Goal: Task Accomplishment & Management: Complete application form

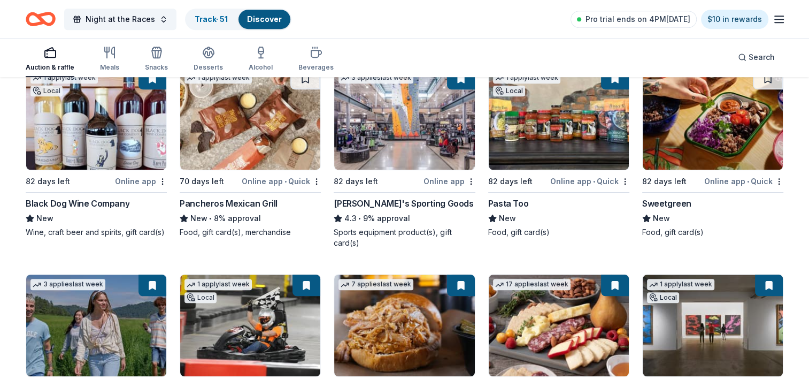
scroll to position [642, 0]
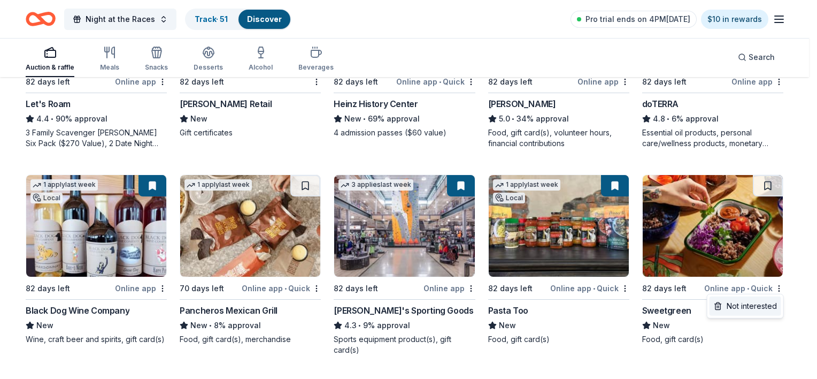
click at [751, 310] on div "Not interested" at bounding box center [746, 305] width 72 height 19
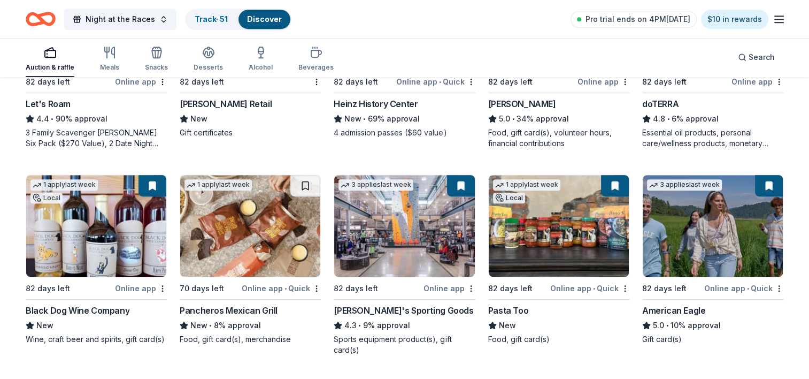
click at [313, 291] on div "Online app • Quick" at bounding box center [281, 287] width 79 height 13
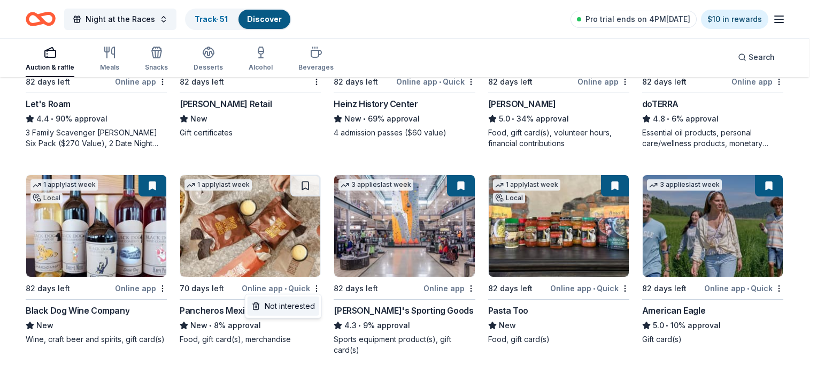
click at [310, 305] on div "Not interested" at bounding box center [284, 305] width 72 height 19
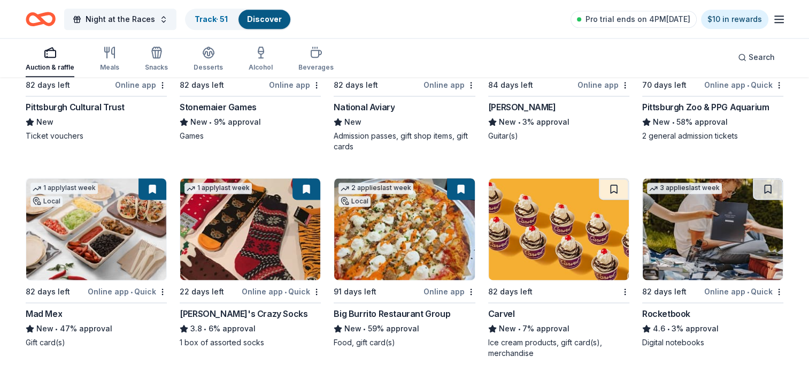
scroll to position [1444, 0]
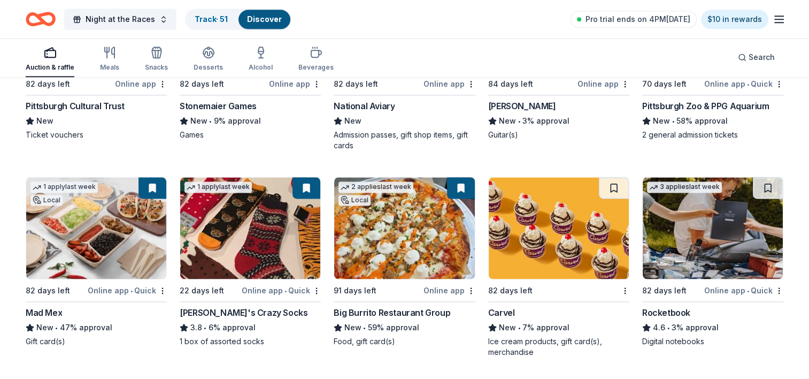
click at [613, 289] on div "82 days left" at bounding box center [552, 289] width 128 height 13
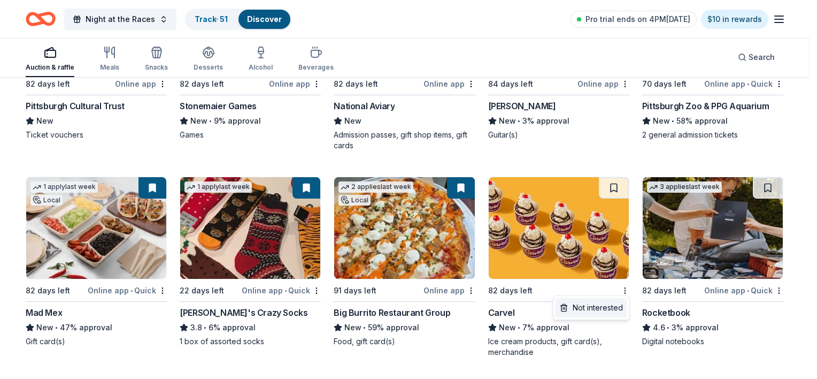
click at [620, 305] on div "Not interested" at bounding box center [592, 307] width 72 height 19
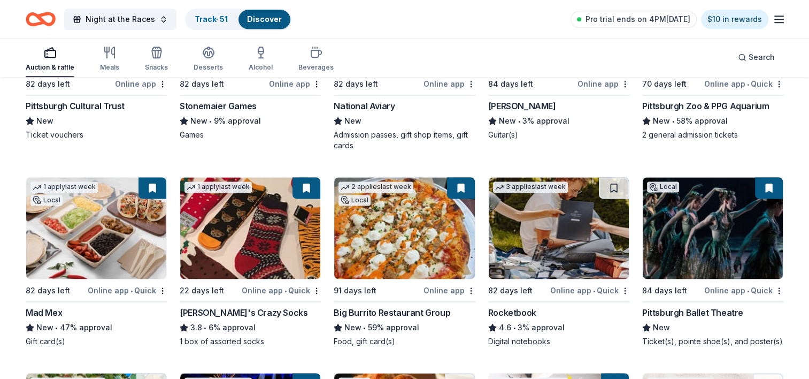
click at [575, 226] on img at bounding box center [559, 228] width 140 height 102
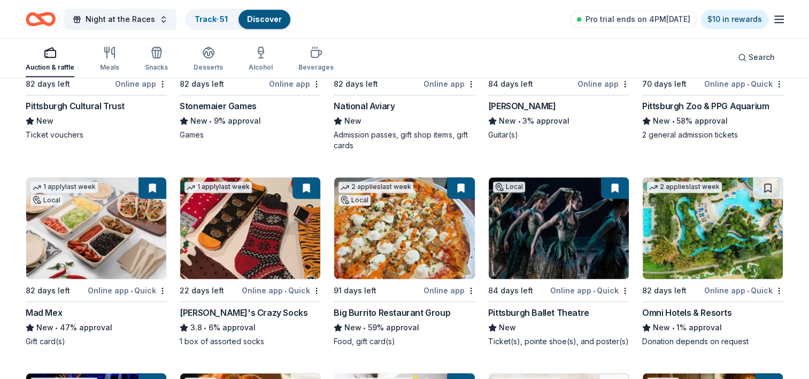
click at [696, 228] on img at bounding box center [713, 228] width 140 height 102
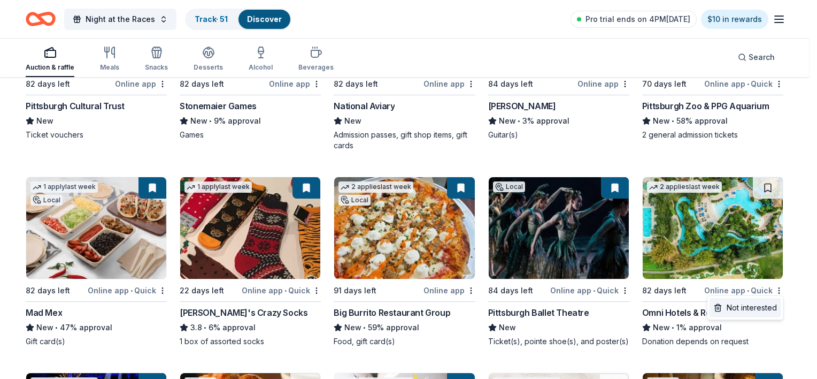
click at [758, 306] on div "Not interested" at bounding box center [746, 307] width 72 height 19
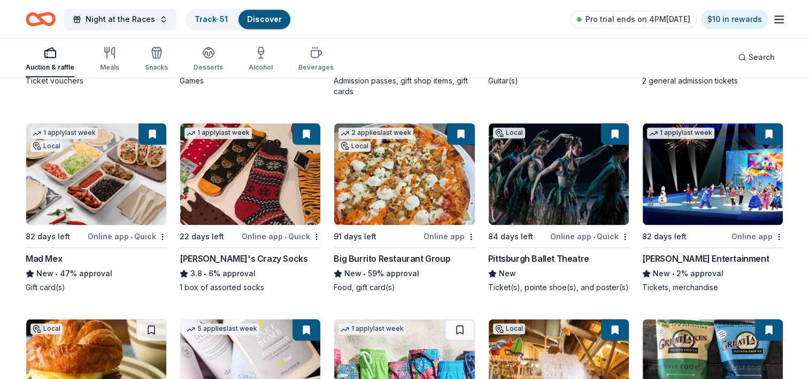
scroll to position [1604, 0]
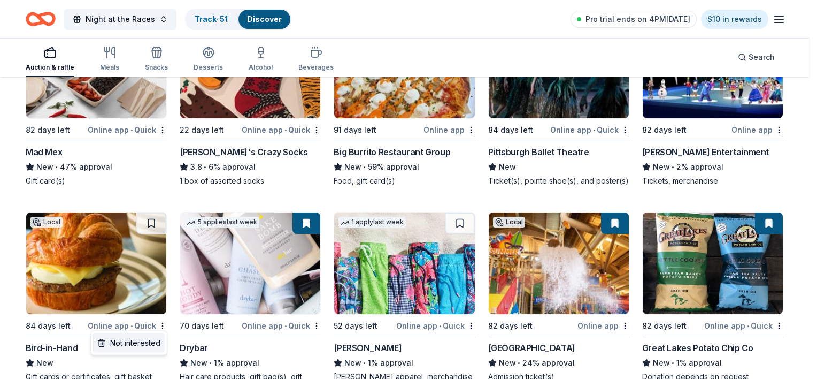
click at [157, 342] on div "Not interested" at bounding box center [129, 342] width 72 height 19
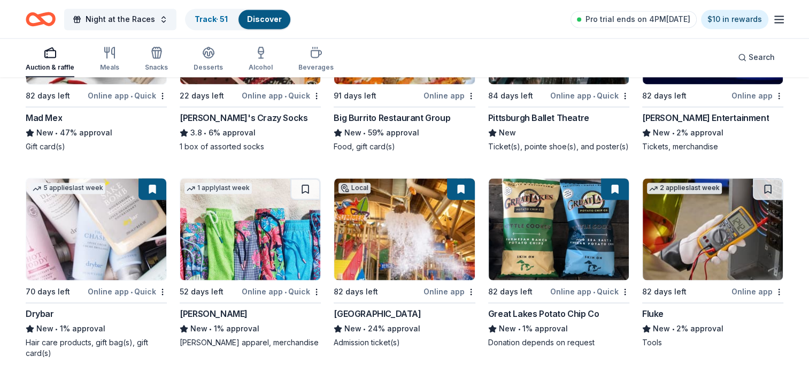
scroll to position [1658, 0]
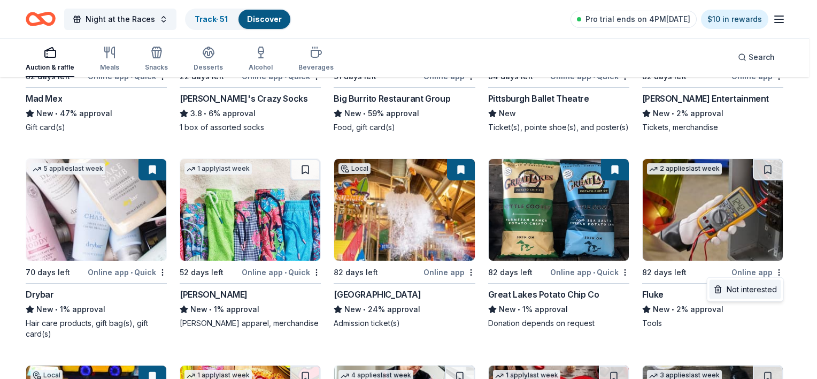
click at [762, 295] on div "Not interested" at bounding box center [746, 289] width 72 height 19
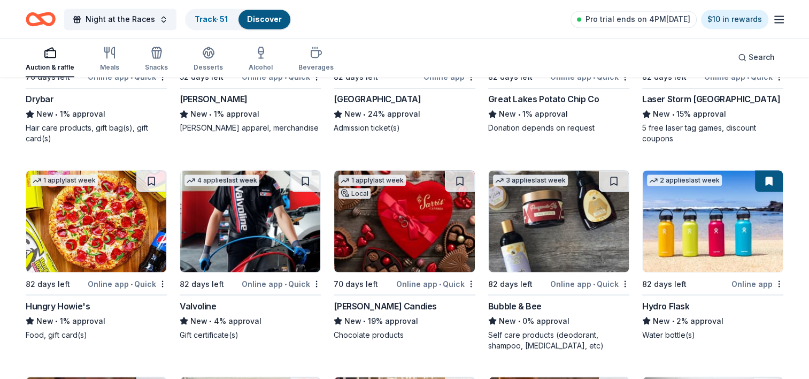
scroll to position [1872, 0]
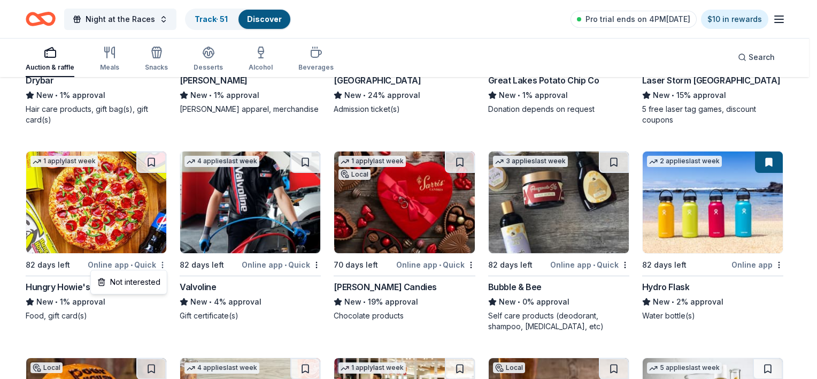
drag, startPoint x: 142, startPoint y: 282, endPoint x: 148, endPoint y: 280, distance: 6.1
click at [143, 282] on div "Not interested" at bounding box center [129, 281] width 72 height 19
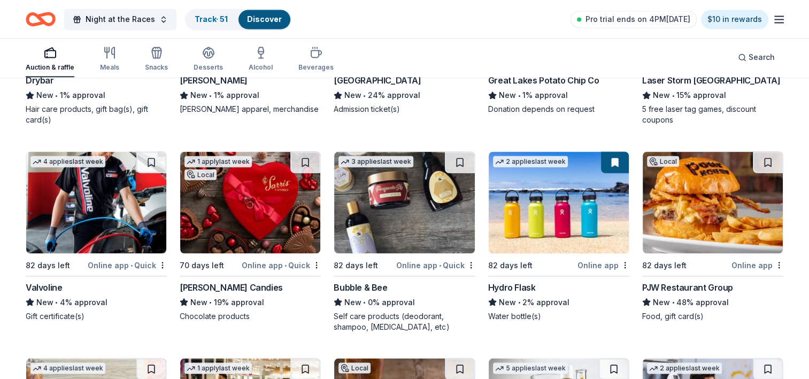
click at [125, 210] on img at bounding box center [96, 202] width 140 height 102
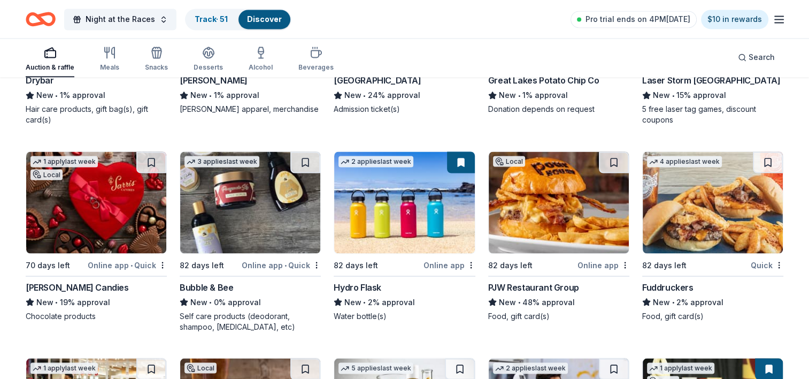
click at [102, 240] on img at bounding box center [96, 202] width 140 height 102
click at [259, 226] on img at bounding box center [250, 202] width 140 height 102
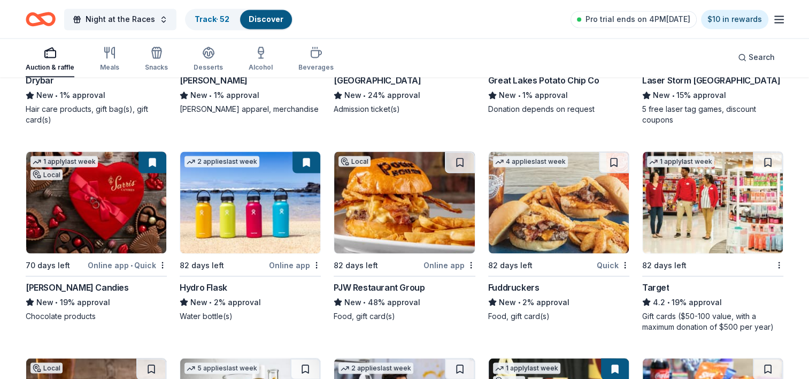
click at [467, 267] on div "Online app" at bounding box center [450, 264] width 52 height 13
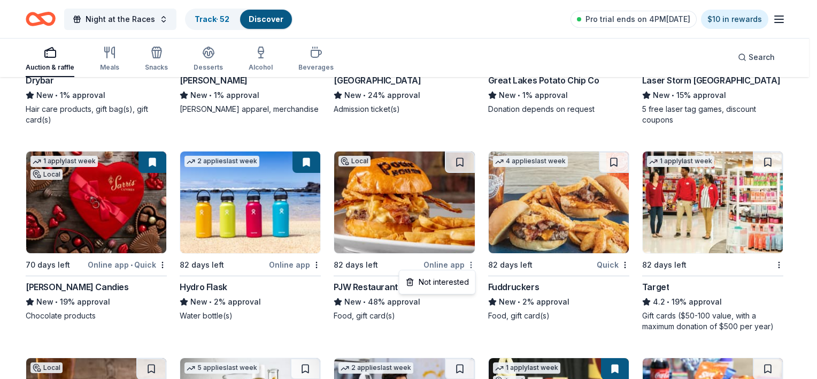
click at [454, 284] on div "Not interested" at bounding box center [438, 281] width 72 height 19
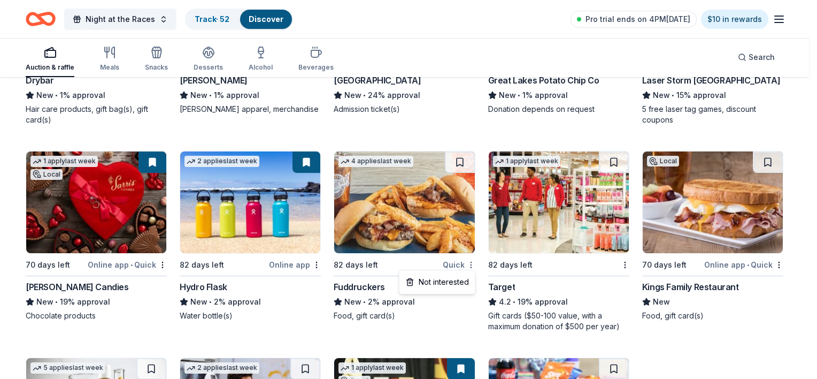
click at [454, 280] on div "Not interested" at bounding box center [438, 281] width 72 height 19
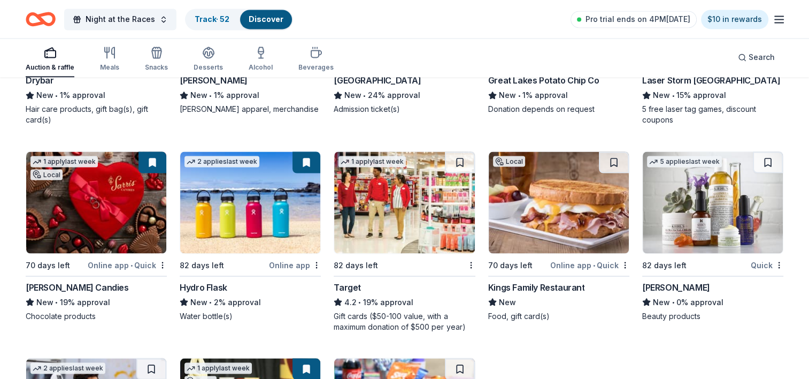
click at [416, 218] on img at bounding box center [404, 202] width 140 height 102
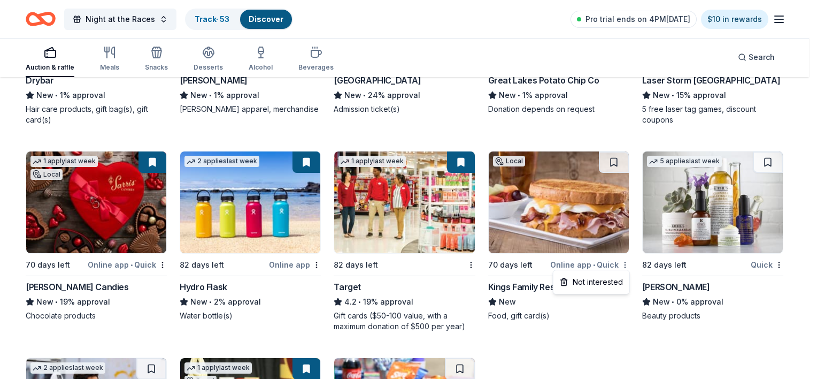
click at [581, 283] on div "Not interested" at bounding box center [592, 281] width 72 height 19
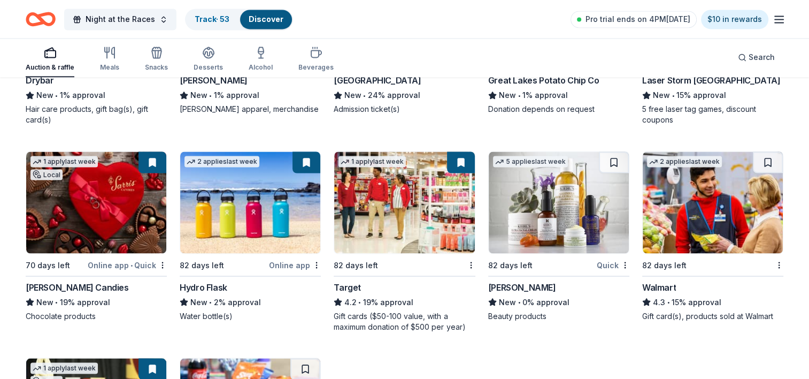
click at [586, 221] on img at bounding box center [559, 202] width 140 height 102
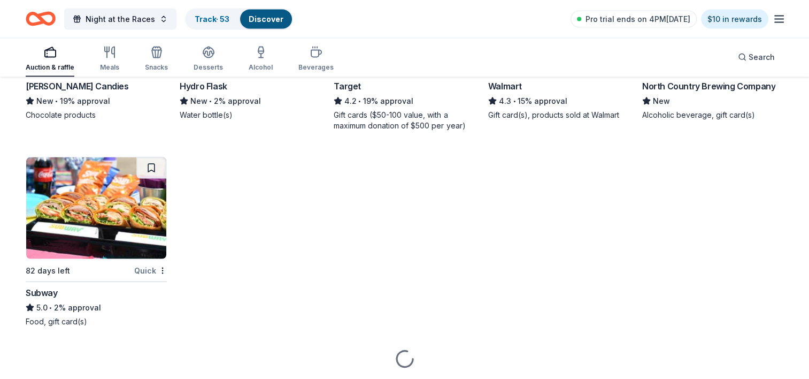
scroll to position [2086, 0]
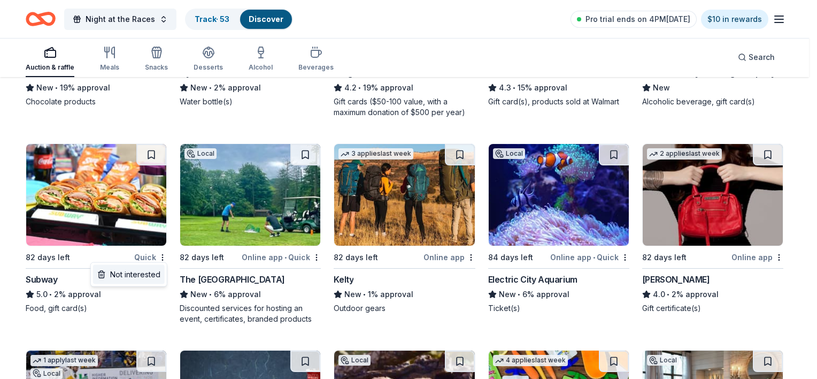
click at [150, 271] on div "Not interested" at bounding box center [129, 274] width 72 height 19
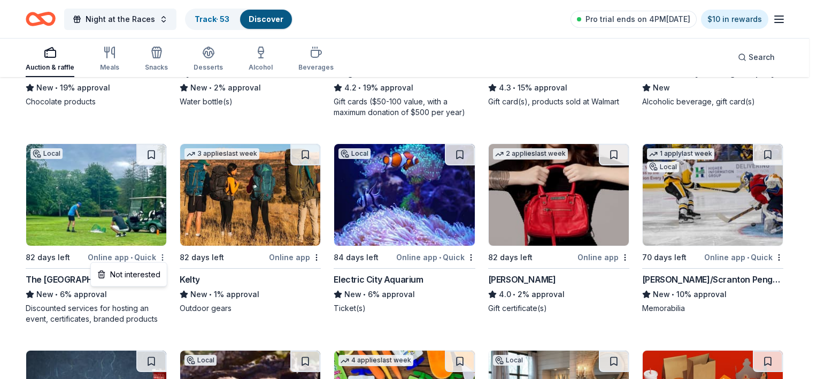
click at [154, 279] on div "Not interested" at bounding box center [129, 274] width 72 height 19
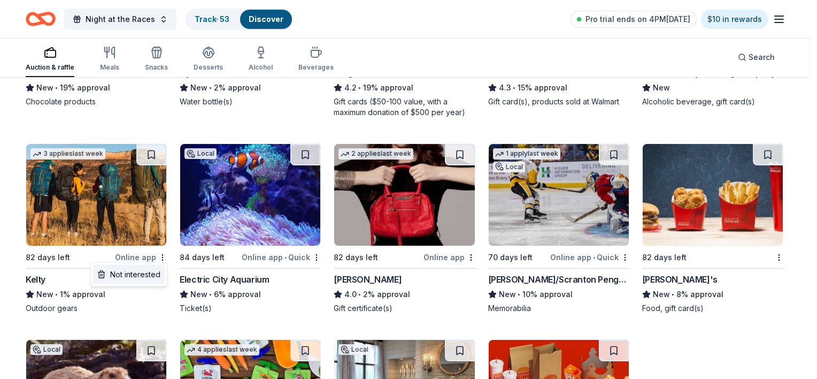
click at [154, 273] on div "Not interested" at bounding box center [129, 274] width 72 height 19
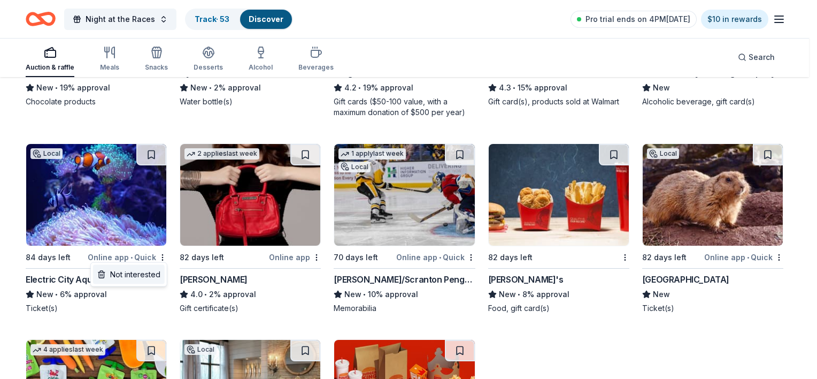
click at [149, 276] on div "Not interested" at bounding box center [129, 274] width 72 height 19
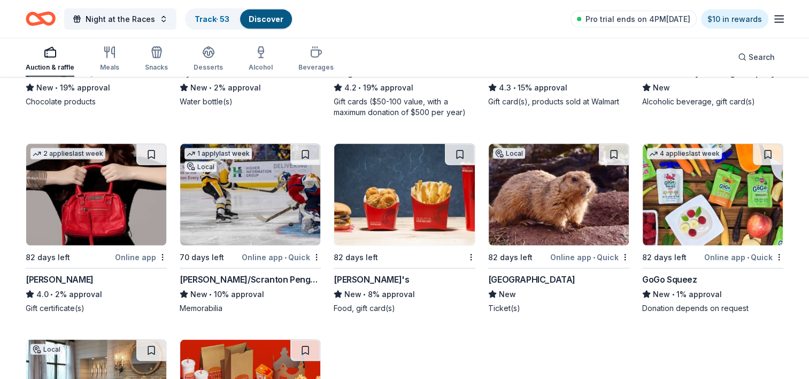
click at [109, 202] on img at bounding box center [96, 195] width 140 height 102
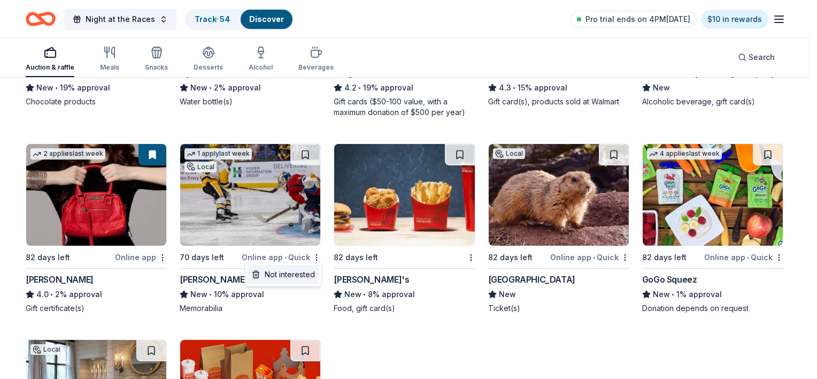
click at [303, 274] on div "Not interested" at bounding box center [284, 274] width 72 height 19
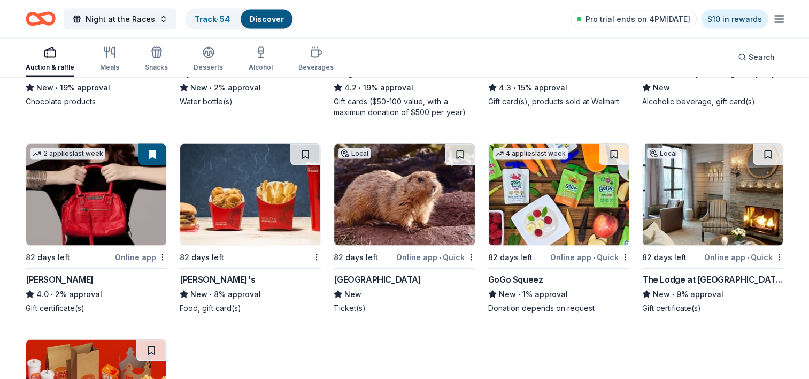
click at [279, 211] on img at bounding box center [250, 195] width 140 height 102
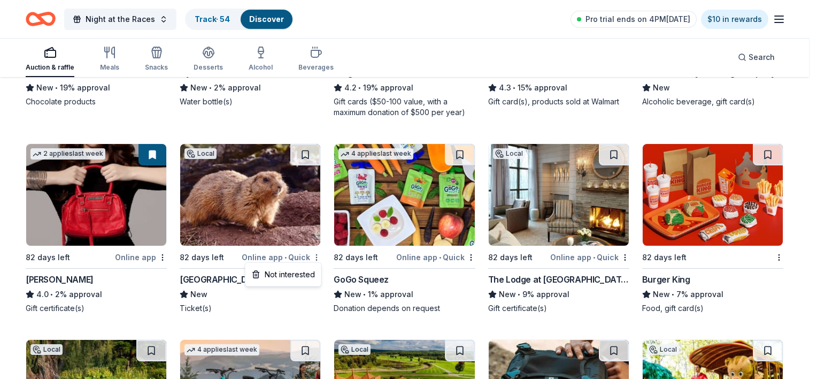
click at [304, 271] on div "Not interested" at bounding box center [284, 274] width 72 height 19
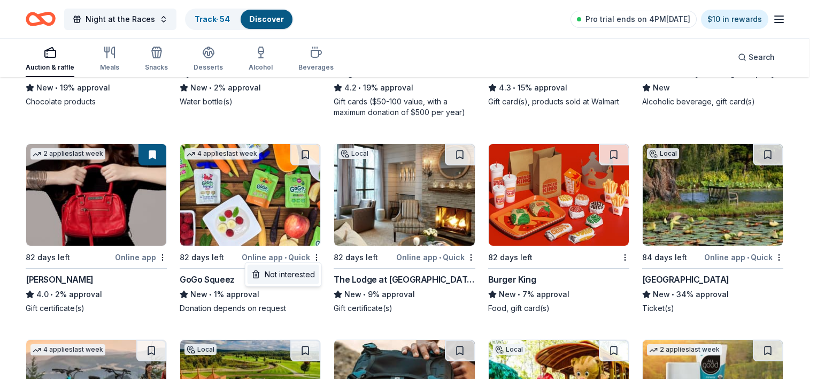
click at [304, 276] on div "Not interested" at bounding box center [284, 274] width 72 height 19
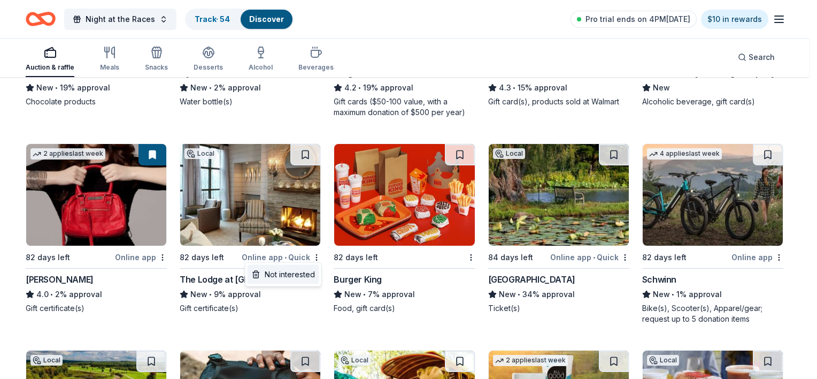
click at [308, 275] on div "Not interested" at bounding box center [284, 274] width 72 height 19
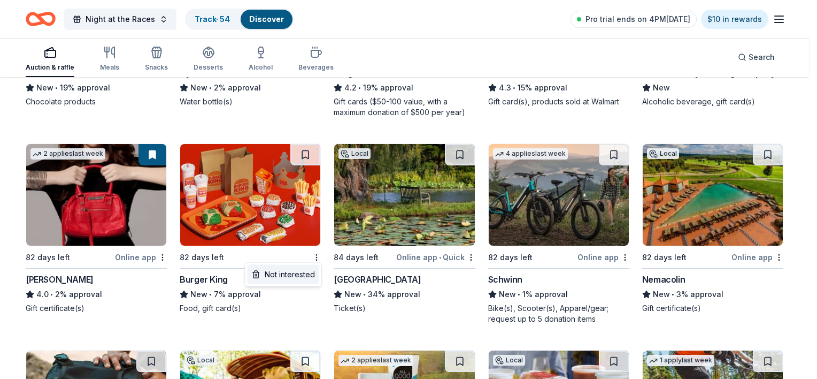
click at [314, 272] on div "Not interested" at bounding box center [284, 274] width 72 height 19
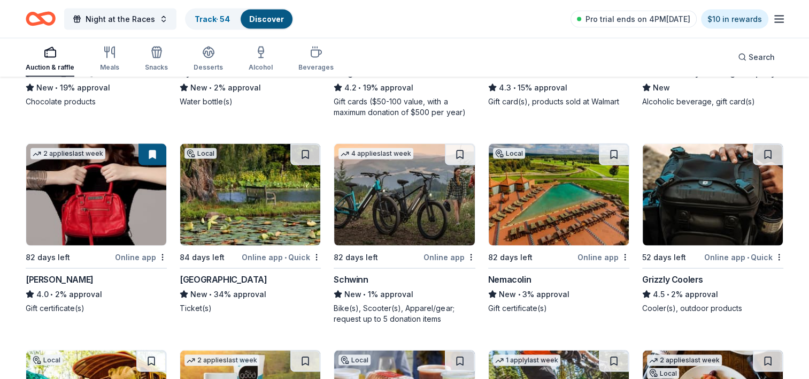
click at [314, 250] on div "Online app • Quick" at bounding box center [281, 256] width 79 height 13
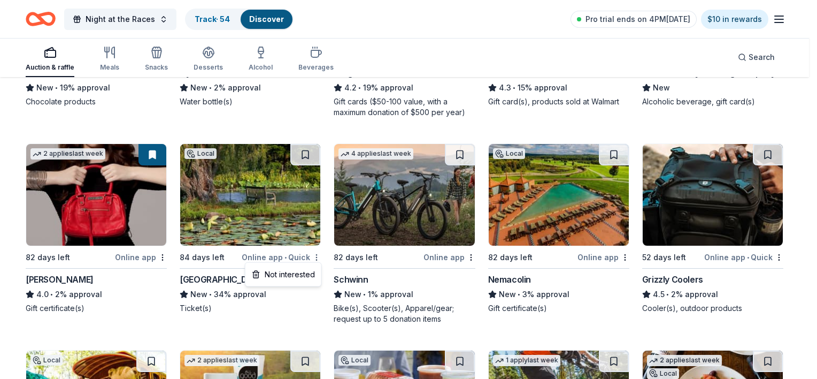
click at [295, 276] on div "Not interested" at bounding box center [284, 274] width 72 height 19
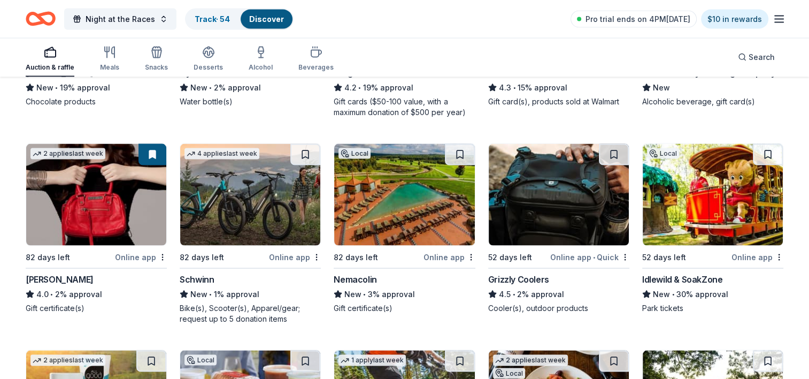
click at [262, 216] on img at bounding box center [250, 195] width 140 height 102
click at [441, 227] on img at bounding box center [404, 195] width 140 height 102
click at [571, 219] on img at bounding box center [559, 195] width 140 height 102
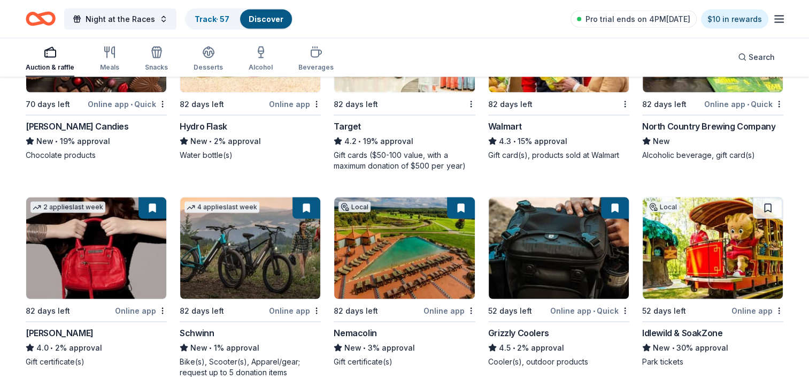
scroll to position [2032, 0]
click at [729, 255] on img at bounding box center [713, 248] width 140 height 102
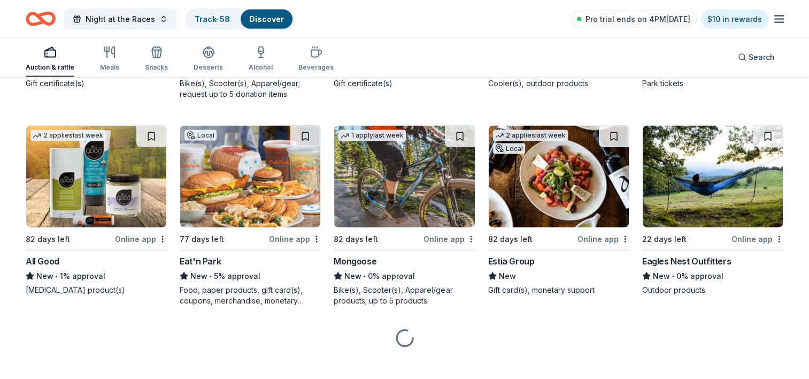
scroll to position [2321, 0]
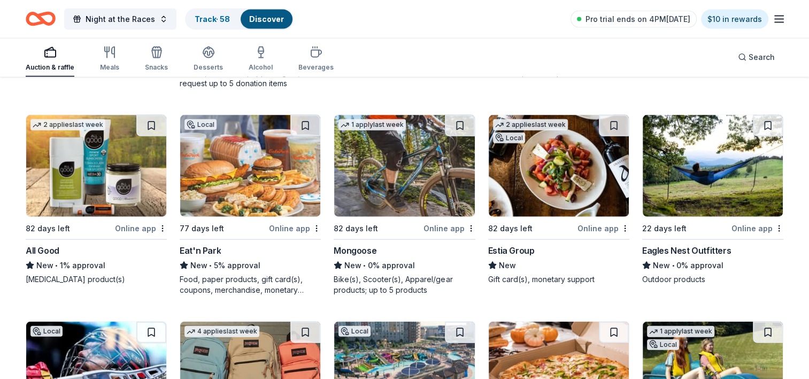
click at [109, 182] on img at bounding box center [96, 166] width 140 height 102
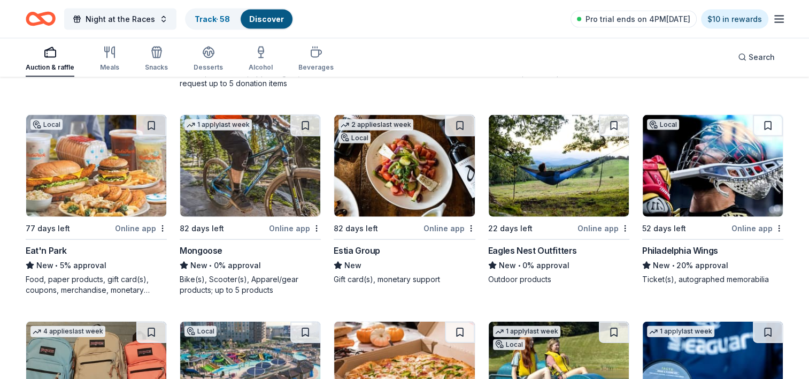
click at [167, 229] on div "Online app" at bounding box center [141, 227] width 52 height 13
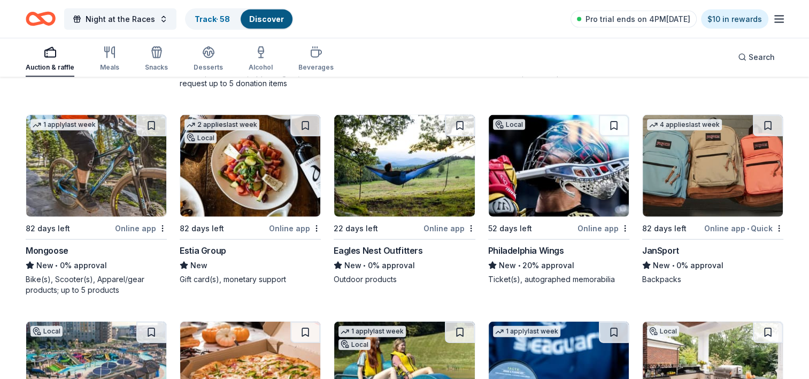
click at [158, 225] on div "Online app" at bounding box center [141, 227] width 52 height 13
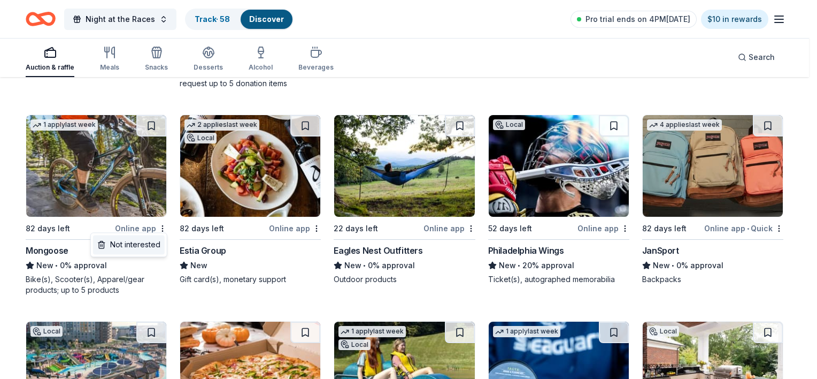
click at [157, 240] on div "Not interested" at bounding box center [129, 244] width 72 height 19
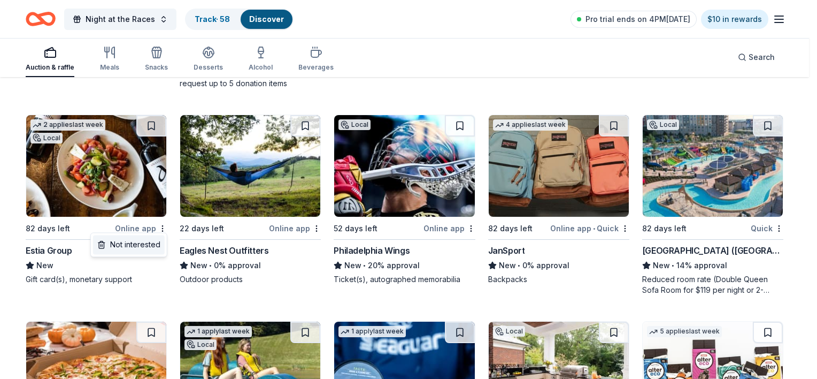
click at [143, 241] on div "Not interested" at bounding box center [129, 244] width 72 height 19
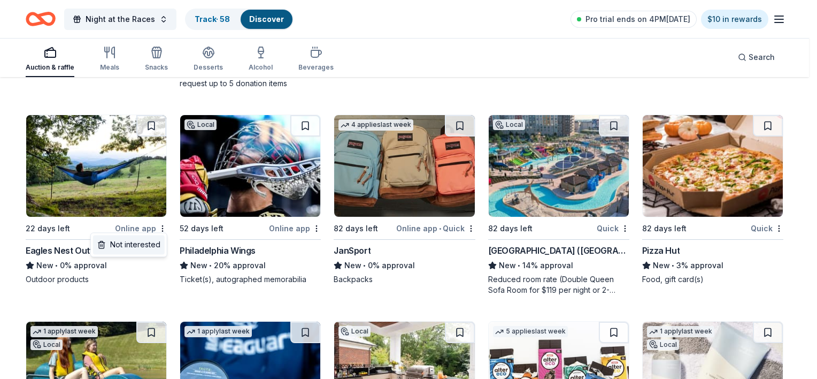
click at [148, 245] on div "Not interested" at bounding box center [129, 244] width 72 height 19
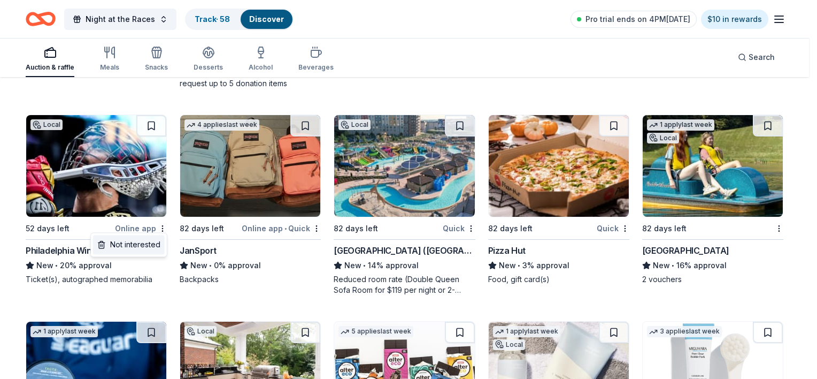
click at [145, 242] on div "Not interested" at bounding box center [129, 244] width 72 height 19
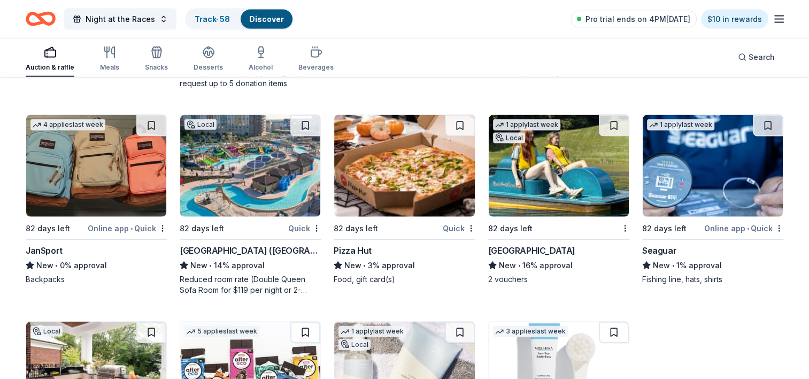
click at [98, 186] on img at bounding box center [96, 166] width 140 height 102
click at [221, 157] on img at bounding box center [250, 166] width 140 height 102
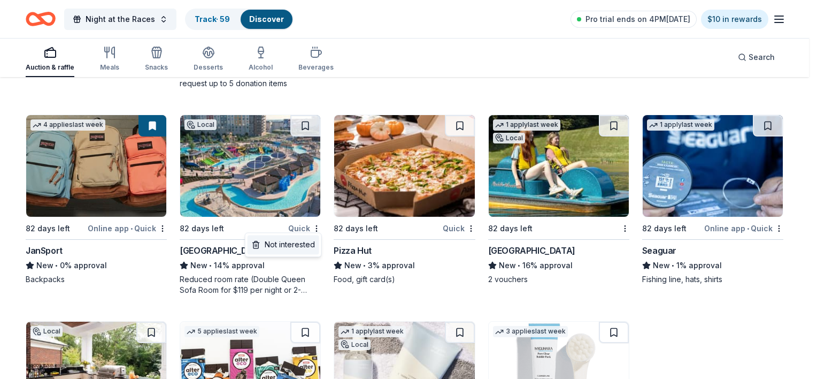
click at [309, 244] on div "Not interested" at bounding box center [284, 244] width 72 height 19
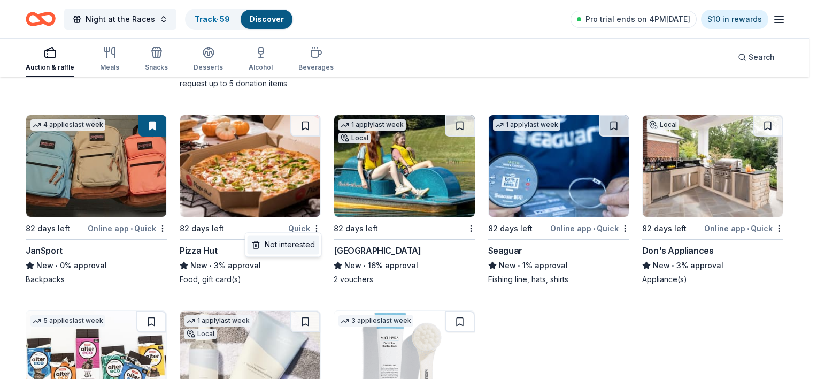
click at [308, 240] on div "Not interested" at bounding box center [284, 244] width 72 height 19
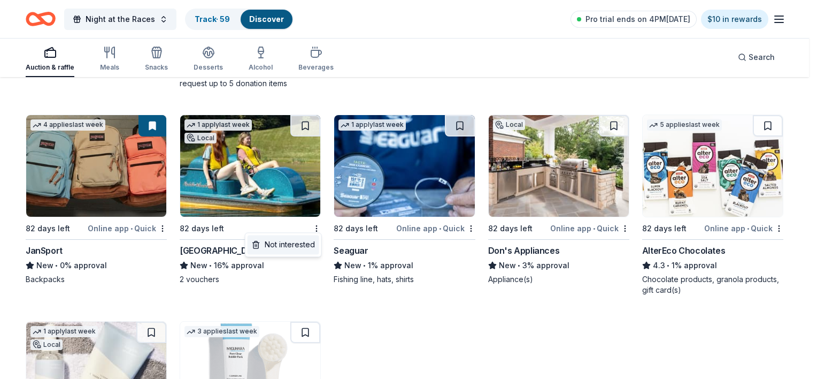
click at [297, 245] on div "Not interested" at bounding box center [284, 244] width 72 height 19
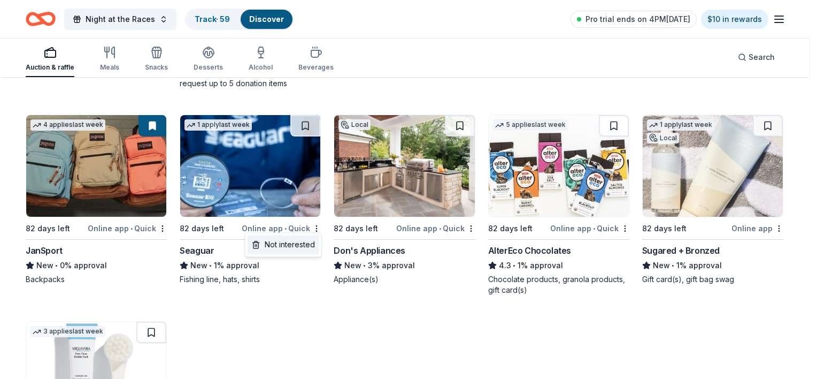
click at [290, 243] on div "Not interested" at bounding box center [284, 244] width 72 height 19
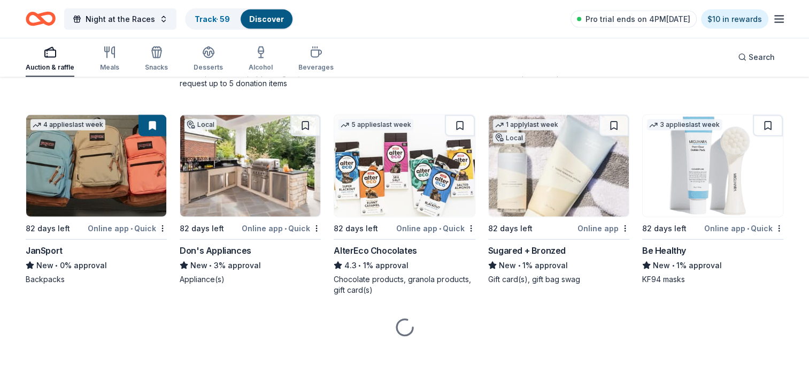
click at [265, 187] on img at bounding box center [250, 166] width 140 height 102
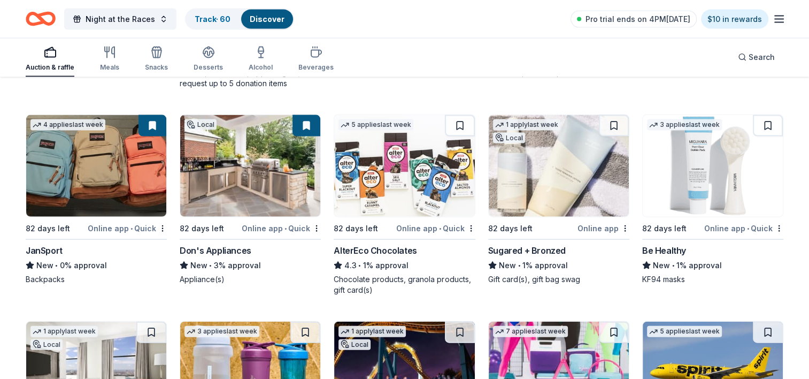
click at [470, 221] on div "Online app • Quick" at bounding box center [435, 227] width 79 height 13
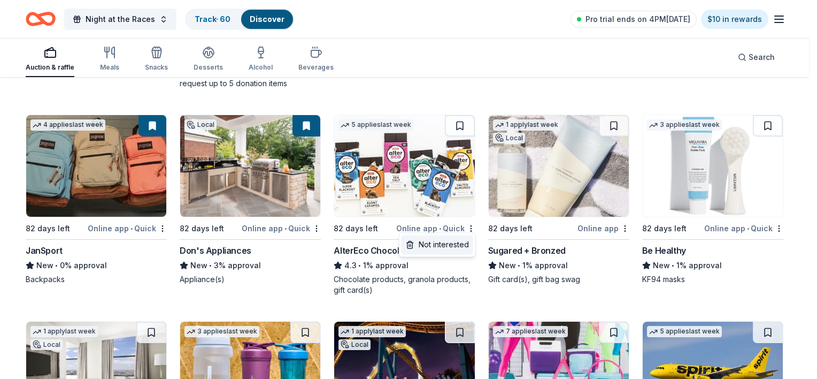
click at [468, 246] on div "Not interested" at bounding box center [438, 244] width 72 height 19
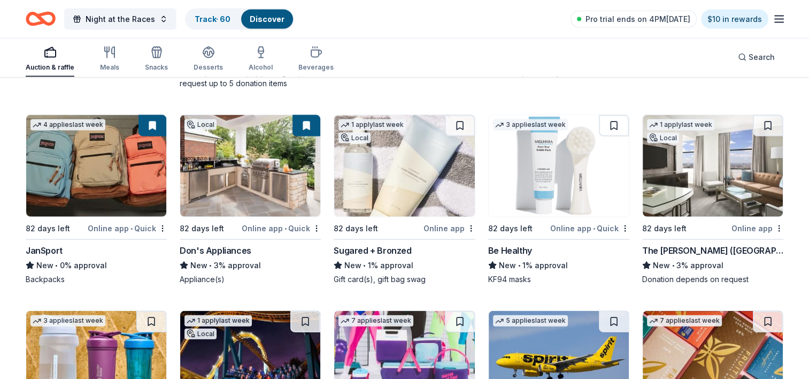
click at [420, 157] on img at bounding box center [404, 166] width 140 height 102
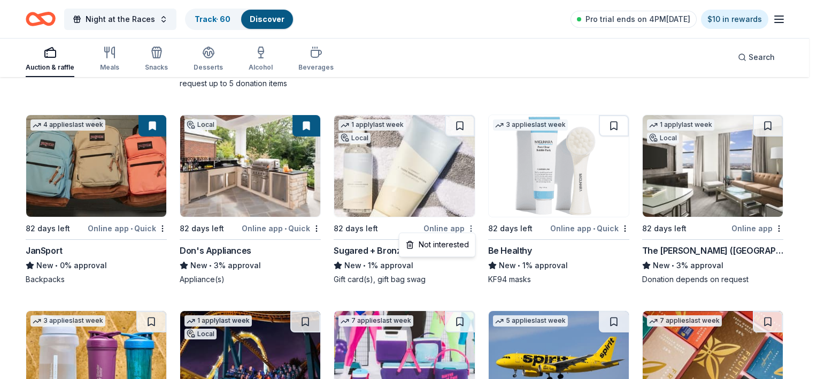
click at [468, 239] on div "Not interested" at bounding box center [438, 244] width 72 height 19
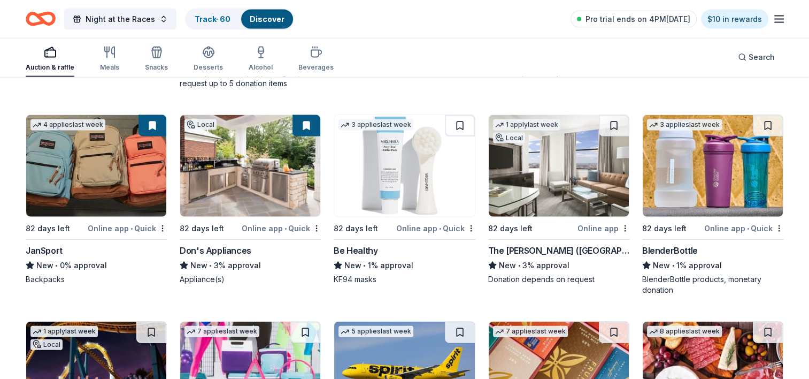
click at [401, 176] on img at bounding box center [404, 166] width 140 height 102
click at [626, 221] on div "Online app" at bounding box center [604, 227] width 52 height 13
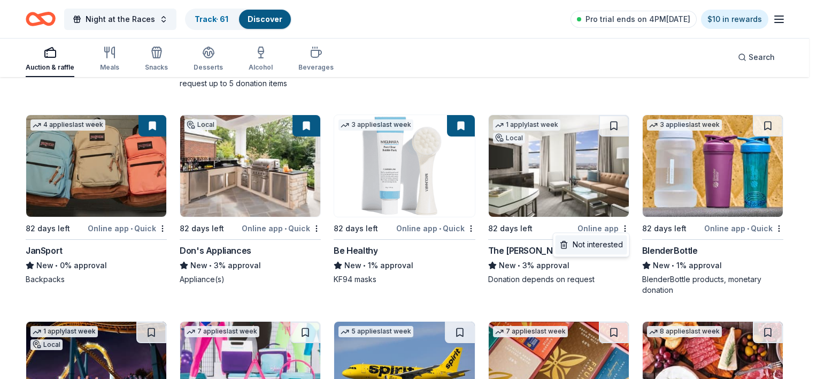
click at [602, 249] on div "Not interested" at bounding box center [592, 244] width 72 height 19
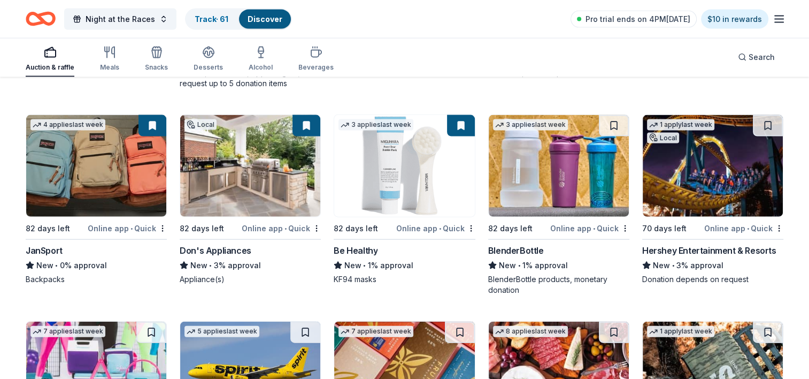
click at [556, 208] on img at bounding box center [559, 166] width 140 height 102
click at [723, 179] on img at bounding box center [713, 166] width 140 height 102
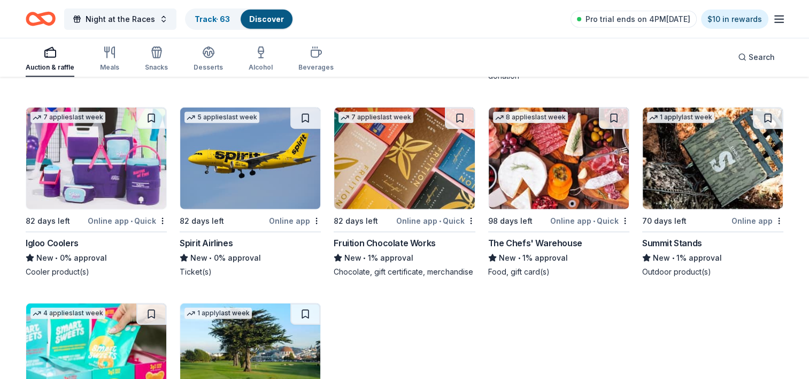
scroll to position [2535, 0]
click at [82, 165] on img at bounding box center [96, 158] width 140 height 102
click at [163, 224] on div "Online app • Quick" at bounding box center [127, 220] width 79 height 13
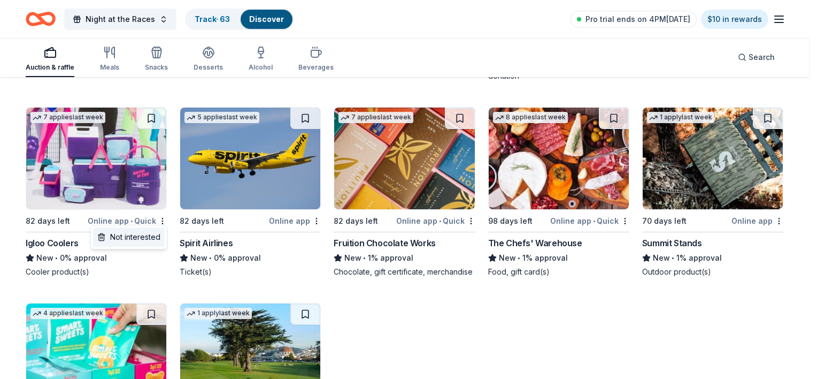
click at [161, 236] on div "Not interested" at bounding box center [129, 236] width 72 height 19
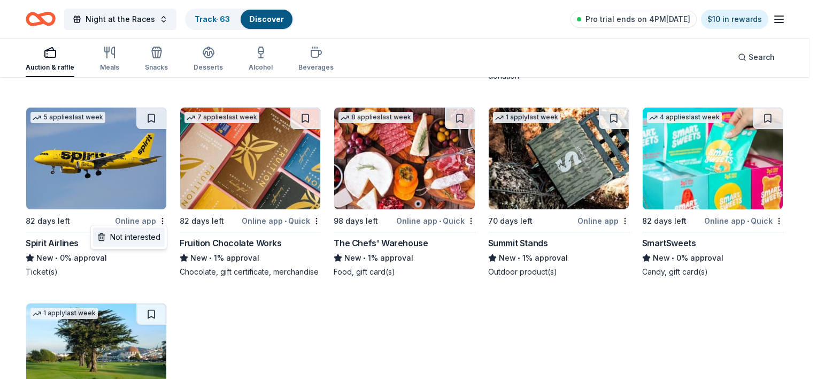
click at [158, 235] on div "Not interested" at bounding box center [129, 236] width 72 height 19
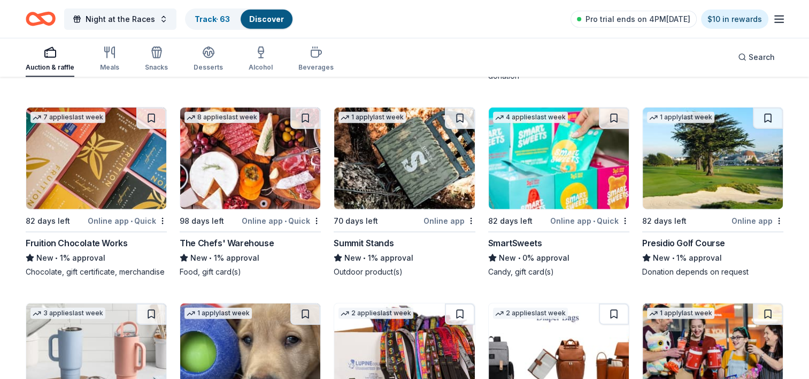
click at [160, 237] on div "Fruition Chocolate Works" at bounding box center [96, 242] width 141 height 13
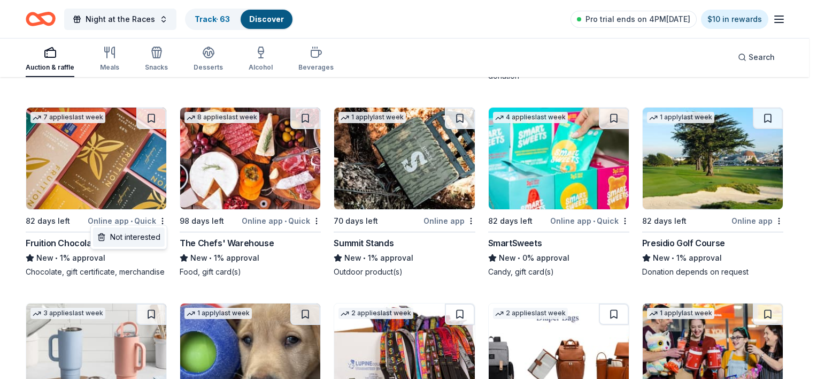
click at [148, 237] on div "Not interested" at bounding box center [129, 236] width 72 height 19
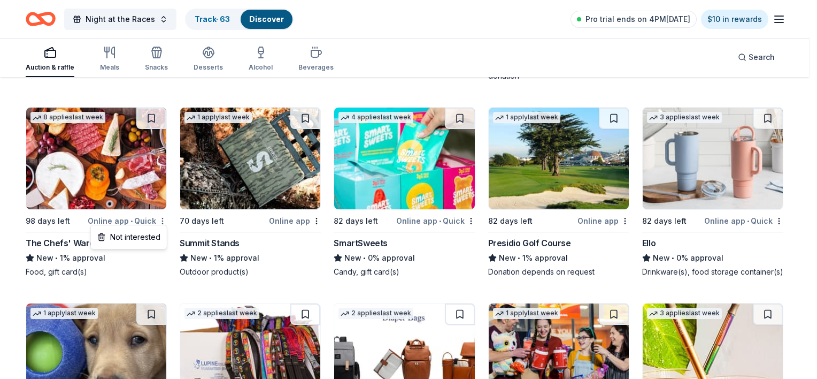
click at [156, 238] on div "Not interested" at bounding box center [129, 236] width 72 height 19
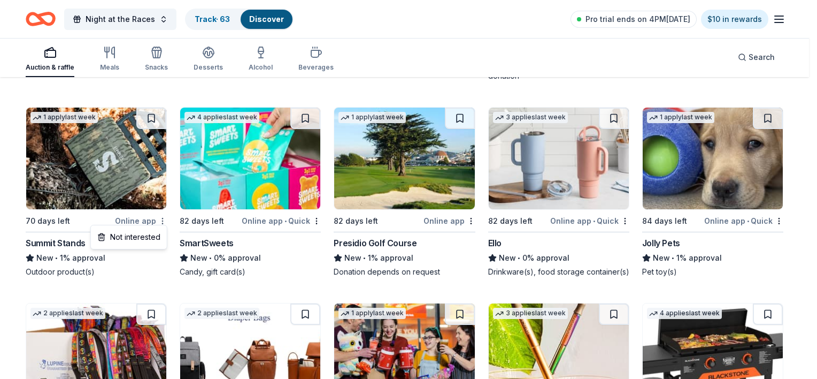
click at [150, 237] on div "Not interested" at bounding box center [129, 236] width 72 height 19
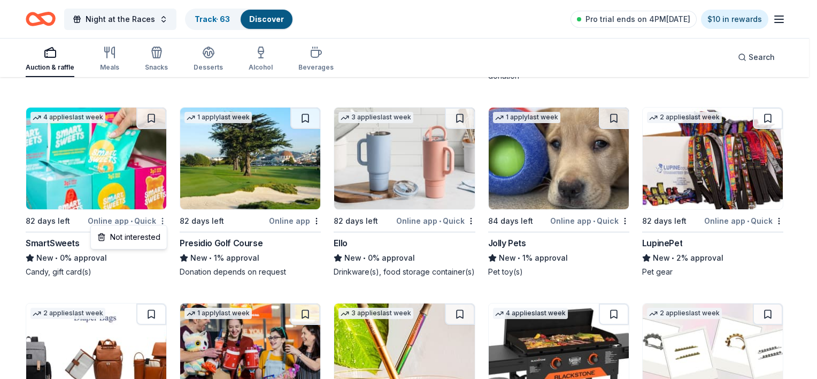
click at [150, 235] on div "Not interested" at bounding box center [129, 236] width 72 height 19
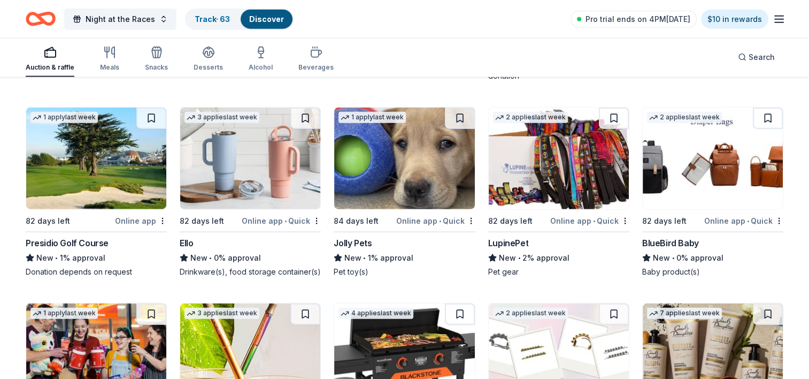
click at [45, 240] on div "Presidio Golf Course" at bounding box center [67, 242] width 83 height 13
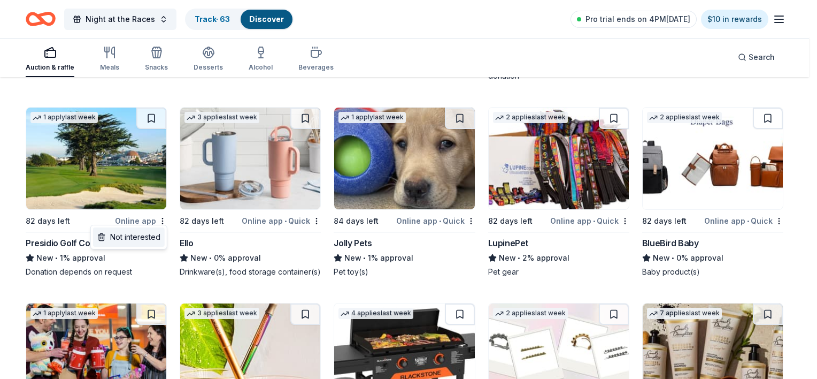
click at [150, 235] on div "Not interested" at bounding box center [129, 236] width 72 height 19
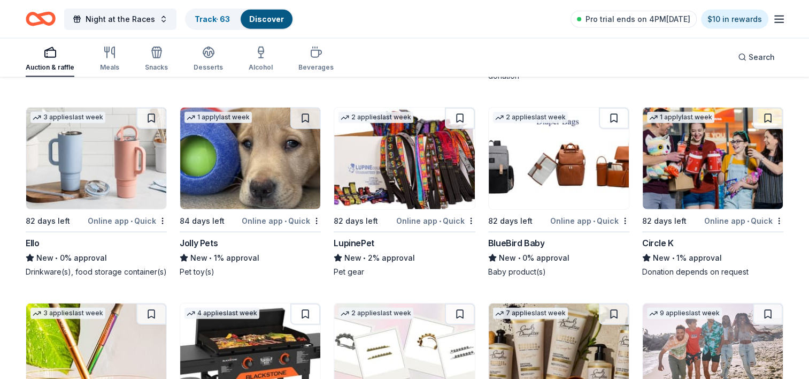
click at [81, 158] on img at bounding box center [96, 158] width 140 height 102
click at [164, 222] on div "Online app • Quick" at bounding box center [127, 220] width 79 height 13
click at [151, 113] on button at bounding box center [151, 117] width 30 height 21
click at [151, 117] on button at bounding box center [153, 117] width 28 height 21
drag, startPoint x: 151, startPoint y: 117, endPoint x: 111, endPoint y: 139, distance: 45.7
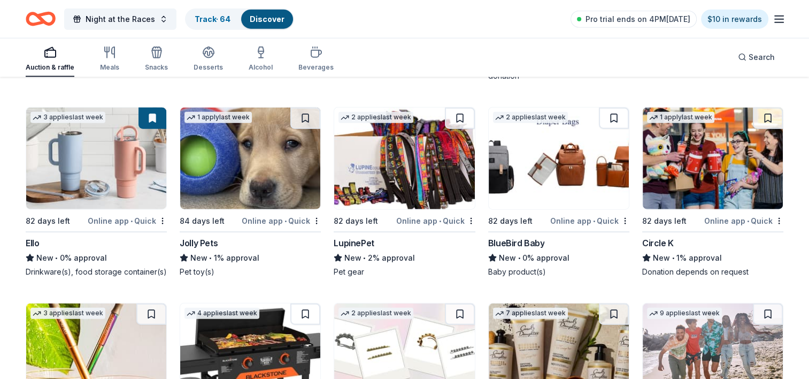
click at [111, 139] on img at bounding box center [96, 158] width 140 height 102
click at [103, 157] on img at bounding box center [96, 158] width 140 height 102
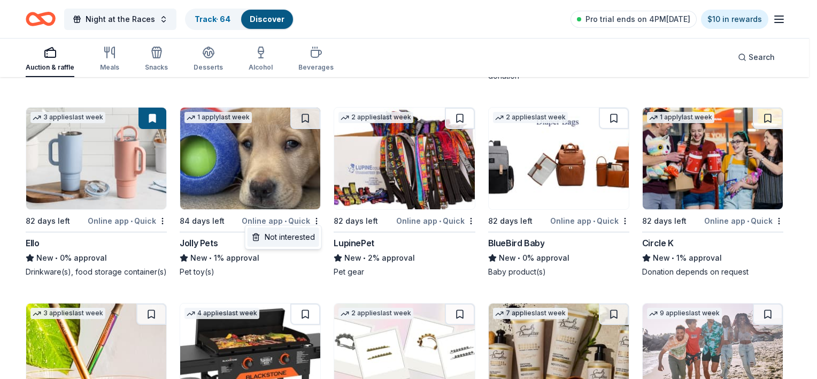
click at [312, 240] on div "Not interested" at bounding box center [284, 236] width 72 height 19
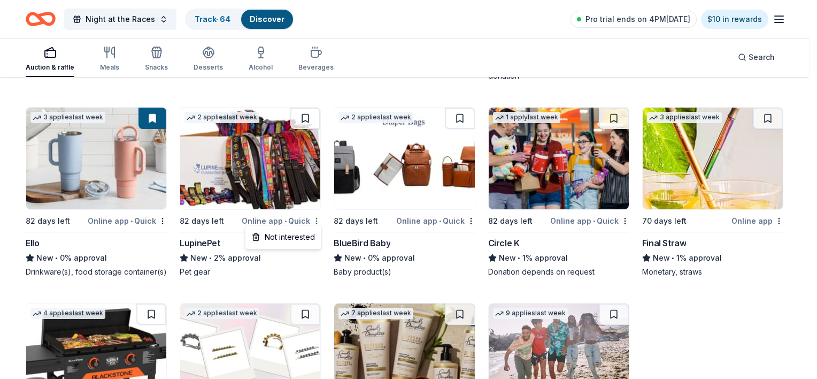
click at [299, 235] on div "Not interested" at bounding box center [284, 236] width 72 height 19
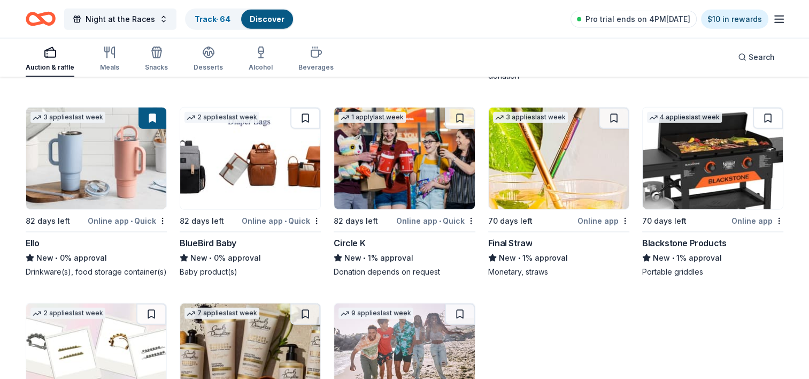
click at [260, 175] on img at bounding box center [250, 158] width 140 height 102
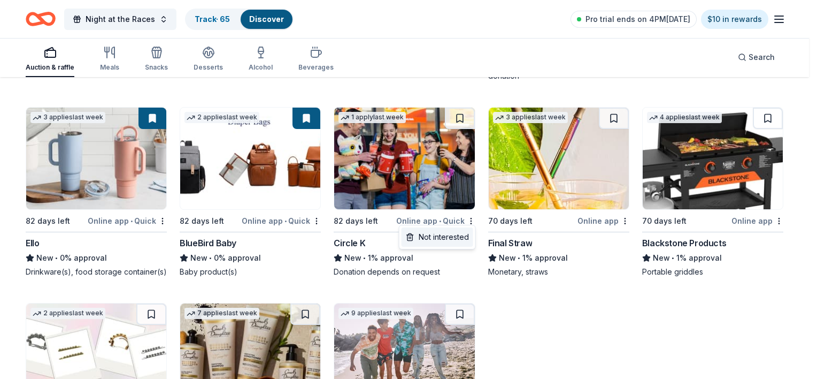
click at [448, 241] on div "Not interested" at bounding box center [438, 236] width 72 height 19
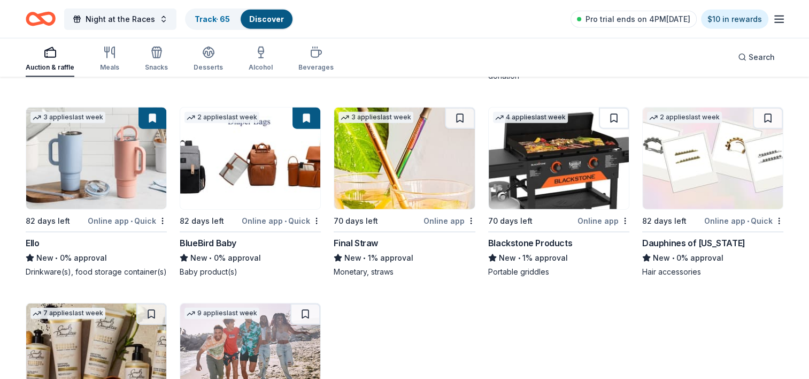
click at [370, 193] on img at bounding box center [404, 158] width 140 height 102
click at [516, 164] on img at bounding box center [559, 158] width 140 height 102
click at [703, 173] on img at bounding box center [713, 158] width 140 height 102
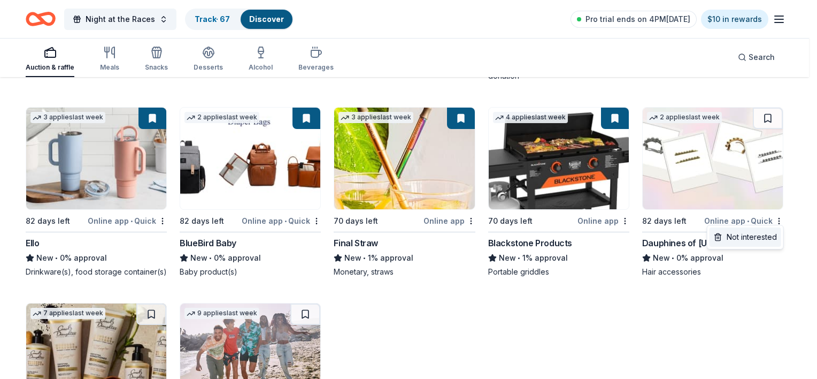
click at [772, 236] on div "Not interested" at bounding box center [746, 236] width 72 height 19
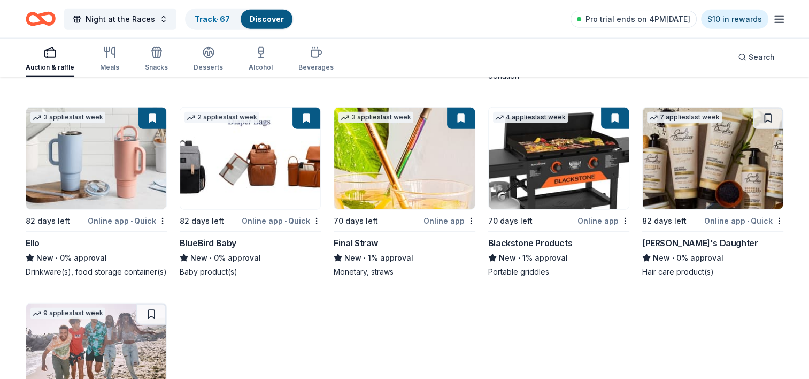
click at [698, 152] on img at bounding box center [713, 158] width 140 height 102
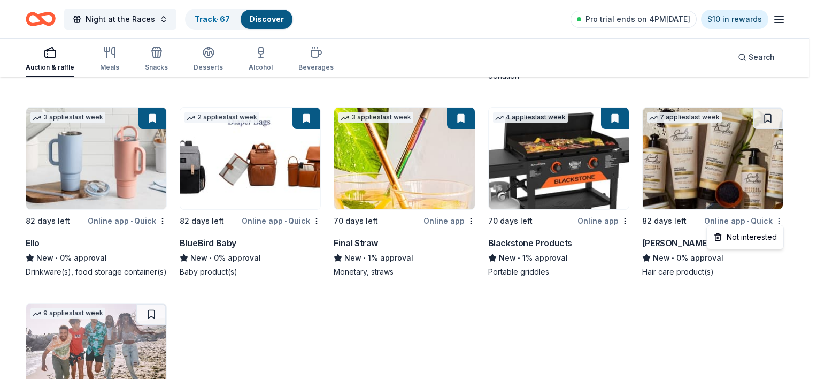
click at [779, 241] on div "Not interested" at bounding box center [746, 236] width 72 height 19
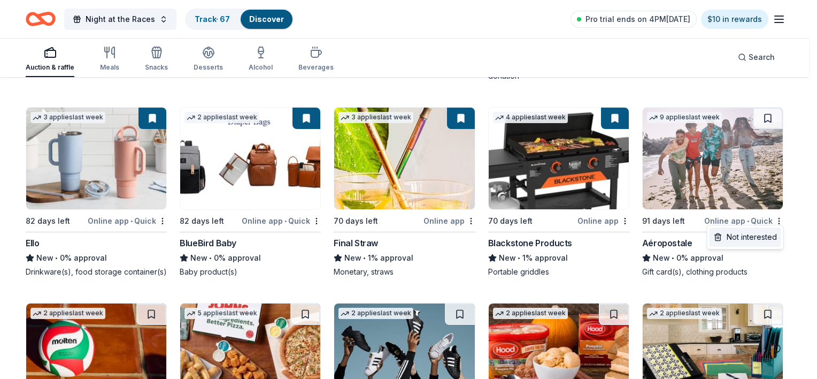
click at [769, 236] on div "Not interested" at bounding box center [746, 236] width 72 height 19
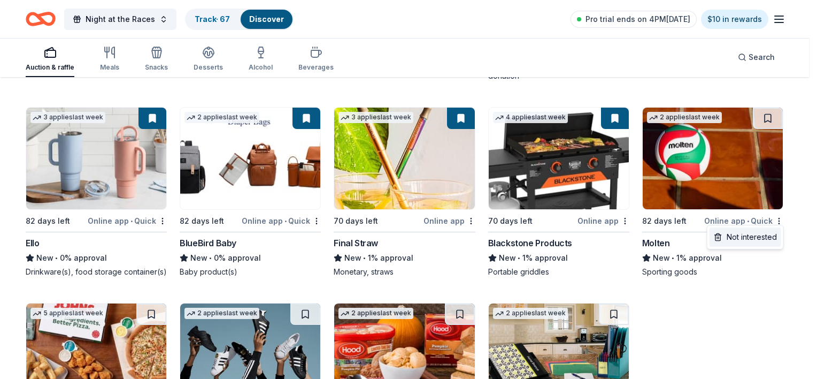
click at [772, 242] on div "Not interested" at bounding box center [746, 236] width 72 height 19
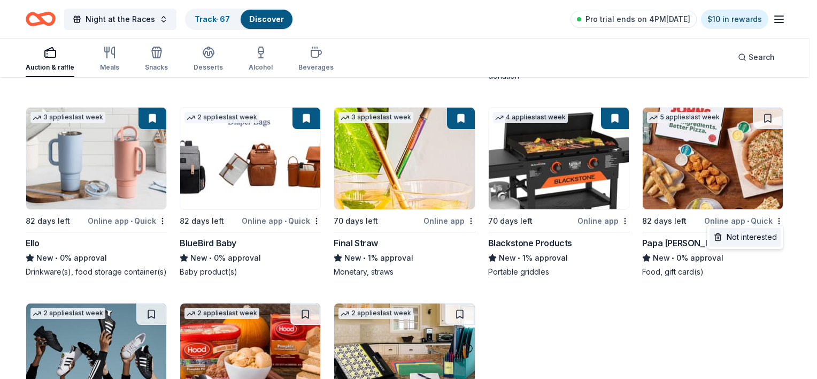
click at [766, 235] on div "Not interested" at bounding box center [746, 236] width 72 height 19
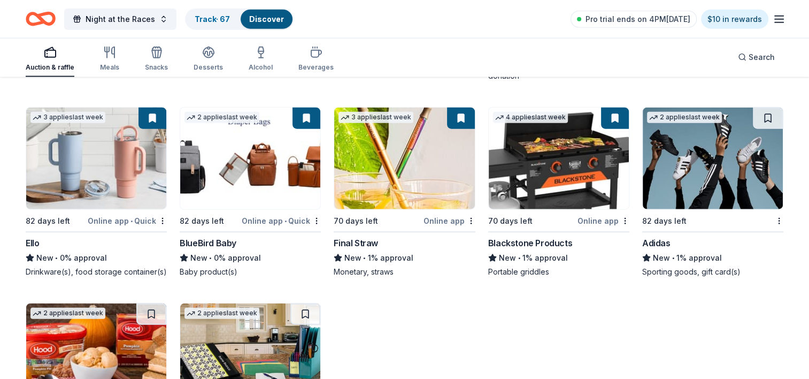
click at [722, 143] on img at bounding box center [713, 158] width 140 height 102
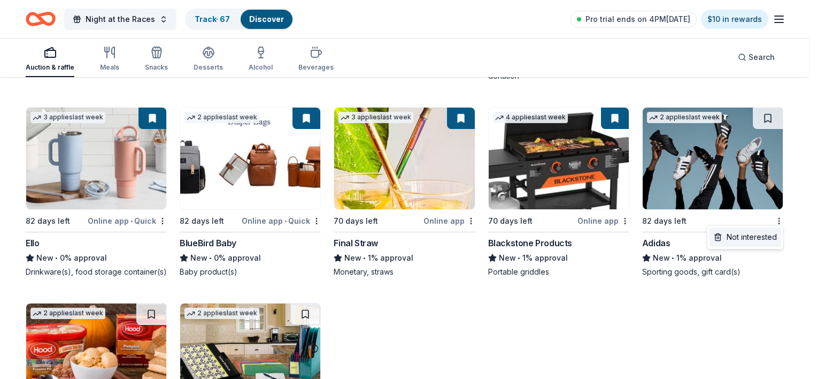
click at [770, 239] on div "Not interested" at bounding box center [746, 236] width 72 height 19
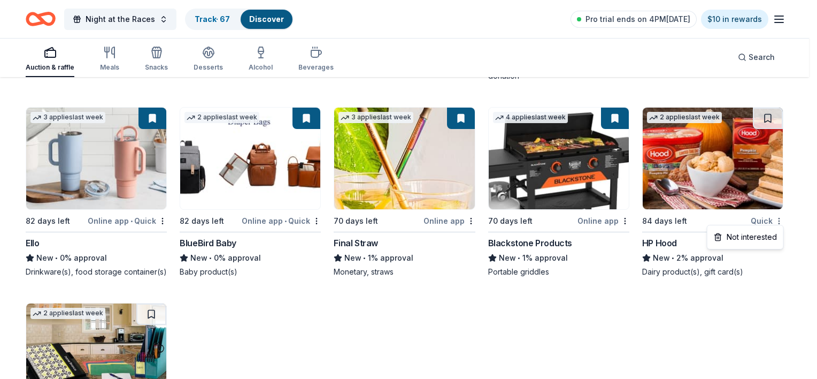
click at [769, 235] on div "Not interested" at bounding box center [746, 236] width 72 height 19
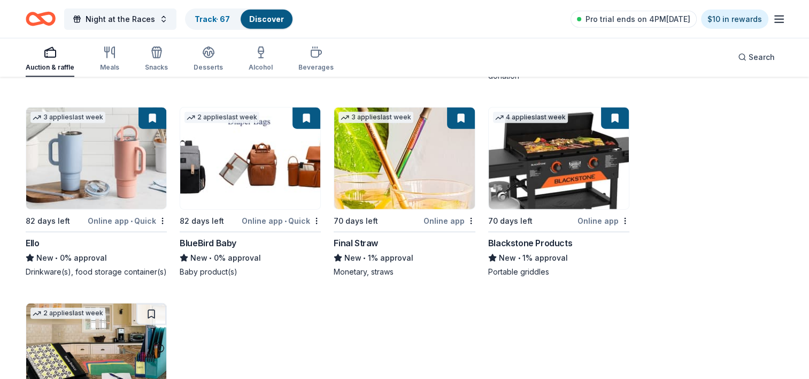
scroll to position [2453, 0]
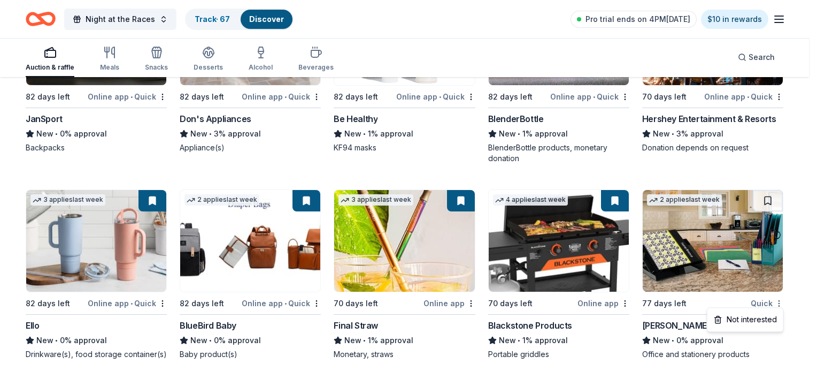
click at [770, 321] on div "Not interested" at bounding box center [746, 319] width 72 height 19
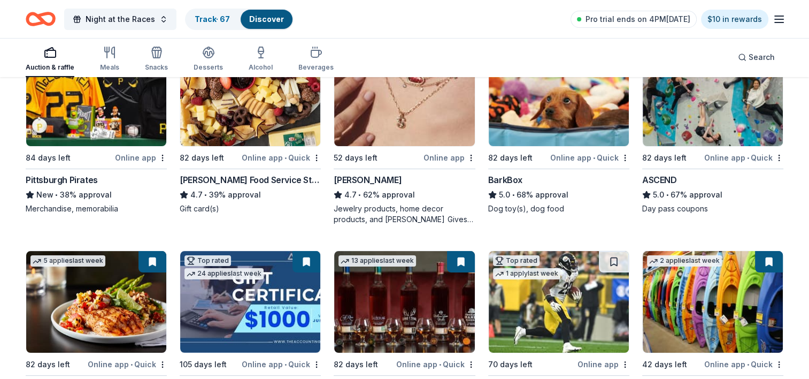
scroll to position [0, 0]
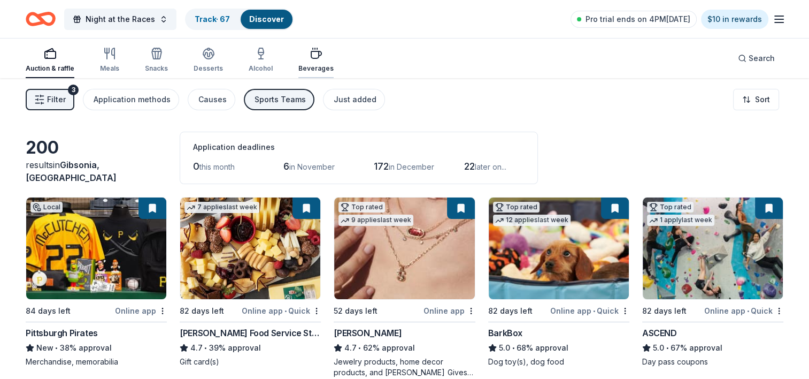
click at [320, 62] on div "Beverages" at bounding box center [315, 60] width 35 height 26
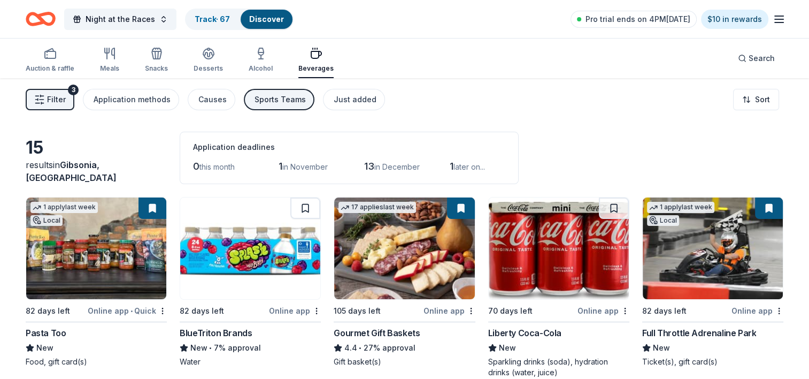
click at [276, 104] on div "Sports Teams" at bounding box center [280, 99] width 51 height 13
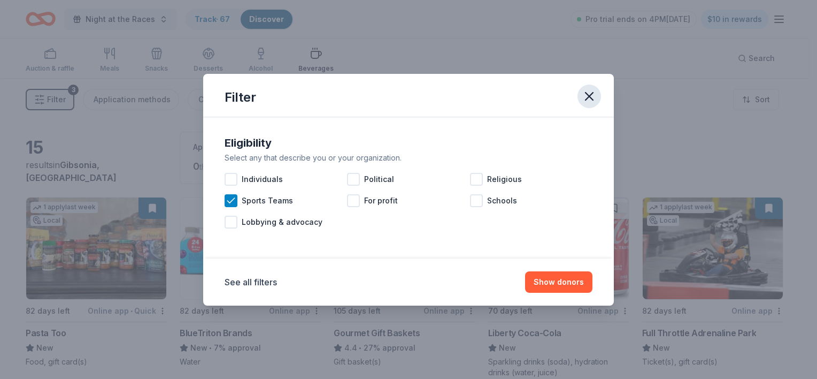
click at [588, 88] on button "button" at bounding box center [590, 96] width 24 height 24
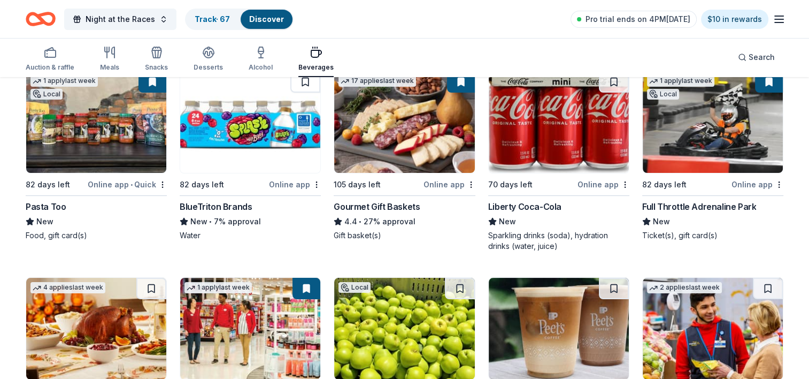
scroll to position [107, 0]
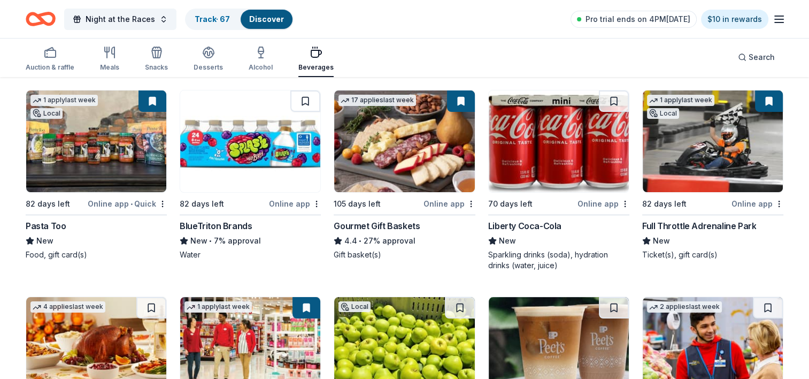
click at [595, 153] on img at bounding box center [559, 141] width 140 height 102
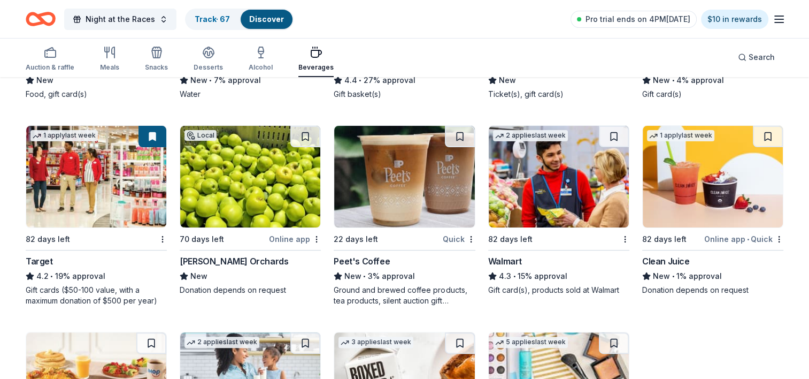
scroll to position [321, 0]
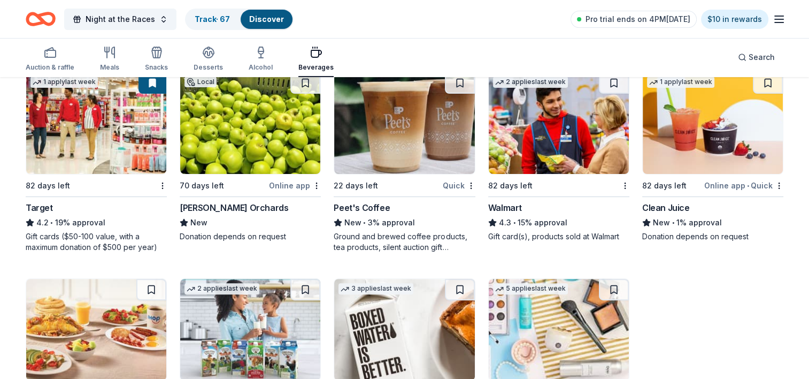
click at [247, 129] on img at bounding box center [250, 123] width 140 height 102
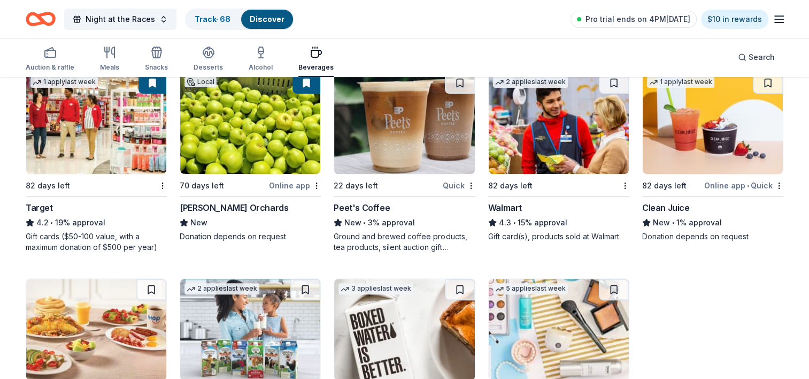
click at [587, 158] on img at bounding box center [559, 123] width 140 height 102
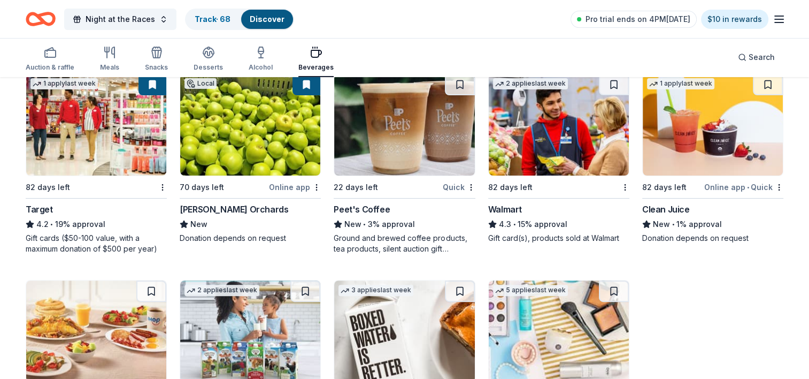
scroll to position [314, 0]
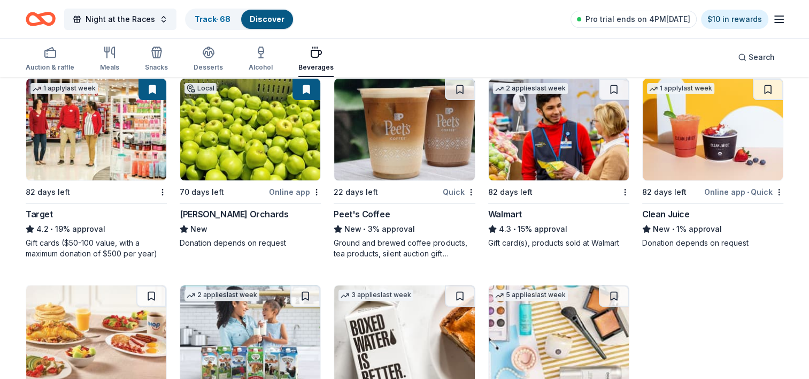
click at [625, 185] on div at bounding box center [624, 191] width 11 height 13
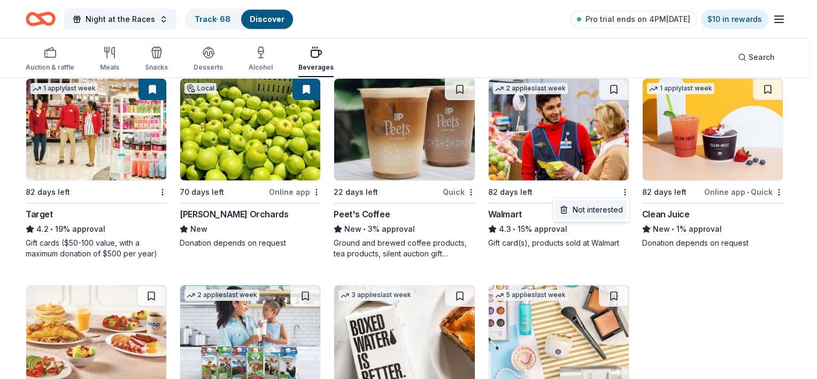
click at [620, 212] on div "Not interested" at bounding box center [592, 209] width 72 height 19
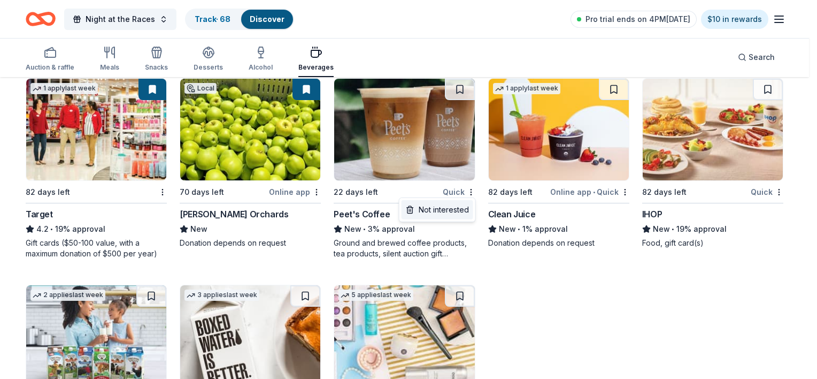
click at [462, 209] on div "Not interested" at bounding box center [438, 209] width 72 height 19
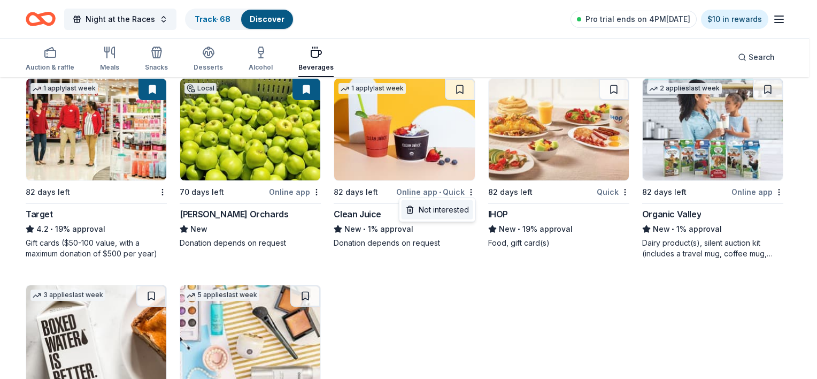
click at [450, 210] on div "Not interested" at bounding box center [438, 209] width 72 height 19
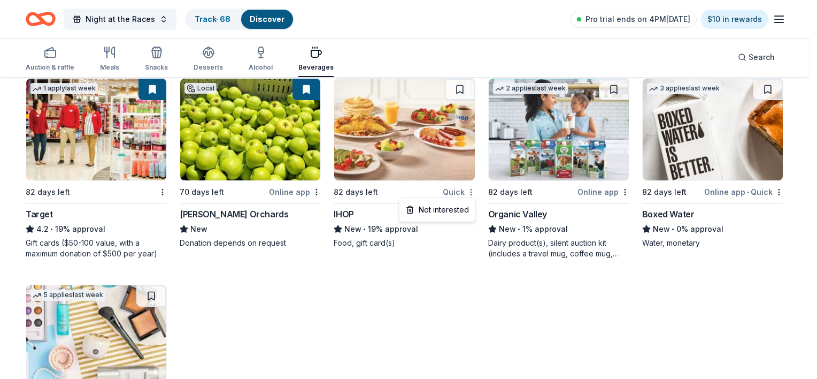
click at [450, 205] on div "Not interested" at bounding box center [438, 209] width 72 height 19
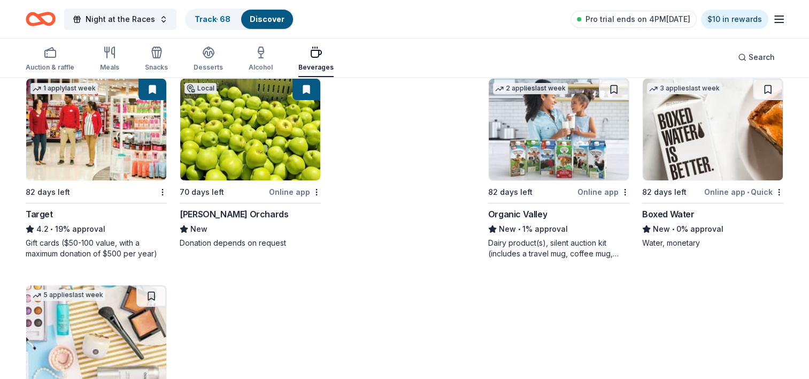
scroll to position [215, 0]
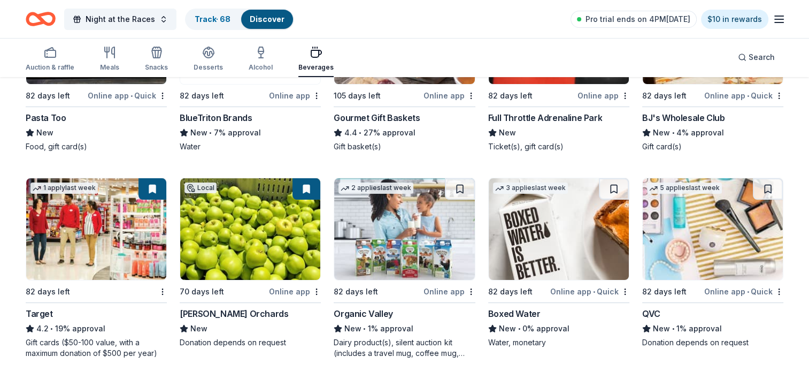
click at [411, 231] on img at bounding box center [404, 229] width 140 height 102
click at [577, 234] on img at bounding box center [559, 229] width 140 height 102
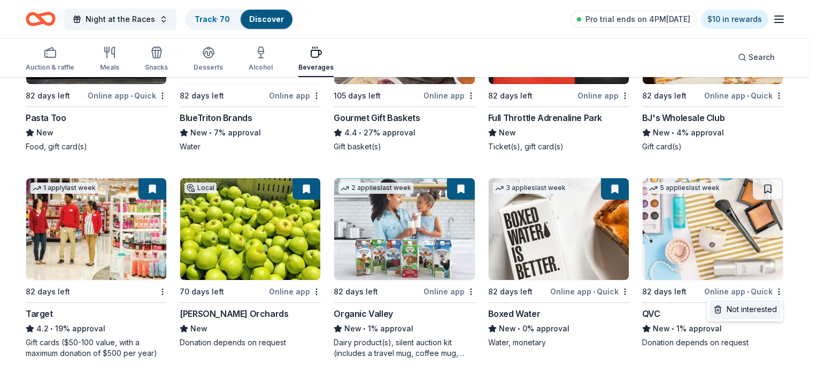
click at [764, 312] on div "Not interested" at bounding box center [746, 308] width 72 height 19
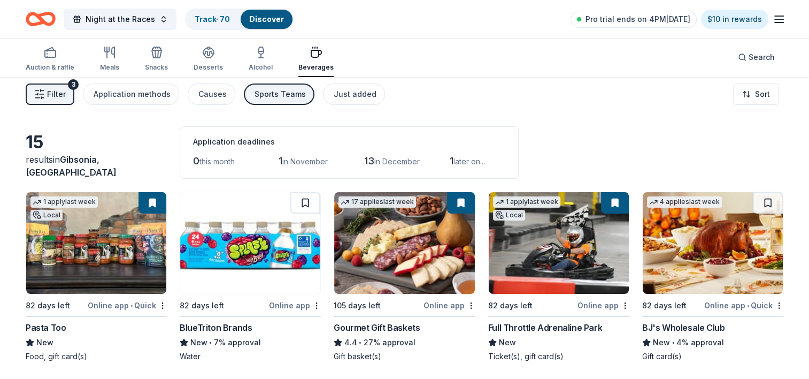
scroll to position [0, 0]
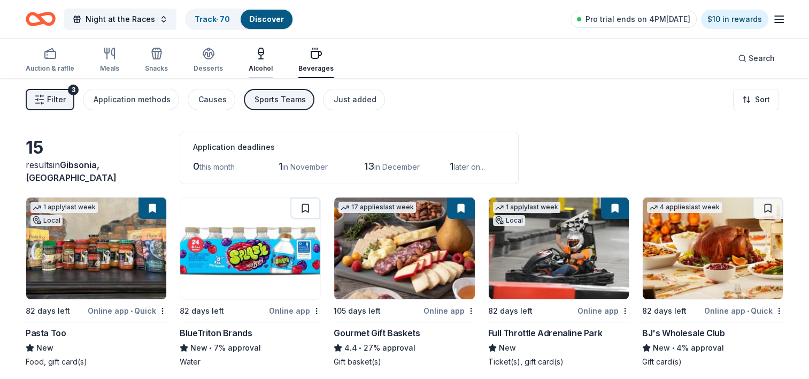
click at [263, 62] on div "Alcohol" at bounding box center [261, 60] width 24 height 26
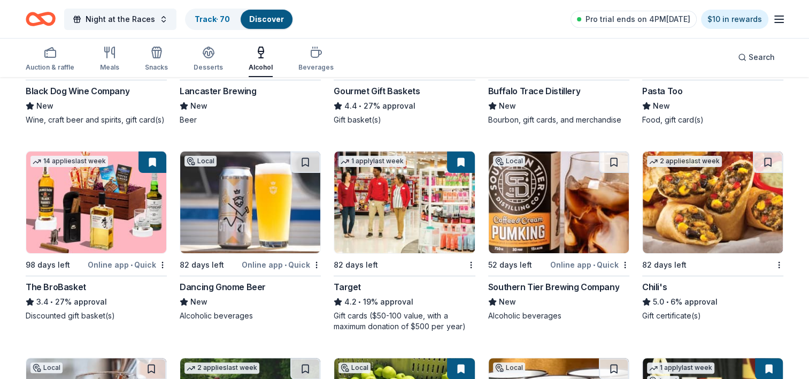
scroll to position [267, 0]
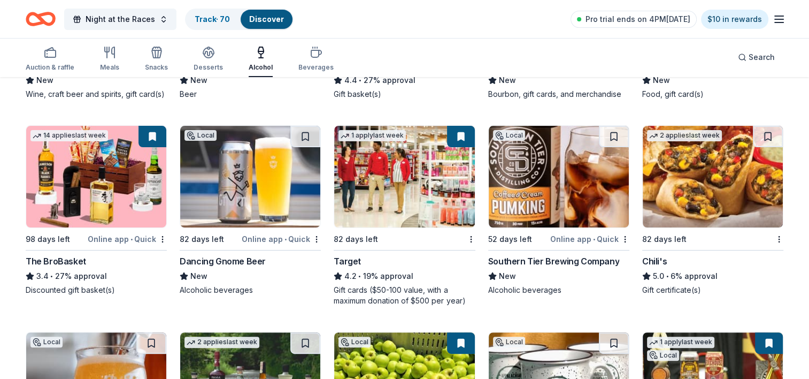
click at [591, 187] on img at bounding box center [559, 177] width 140 height 102
click at [245, 180] on img at bounding box center [250, 177] width 140 height 102
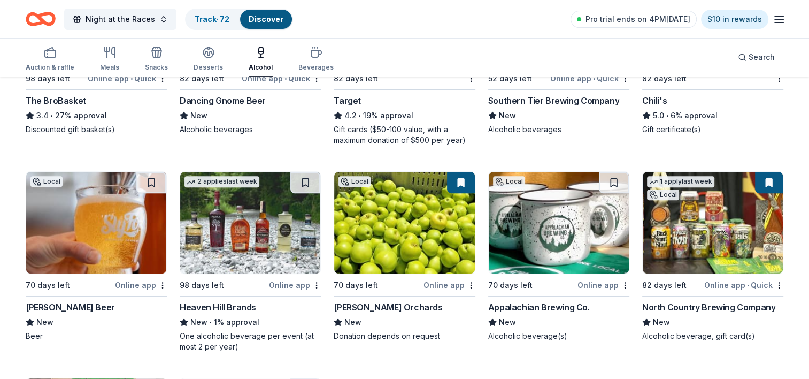
scroll to position [481, 0]
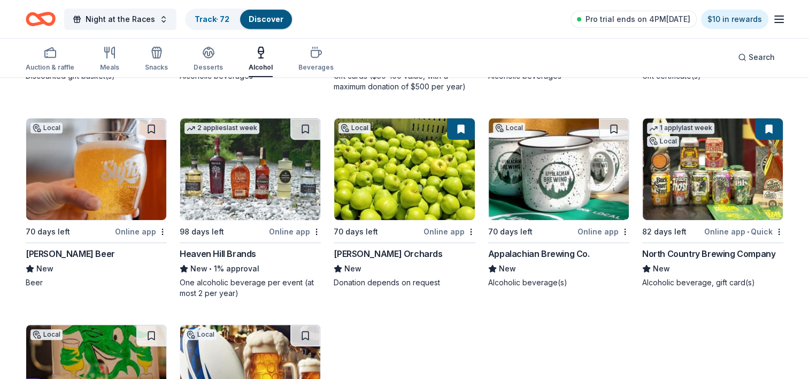
click at [105, 166] on img at bounding box center [96, 169] width 140 height 102
click at [237, 185] on img at bounding box center [250, 169] width 140 height 102
click at [250, 158] on img at bounding box center [250, 169] width 140 height 102
click at [573, 178] on img at bounding box center [559, 169] width 140 height 102
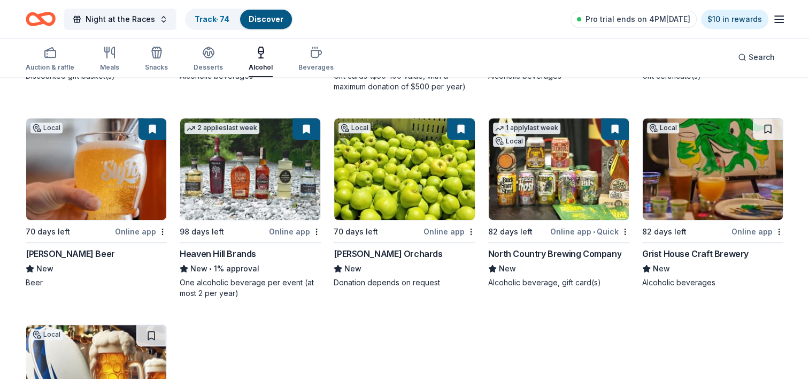
click at [706, 176] on img at bounding box center [713, 169] width 140 height 102
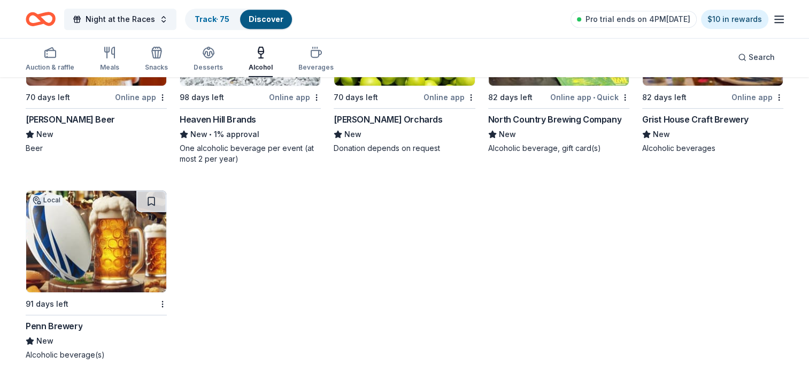
scroll to position [617, 0]
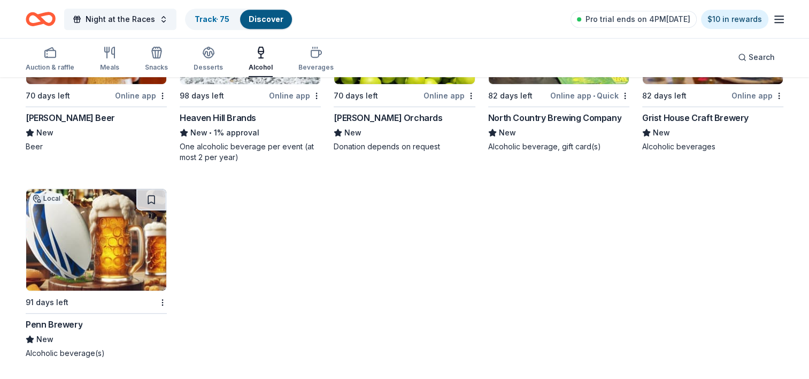
click at [100, 252] on img at bounding box center [96, 240] width 140 height 102
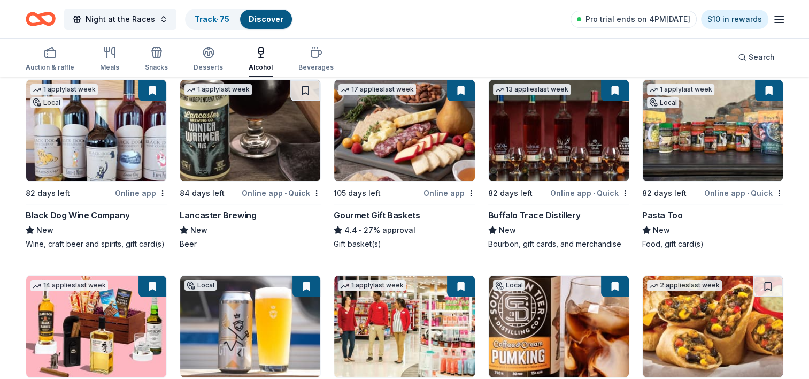
scroll to position [101, 0]
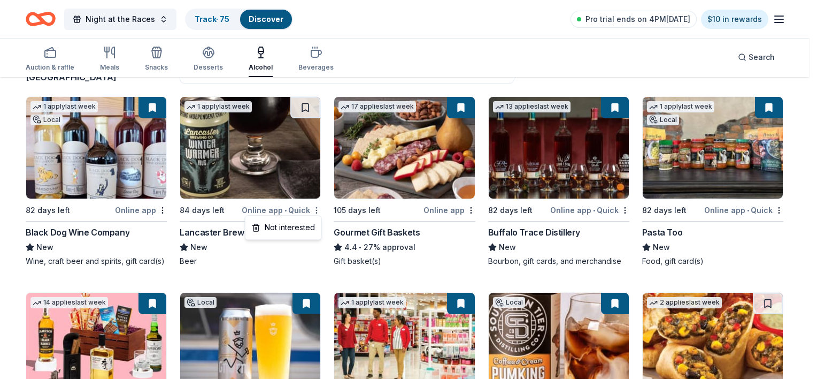
click at [317, 208] on html "Night at the Races Track · 75 Discover Pro trial ends on 4PM, 10/16 $10 in rewa…" at bounding box center [408, 88] width 817 height 379
click at [298, 229] on div "Not interested" at bounding box center [284, 227] width 72 height 19
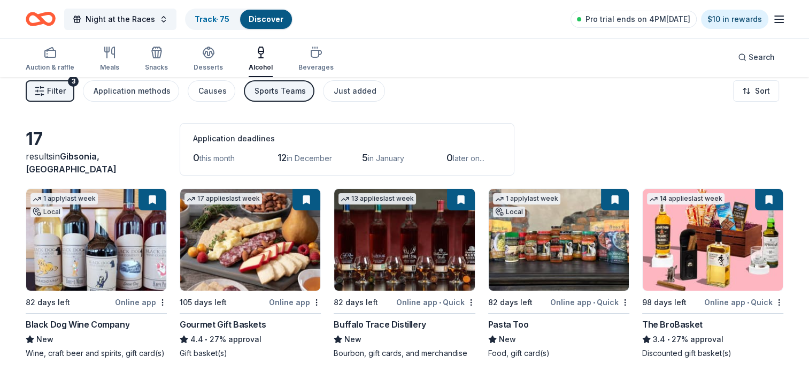
scroll to position [0, 0]
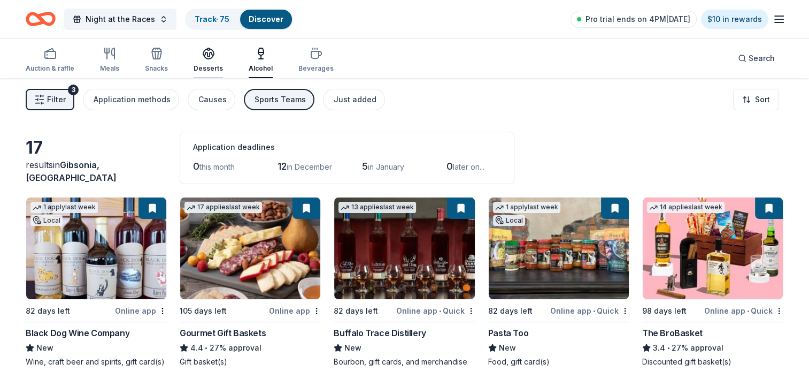
click at [204, 58] on icon "button" at bounding box center [209, 57] width 10 height 4
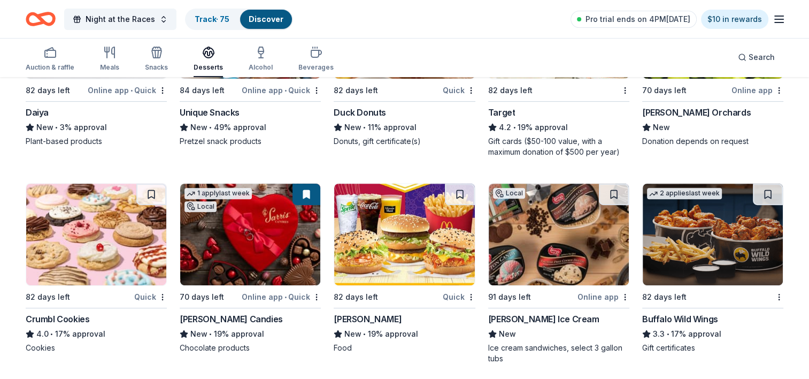
scroll to position [428, 0]
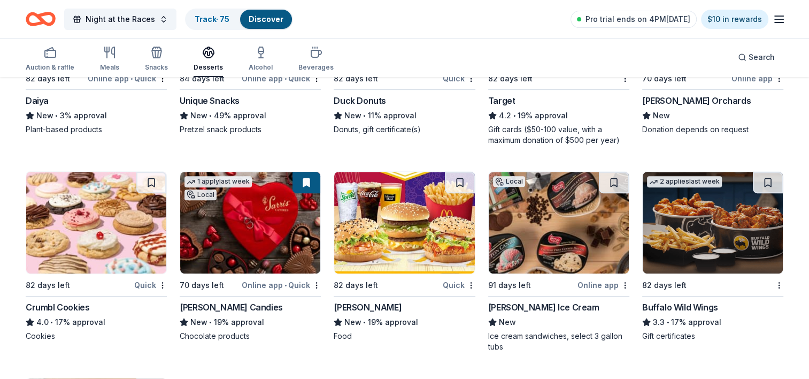
click at [152, 235] on img at bounding box center [96, 223] width 140 height 102
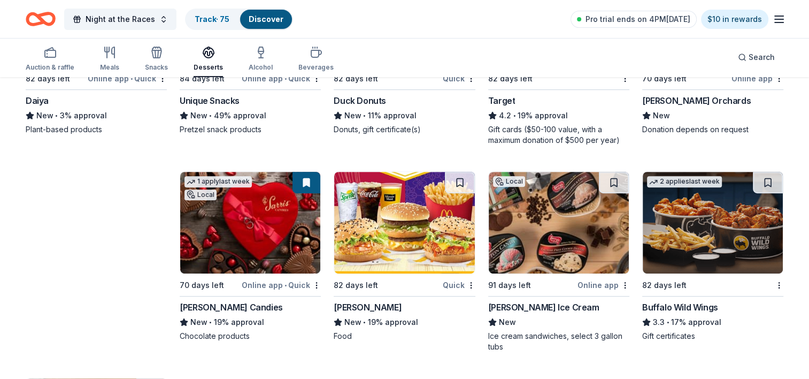
scroll to position [421, 0]
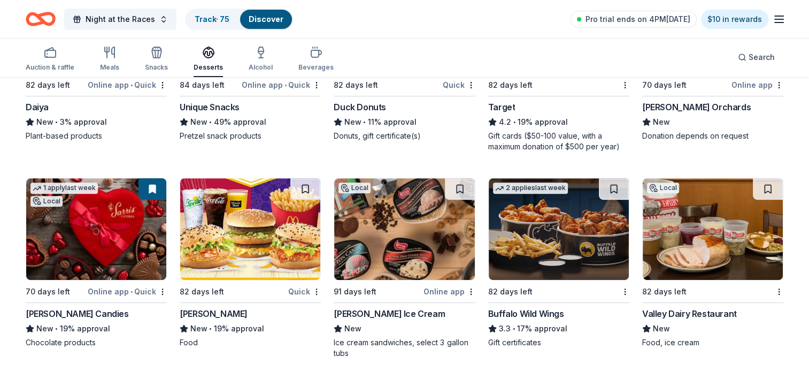
click at [314, 296] on div "Quick" at bounding box center [304, 291] width 33 height 13
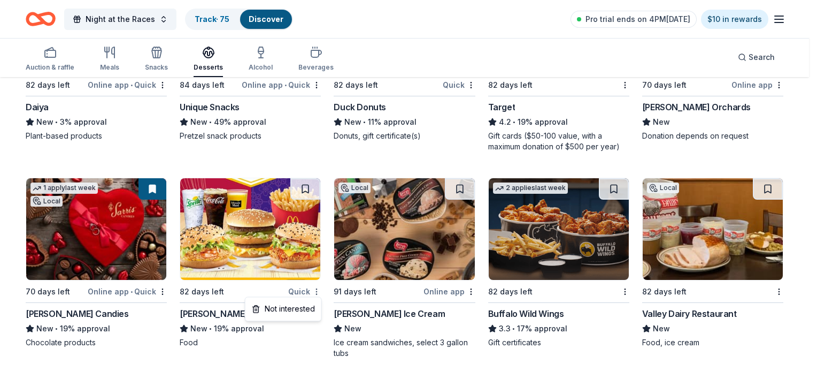
click at [306, 305] on div "Not interested" at bounding box center [284, 308] width 72 height 19
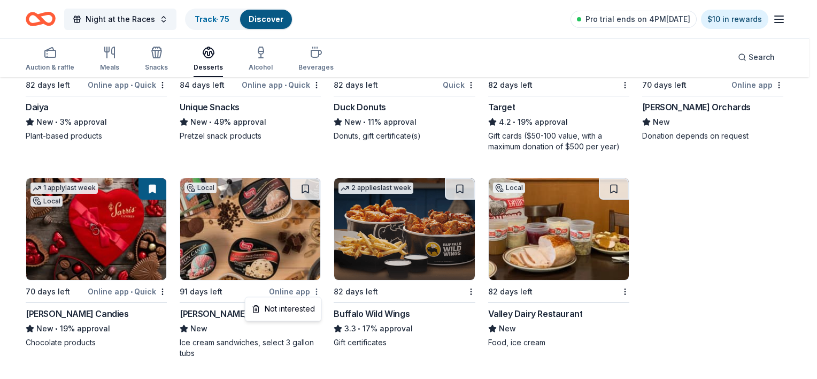
click at [306, 313] on div "Not interested" at bounding box center [284, 308] width 72 height 19
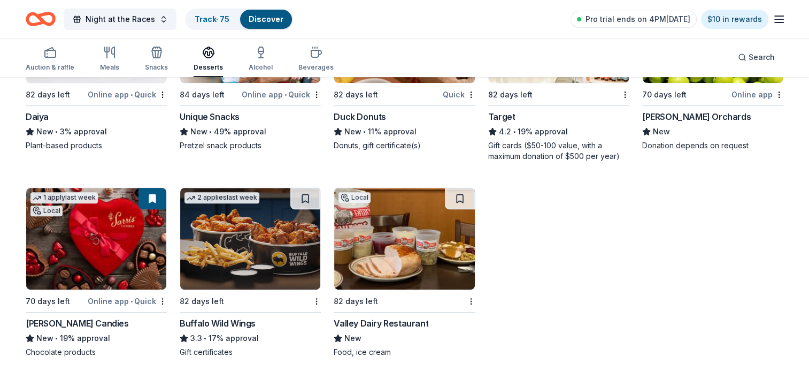
scroll to position [411, 0]
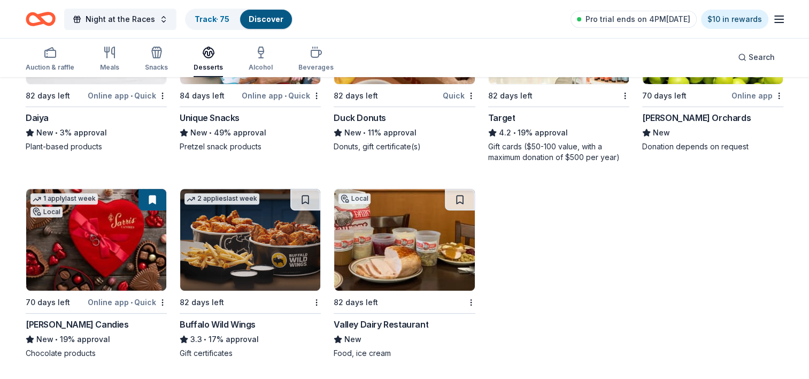
click at [256, 236] on img at bounding box center [250, 240] width 140 height 102
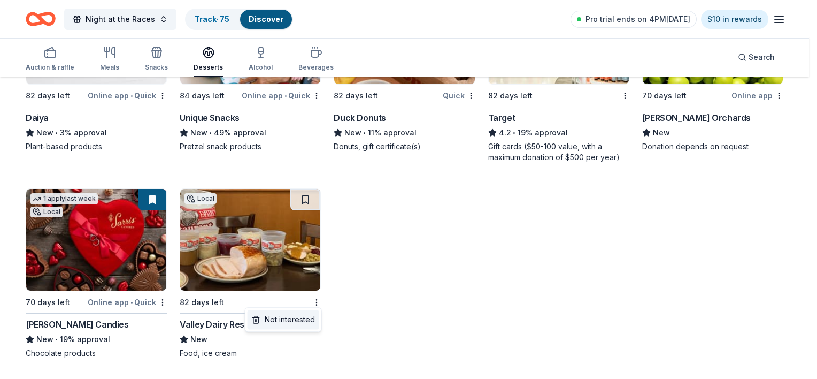
click at [303, 322] on div "Not interested" at bounding box center [284, 319] width 72 height 19
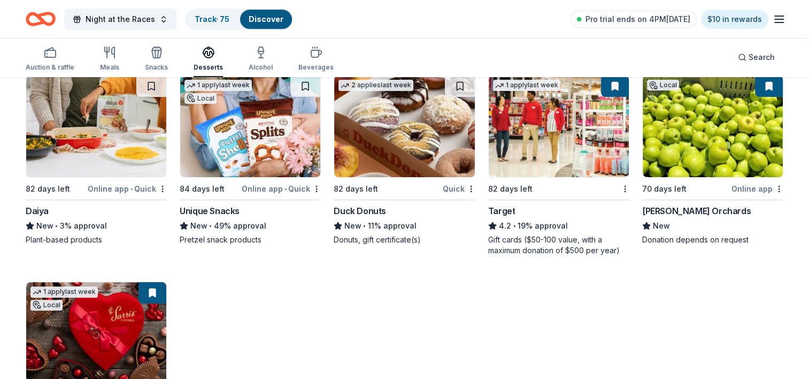
scroll to position [304, 0]
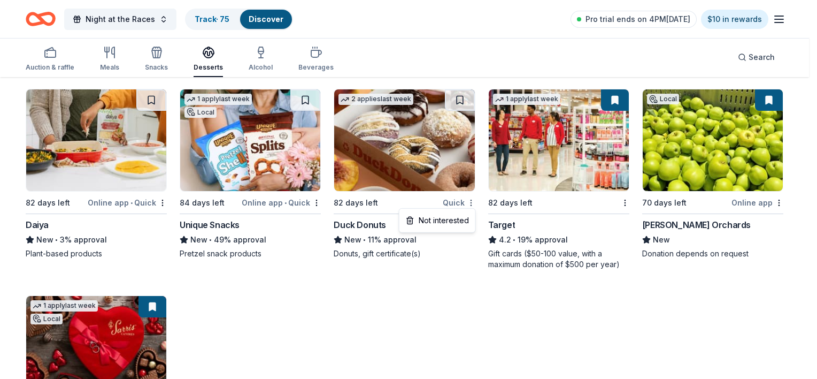
click at [464, 224] on div "Not interested" at bounding box center [438, 220] width 72 height 19
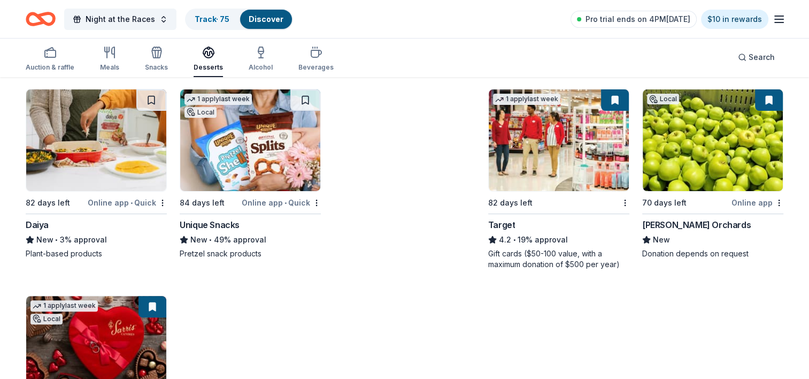
scroll to position [215, 0]
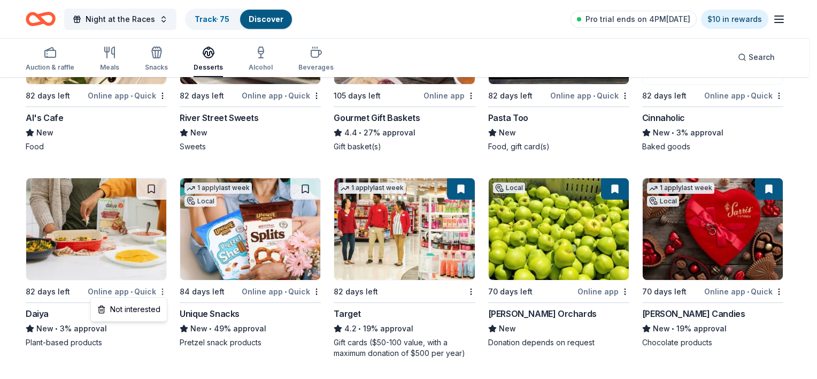
click at [157, 309] on div "Not interested" at bounding box center [129, 308] width 72 height 19
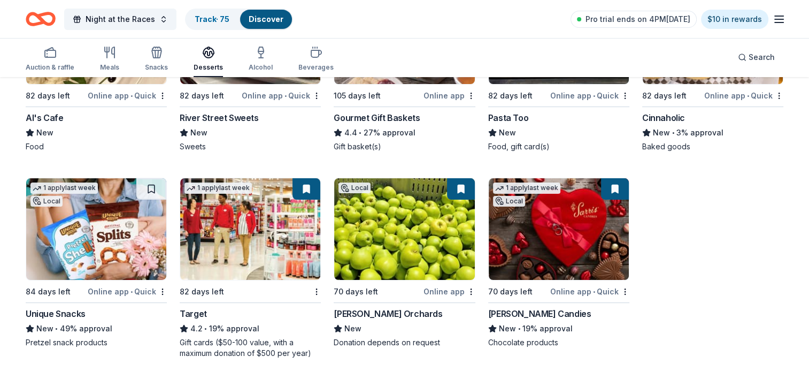
click at [119, 223] on img at bounding box center [96, 229] width 140 height 102
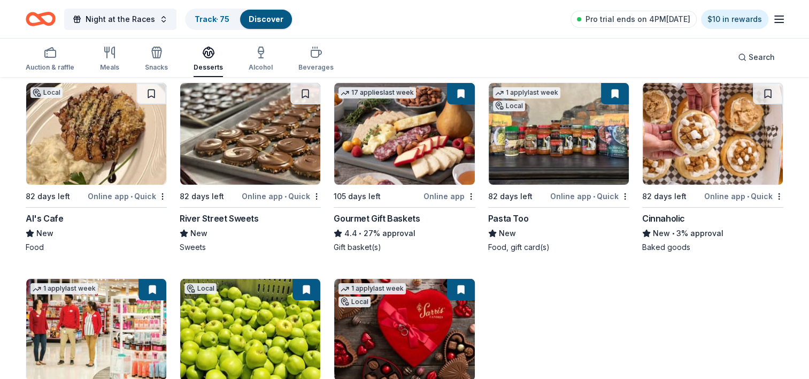
scroll to position [108, 0]
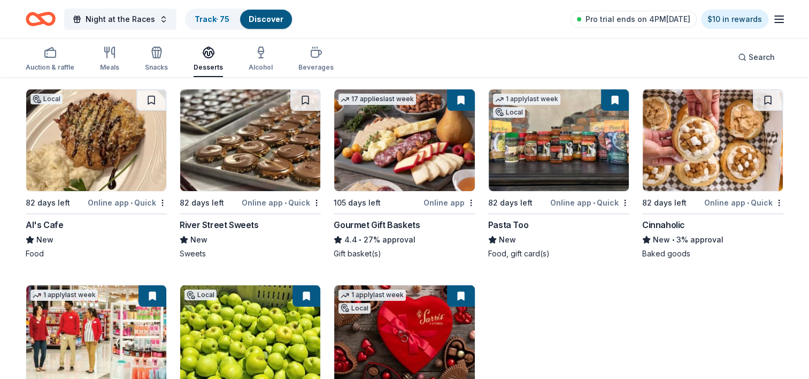
click at [678, 159] on img at bounding box center [713, 140] width 140 height 102
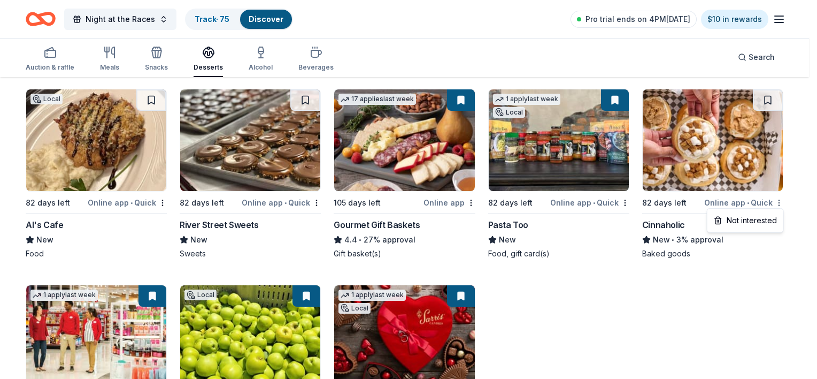
click at [779, 203] on html "Night at the Races Track · 75 Discover Pro trial ends on 4PM, 10/16 $10 in rewa…" at bounding box center [408, 81] width 817 height 379
click at [777, 218] on div "Not interested" at bounding box center [746, 220] width 72 height 19
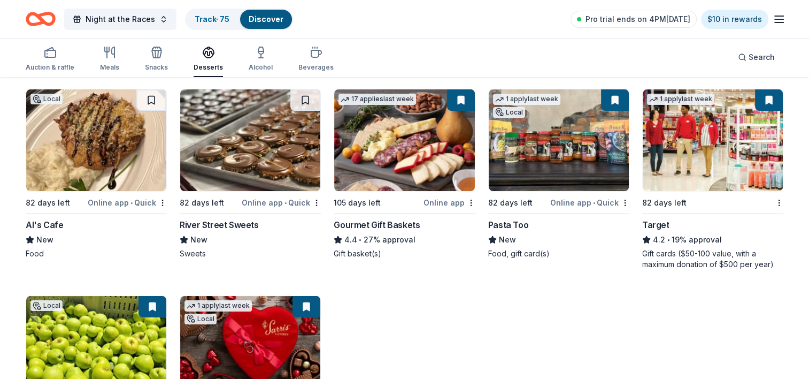
click at [236, 155] on img at bounding box center [250, 140] width 140 height 102
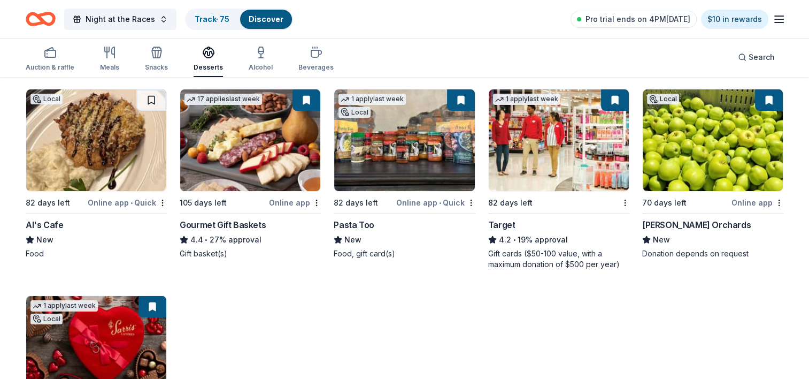
click at [81, 134] on img at bounding box center [96, 140] width 140 height 102
click at [159, 199] on html "Night at the Races Track · 75 Discover Pro trial ends on 4PM, 10/16 $10 in rewa…" at bounding box center [404, 81] width 809 height 379
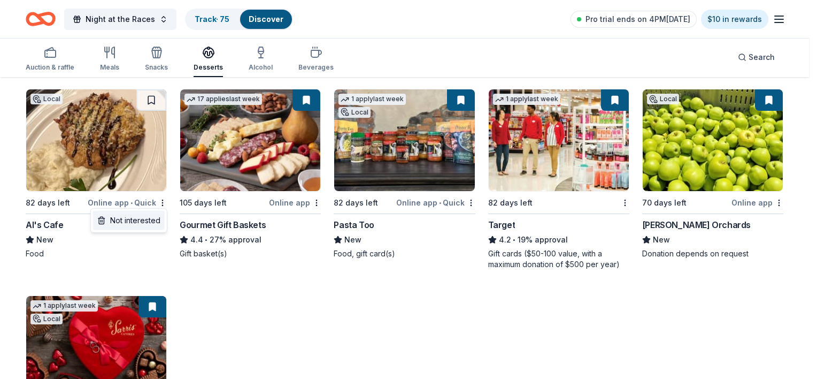
click at [148, 223] on div "Not interested" at bounding box center [129, 220] width 72 height 19
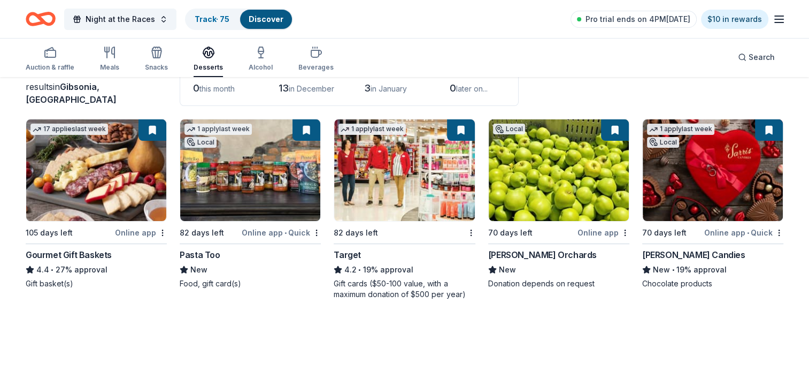
scroll to position [78, 0]
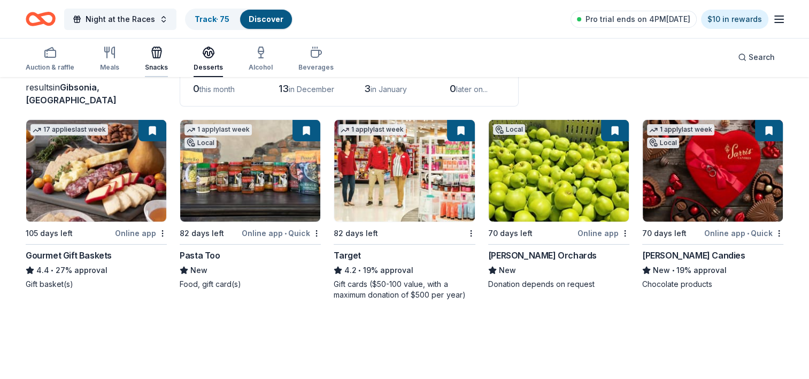
click at [152, 62] on div "Snacks" at bounding box center [156, 59] width 23 height 26
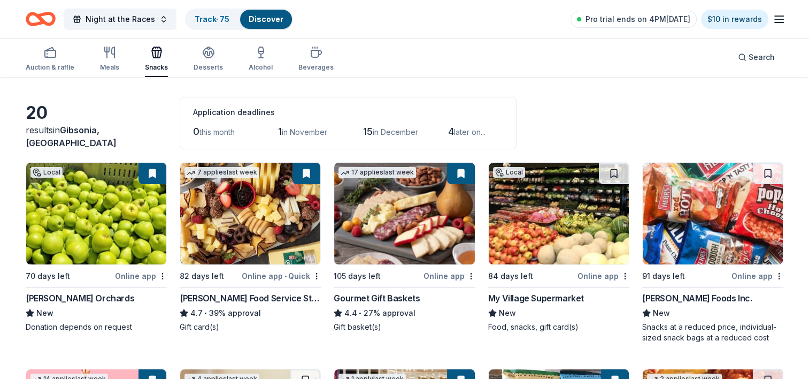
scroll to position [53, 0]
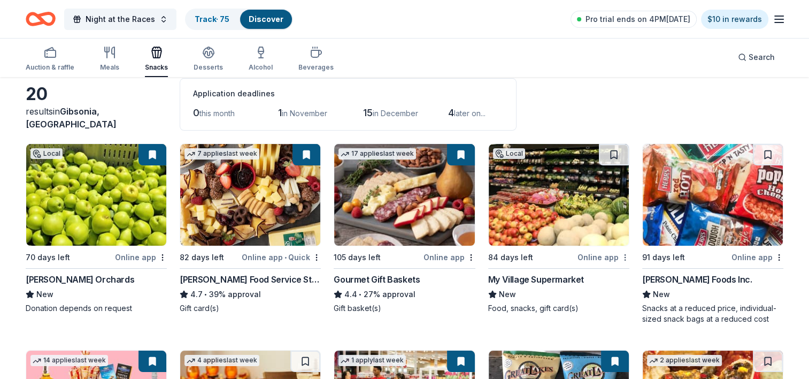
click at [625, 257] on html "Night at the Races Track · 75 Discover Pro trial ends on 4PM, 10/16 $10 in rewa…" at bounding box center [404, 136] width 809 height 379
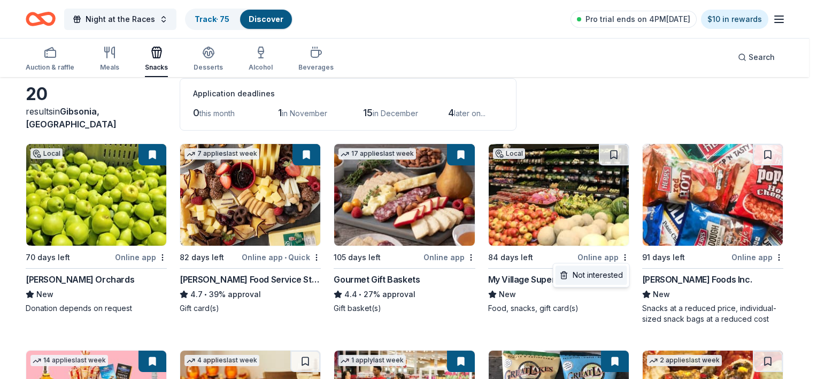
click at [621, 276] on div "Not interested" at bounding box center [592, 274] width 72 height 19
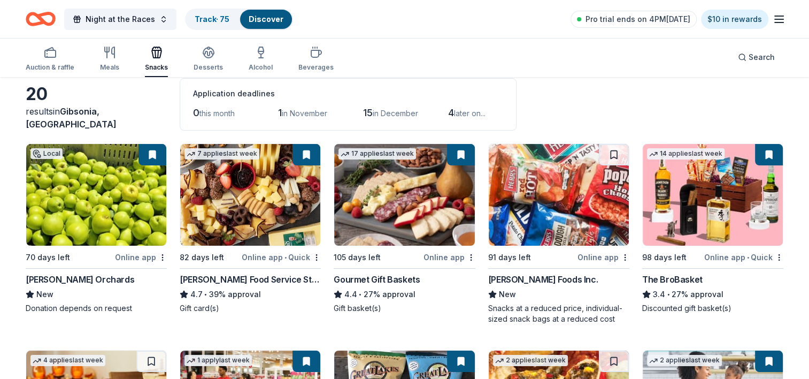
click at [559, 202] on img at bounding box center [559, 195] width 140 height 102
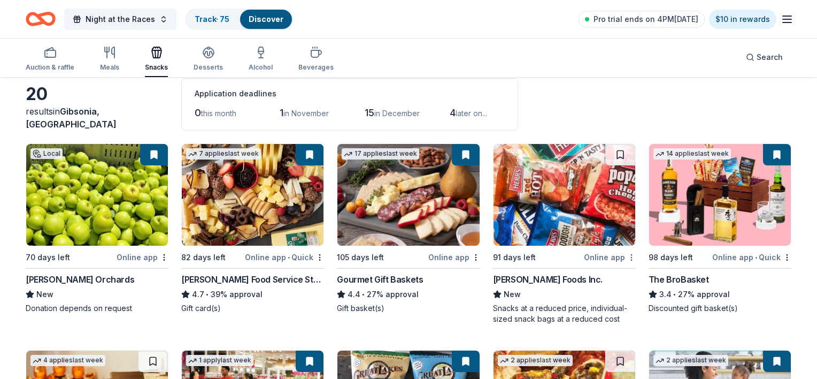
click at [621, 259] on html "Night at the Races Track · 75 Discover Pro trial ends on 4PM, 10/16 $10 in rewa…" at bounding box center [408, 136] width 817 height 379
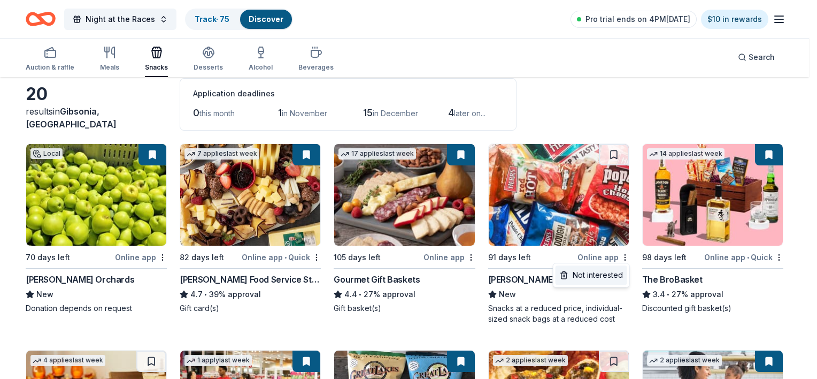
click at [606, 278] on div "Not interested" at bounding box center [592, 274] width 72 height 19
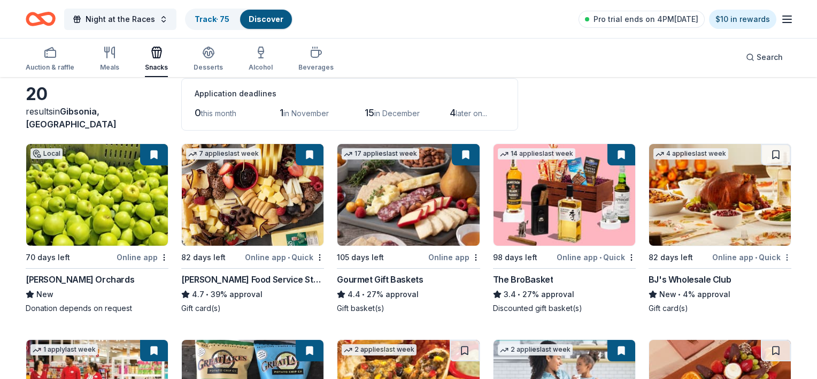
click at [779, 259] on html "Night at the Races Track · 75 Discover Pro trial ends on 4PM, 10/16 $10 in rewa…" at bounding box center [408, 136] width 817 height 379
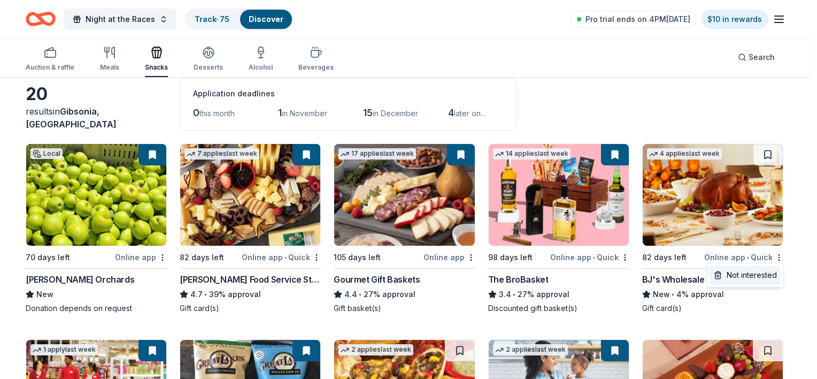
click at [766, 275] on div "Not interested" at bounding box center [746, 274] width 72 height 19
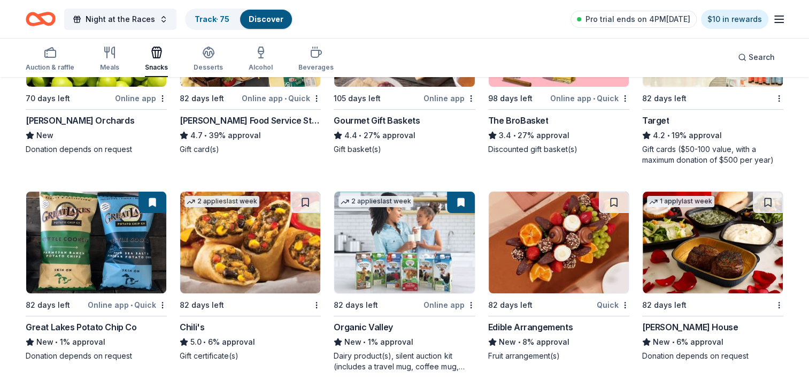
scroll to position [214, 0]
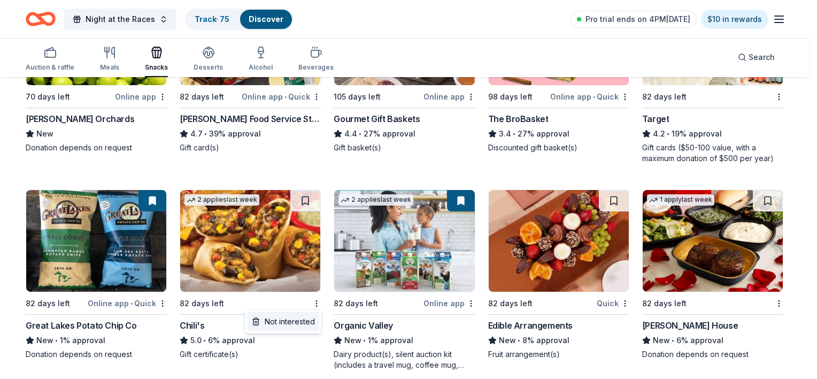
click at [304, 319] on div "Not interested" at bounding box center [284, 321] width 72 height 19
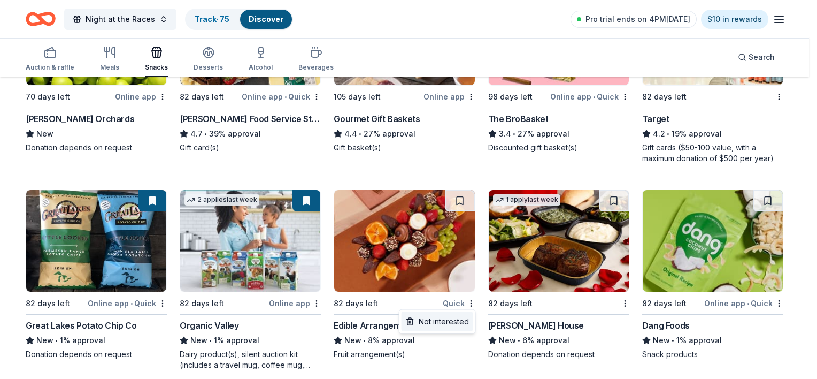
click at [459, 320] on div "Not interested" at bounding box center [438, 321] width 72 height 19
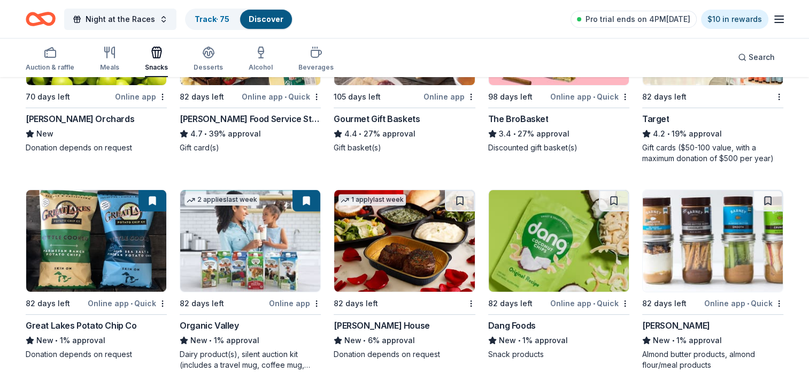
click at [437, 272] on img at bounding box center [404, 241] width 140 height 102
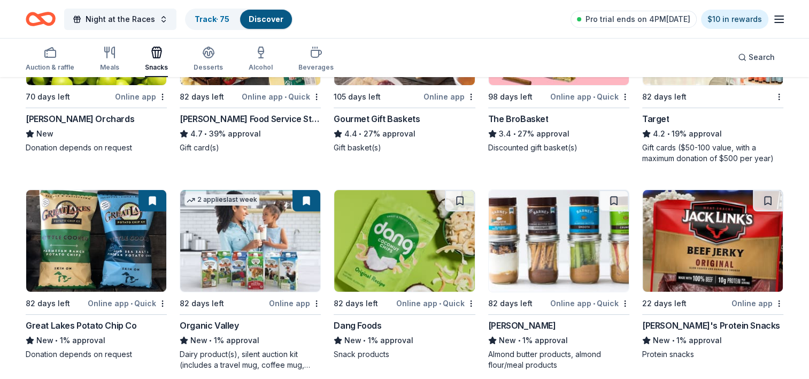
click at [449, 281] on img at bounding box center [404, 241] width 140 height 102
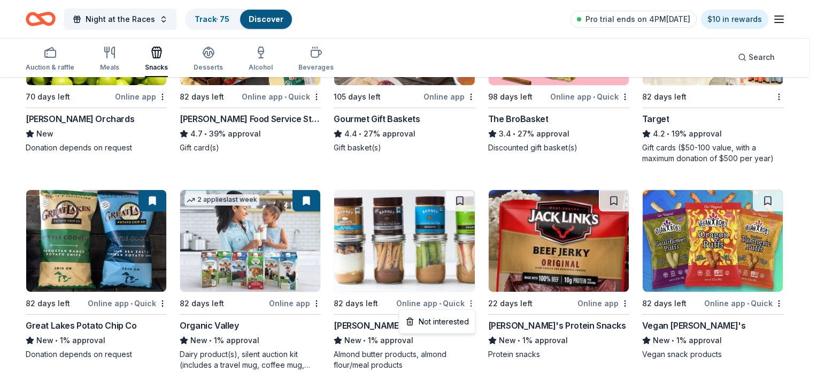
click at [462, 321] on div "Not interested" at bounding box center [438, 321] width 72 height 19
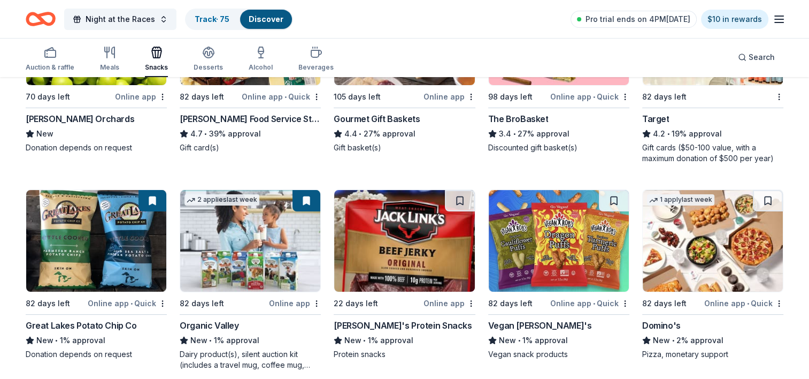
click at [409, 237] on img at bounding box center [404, 241] width 140 height 102
click at [209, 17] on link "Track · 75" at bounding box center [212, 18] width 35 height 9
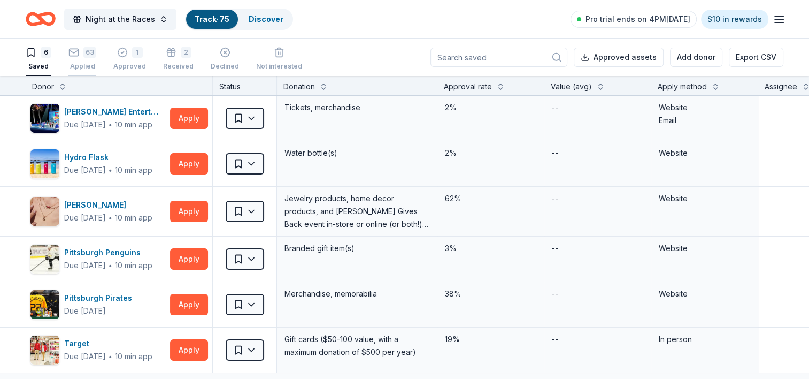
click at [93, 53] on div "63" at bounding box center [89, 52] width 13 height 11
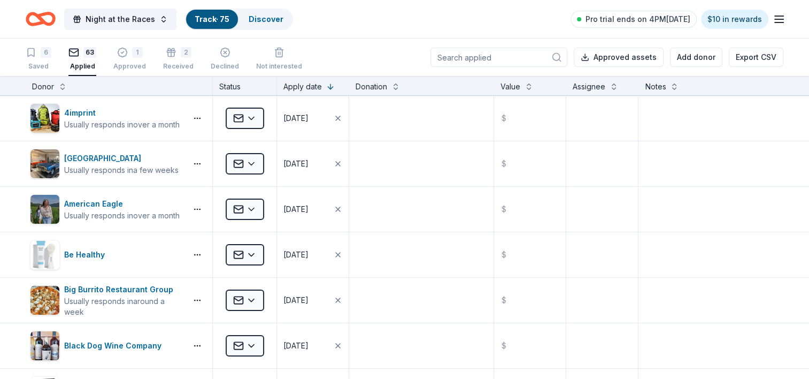
click at [489, 61] on input at bounding box center [499, 57] width 137 height 19
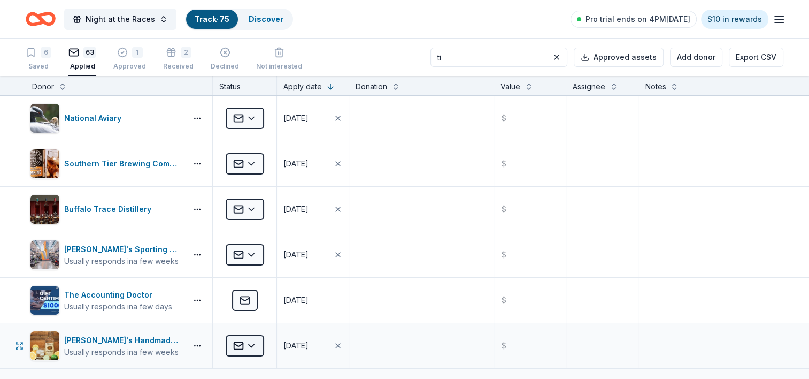
type input "ti"
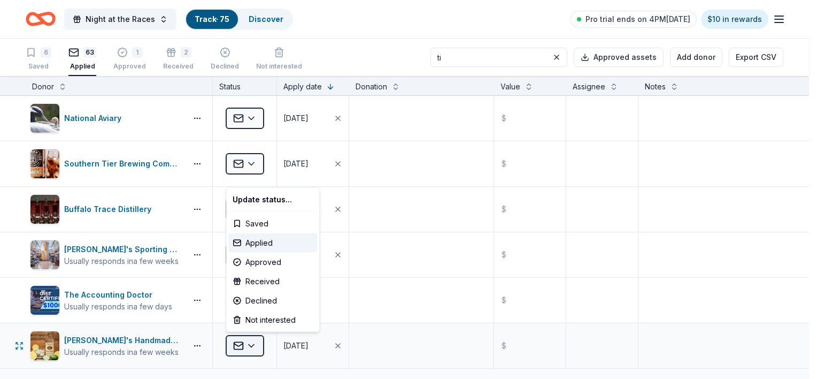
click at [256, 343] on html "Night at the Races Track · 75 Discover Pro trial ends on 4PM, 10/16 $10 in rewa…" at bounding box center [408, 189] width 817 height 379
click at [261, 297] on div "Declined" at bounding box center [272, 300] width 89 height 19
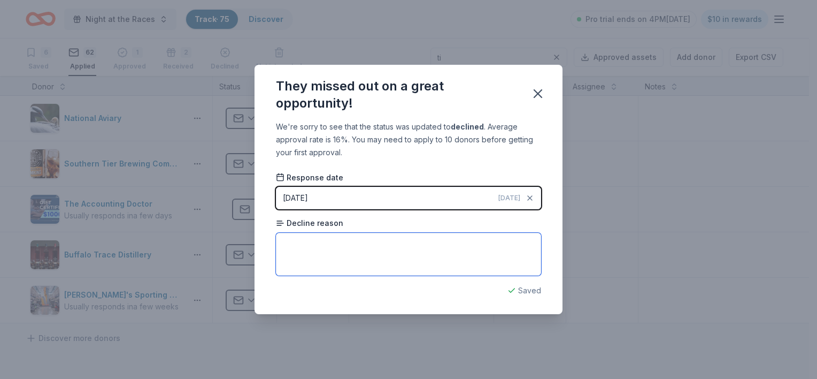
click at [296, 256] on textarea at bounding box center [408, 254] width 265 height 43
click at [533, 93] on icon "button" at bounding box center [538, 93] width 15 height 15
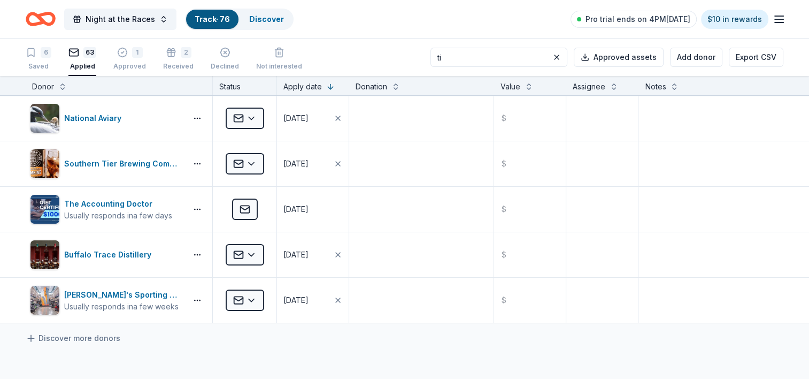
click at [45, 18] on icon "Home" at bounding box center [41, 18] width 30 height 25
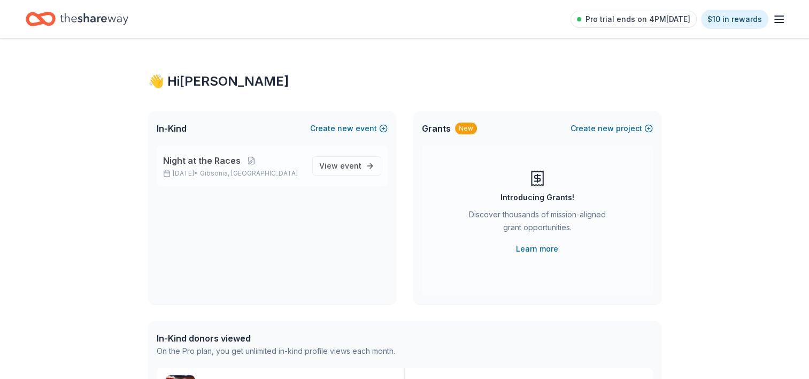
click at [227, 166] on span "Night at the Races" at bounding box center [202, 160] width 78 height 13
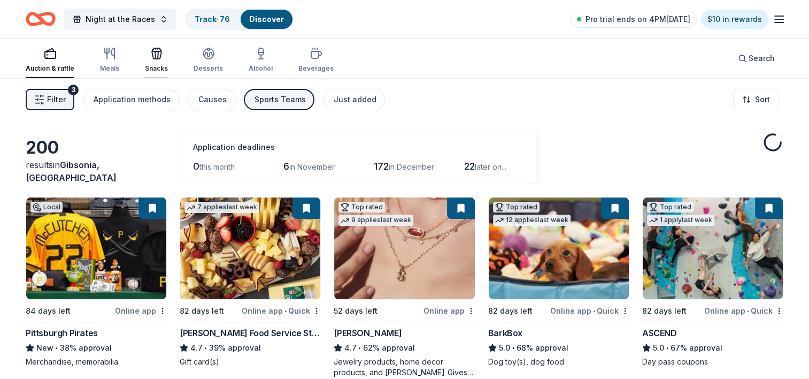
click at [158, 58] on icon "button" at bounding box center [157, 54] width 10 height 7
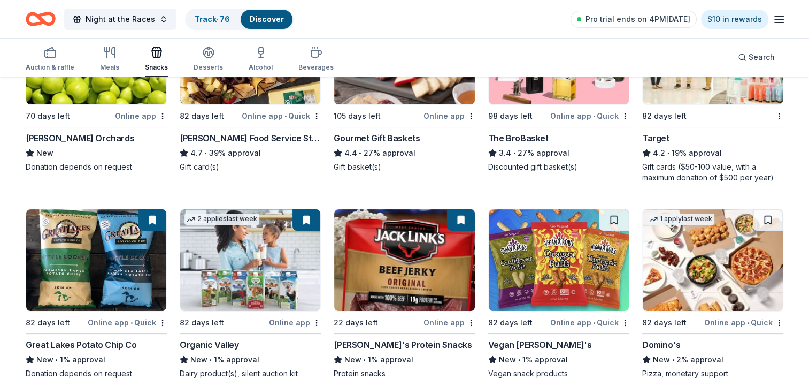
scroll to position [267, 0]
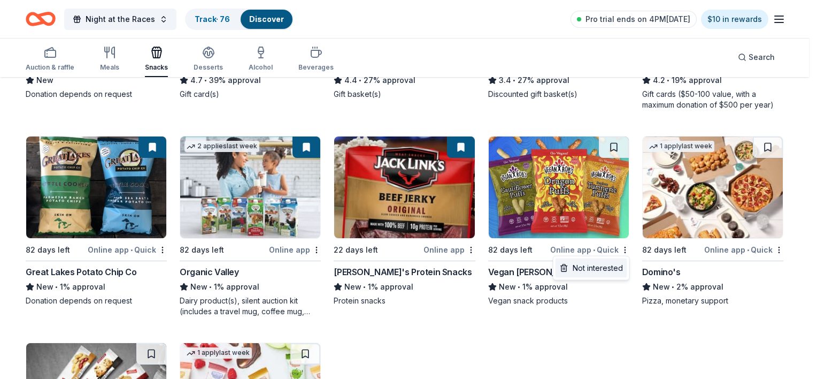
click at [608, 267] on div "Not interested" at bounding box center [592, 267] width 72 height 19
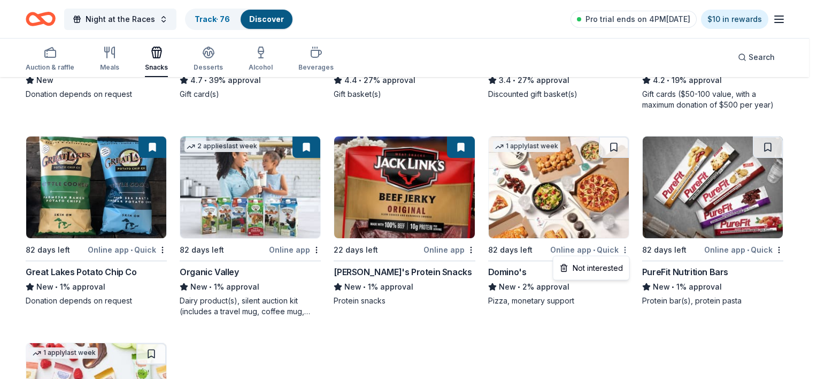
click at [610, 263] on div "Not interested" at bounding box center [592, 267] width 72 height 19
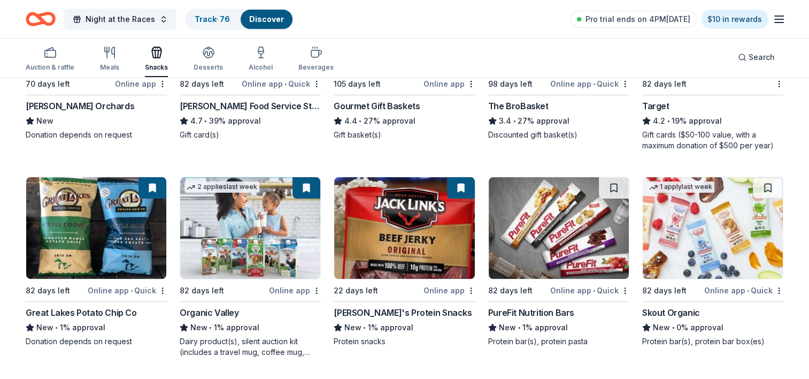
scroll to position [226, 0]
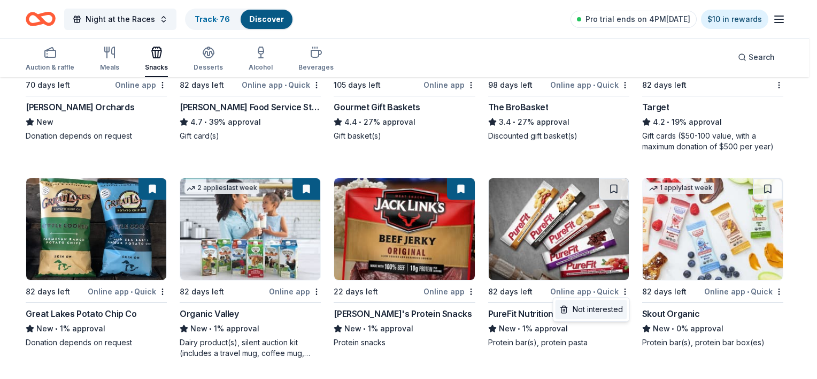
click at [609, 310] on div "Not interested" at bounding box center [592, 308] width 72 height 19
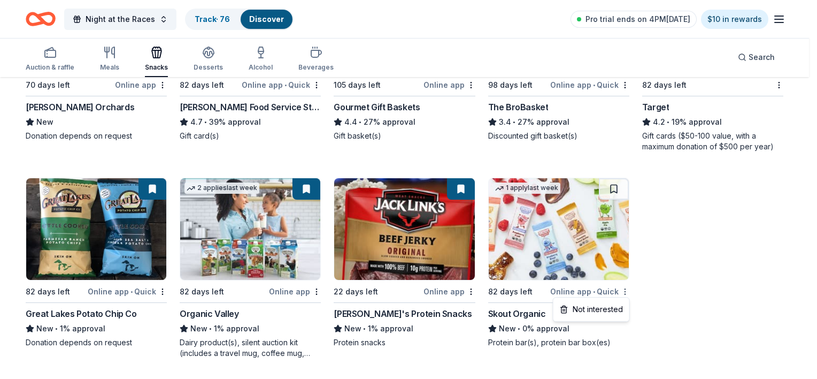
click at [611, 305] on div "Not interested" at bounding box center [592, 308] width 72 height 19
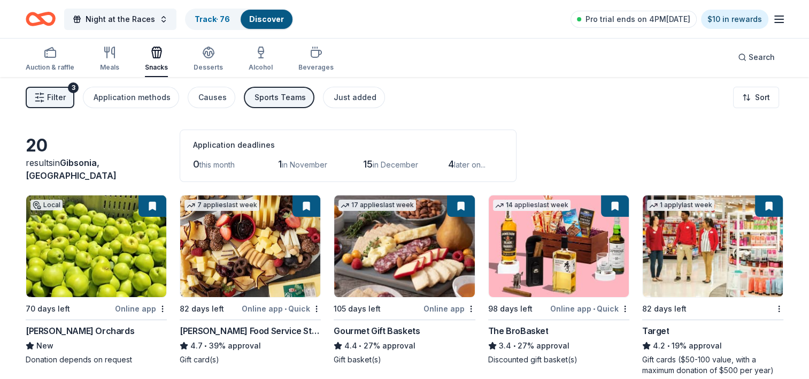
scroll to position [0, 0]
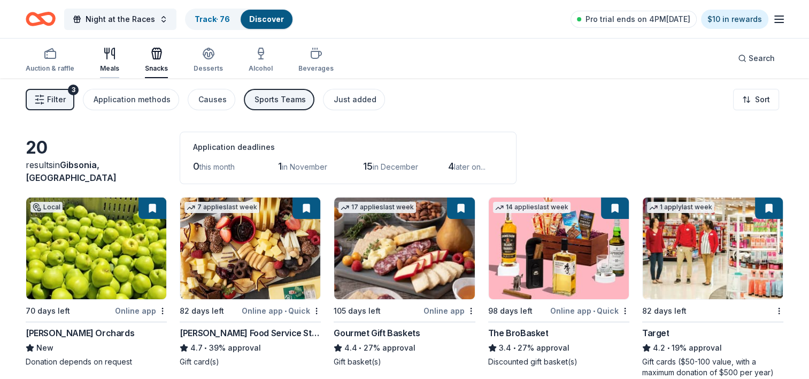
click at [109, 69] on div "Meals" at bounding box center [109, 68] width 19 height 9
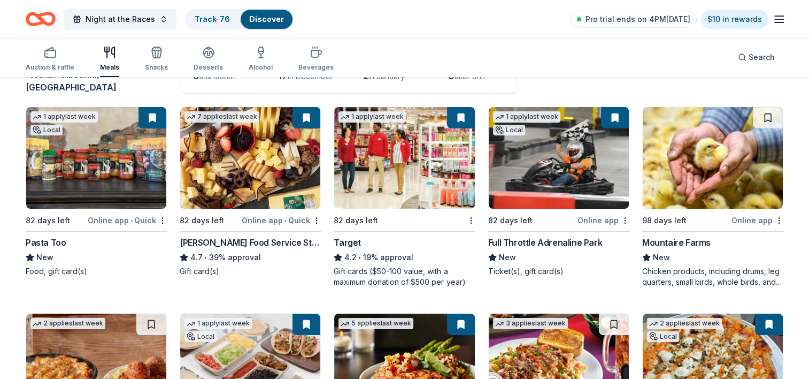
scroll to position [107, 0]
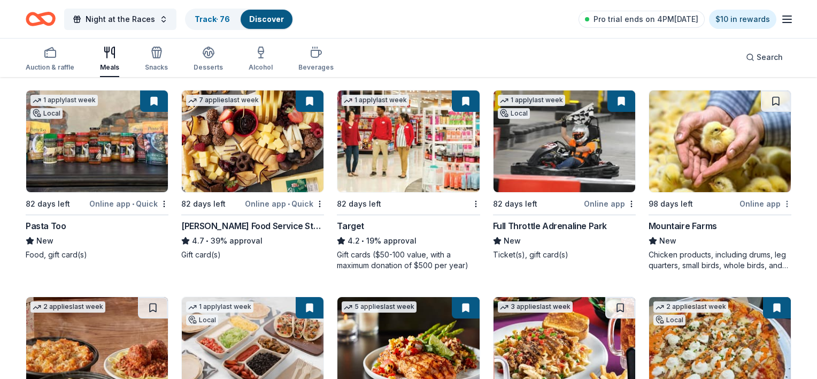
click at [776, 205] on html "Night at the Races Track · 76 Discover Pro trial ends on 4PM, 10/16 $10 in rewa…" at bounding box center [408, 82] width 817 height 379
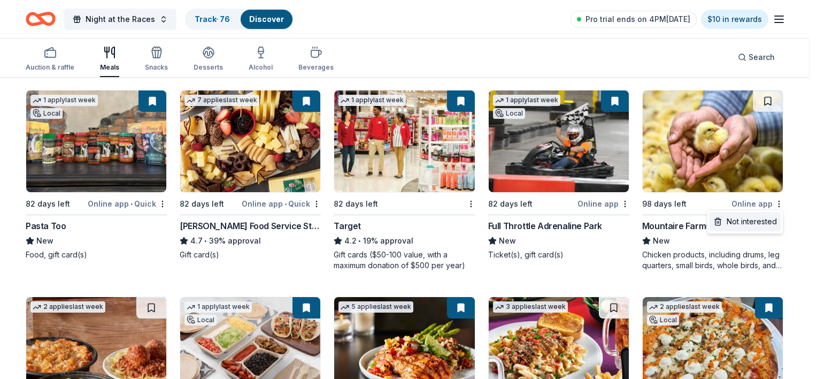
click at [772, 226] on div "Not interested" at bounding box center [746, 221] width 72 height 19
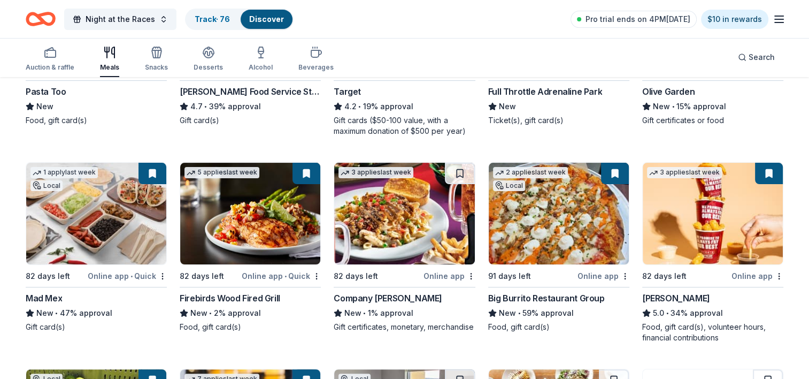
scroll to position [267, 0]
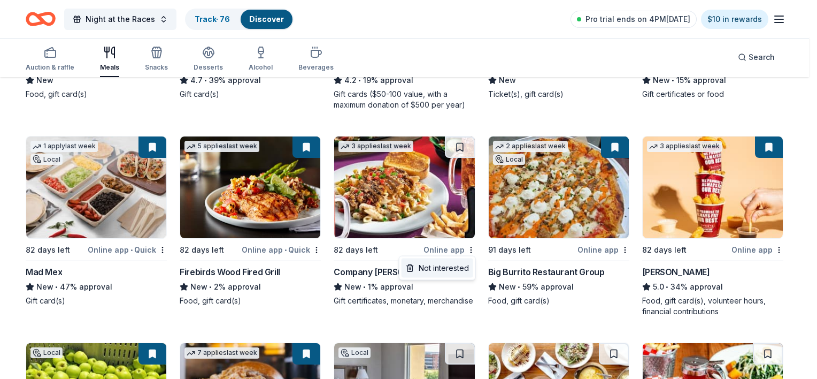
click at [469, 272] on div "Not interested" at bounding box center [438, 267] width 72 height 19
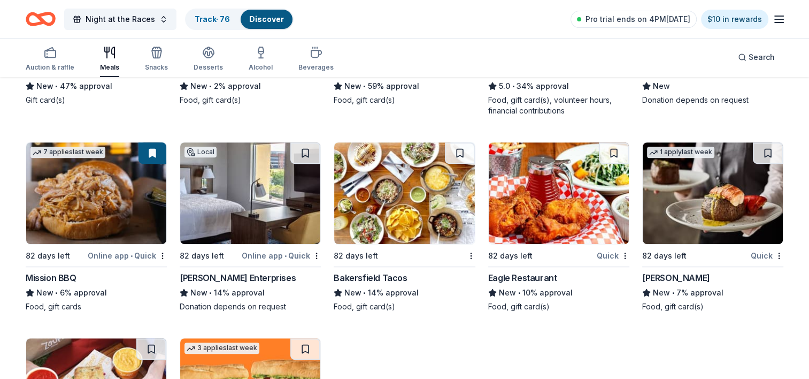
scroll to position [481, 0]
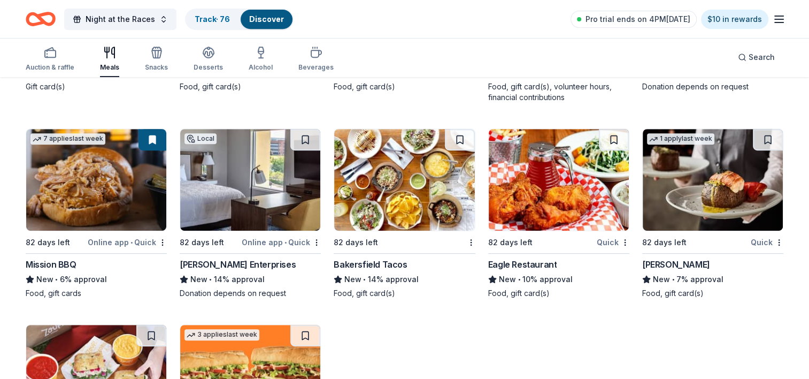
click at [211, 175] on img at bounding box center [250, 180] width 140 height 102
click at [320, 244] on div "Online app • Quick" at bounding box center [281, 241] width 79 height 13
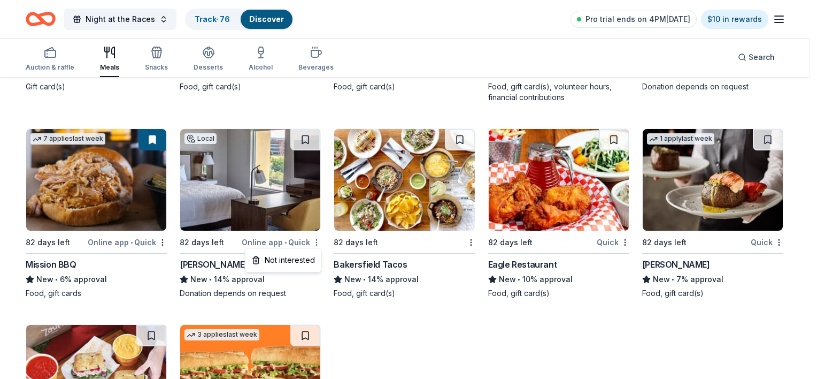
click at [310, 264] on div "Not interested" at bounding box center [284, 259] width 72 height 19
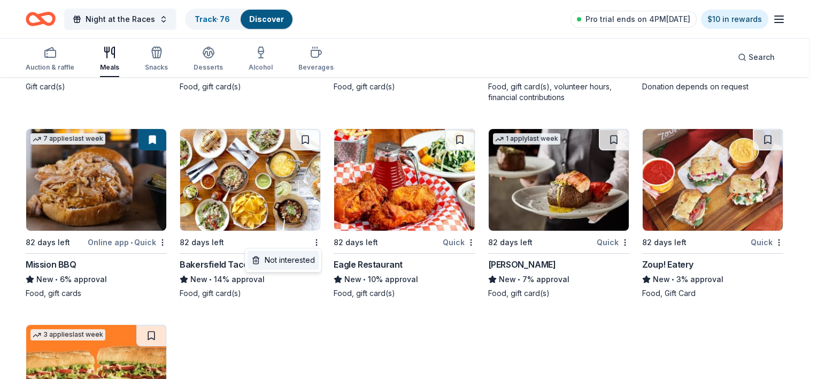
click at [307, 256] on div "Not interested" at bounding box center [284, 259] width 72 height 19
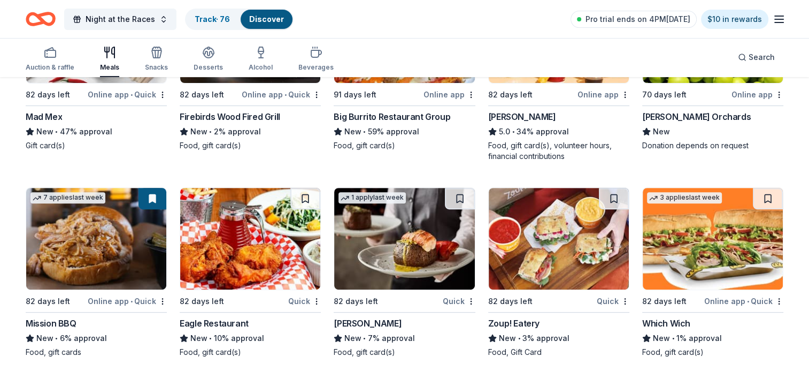
scroll to position [421, 0]
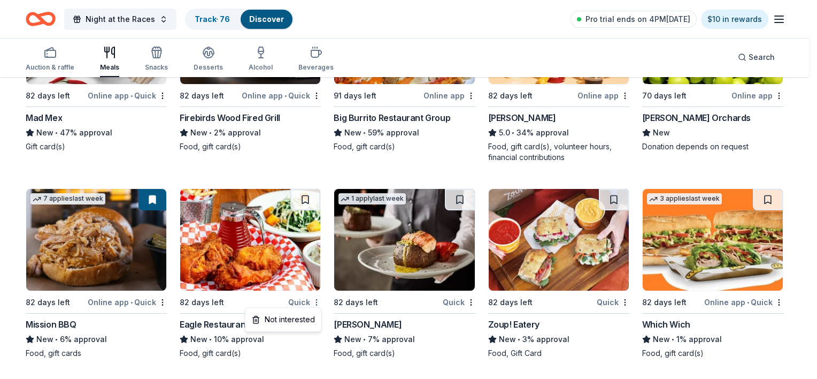
click at [312, 316] on div "Not interested" at bounding box center [284, 319] width 72 height 19
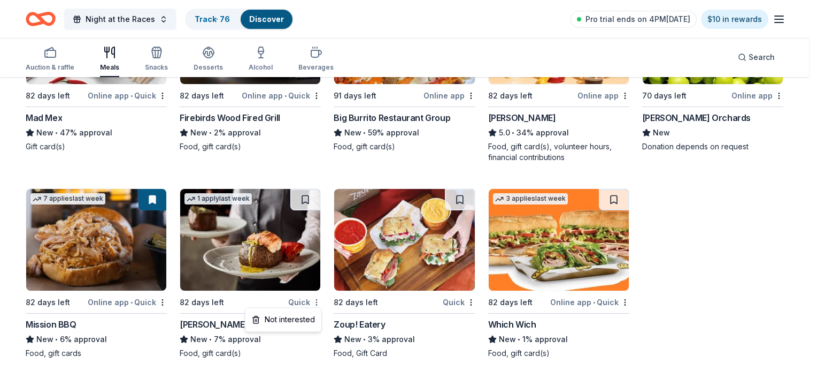
click at [312, 317] on div "Not interested" at bounding box center [284, 319] width 72 height 19
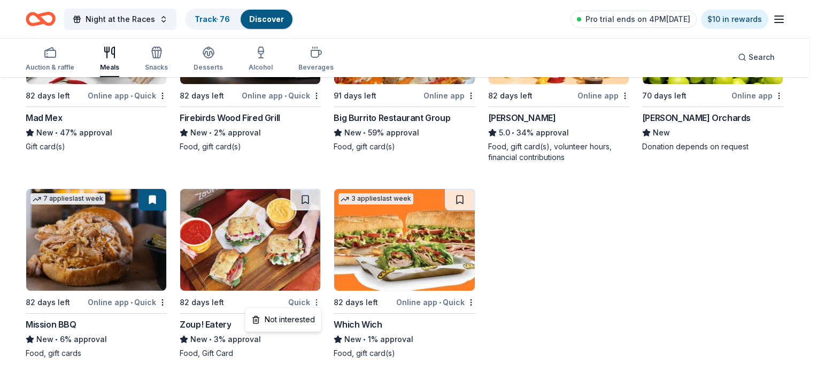
click at [306, 321] on div "Not interested" at bounding box center [284, 319] width 72 height 19
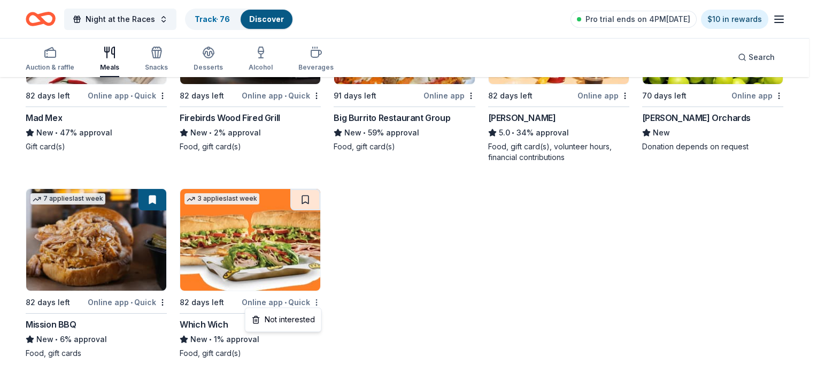
click at [301, 322] on div "Not interested" at bounding box center [284, 319] width 72 height 19
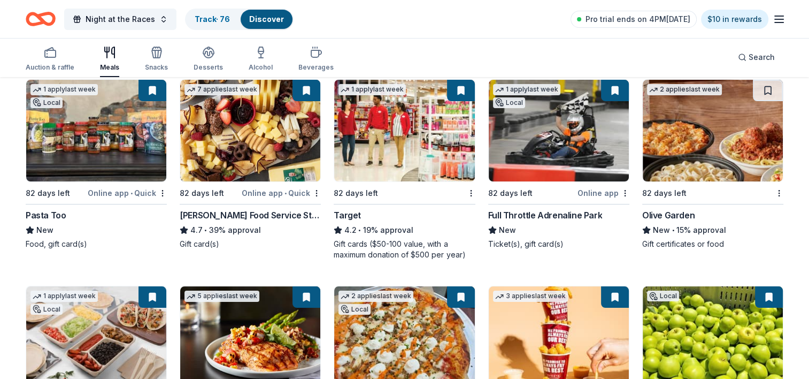
scroll to position [47, 0]
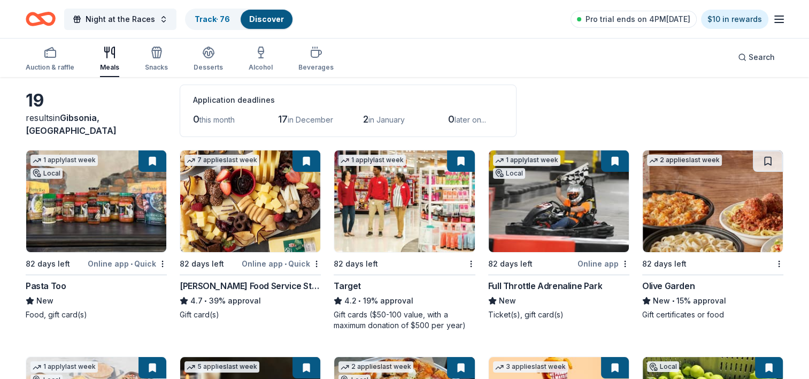
click at [679, 223] on img at bounding box center [713, 201] width 140 height 102
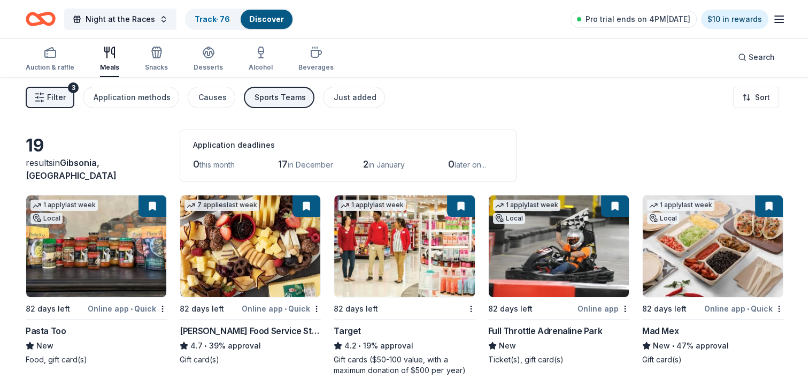
scroll to position [0, 0]
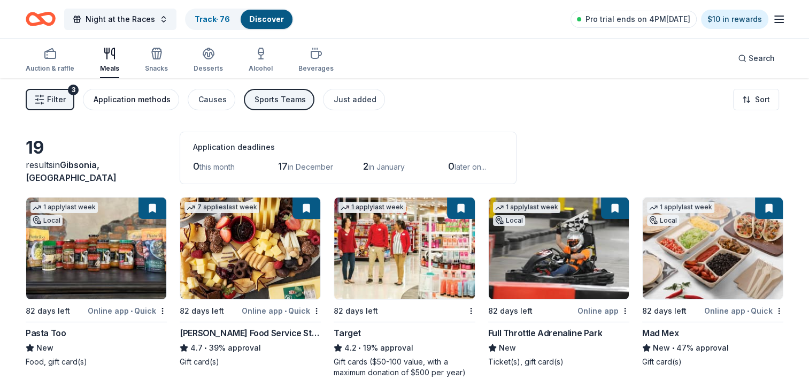
click at [146, 103] on div "Application methods" at bounding box center [132, 99] width 77 height 13
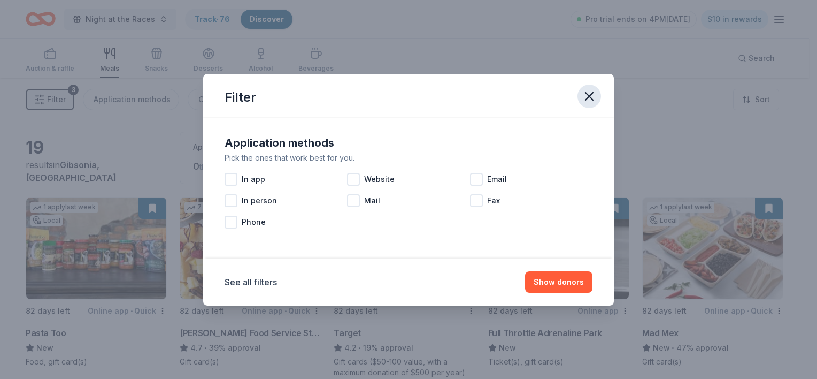
click at [594, 99] on icon "button" at bounding box center [589, 96] width 15 height 15
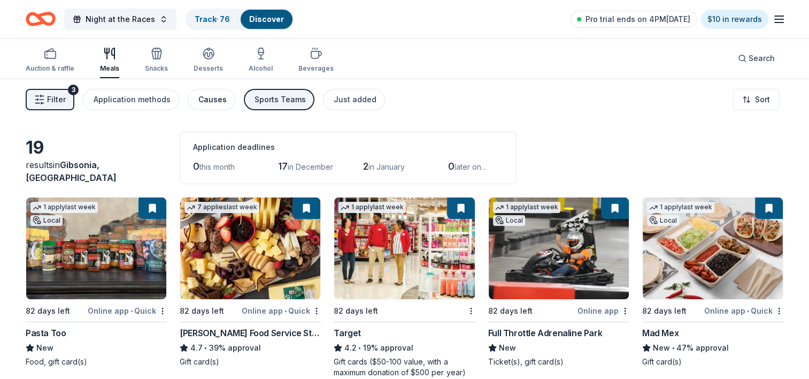
click at [204, 104] on div "Causes" at bounding box center [212, 99] width 28 height 13
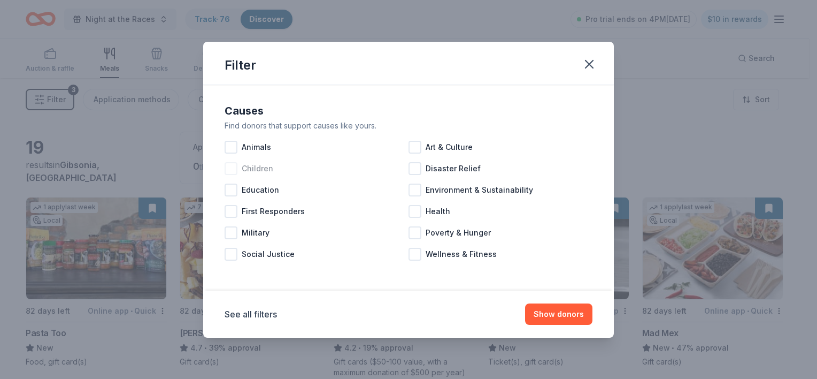
click at [229, 170] on div at bounding box center [231, 168] width 13 height 13
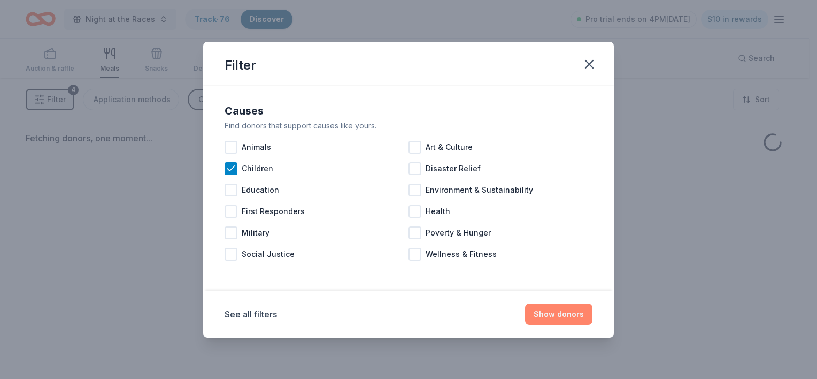
click at [534, 320] on button "Show donors" at bounding box center [558, 313] width 67 height 21
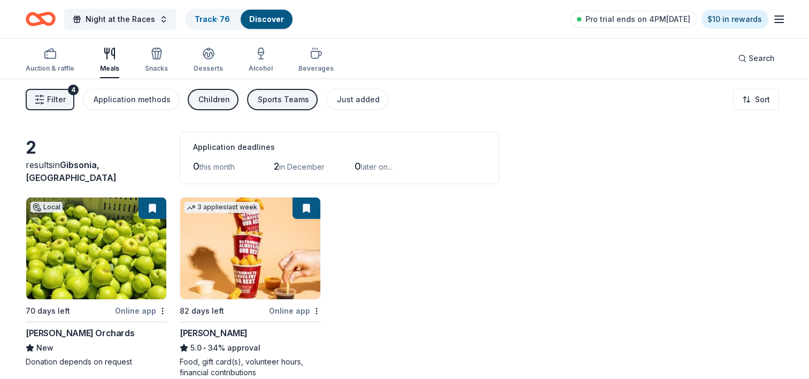
click at [258, 103] on div "Sports Teams" at bounding box center [283, 99] width 51 height 13
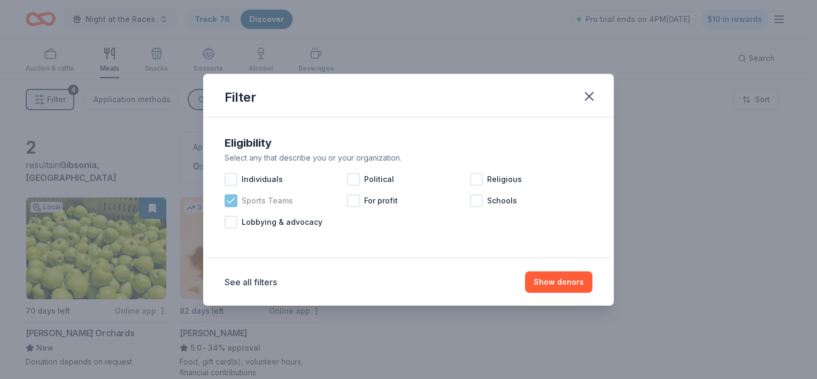
click at [233, 201] on icon at bounding box center [231, 200] width 11 height 11
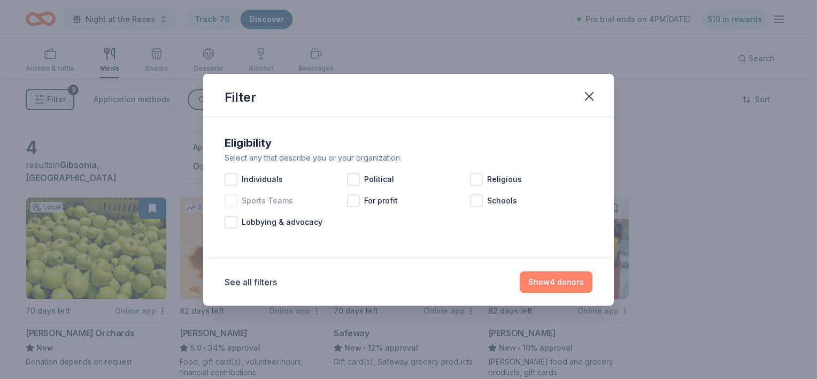
click at [543, 288] on button "Show 4 donors" at bounding box center [556, 281] width 73 height 21
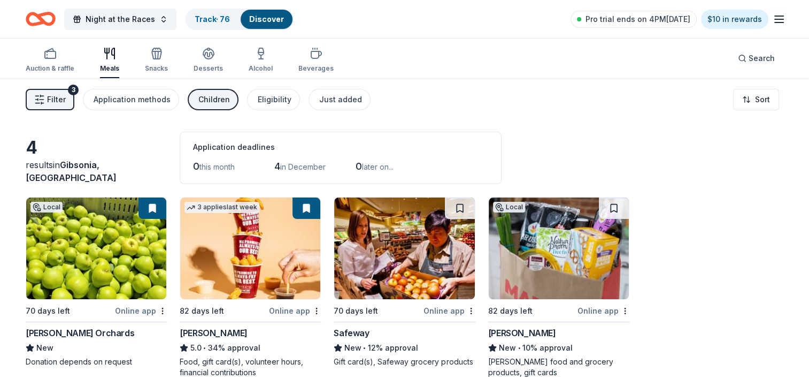
click at [198, 99] on div "Children" at bounding box center [214, 99] width 32 height 13
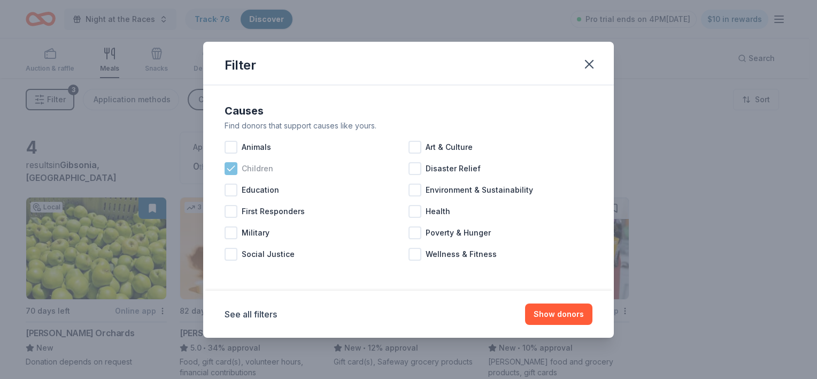
click at [236, 173] on icon at bounding box center [231, 168] width 11 height 11
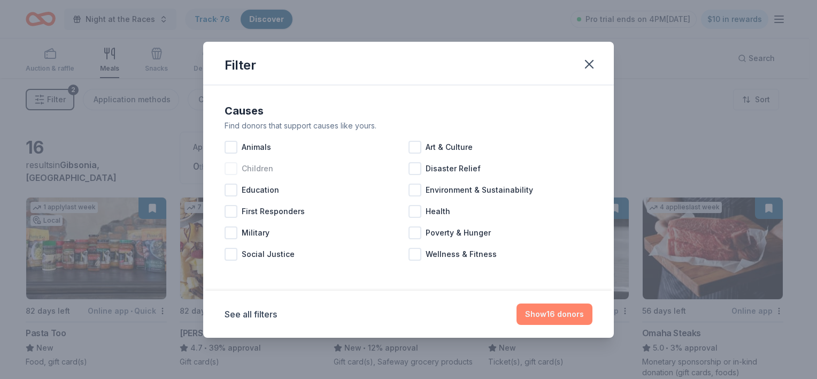
click at [589, 308] on button "Show 16 donors" at bounding box center [555, 313] width 76 height 21
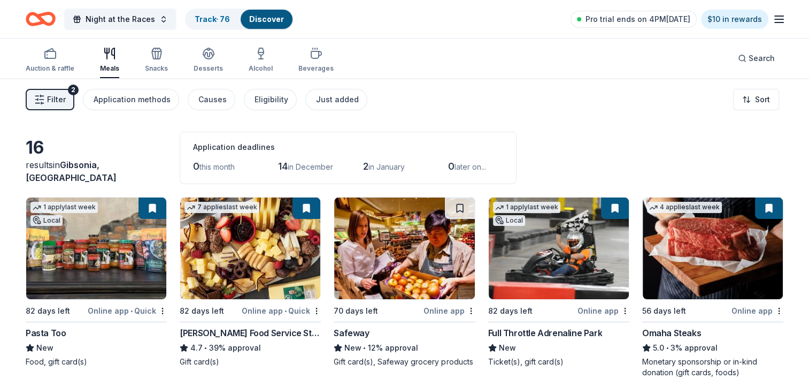
click at [322, 111] on div "Filter 2 Application methods Causes Eligibility Just added Sort" at bounding box center [404, 99] width 809 height 43
click at [324, 100] on div "Just added" at bounding box center [337, 99] width 43 height 13
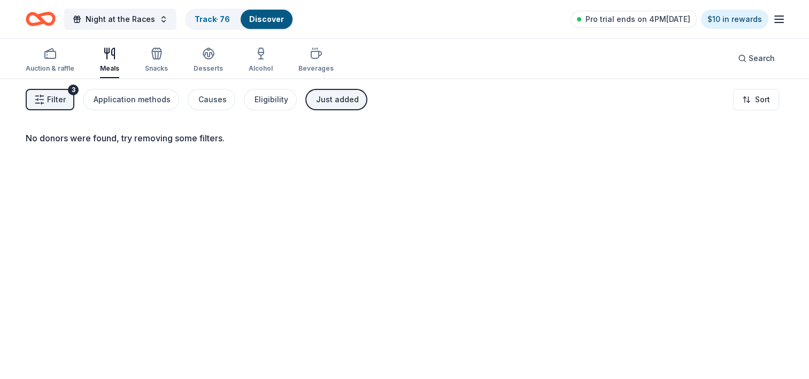
click at [316, 97] on div "Just added" at bounding box center [337, 99] width 43 height 13
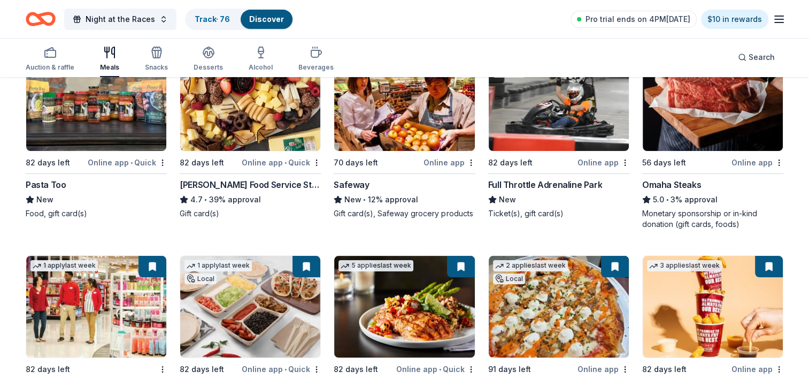
scroll to position [160, 0]
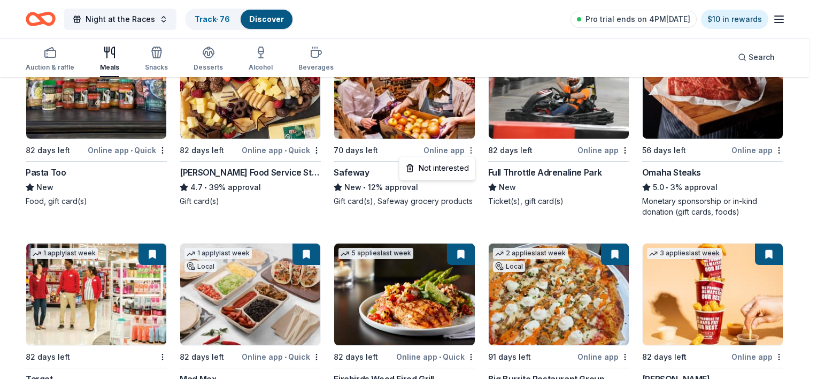
click at [473, 148] on html "Night at the Races Track · 76 Discover Pro trial ends on 4PM, 10/16 $10 in rewa…" at bounding box center [408, 29] width 817 height 379
click at [464, 170] on div "Not interested" at bounding box center [438, 167] width 72 height 19
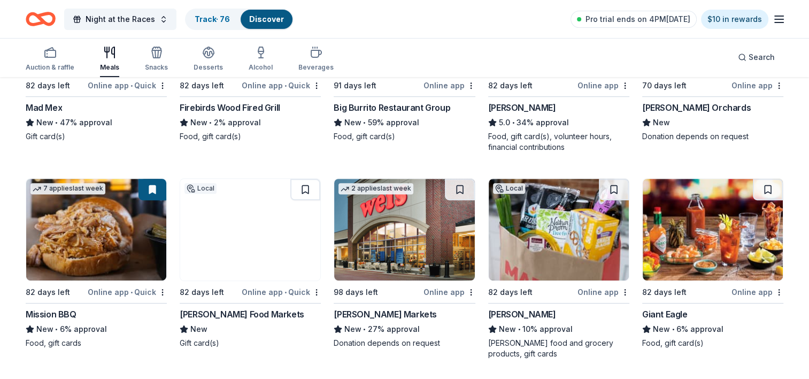
scroll to position [432, 0]
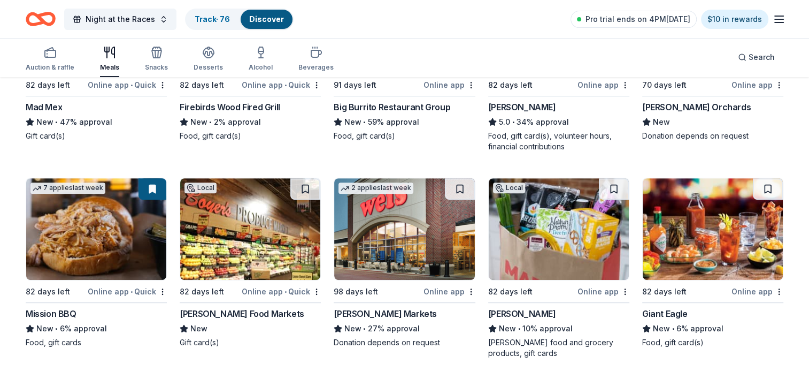
click at [721, 243] on img at bounding box center [713, 229] width 140 height 102
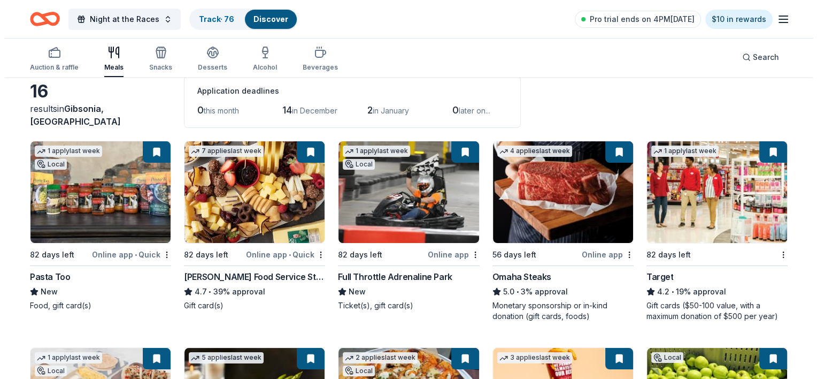
scroll to position [0, 0]
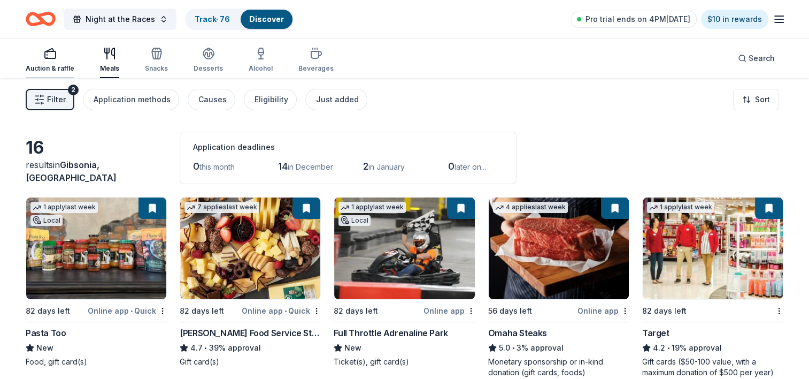
click at [53, 55] on icon "button" at bounding box center [50, 53] width 13 height 13
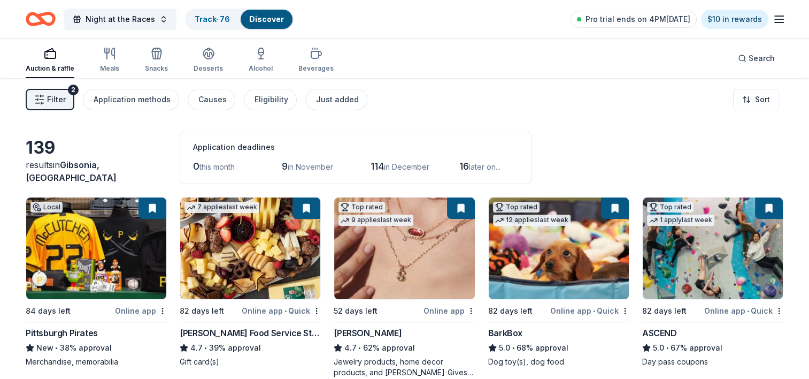
click at [56, 96] on span "Filter" at bounding box center [56, 99] width 19 height 13
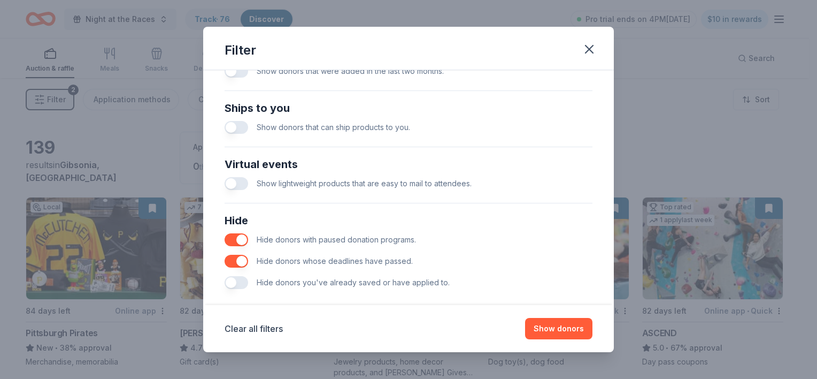
scroll to position [468, 0]
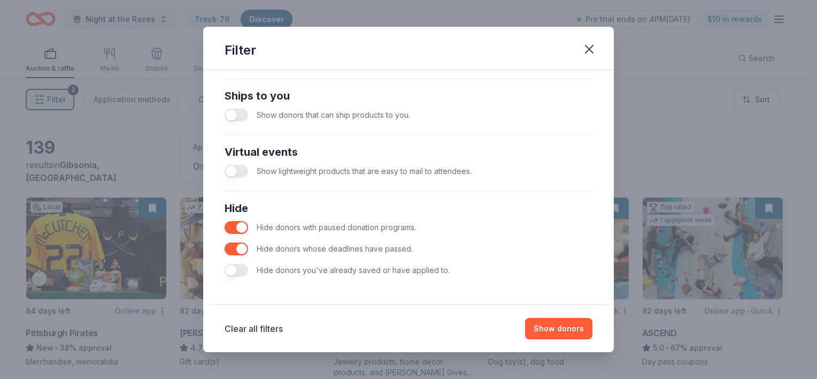
click at [244, 260] on div "Hide donors you've already saved or have applied to." at bounding box center [409, 269] width 368 height 21
click at [239, 270] on button "button" at bounding box center [237, 270] width 24 height 13
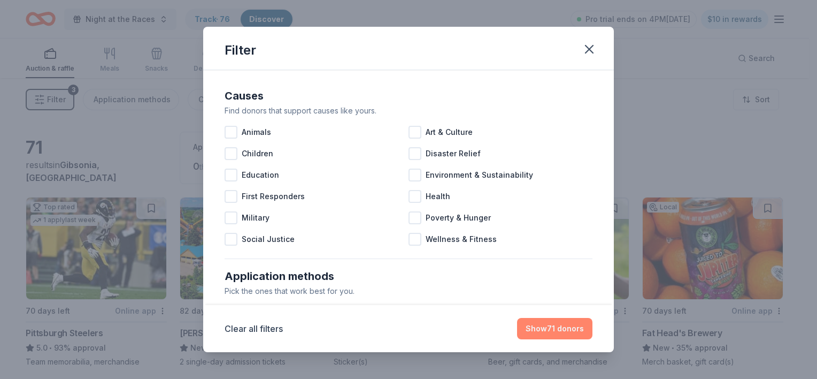
click at [560, 331] on button "Show 71 donors" at bounding box center [554, 328] width 75 height 21
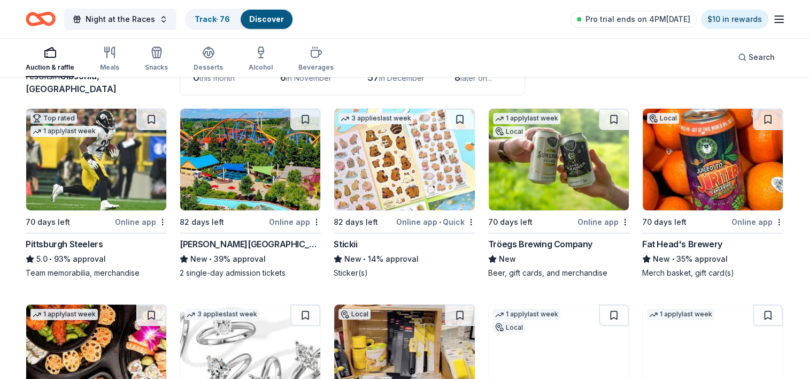
scroll to position [107, 0]
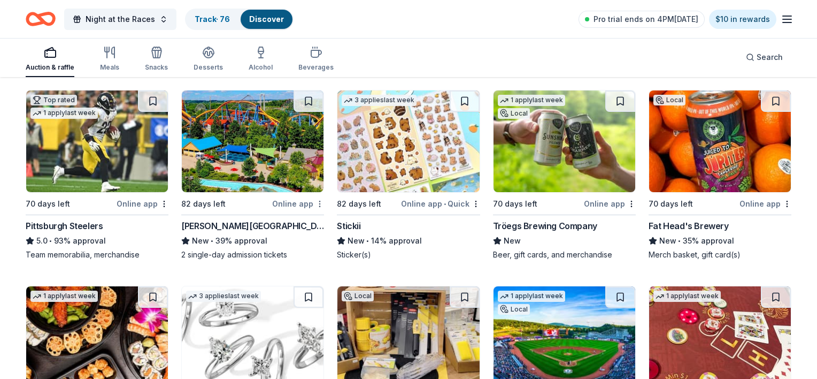
click at [314, 206] on html "Night at the Races Track · 76 Discover Pro trial ends on 4PM, 10/16 $10 in rewa…" at bounding box center [408, 82] width 817 height 379
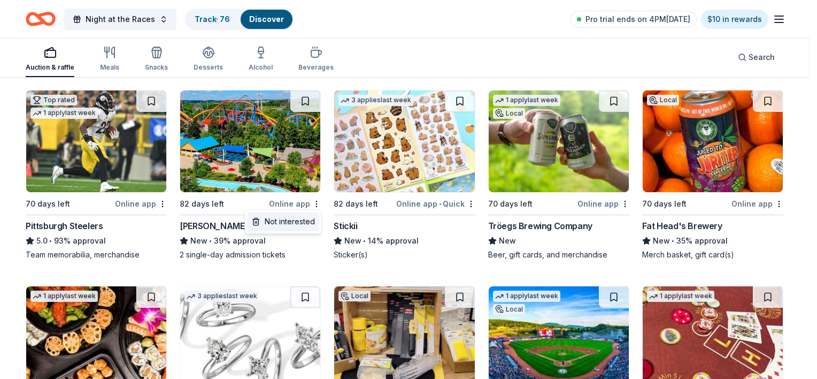
click at [303, 220] on div "Not interested" at bounding box center [284, 221] width 72 height 19
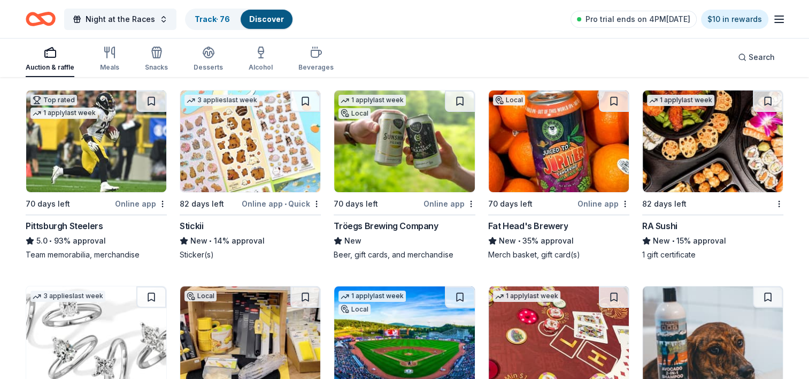
click at [429, 168] on img at bounding box center [404, 141] width 140 height 102
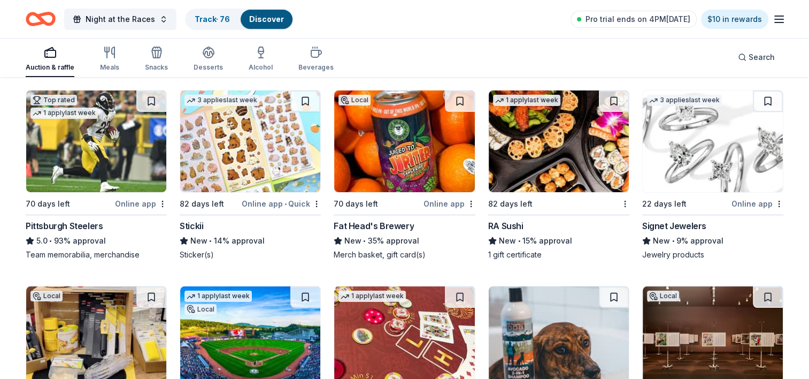
click at [395, 154] on img at bounding box center [404, 141] width 140 height 102
click at [696, 131] on img at bounding box center [713, 141] width 140 height 102
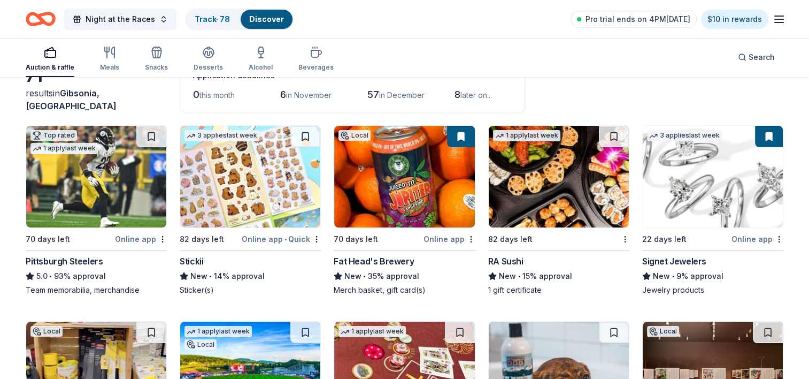
scroll to position [53, 0]
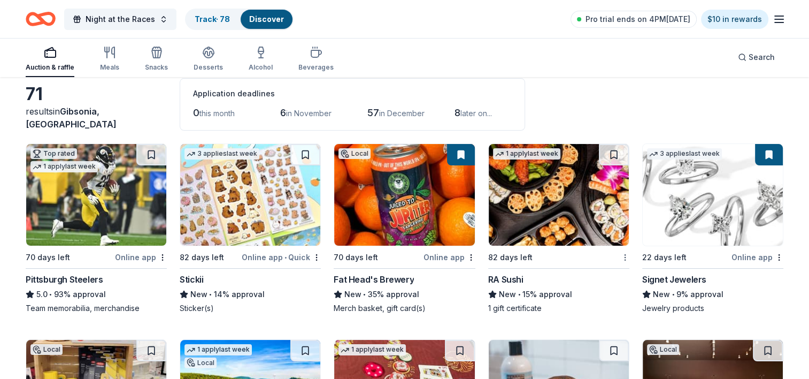
click at [627, 258] on html "Night at the Races Track · 78 Discover Pro trial ends on 4PM, 10/16 $10 in rewa…" at bounding box center [404, 136] width 809 height 379
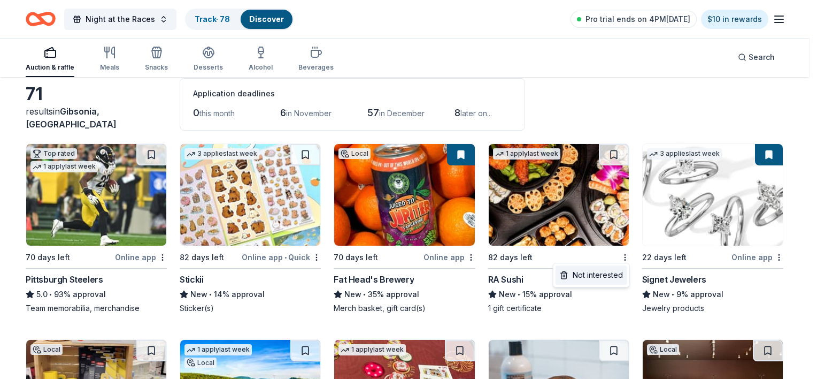
click at [603, 279] on div "Not interested" at bounding box center [592, 274] width 72 height 19
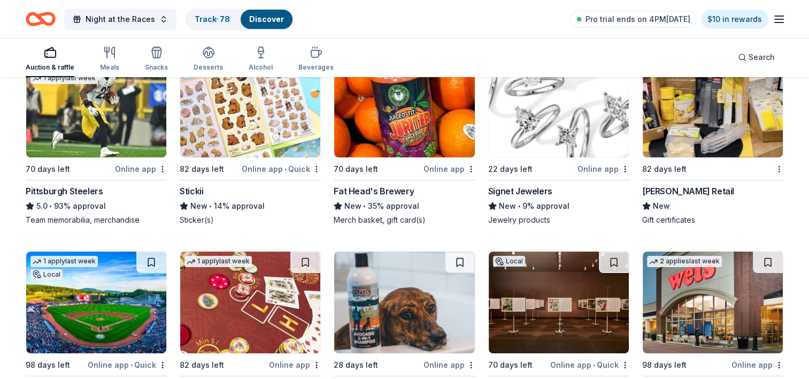
scroll to position [160, 0]
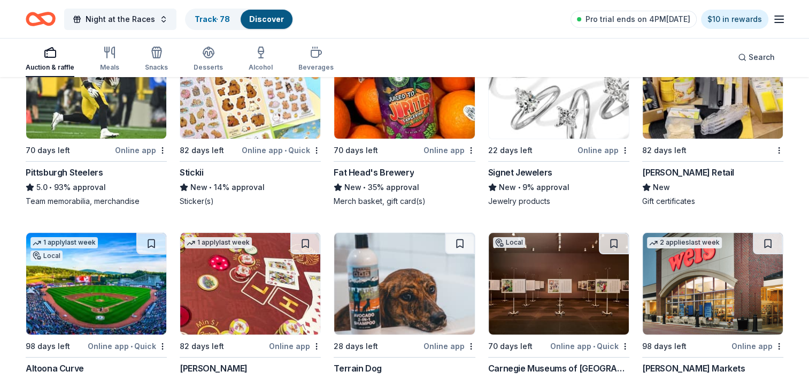
click at [779, 156] on div at bounding box center [778, 149] width 11 height 13
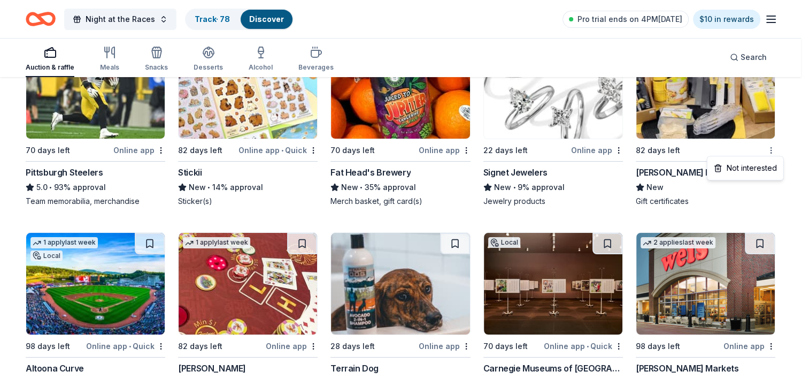
click at [779, 149] on html "Night at the Races Track · 78 Discover Pro trial ends on 4PM, 10/16 $10 in rewa…" at bounding box center [404, 29] width 809 height 379
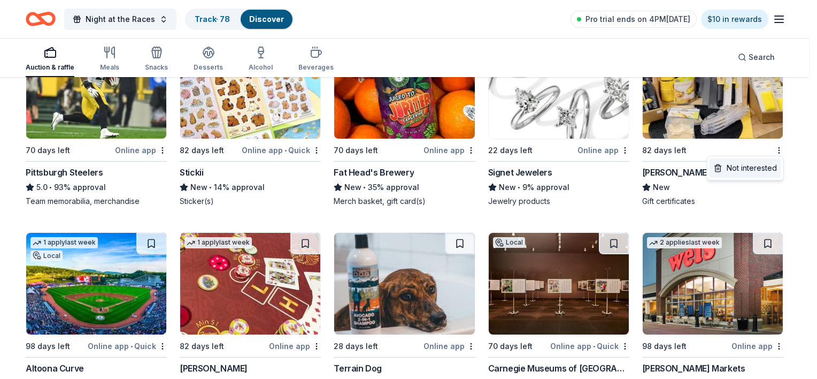
click at [769, 167] on div "Not interested" at bounding box center [746, 167] width 72 height 19
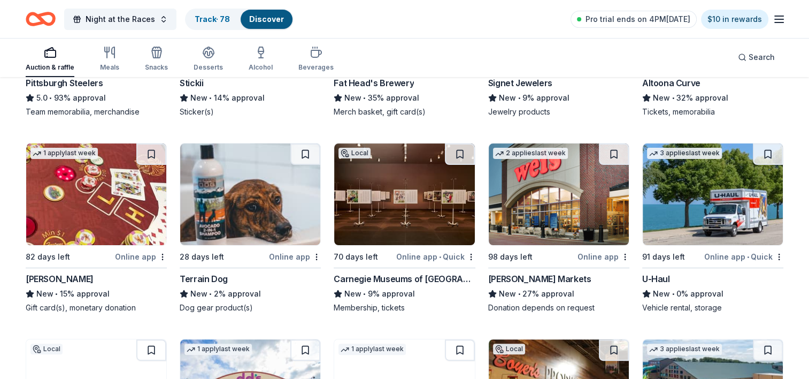
scroll to position [267, 0]
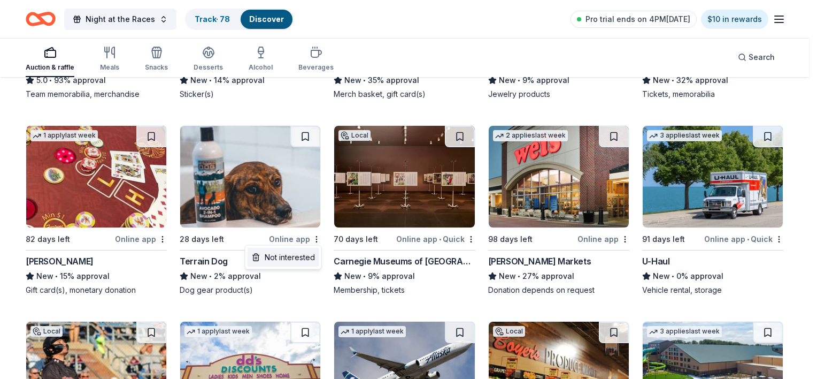
click at [311, 259] on div "Not interested" at bounding box center [284, 257] width 72 height 19
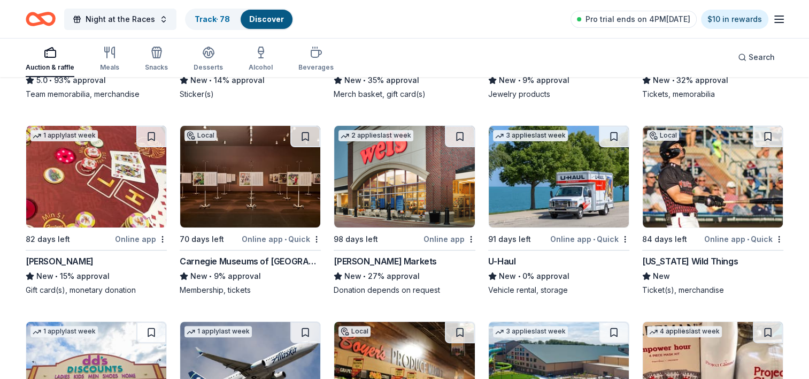
click at [252, 201] on img at bounding box center [250, 177] width 140 height 102
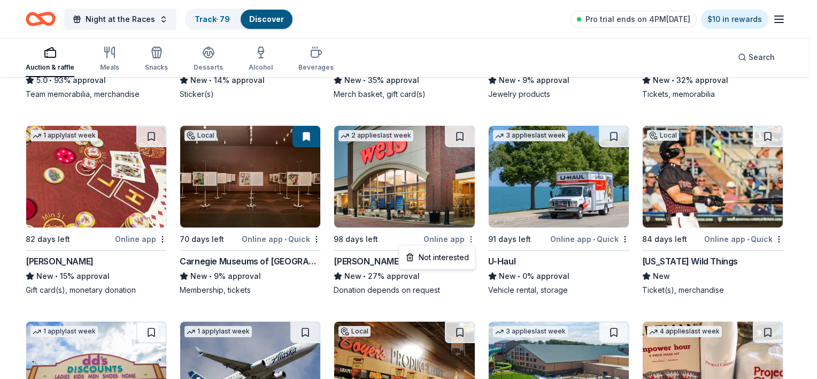
click at [458, 258] on div "Not interested" at bounding box center [438, 257] width 72 height 19
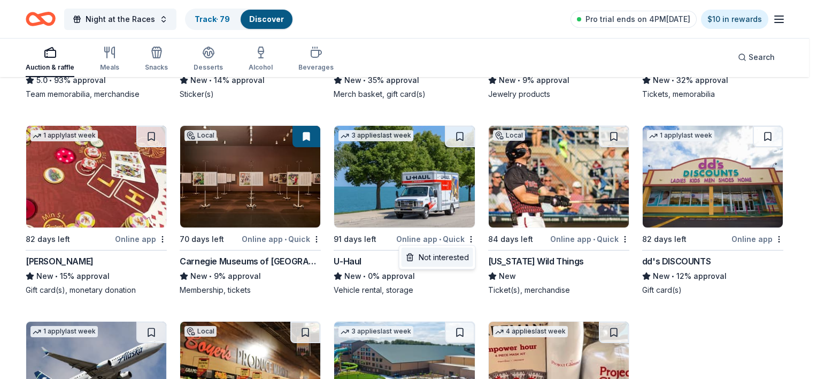
click at [459, 255] on div "Not interested" at bounding box center [438, 257] width 72 height 19
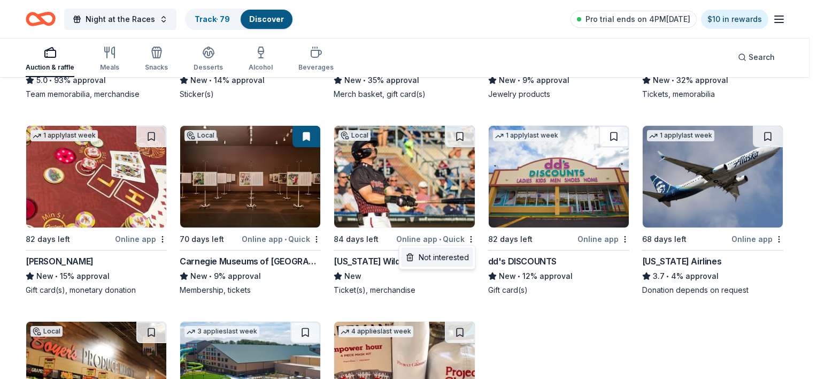
click at [460, 257] on div "Not interested" at bounding box center [438, 257] width 72 height 19
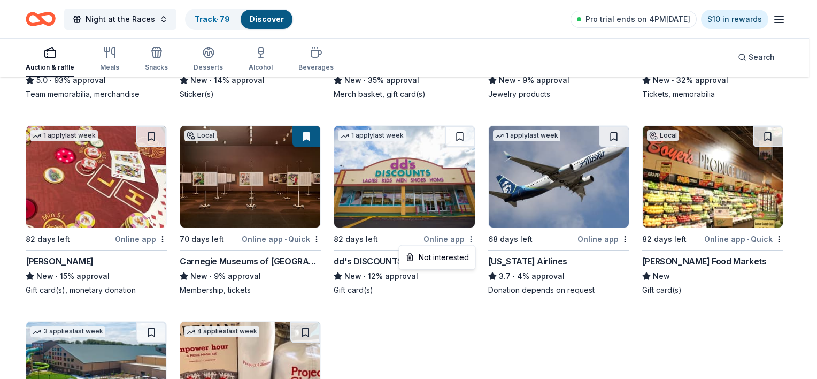
click at [459, 252] on div "Not interested" at bounding box center [438, 257] width 72 height 19
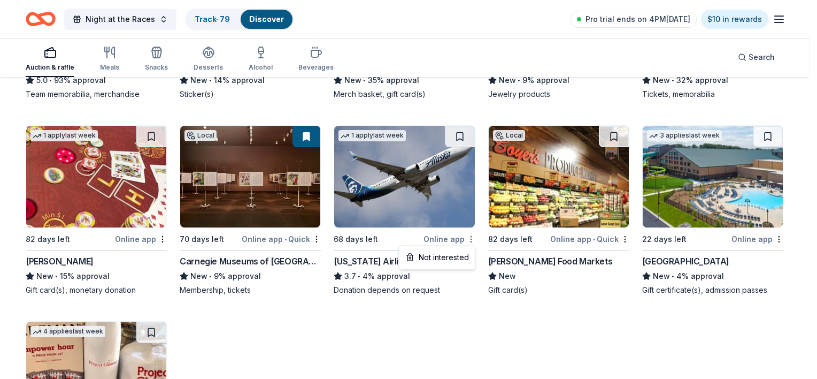
click at [460, 254] on div "Not interested" at bounding box center [438, 257] width 72 height 19
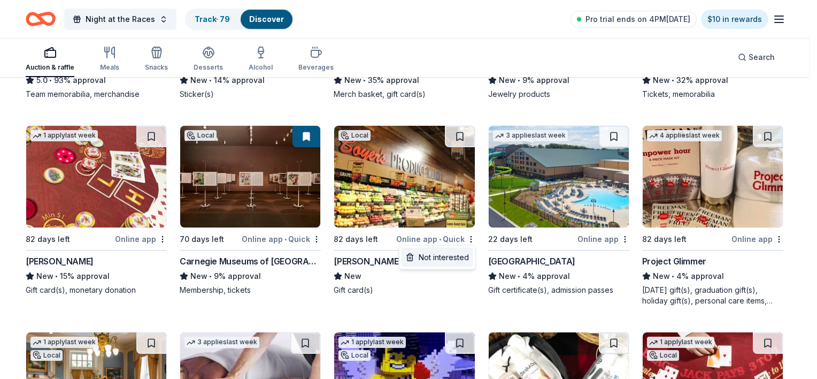
click at [460, 257] on div "Not interested" at bounding box center [438, 257] width 72 height 19
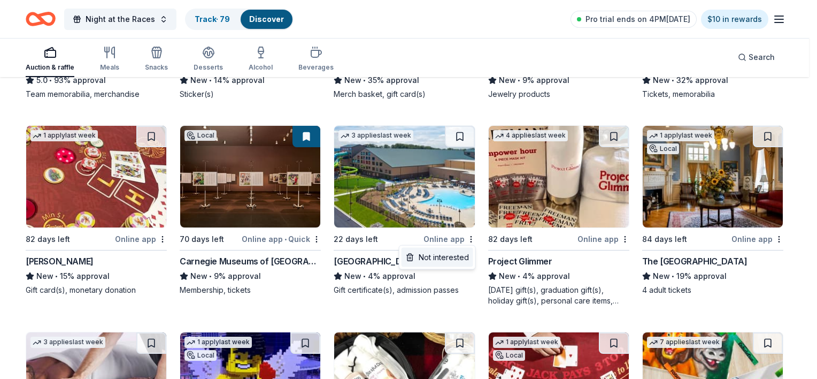
click at [454, 252] on div "Not interested" at bounding box center [438, 257] width 72 height 19
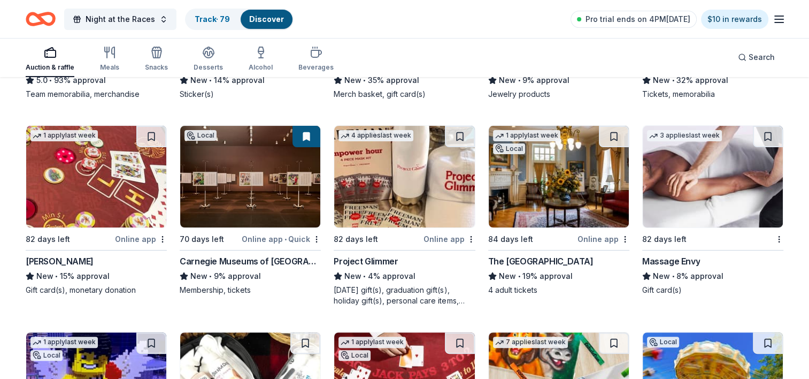
click at [406, 178] on img at bounding box center [404, 177] width 140 height 102
click at [468, 243] on div "Online app" at bounding box center [450, 238] width 52 height 13
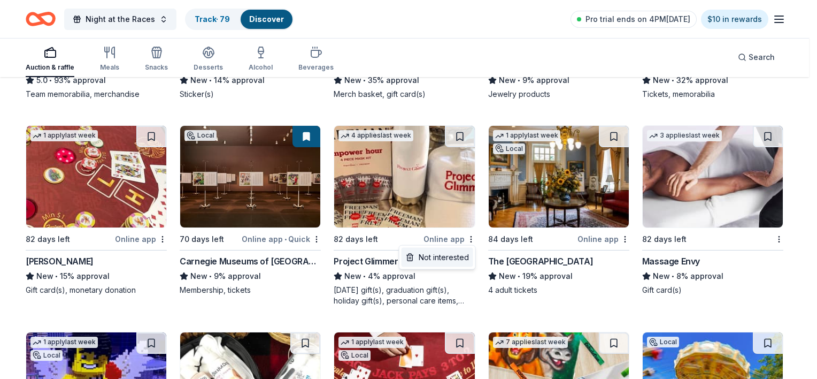
click at [458, 259] on div "Not interested" at bounding box center [438, 257] width 72 height 19
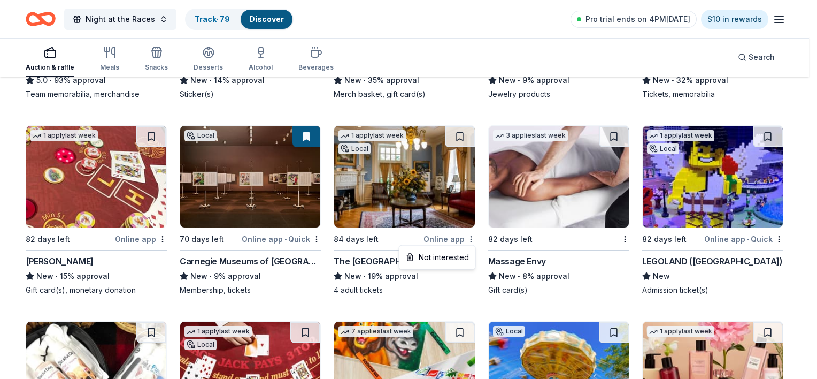
click at [465, 253] on div "Not interested" at bounding box center [438, 257] width 72 height 19
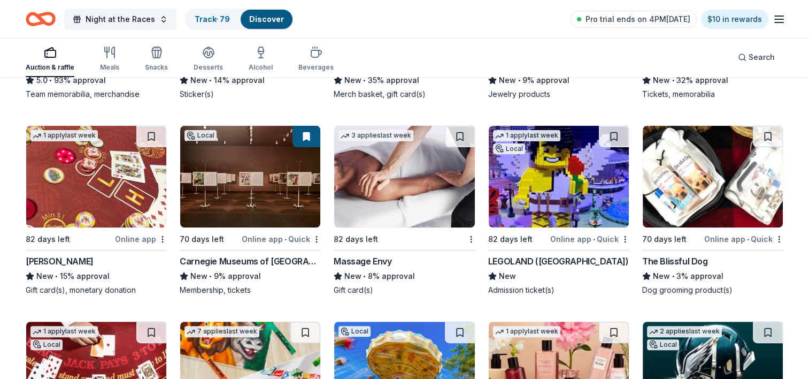
click at [374, 173] on img at bounding box center [404, 177] width 140 height 102
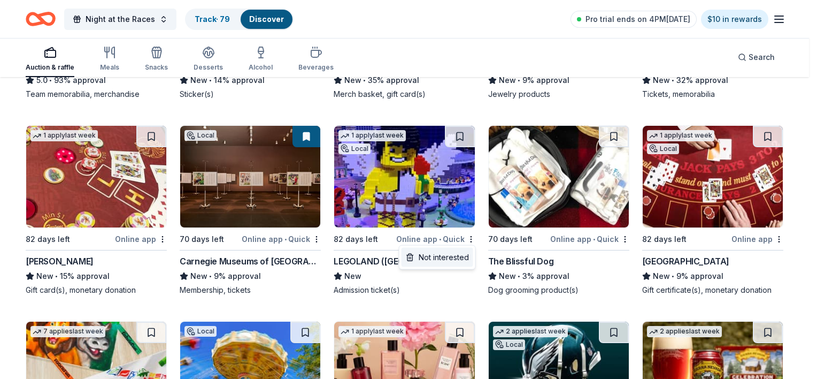
click at [464, 263] on div "Not interested" at bounding box center [438, 257] width 72 height 19
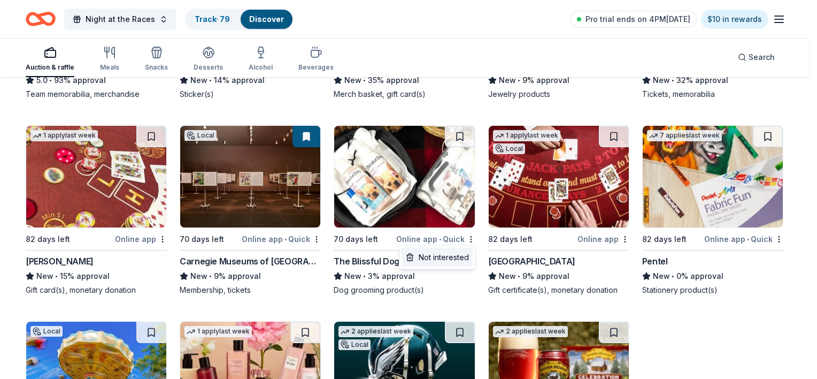
click at [458, 253] on div "Not interested" at bounding box center [438, 257] width 72 height 19
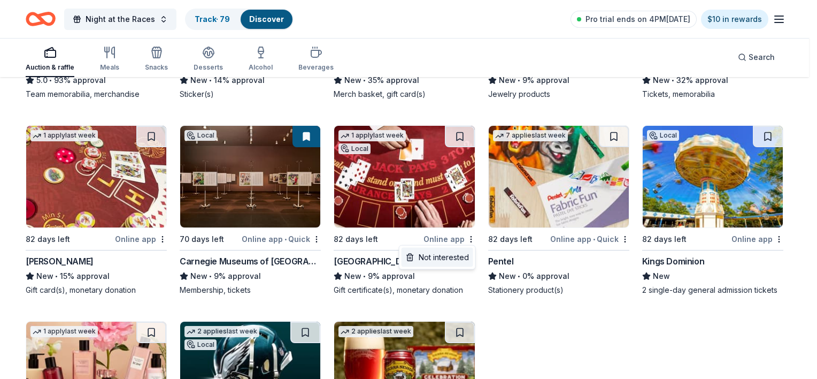
click at [457, 262] on div "Not interested" at bounding box center [438, 257] width 72 height 19
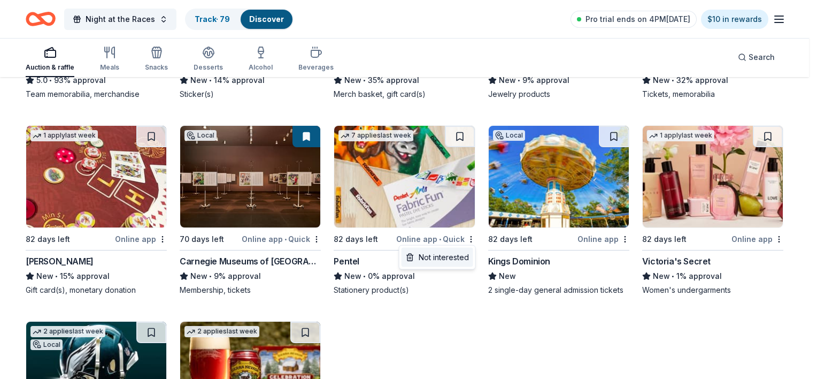
click at [464, 252] on div "Not interested" at bounding box center [438, 257] width 72 height 19
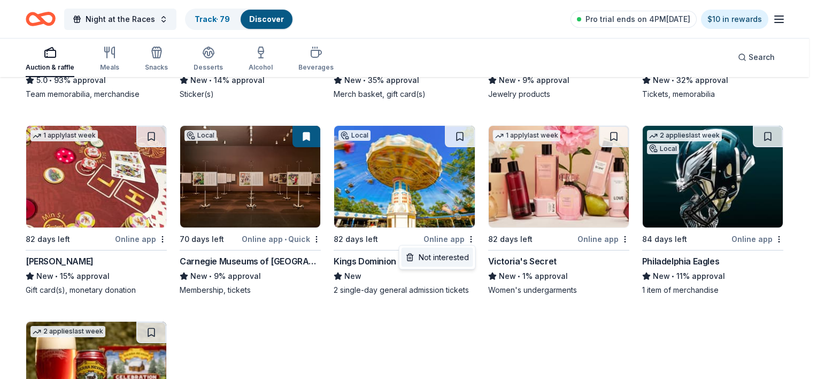
click at [458, 253] on div "Not interested" at bounding box center [438, 257] width 72 height 19
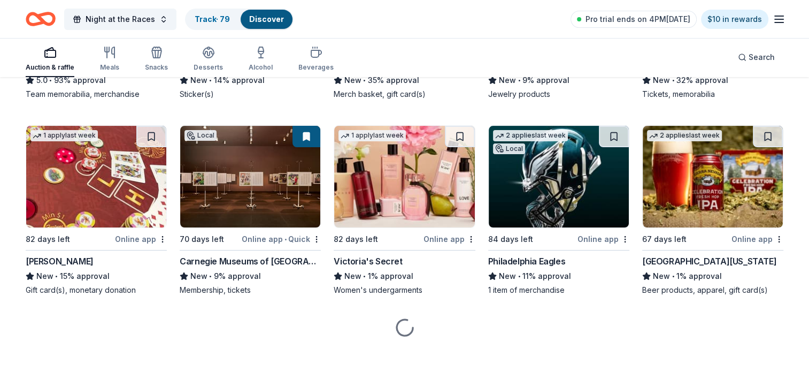
click at [436, 199] on img at bounding box center [404, 177] width 140 height 102
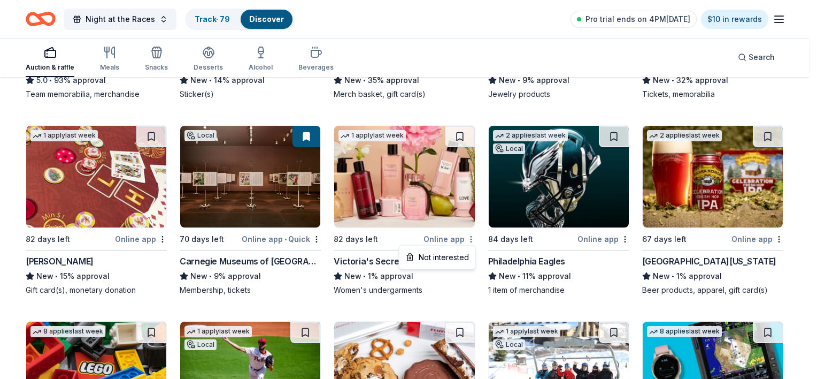
click at [465, 261] on div "Not interested" at bounding box center [438, 257] width 72 height 19
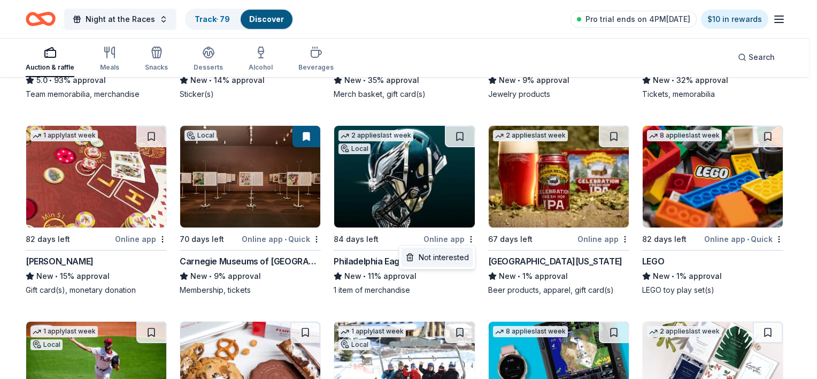
click at [434, 262] on div "Not interested" at bounding box center [438, 257] width 72 height 19
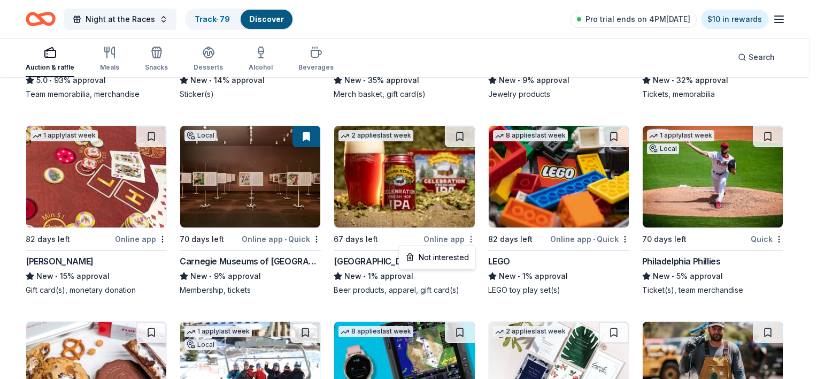
click at [465, 257] on div "Not interested" at bounding box center [438, 257] width 72 height 19
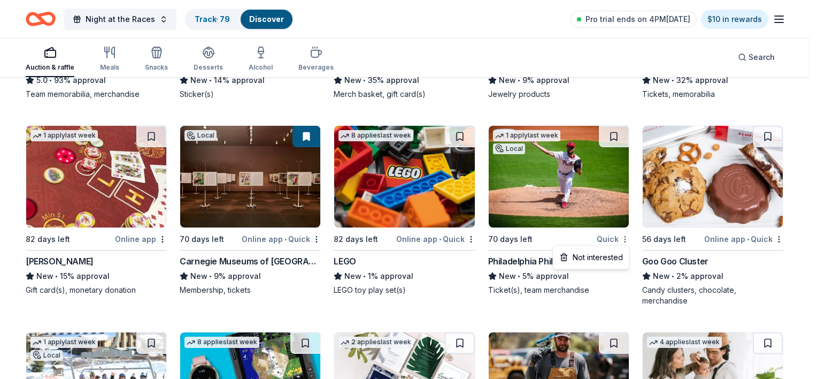
click at [614, 255] on div "Not interested" at bounding box center [592, 257] width 72 height 19
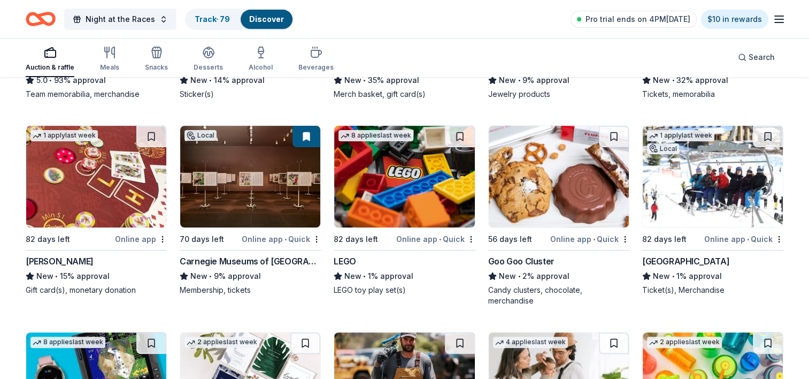
click at [623, 242] on div "Online app • Quick" at bounding box center [589, 238] width 79 height 13
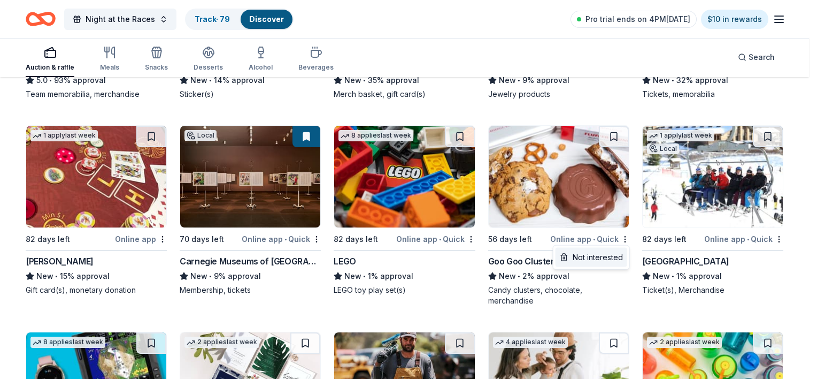
click at [607, 262] on div "Not interested" at bounding box center [592, 257] width 72 height 19
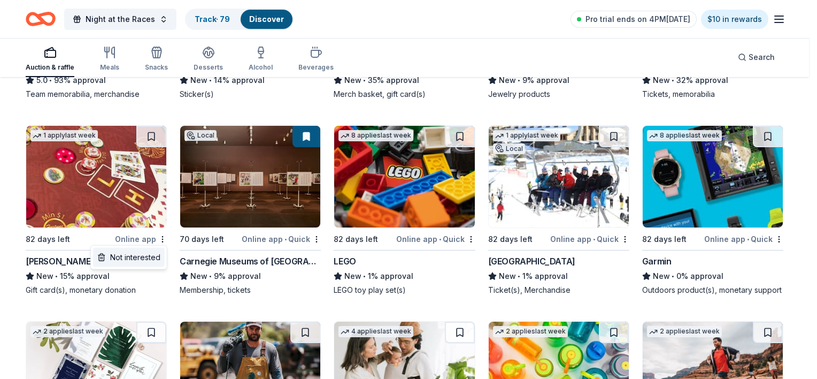
click at [151, 261] on div "Not interested" at bounding box center [129, 257] width 72 height 19
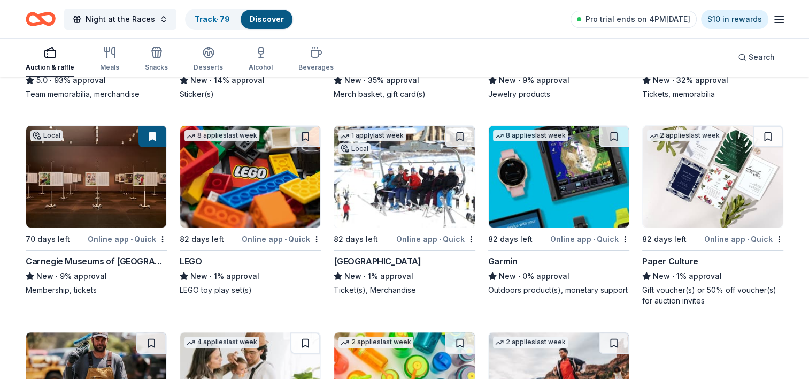
click at [396, 208] on img at bounding box center [404, 177] width 140 height 102
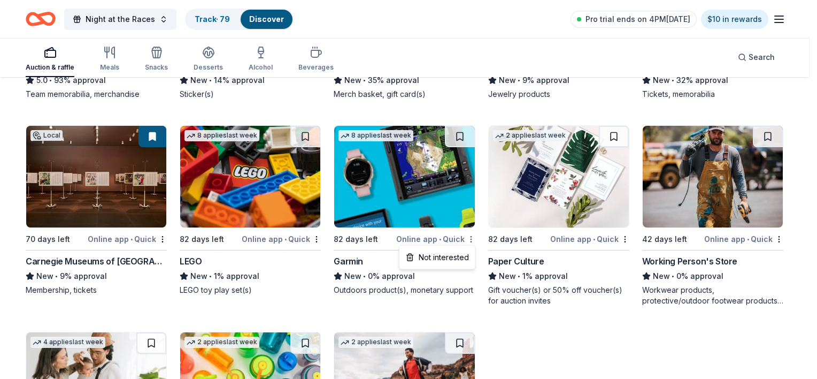
click at [458, 259] on div "Not interested" at bounding box center [438, 257] width 72 height 19
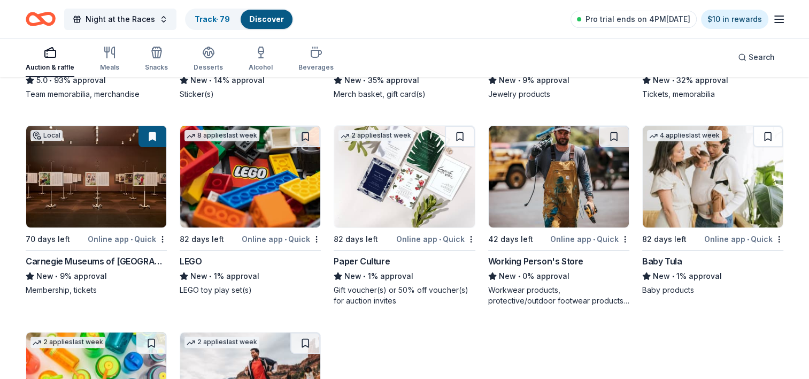
click at [470, 233] on div "Online app • Quick" at bounding box center [435, 238] width 79 height 13
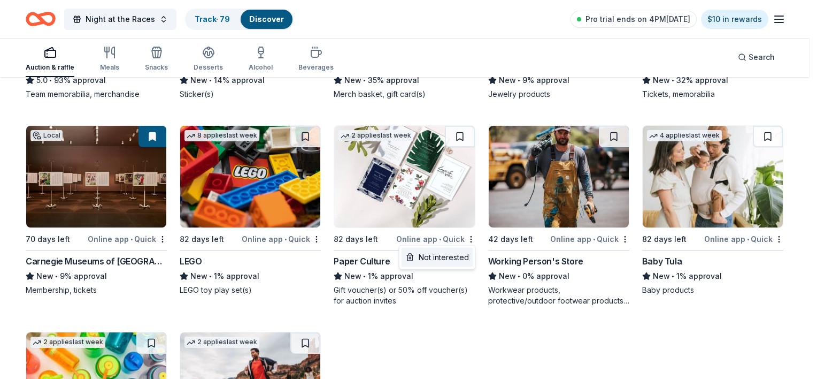
click at [457, 258] on div "Not interested" at bounding box center [438, 257] width 72 height 19
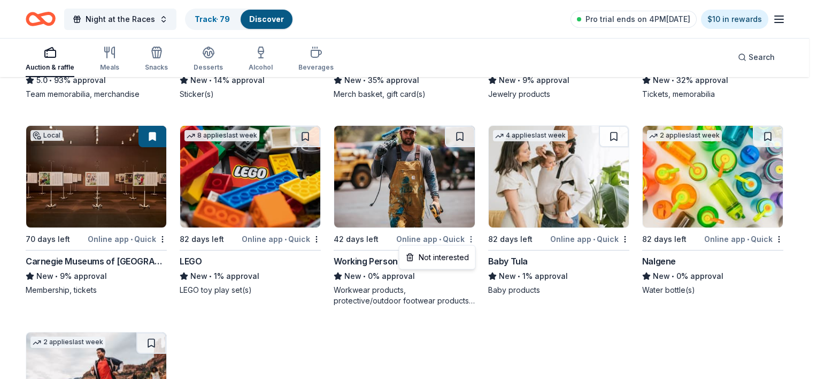
click at [459, 254] on div "Not interested" at bounding box center [438, 257] width 72 height 19
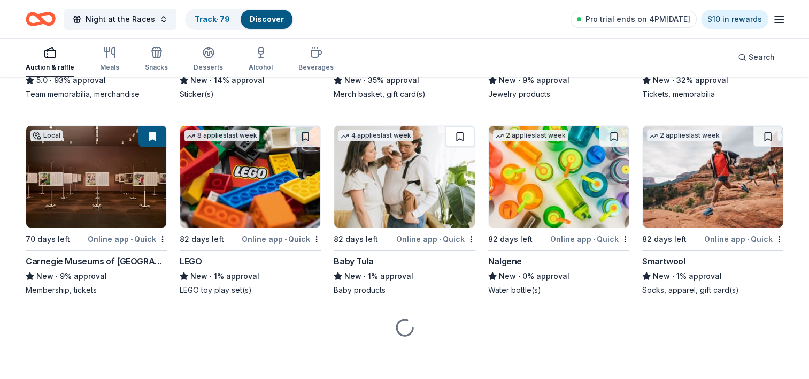
scroll to position [204, 0]
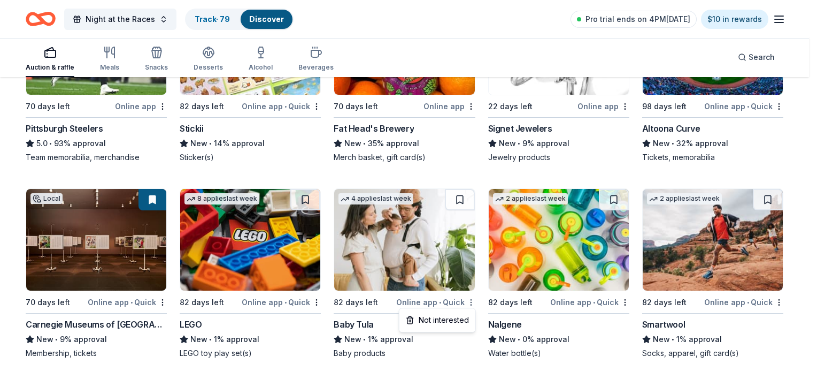
click at [458, 318] on div "Not interested" at bounding box center [438, 319] width 72 height 19
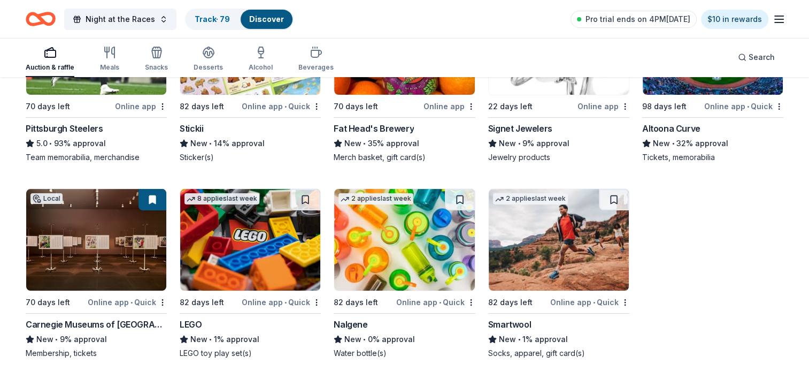
click at [400, 235] on img at bounding box center [404, 240] width 140 height 102
click at [278, 252] on img at bounding box center [250, 240] width 140 height 102
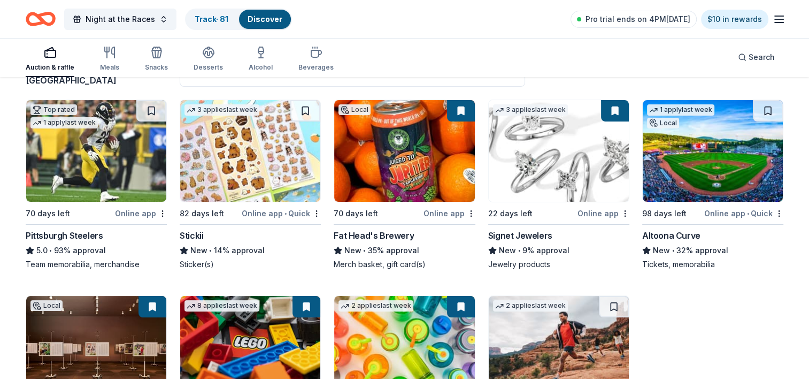
scroll to position [44, 0]
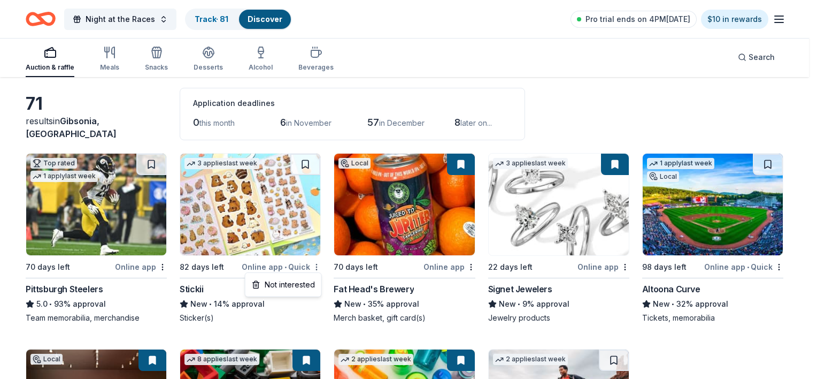
click at [312, 267] on html "Night at the Races Track · 81 Discover Pro trial ends on 4PM, 10/16 $10 in rewa…" at bounding box center [408, 145] width 817 height 379
click at [278, 222] on html "Night at the Races Track · 81 Discover Pro trial ends on 4PM, 10/16 $10 in rewa…" at bounding box center [408, 145] width 817 height 379
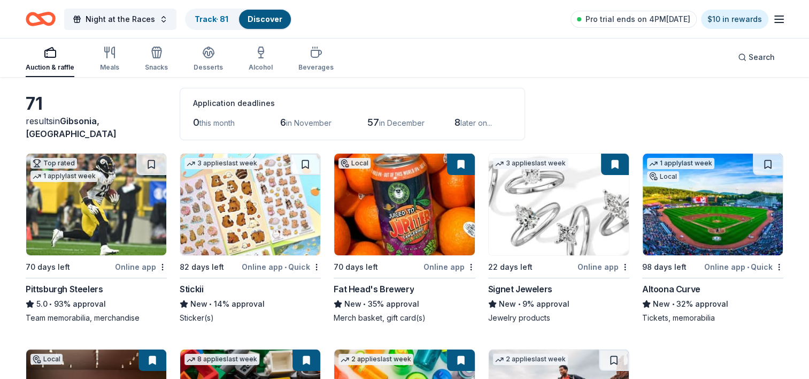
click at [265, 198] on img at bounding box center [250, 204] width 140 height 102
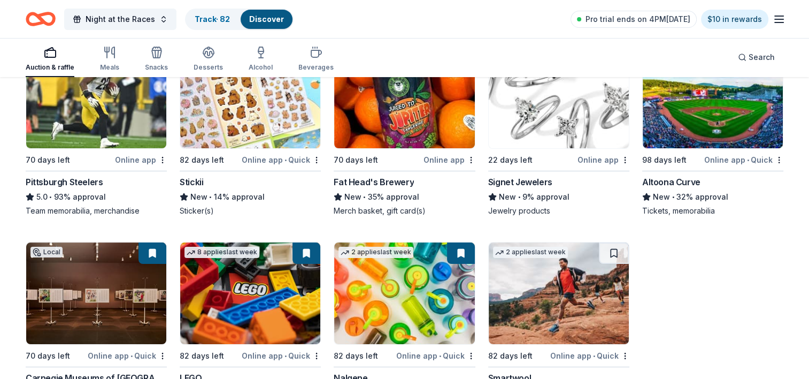
scroll to position [204, 0]
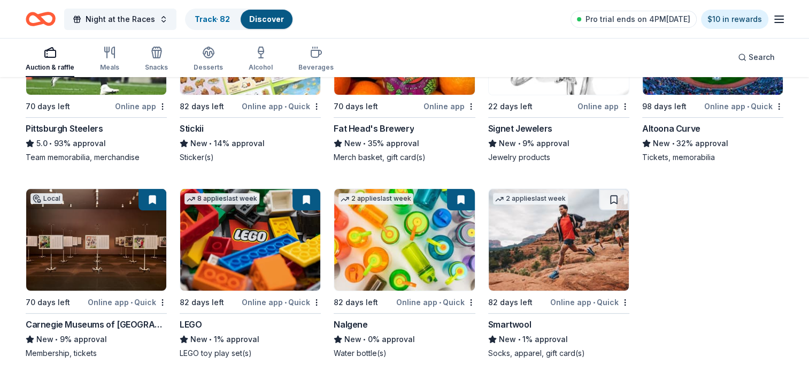
click at [626, 306] on div "Online app • Quick" at bounding box center [589, 301] width 79 height 13
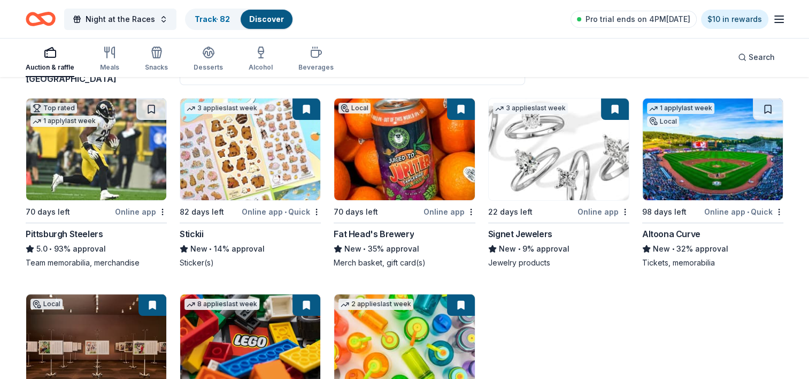
scroll to position [97, 0]
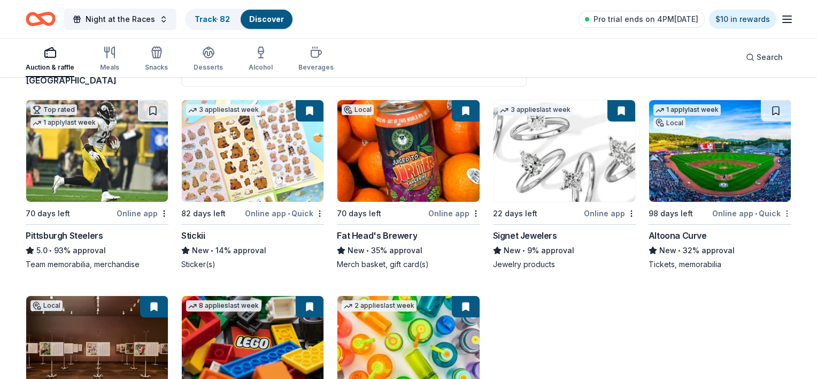
click at [777, 211] on html "Night at the Races Track · 82 Discover Pro trial ends on 4PM, 10/16 $10 in rewa…" at bounding box center [408, 92] width 817 height 379
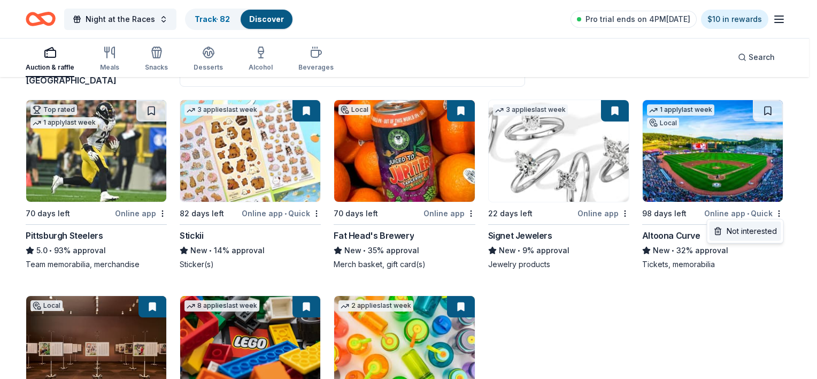
click at [772, 229] on div "Not interested" at bounding box center [746, 230] width 72 height 19
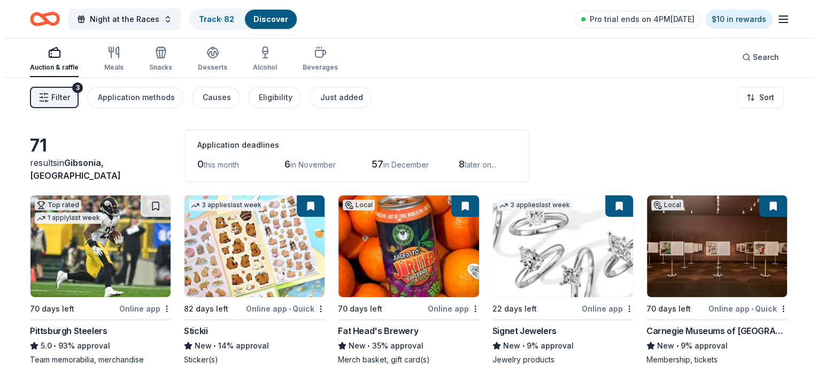
scroll to position [0, 0]
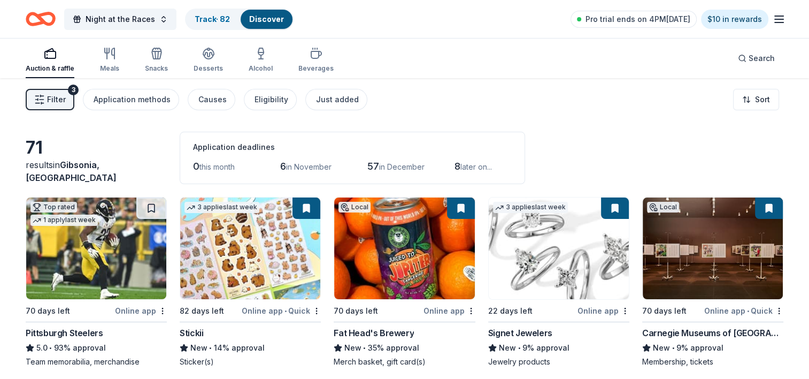
click at [60, 102] on span "Filter" at bounding box center [56, 99] width 19 height 13
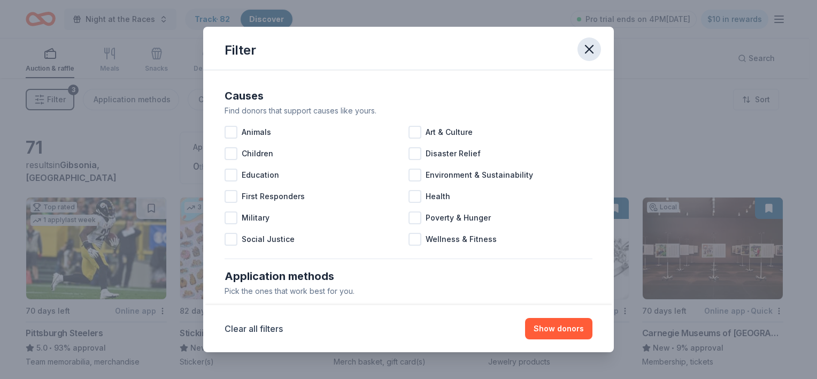
click at [586, 52] on icon "button" at bounding box center [589, 48] width 7 height 7
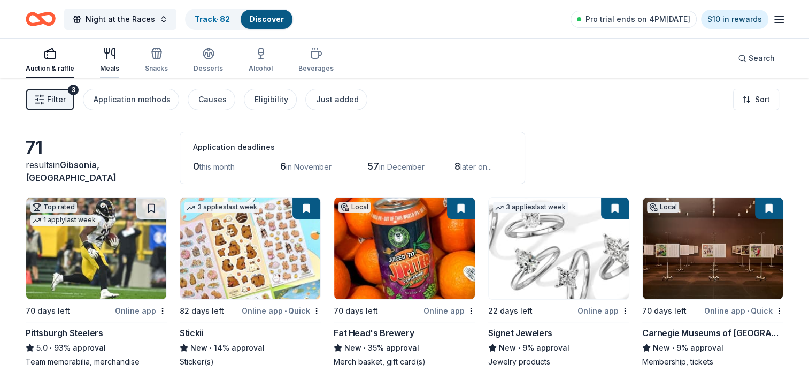
click at [113, 67] on div "Meals" at bounding box center [109, 68] width 19 height 9
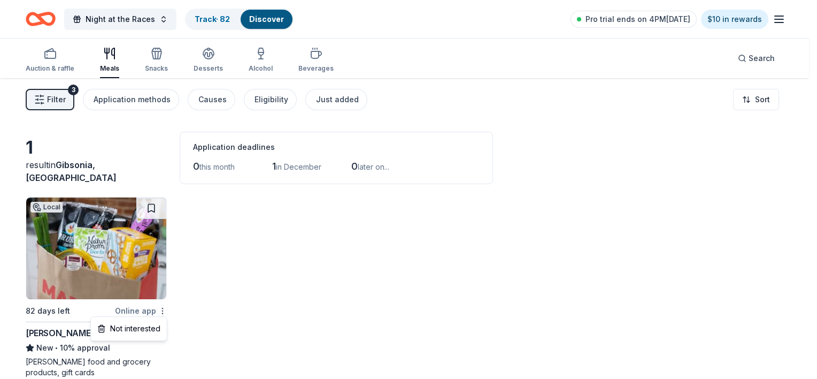
click at [160, 308] on html "Night at the Races Track · 82 Discover Pro trial ends on 4PM, 10/16 $10 in rewa…" at bounding box center [408, 189] width 817 height 379
click at [156, 327] on div "Not interested" at bounding box center [129, 328] width 72 height 19
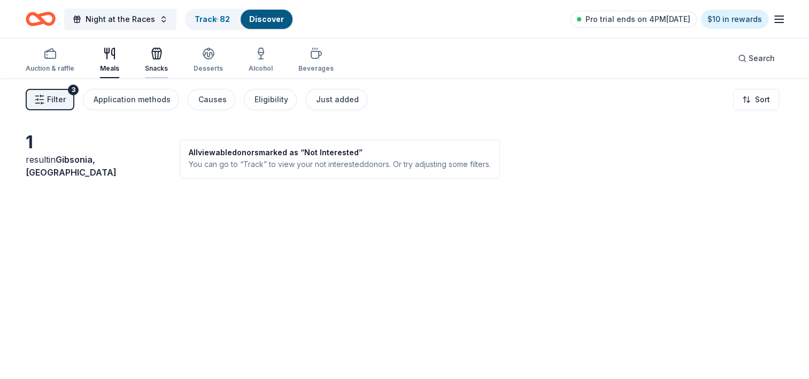
click at [157, 64] on div "Snacks" at bounding box center [156, 68] width 23 height 9
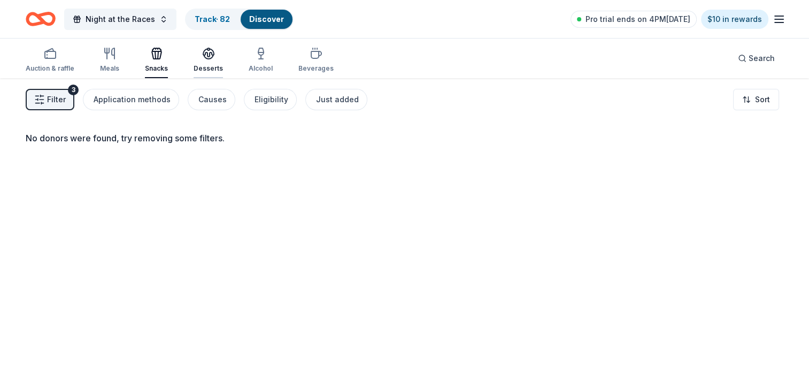
click at [210, 69] on div "Desserts" at bounding box center [208, 68] width 29 height 9
click at [253, 64] on div "Alcohol" at bounding box center [261, 68] width 24 height 9
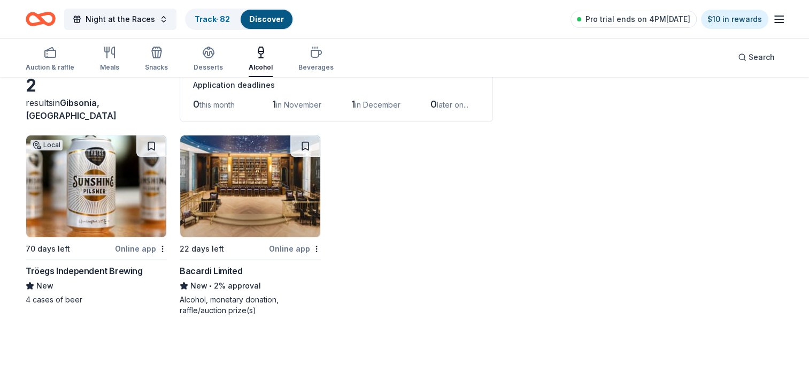
scroll to position [78, 0]
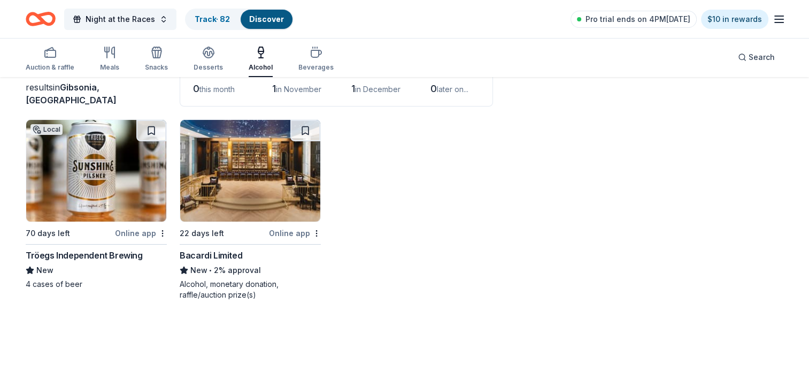
click at [128, 186] on img at bounding box center [96, 171] width 140 height 102
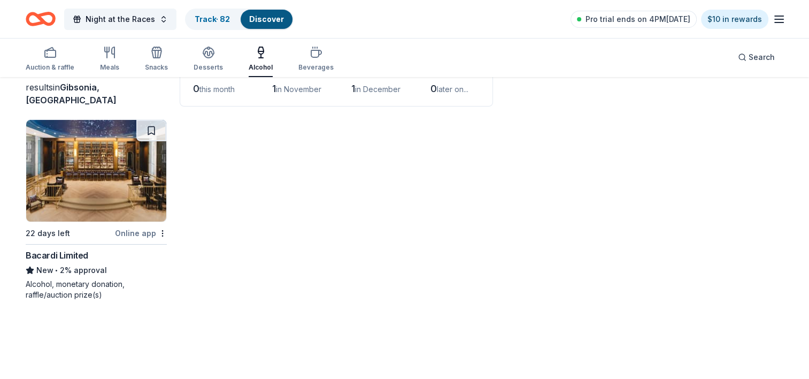
click at [95, 185] on img at bounding box center [96, 171] width 140 height 102
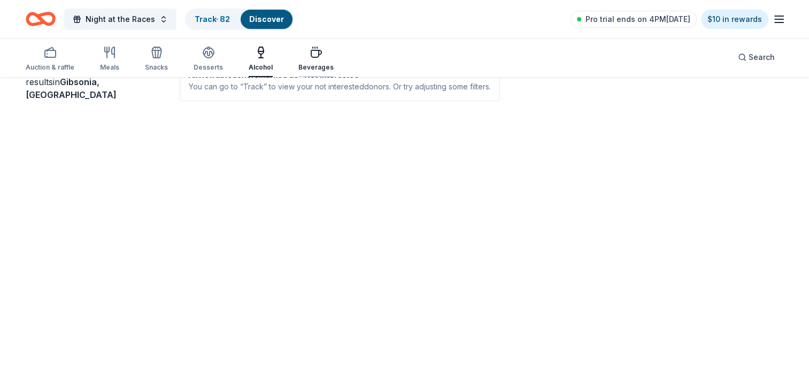
click at [312, 56] on icon "button" at bounding box center [316, 52] width 13 height 13
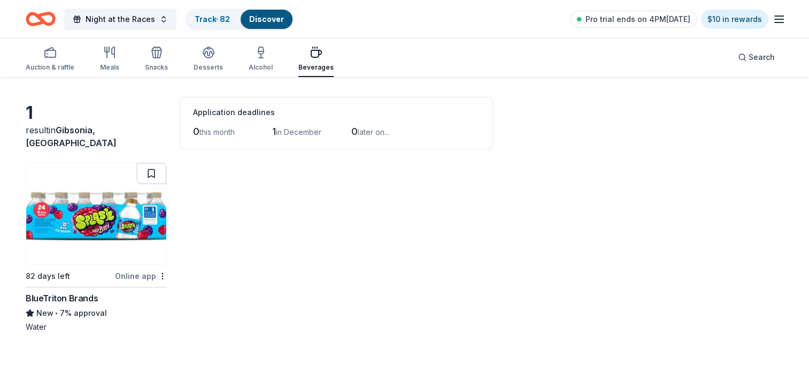
scroll to position [53, 0]
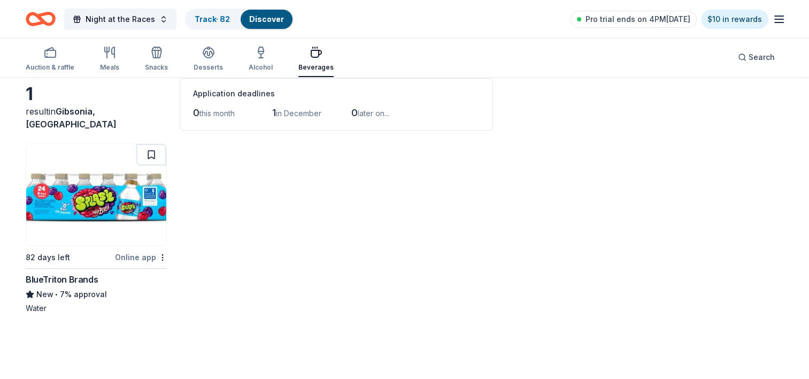
click at [114, 198] on img at bounding box center [96, 195] width 140 height 102
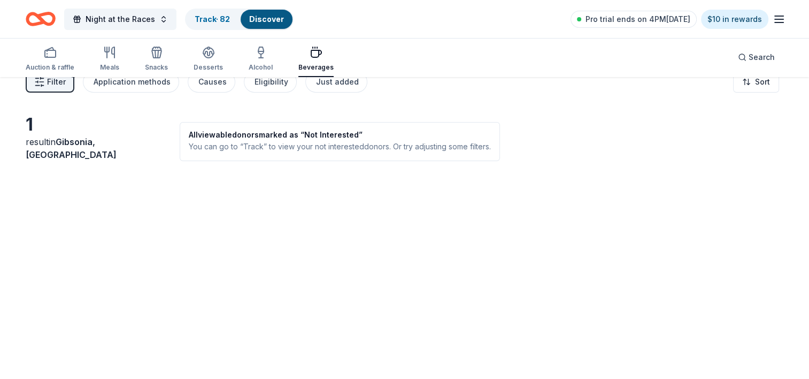
scroll to position [0, 0]
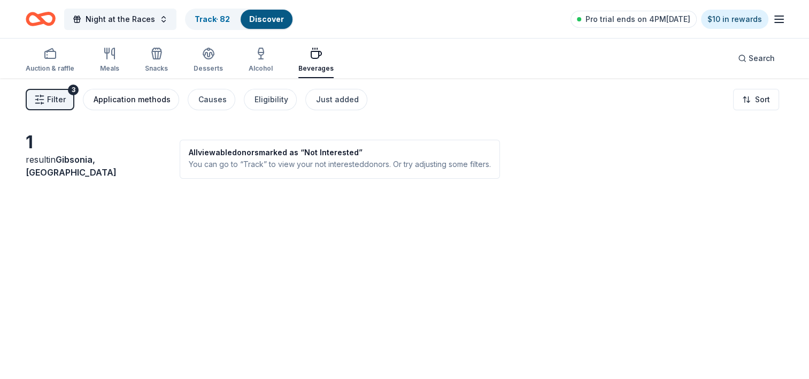
click at [150, 96] on div "Application methods" at bounding box center [132, 99] width 77 height 13
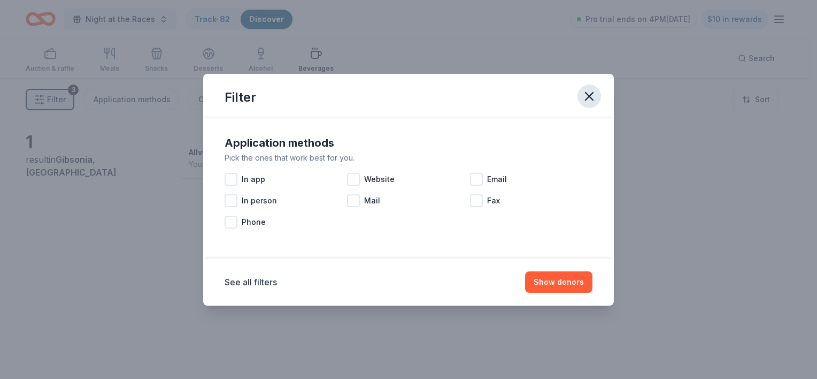
click at [584, 98] on icon "button" at bounding box center [589, 96] width 15 height 15
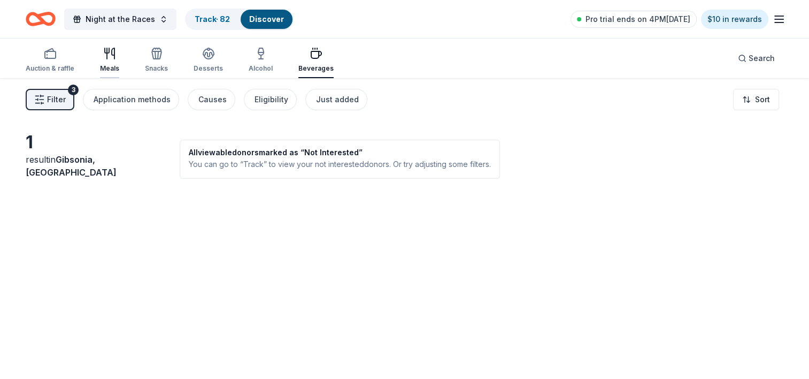
click at [111, 66] on div "Meals" at bounding box center [109, 68] width 19 height 9
click at [64, 63] on div "Auction & raffle" at bounding box center [50, 60] width 49 height 26
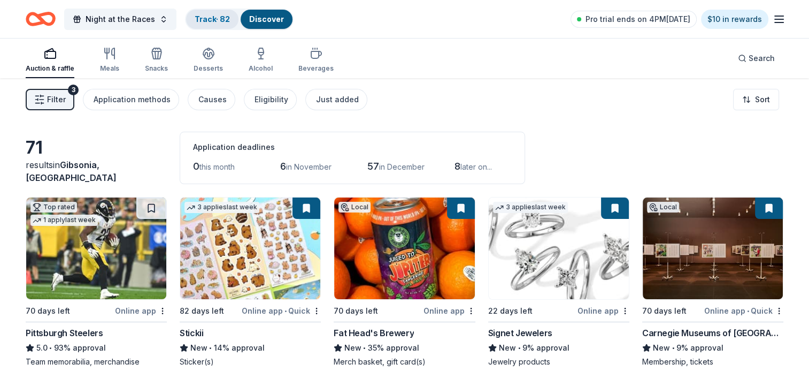
click at [210, 11] on div "Track · 82" at bounding box center [212, 19] width 52 height 19
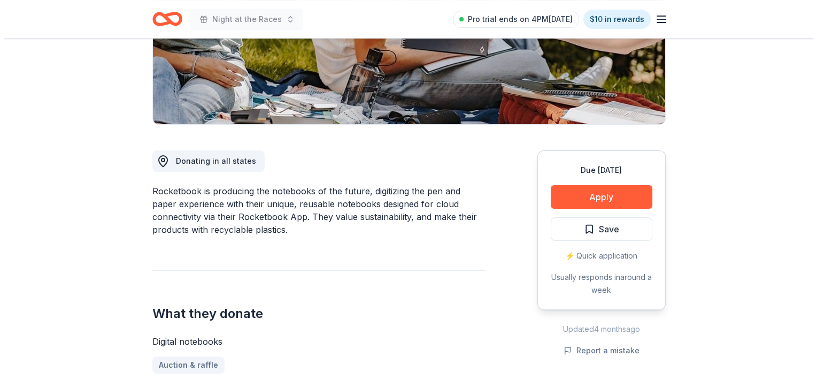
scroll to position [267, 0]
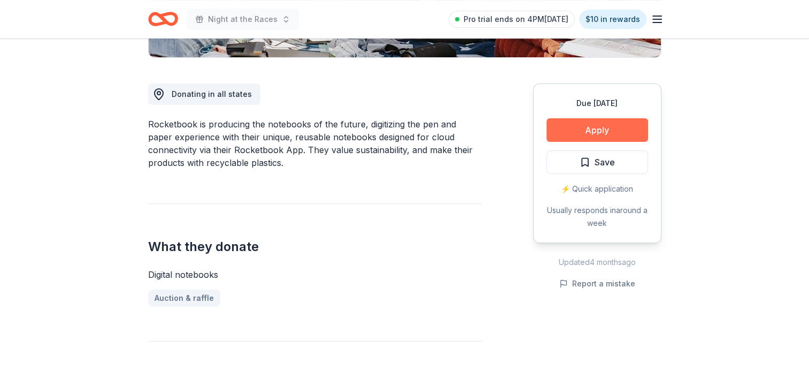
click at [614, 132] on button "Apply" at bounding box center [598, 130] width 102 height 24
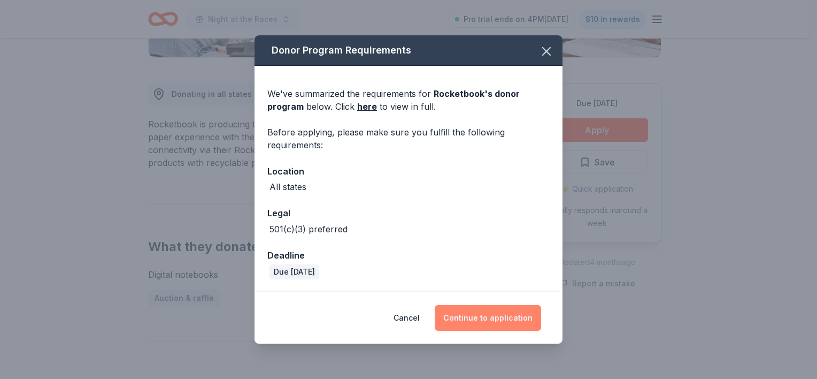
click at [487, 319] on button "Continue to application" at bounding box center [488, 318] width 106 height 26
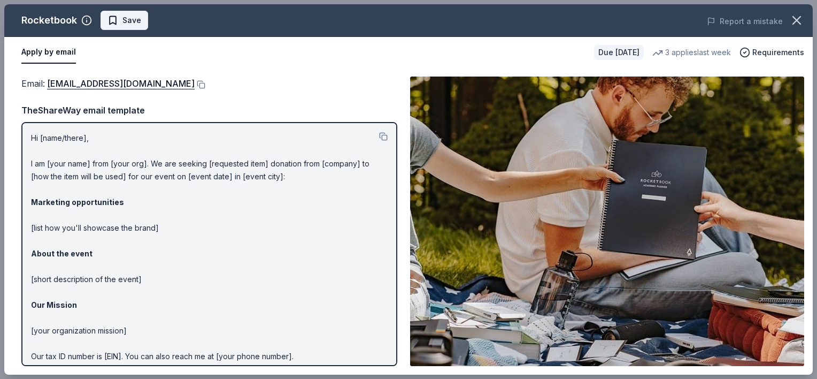
click at [128, 24] on span "Save" at bounding box center [131, 20] width 19 height 13
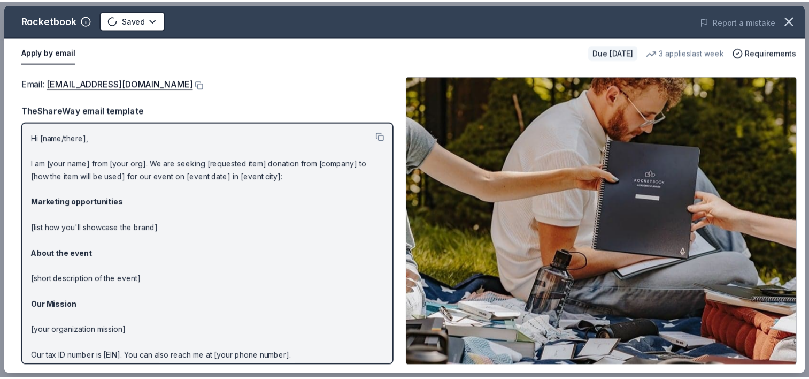
scroll to position [0, 0]
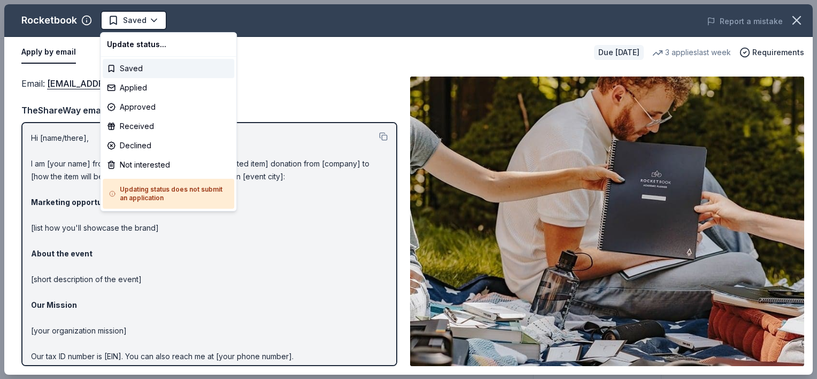
click at [128, 24] on html "Night at the Races Saved Apply Due in 82 days Share Rocketbook 4.6 • 22 reviews…" at bounding box center [408, 189] width 817 height 379
click at [160, 167] on div "Not interested" at bounding box center [169, 164] width 132 height 19
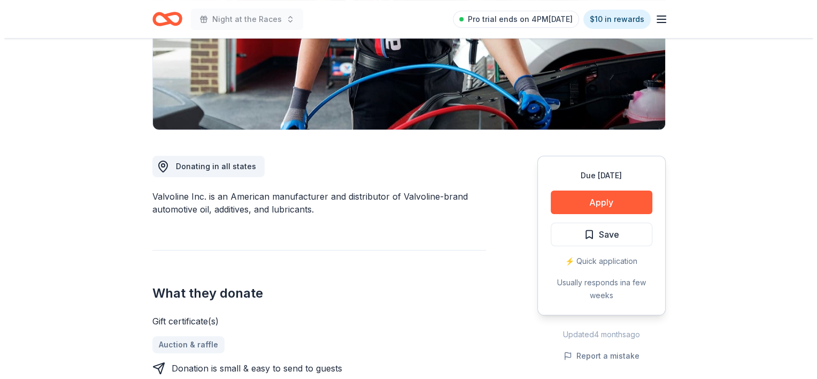
scroll to position [267, 0]
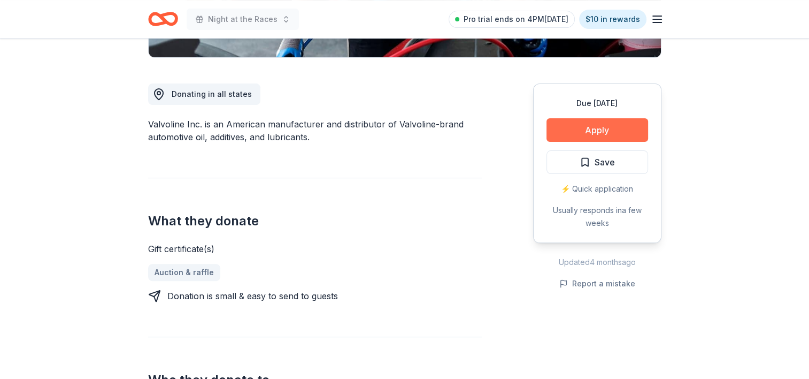
click at [596, 127] on button "Apply" at bounding box center [598, 130] width 102 height 24
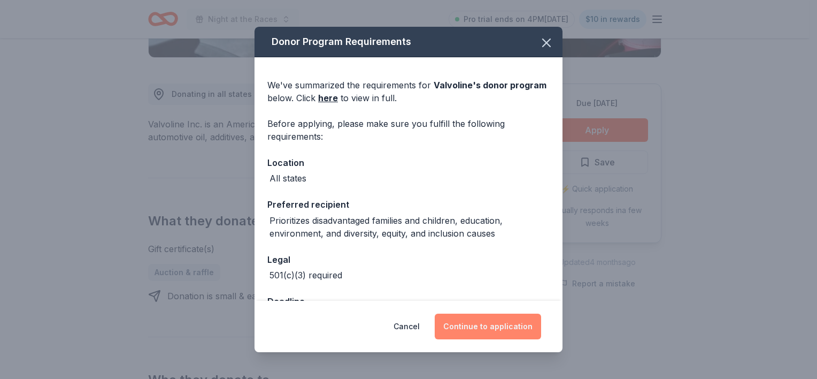
click at [489, 326] on button "Continue to application" at bounding box center [488, 326] width 106 height 26
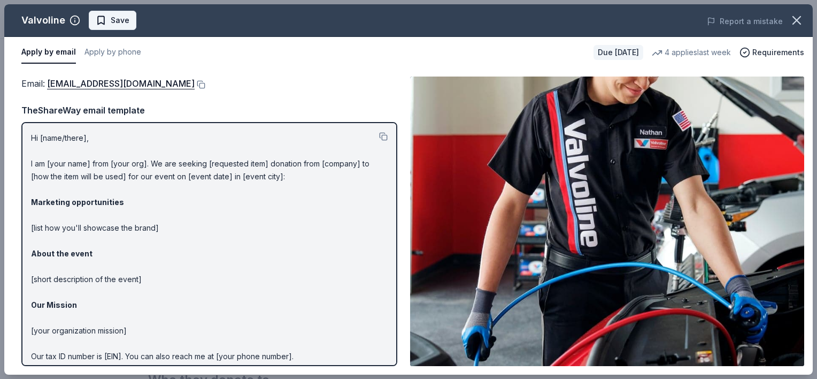
click at [111, 24] on span "Save" at bounding box center [120, 20] width 19 height 13
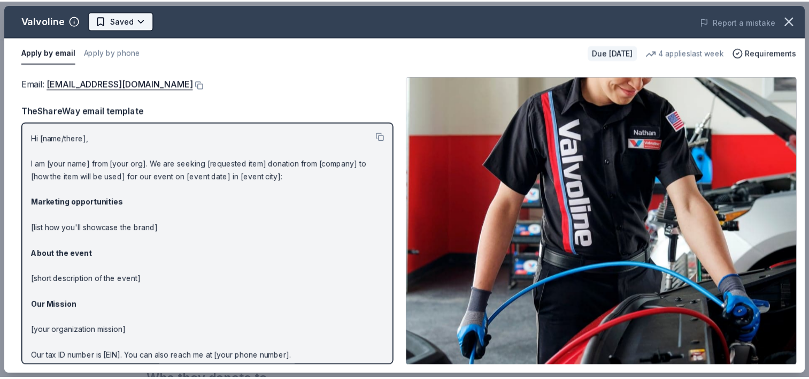
scroll to position [0, 0]
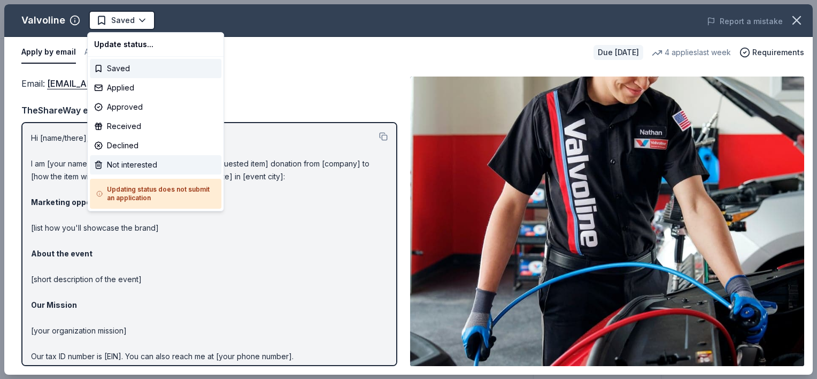
click at [135, 169] on div "Not interested" at bounding box center [156, 164] width 132 height 19
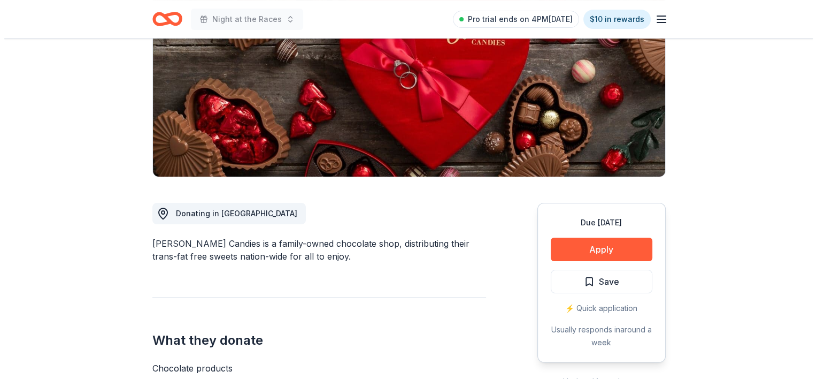
scroll to position [160, 0]
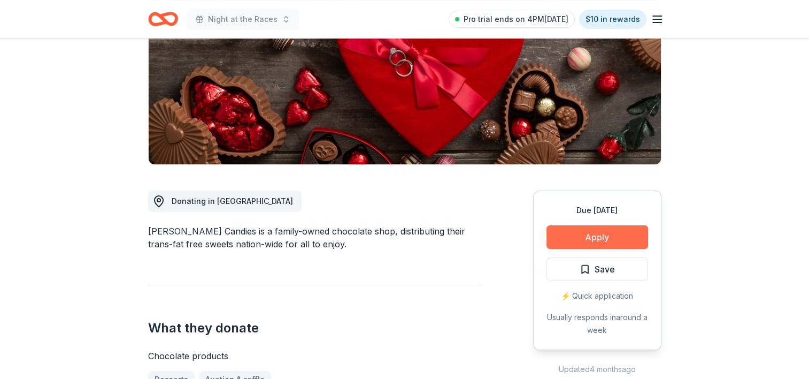
click at [582, 242] on button "Apply" at bounding box center [598, 237] width 102 height 24
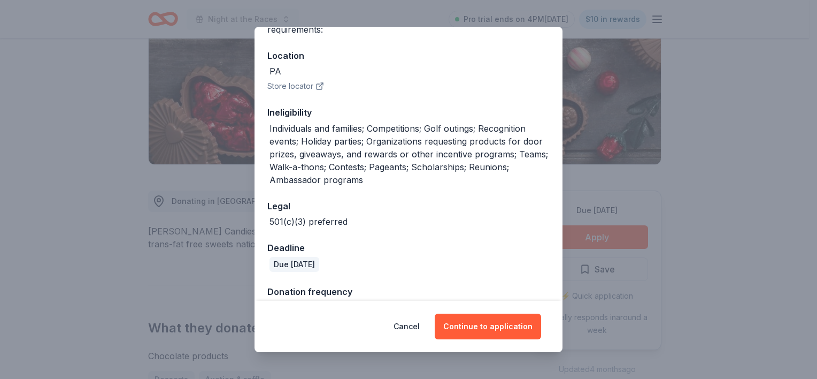
scroll to position [133, 0]
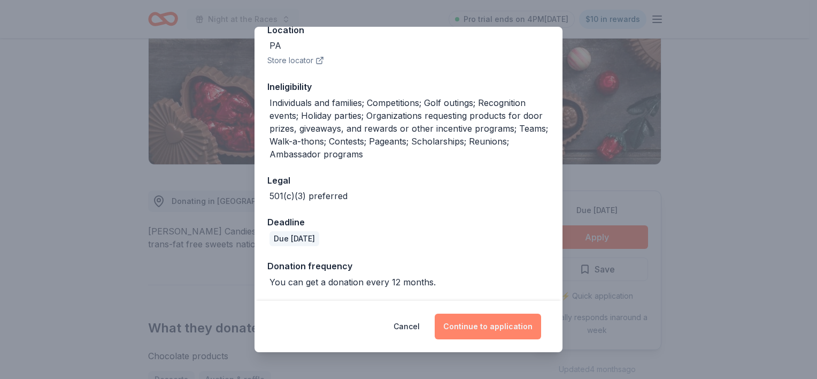
click at [501, 332] on button "Continue to application" at bounding box center [488, 326] width 106 height 26
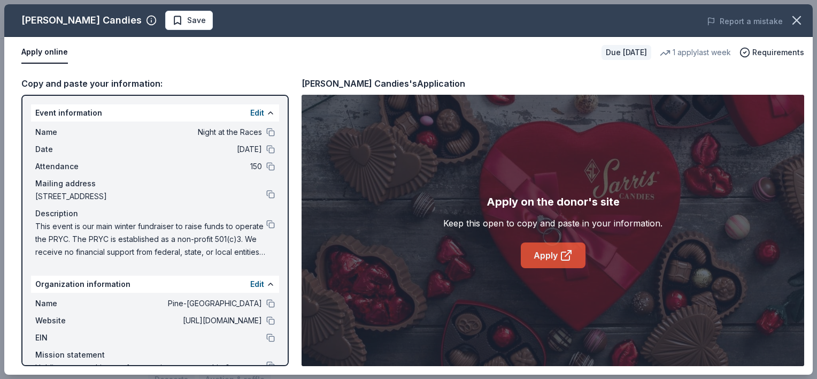
click at [543, 261] on link "Apply" at bounding box center [553, 255] width 65 height 26
click at [187, 26] on span "Save" at bounding box center [196, 20] width 19 height 13
click at [146, 31] on div "Sarris Candies Saved Report a mistake" at bounding box center [408, 20] width 809 height 33
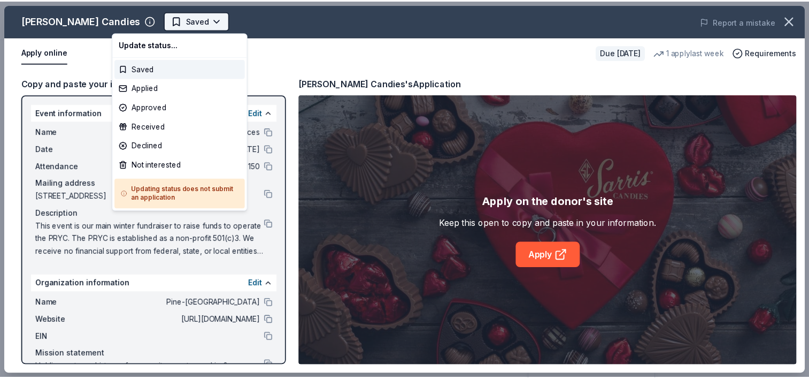
scroll to position [0, 0]
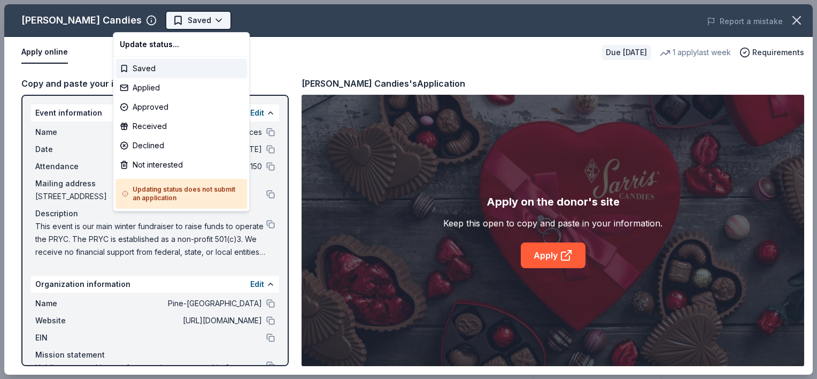
click at [144, 18] on html "Night at the Races Saved Apply Due in 70 days Share Sarris Candies New • 1 revi…" at bounding box center [408, 189] width 817 height 379
click at [156, 87] on div "Applied" at bounding box center [182, 87] width 132 height 19
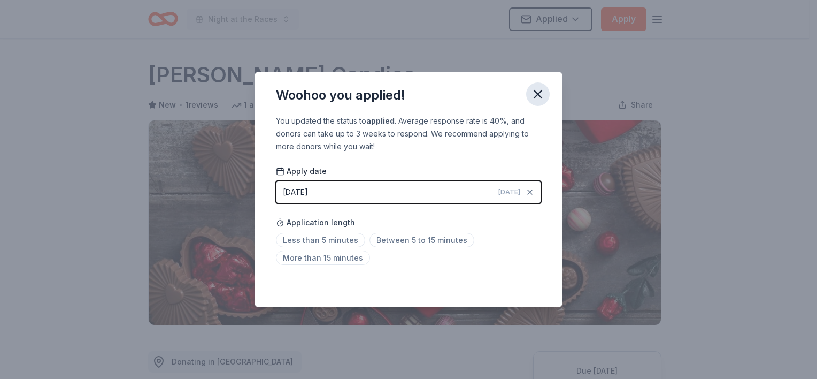
click at [535, 92] on icon "button" at bounding box center [537, 93] width 7 height 7
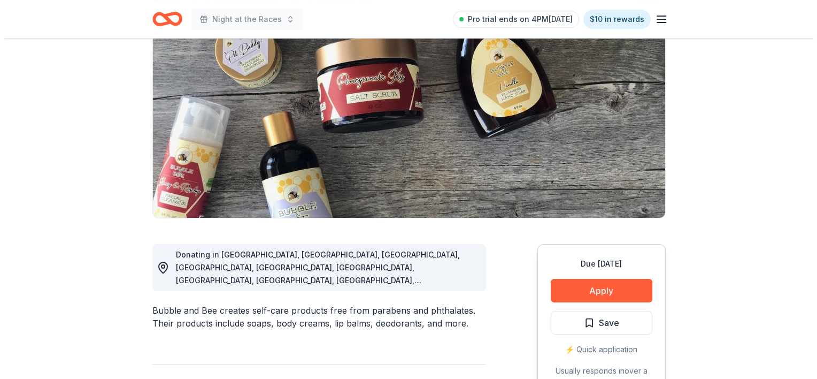
scroll to position [160, 0]
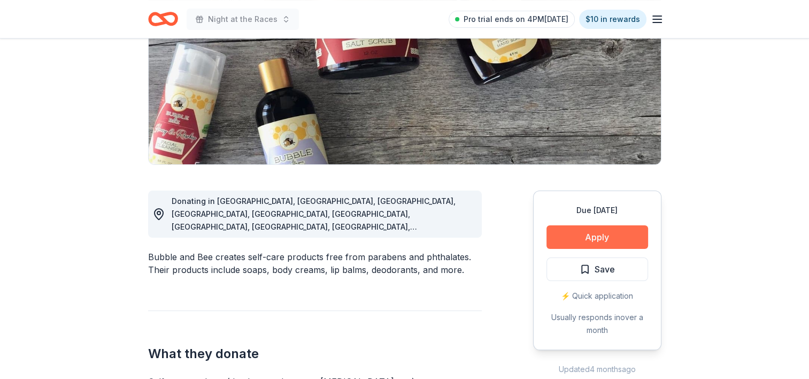
click at [596, 236] on button "Apply" at bounding box center [598, 237] width 102 height 24
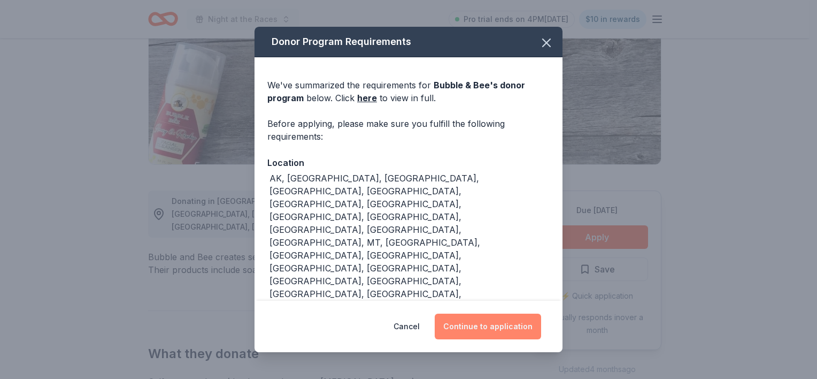
click at [476, 313] on button "Continue to application" at bounding box center [488, 326] width 106 height 26
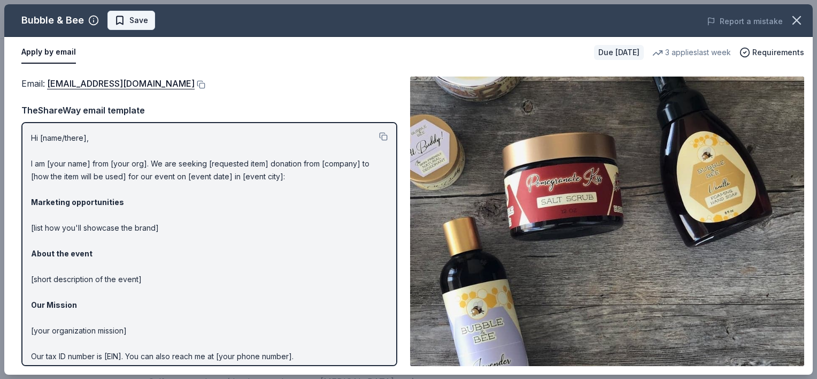
click at [137, 28] on button "Save" at bounding box center [131, 20] width 48 height 19
click at [135, 28] on html "Night at the Races Pro trial ends on 4PM, 10/16 $10 in rewards Due in 82 days S…" at bounding box center [408, 29] width 817 height 379
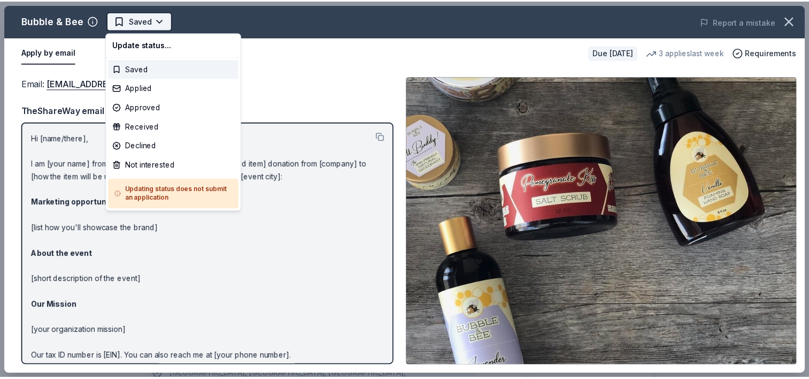
scroll to position [0, 0]
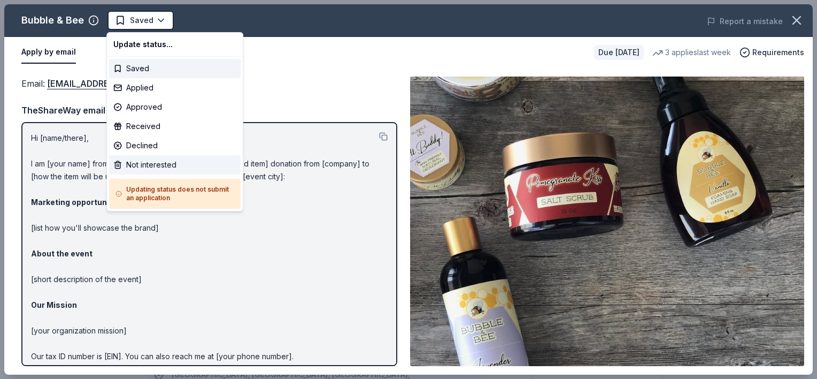
click at [153, 165] on div "Not interested" at bounding box center [175, 164] width 132 height 19
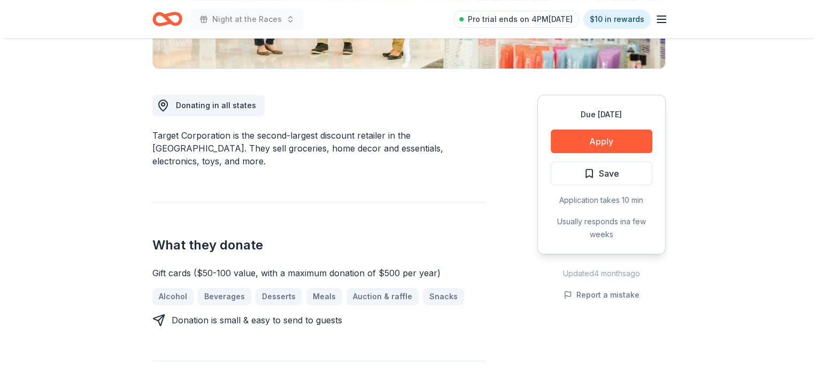
scroll to position [267, 0]
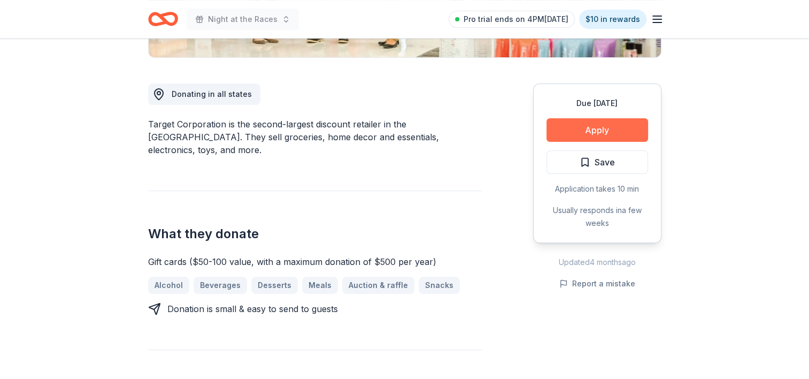
click at [624, 130] on button "Apply" at bounding box center [598, 130] width 102 height 24
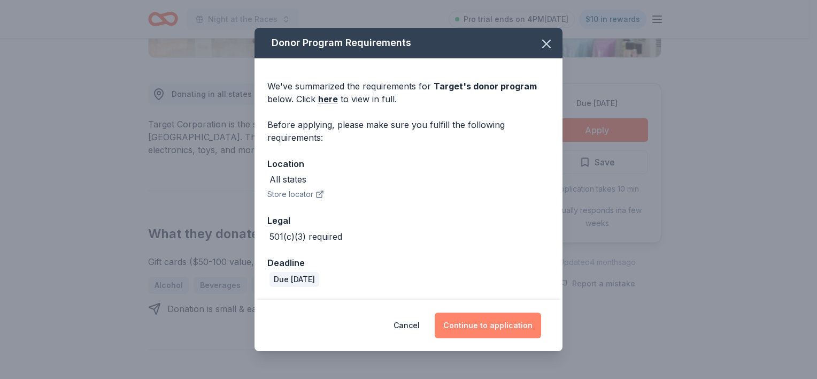
click at [479, 325] on button "Continue to application" at bounding box center [488, 325] width 106 height 26
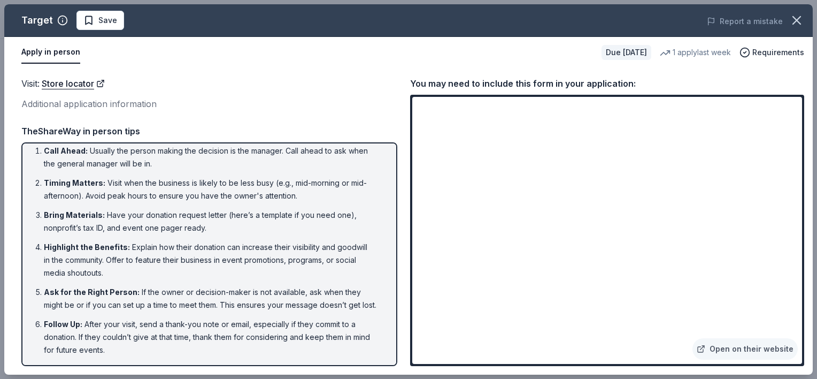
scroll to position [0, 0]
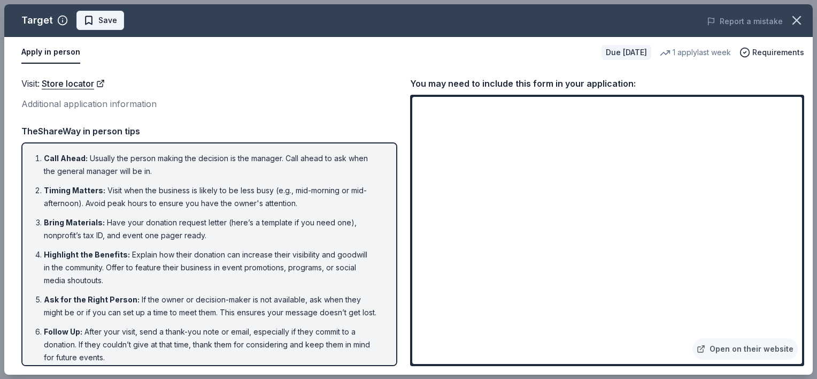
click at [117, 18] on button "Save" at bounding box center [100, 20] width 48 height 19
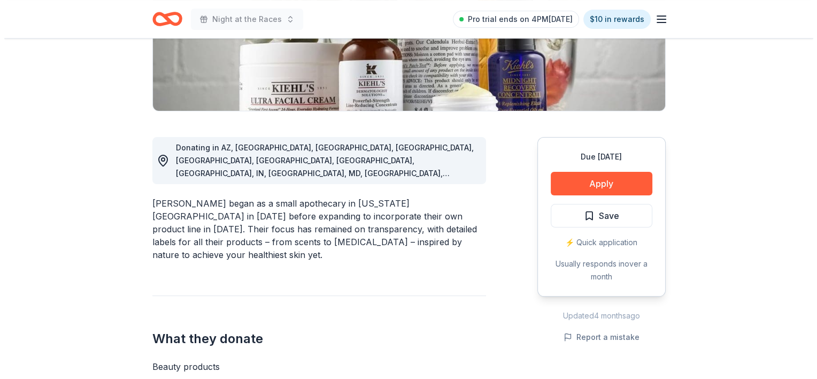
scroll to position [267, 0]
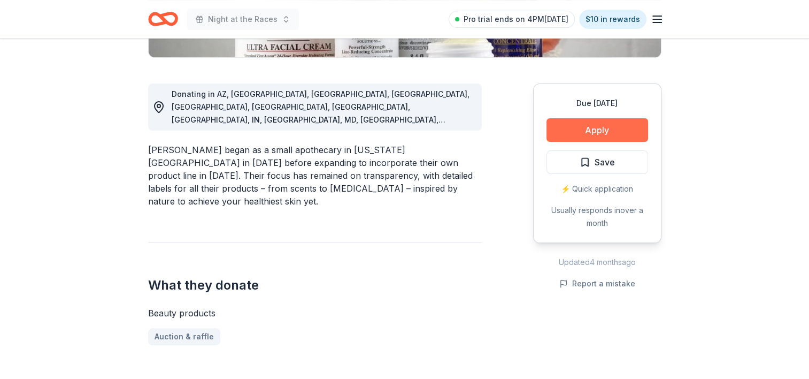
click at [606, 128] on button "Apply" at bounding box center [598, 130] width 102 height 24
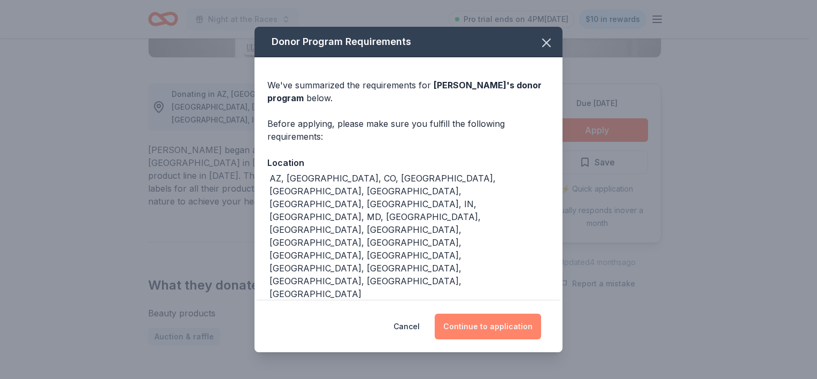
click at [499, 324] on button "Continue to application" at bounding box center [488, 326] width 106 height 26
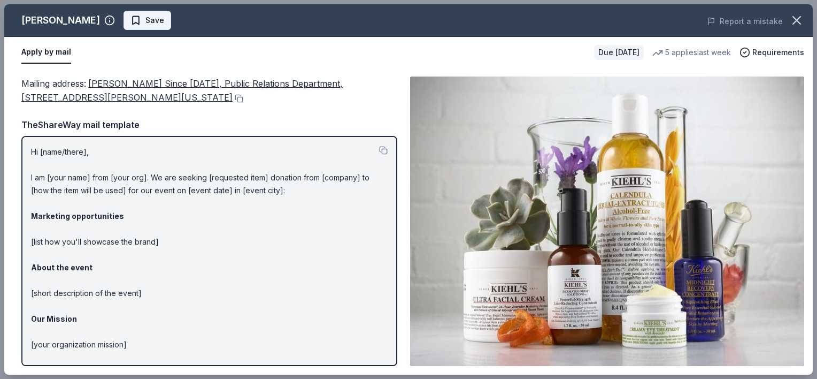
click at [124, 20] on button "Save" at bounding box center [148, 20] width 48 height 19
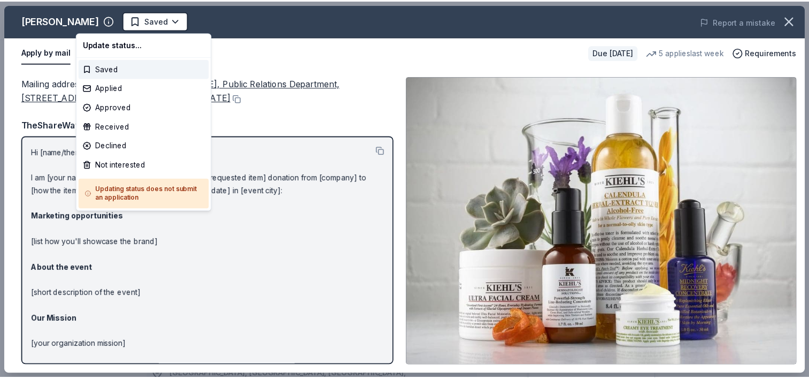
scroll to position [0, 0]
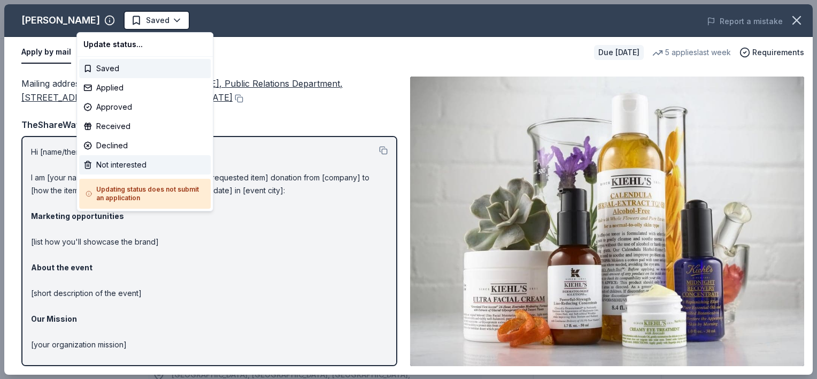
click at [133, 170] on div "Not interested" at bounding box center [145, 164] width 132 height 19
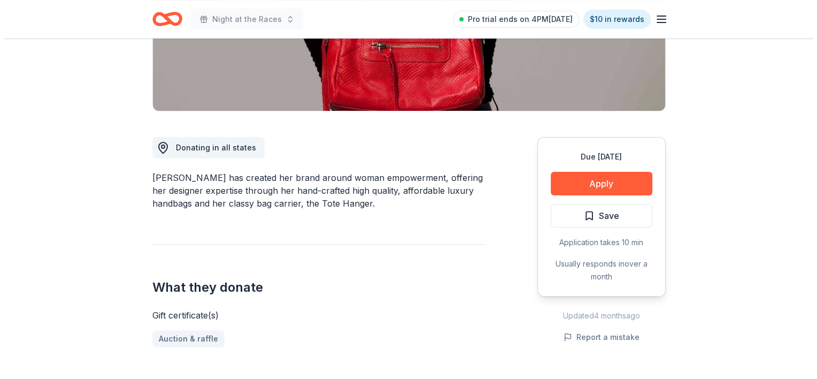
scroll to position [267, 0]
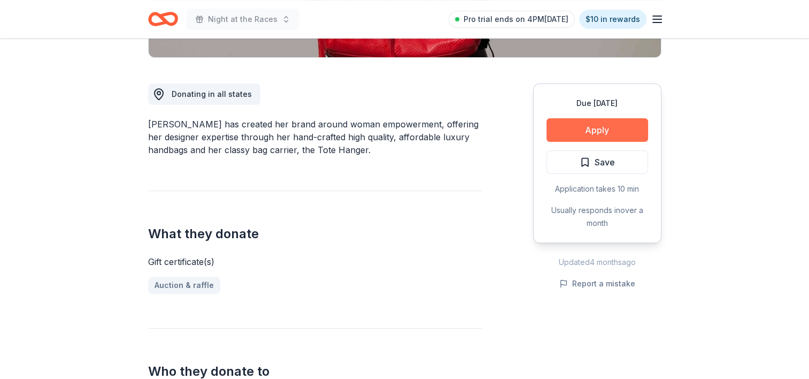
click at [602, 139] on button "Apply" at bounding box center [598, 130] width 102 height 24
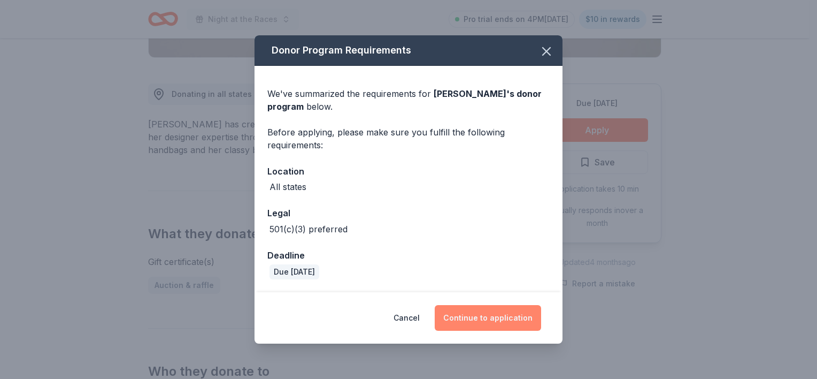
click at [460, 321] on button "Continue to application" at bounding box center [488, 318] width 106 height 26
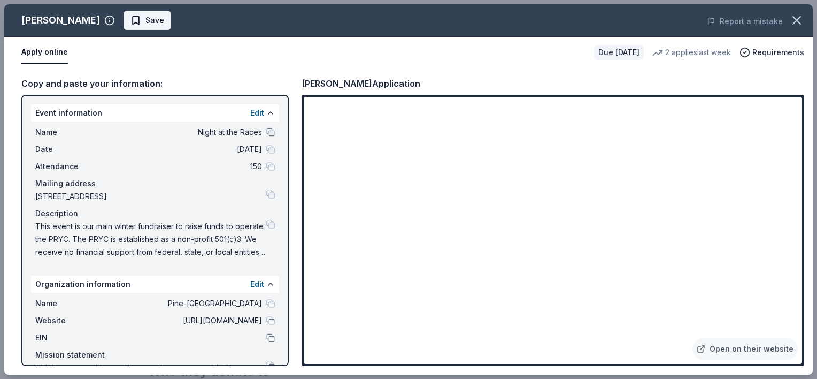
click at [145, 22] on span "Save" at bounding box center [154, 20] width 19 height 13
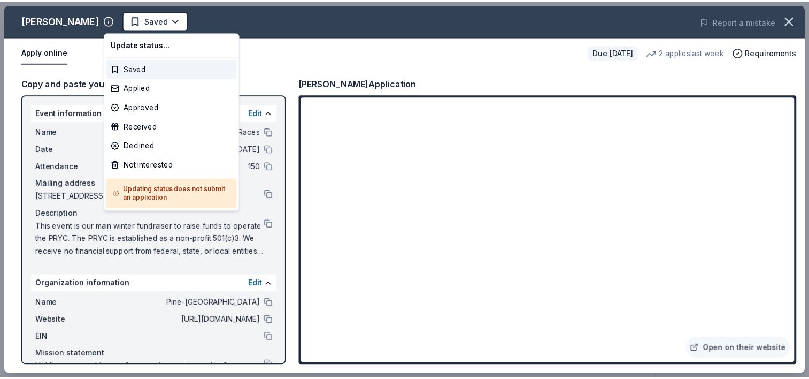
scroll to position [0, 0]
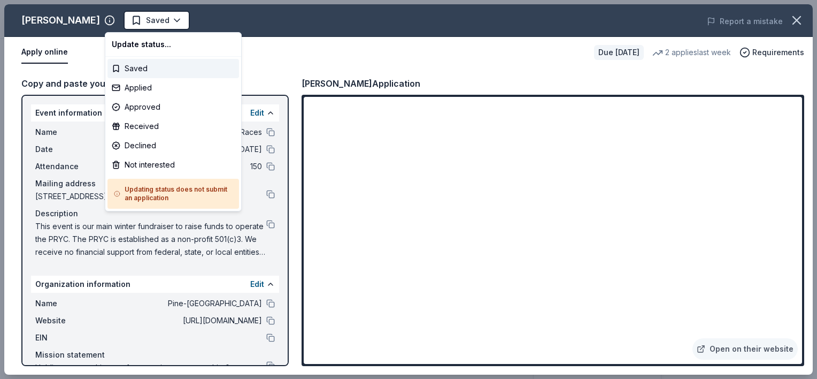
click at [142, 22] on html "Night at the Races Saved Apply Due in 82 days Share Jacki Easlick 4.0 • 3 revie…" at bounding box center [408, 189] width 817 height 379
click at [165, 91] on div "Applied" at bounding box center [173, 87] width 132 height 19
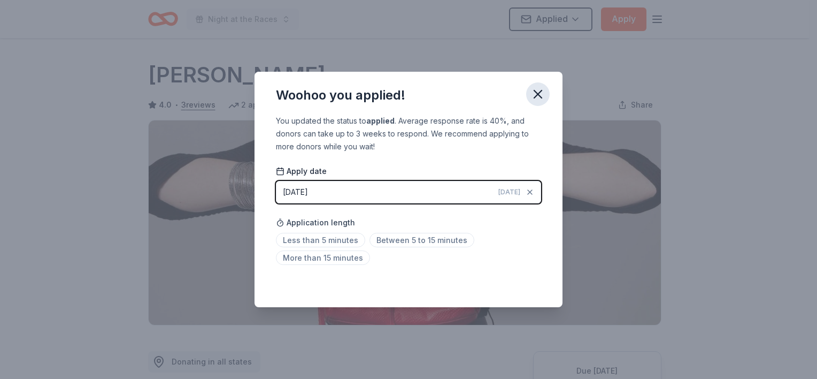
click at [538, 98] on icon "button" at bounding box center [538, 94] width 15 height 15
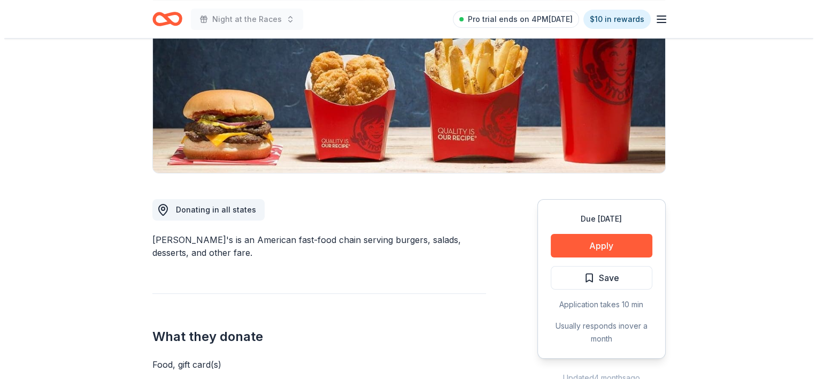
scroll to position [160, 0]
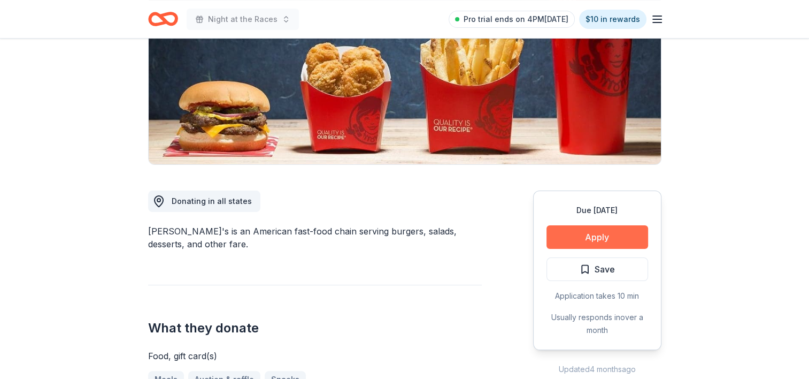
click at [577, 243] on button "Apply" at bounding box center [598, 237] width 102 height 24
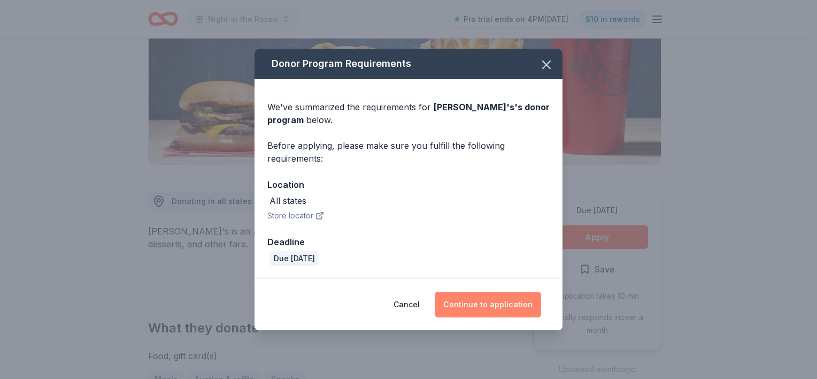
click at [479, 302] on button "Continue to application" at bounding box center [488, 304] width 106 height 26
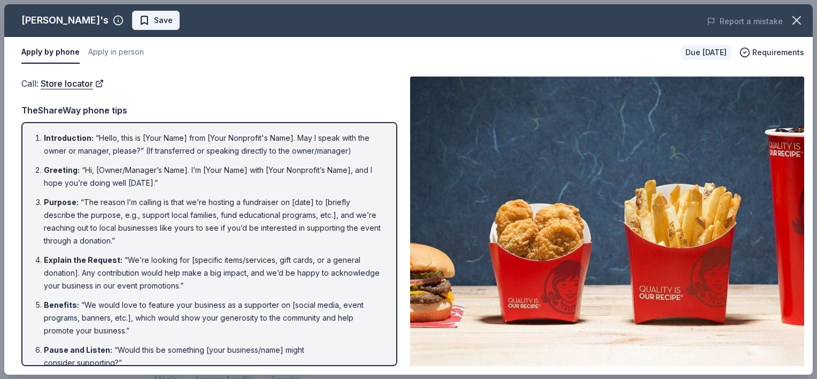
click at [132, 25] on button "Save" at bounding box center [156, 20] width 48 height 19
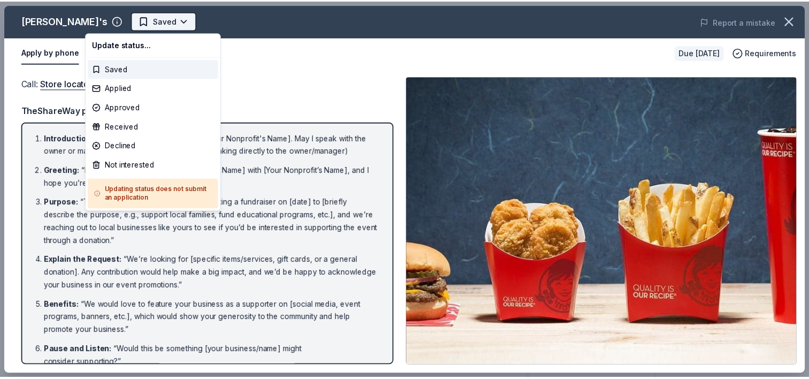
scroll to position [0, 0]
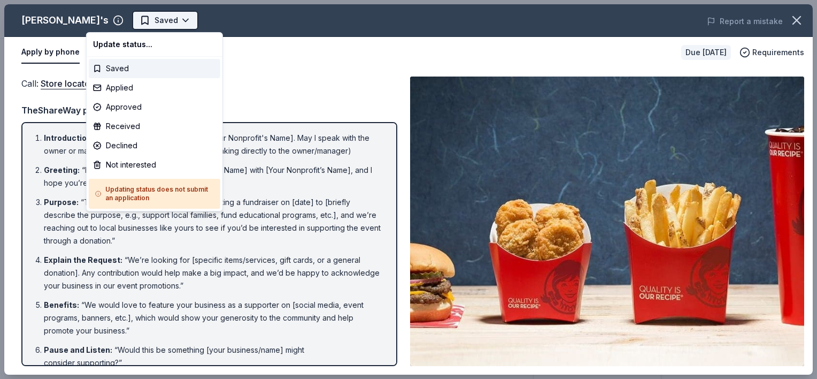
click at [146, 22] on html "Night at the Races Saved Apply Due [DATE] Share [PERSON_NAME]'s New • 2 reviews…" at bounding box center [408, 189] width 817 height 379
click at [128, 168] on div "Not interested" at bounding box center [155, 164] width 132 height 19
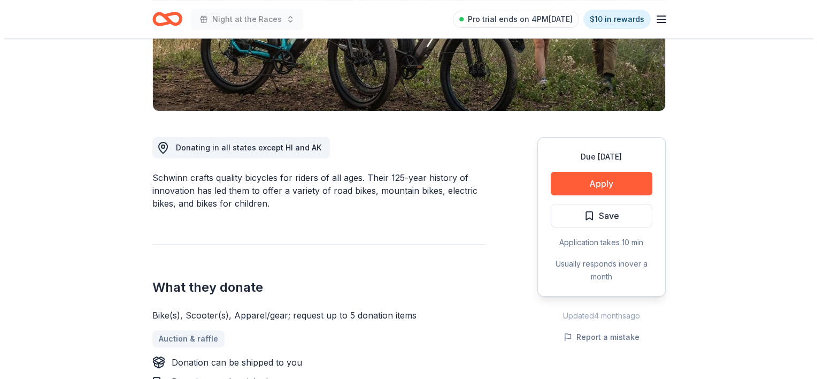
scroll to position [267, 0]
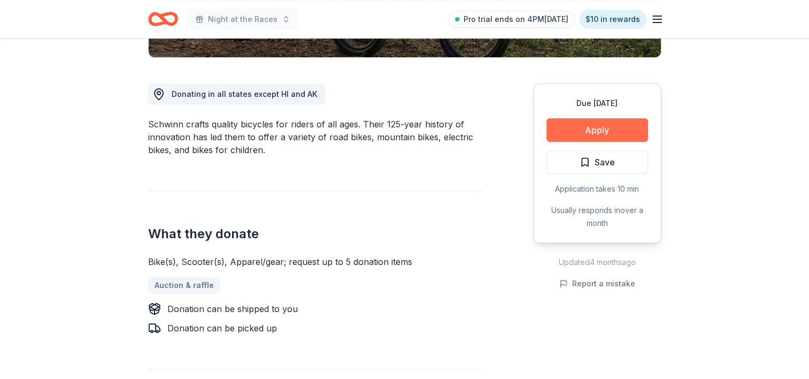
click at [614, 132] on button "Apply" at bounding box center [598, 130] width 102 height 24
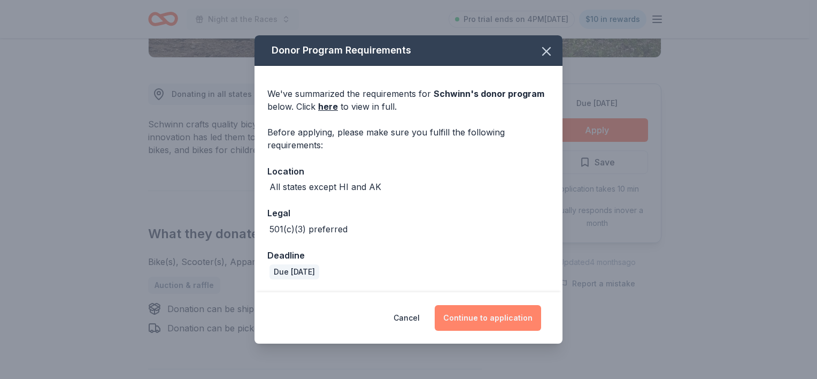
click at [516, 323] on button "Continue to application" at bounding box center [488, 318] width 106 height 26
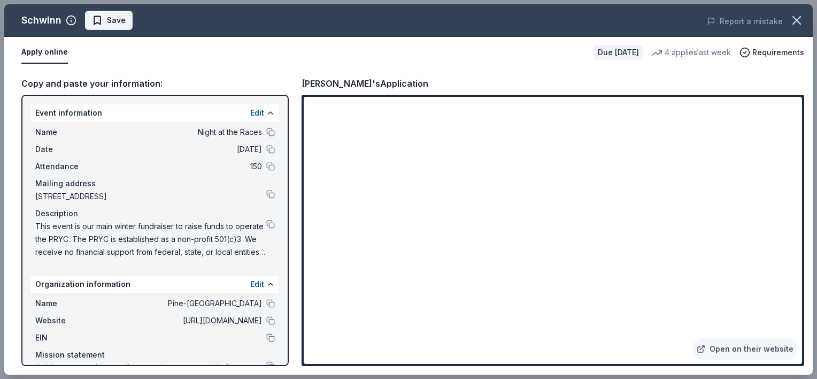
click at [116, 21] on span "Save" at bounding box center [116, 20] width 19 height 13
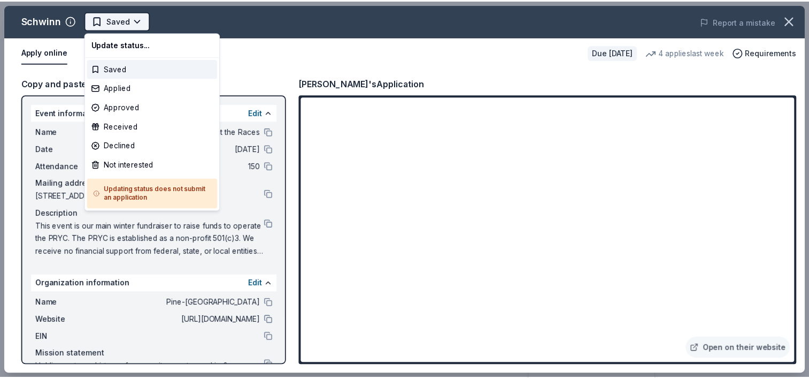
scroll to position [0, 0]
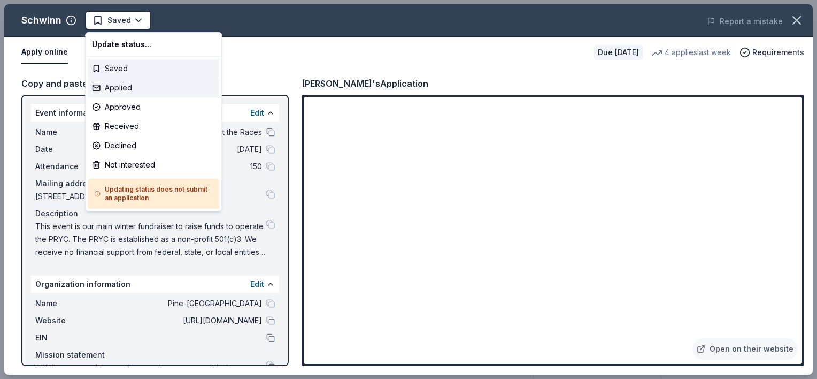
click at [136, 90] on div "Applied" at bounding box center [154, 87] width 132 height 19
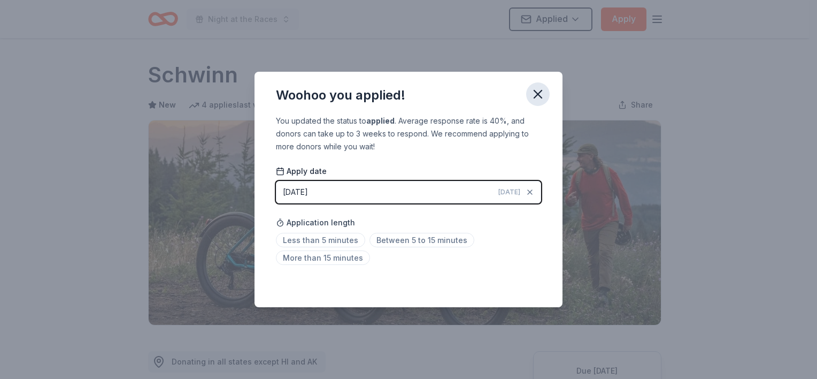
click at [538, 90] on icon "button" at bounding box center [538, 94] width 15 height 15
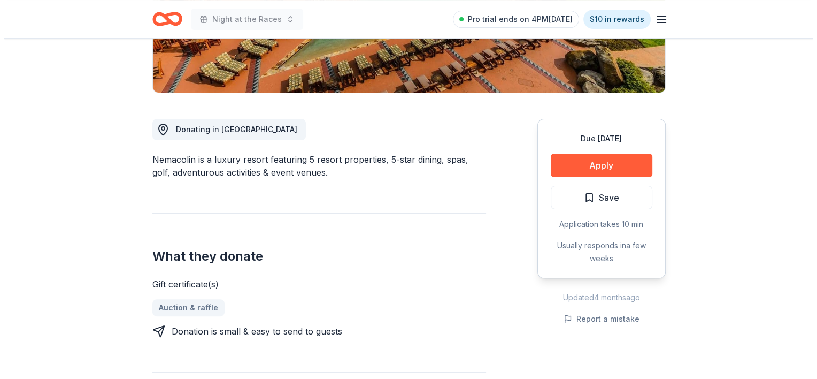
scroll to position [214, 0]
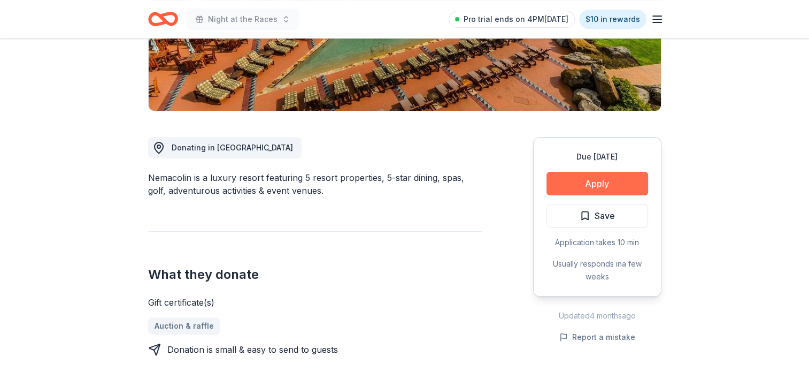
click at [586, 182] on button "Apply" at bounding box center [598, 184] width 102 height 24
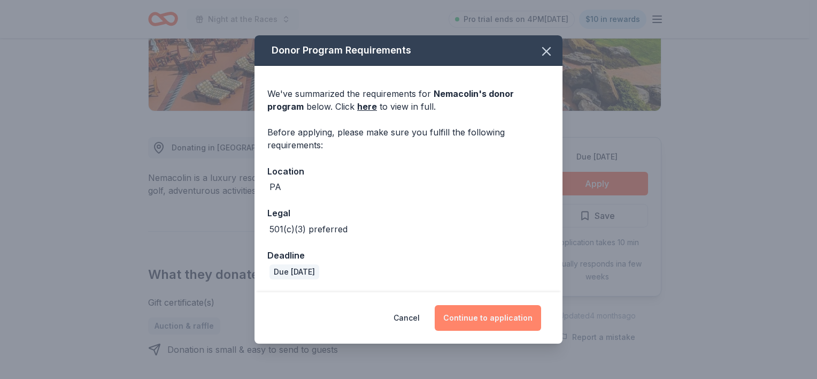
click at [509, 313] on button "Continue to application" at bounding box center [488, 318] width 106 height 26
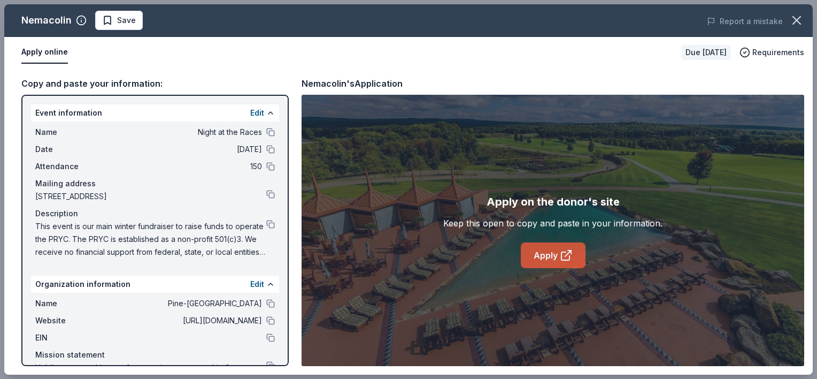
click at [549, 259] on link "Apply" at bounding box center [553, 255] width 65 height 26
click at [131, 24] on span "Save" at bounding box center [126, 20] width 19 height 13
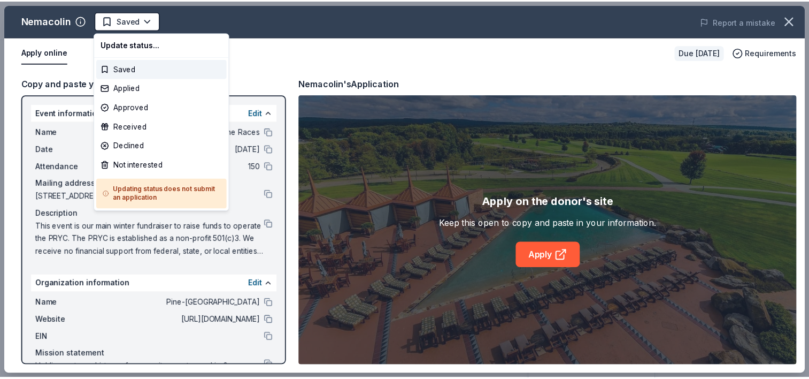
scroll to position [0, 0]
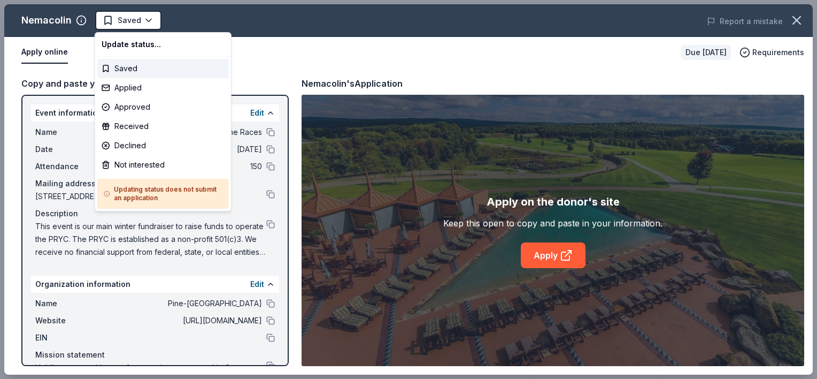
click at [131, 24] on html "Night at the Races Saved Apply Due in 82 days Share Nemacolin New 3% approval r…" at bounding box center [408, 189] width 817 height 379
click at [152, 91] on div "Applied" at bounding box center [163, 87] width 132 height 19
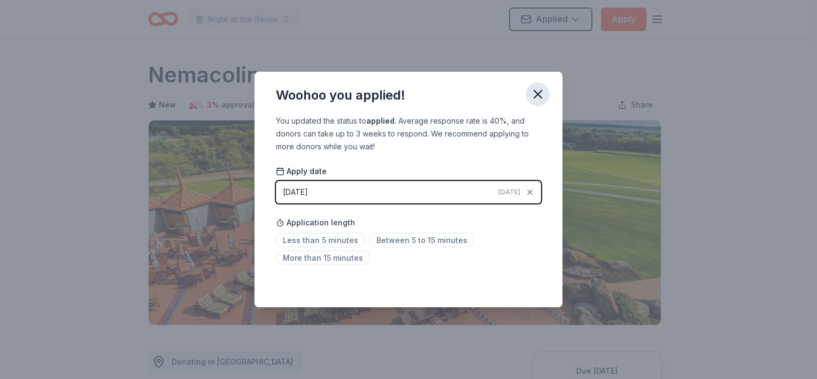
click at [541, 95] on icon "button" at bounding box center [538, 94] width 15 height 15
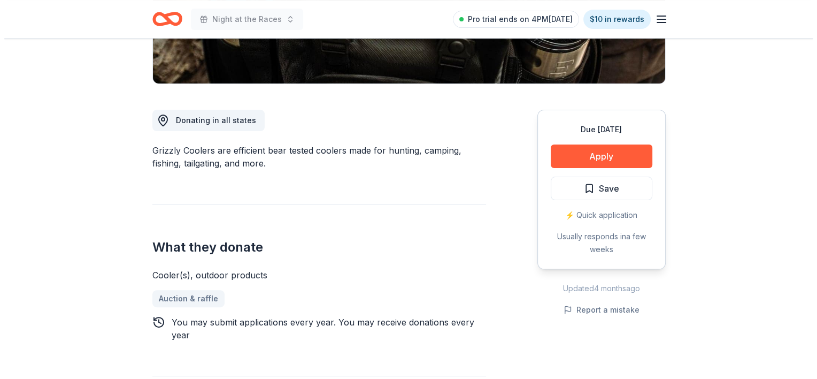
scroll to position [267, 0]
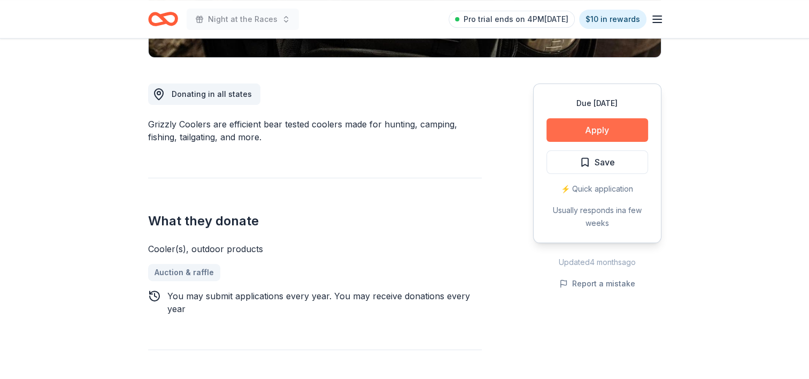
click at [606, 132] on button "Apply" at bounding box center [598, 130] width 102 height 24
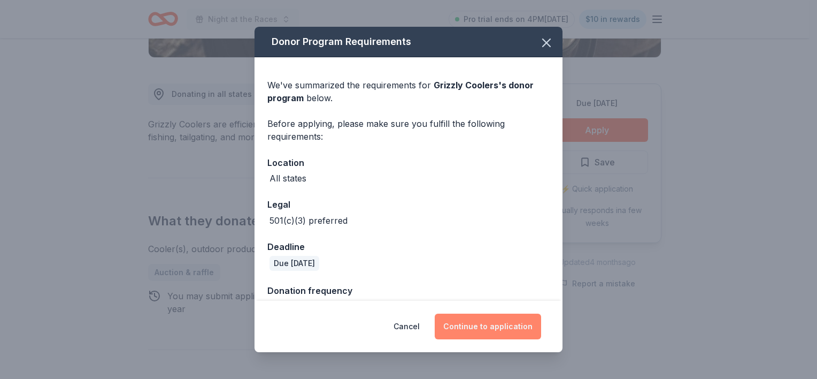
click at [505, 327] on button "Continue to application" at bounding box center [488, 326] width 106 height 26
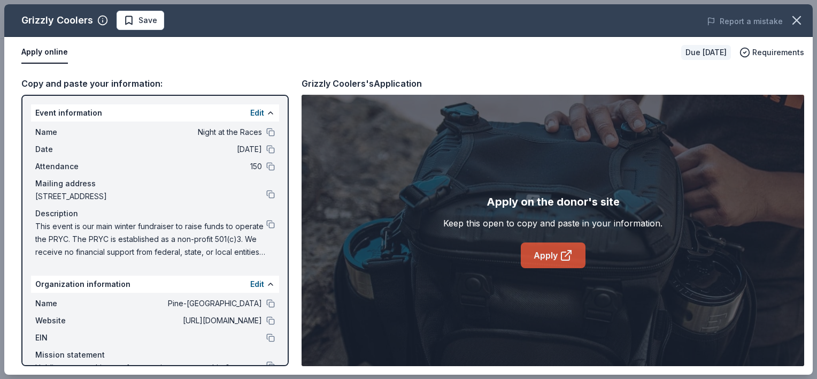
click at [556, 257] on link "Apply" at bounding box center [553, 255] width 65 height 26
click at [156, 22] on button "Save" at bounding box center [141, 20] width 48 height 19
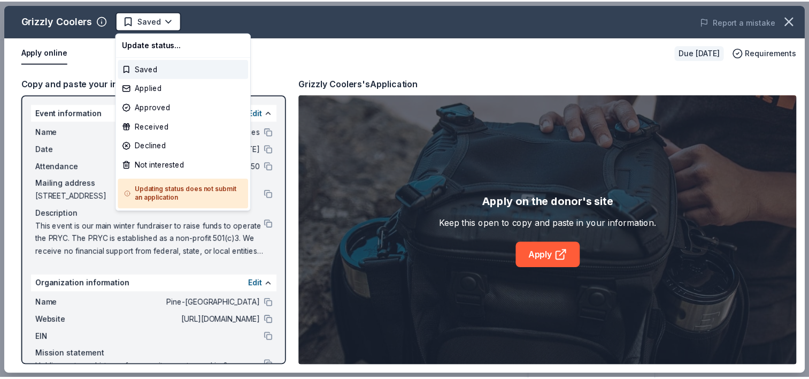
scroll to position [0, 0]
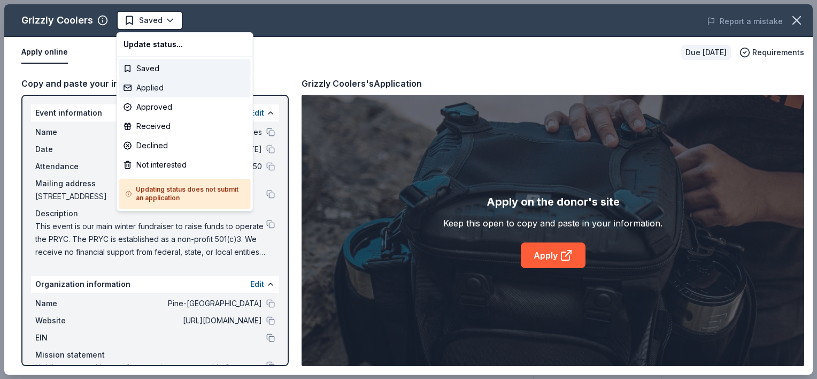
click at [178, 92] on div "Applied" at bounding box center [185, 87] width 132 height 19
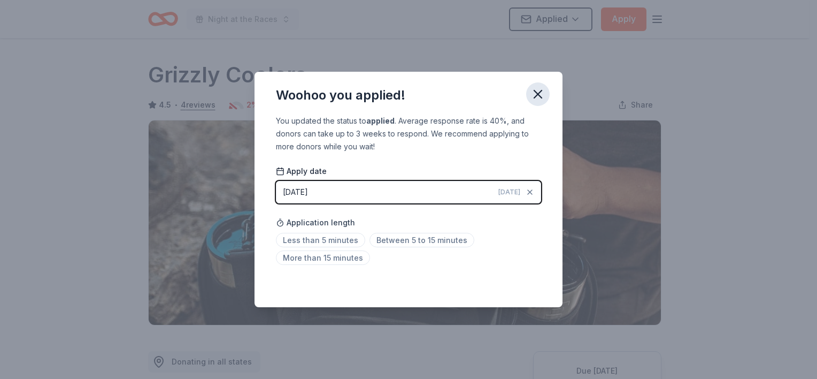
click at [533, 89] on icon "button" at bounding box center [538, 94] width 15 height 15
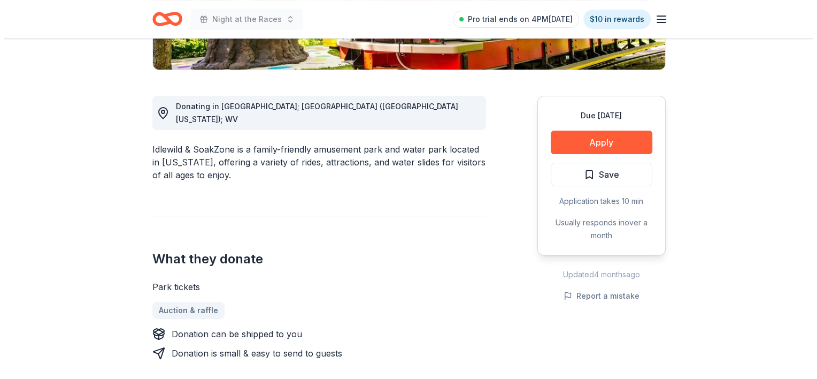
scroll to position [267, 0]
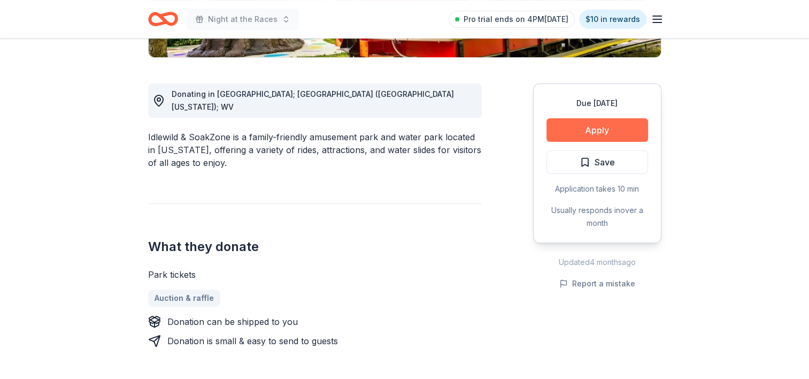
click at [610, 125] on button "Apply" at bounding box center [598, 130] width 102 height 24
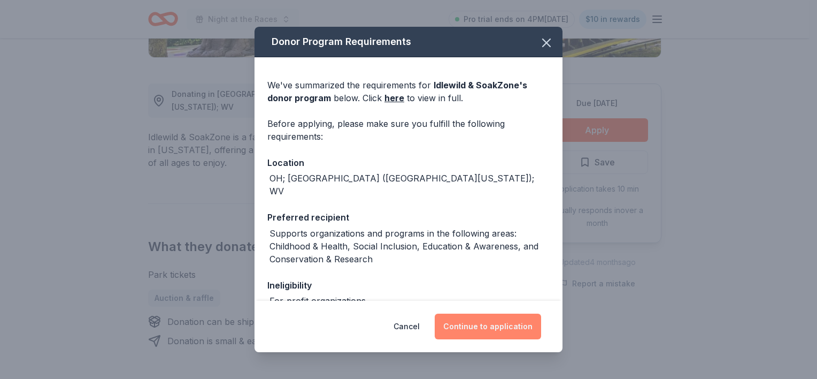
click at [494, 327] on button "Continue to application" at bounding box center [488, 326] width 106 height 26
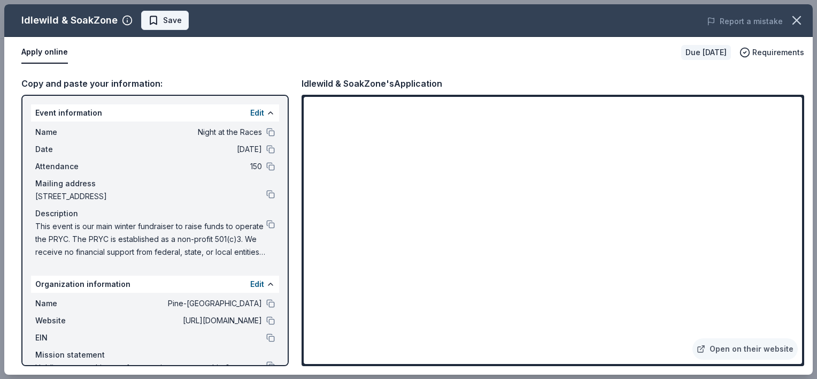
click at [163, 16] on span "Save" at bounding box center [172, 20] width 19 height 13
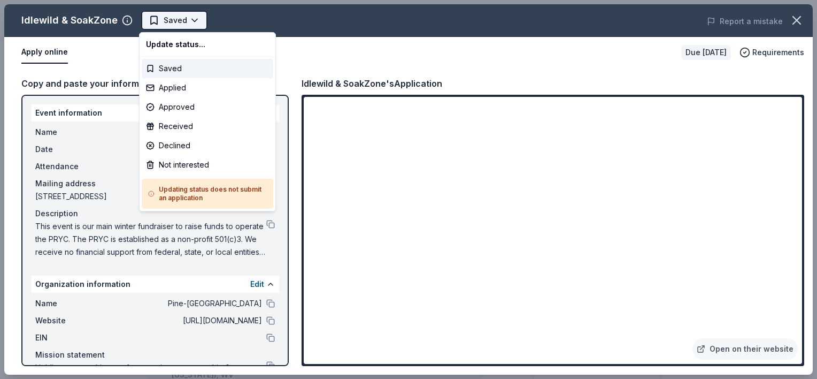
click at [170, 27] on html "Night at the Races Saved Apply Due in 52 days Share Idlewild & SoakZone New 30%…" at bounding box center [408, 189] width 817 height 379
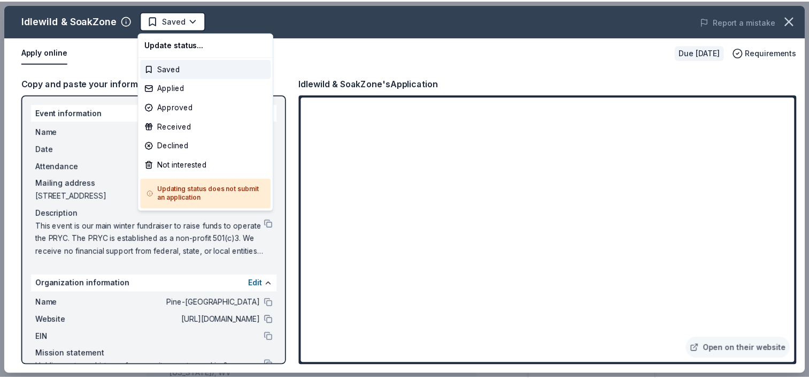
scroll to position [0, 0]
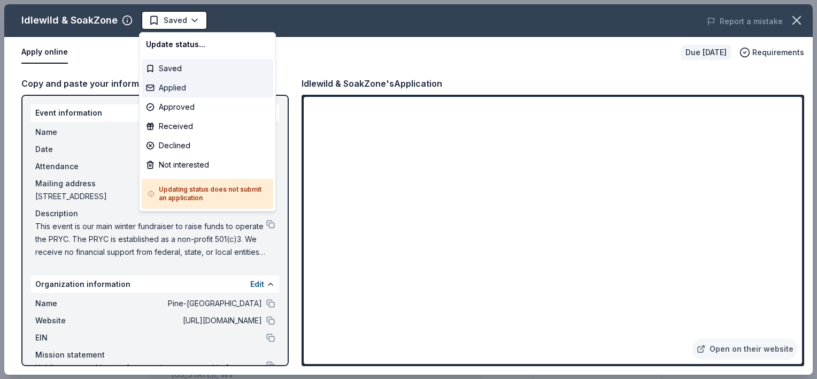
click at [190, 91] on div "Applied" at bounding box center [208, 87] width 132 height 19
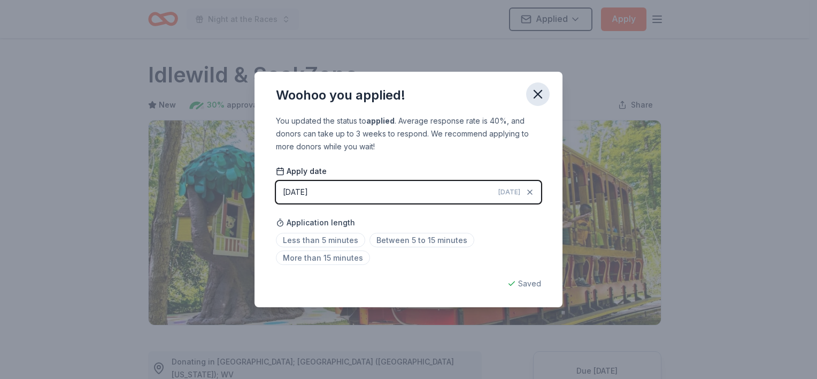
click at [537, 97] on icon "button" at bounding box center [538, 94] width 15 height 15
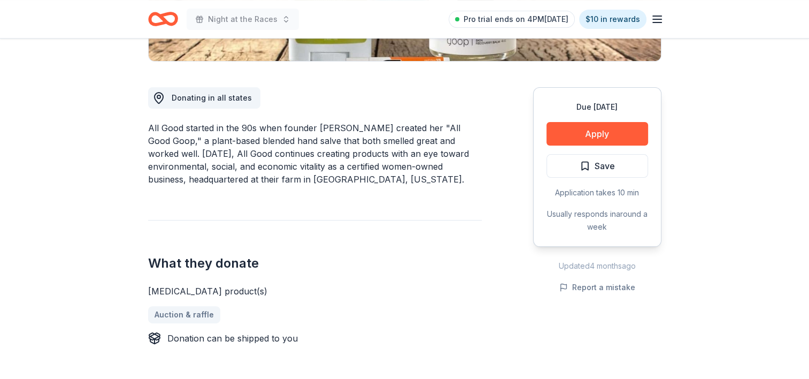
scroll to position [321, 0]
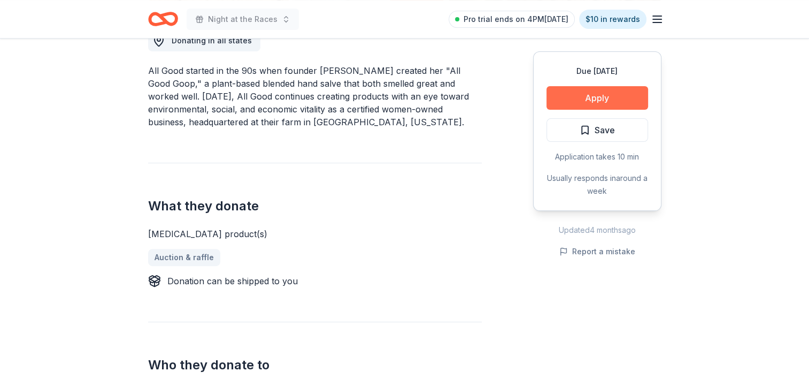
click at [608, 99] on button "Apply" at bounding box center [598, 98] width 102 height 24
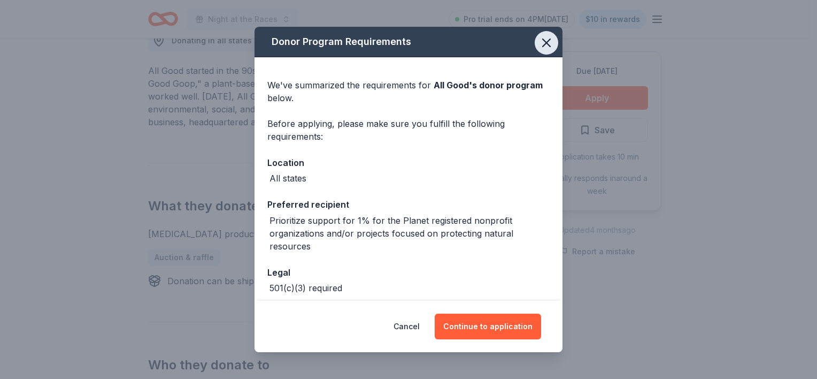
click at [539, 41] on icon "button" at bounding box center [546, 42] width 15 height 15
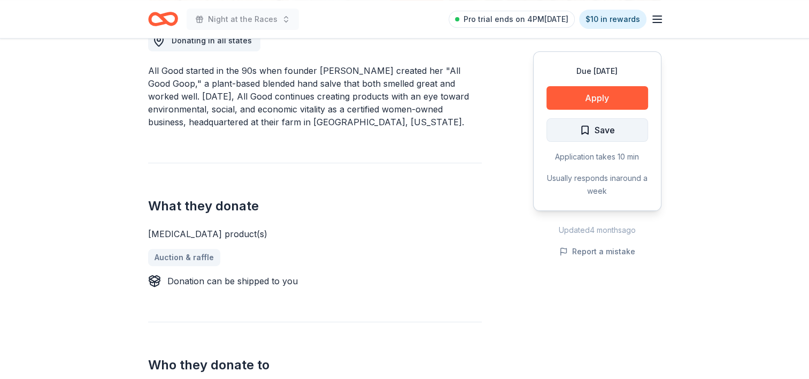
click at [594, 137] on button "Save" at bounding box center [598, 130] width 102 height 24
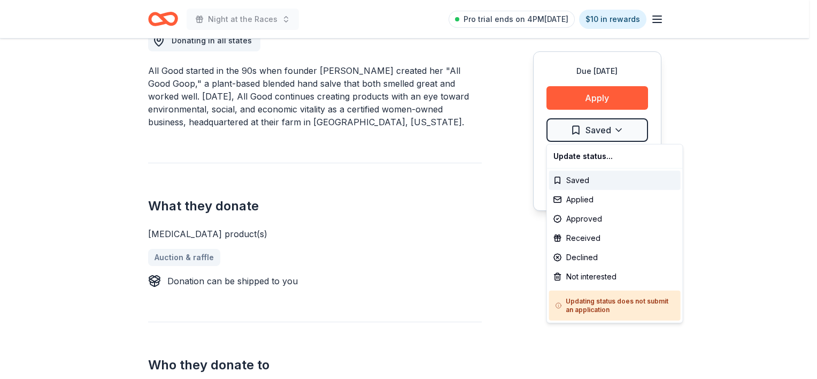
click at [599, 278] on div "Not interested" at bounding box center [615, 276] width 132 height 19
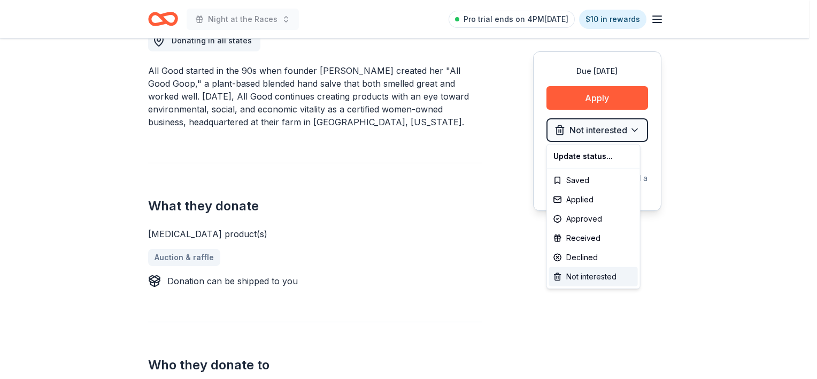
click at [610, 274] on div "Not interested" at bounding box center [593, 276] width 89 height 19
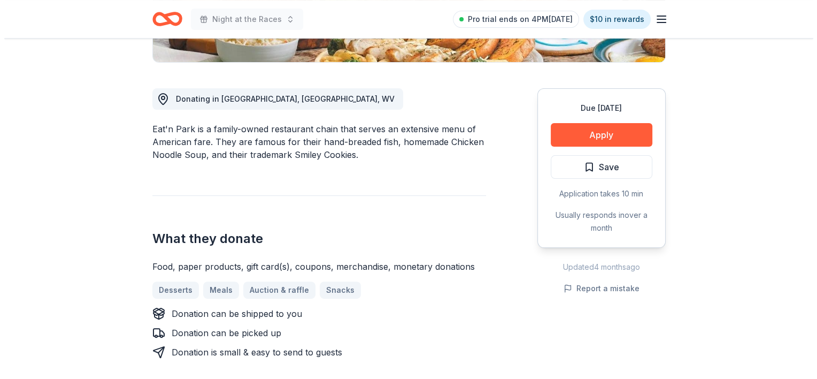
scroll to position [267, 0]
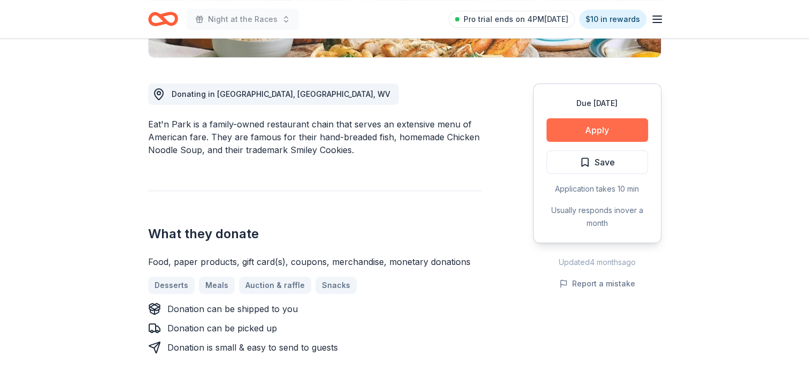
click at [620, 127] on button "Apply" at bounding box center [598, 130] width 102 height 24
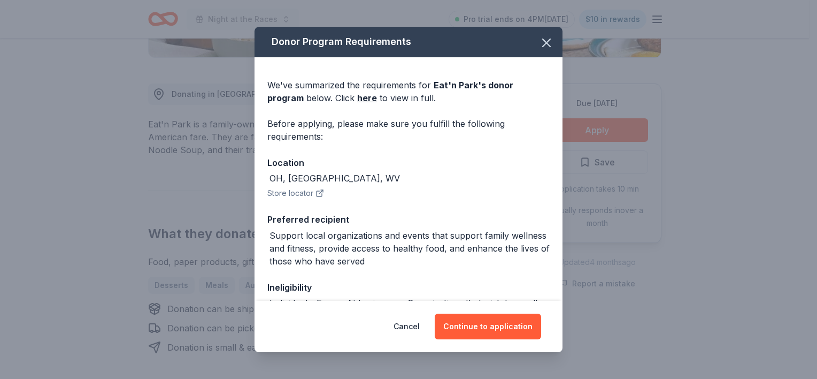
scroll to position [53, 0]
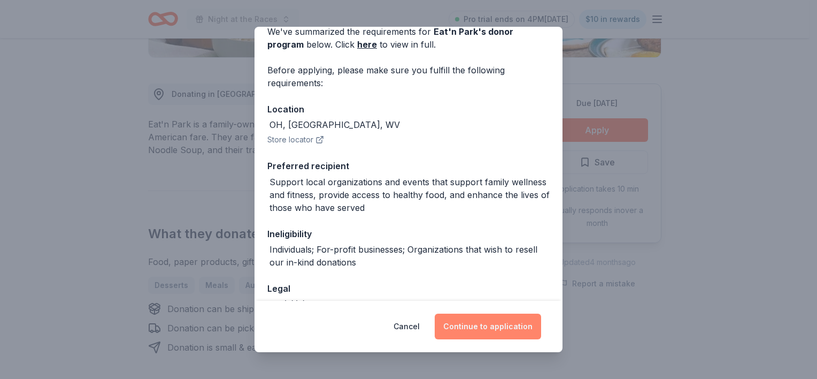
click at [498, 323] on button "Continue to application" at bounding box center [488, 326] width 106 height 26
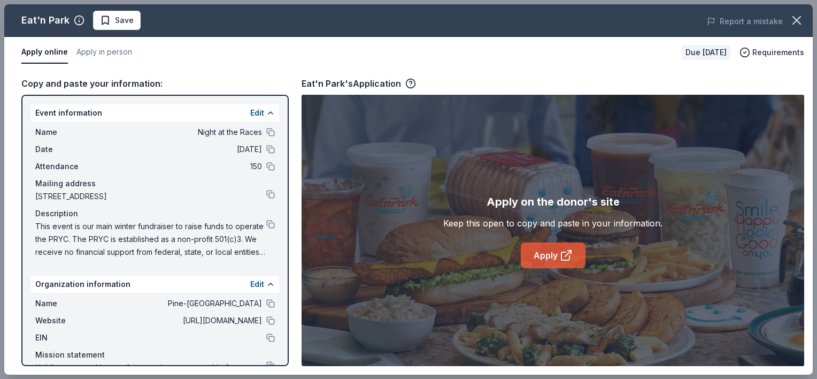
click at [557, 253] on link "Apply" at bounding box center [553, 255] width 65 height 26
click at [111, 24] on span "Save" at bounding box center [117, 20] width 34 height 13
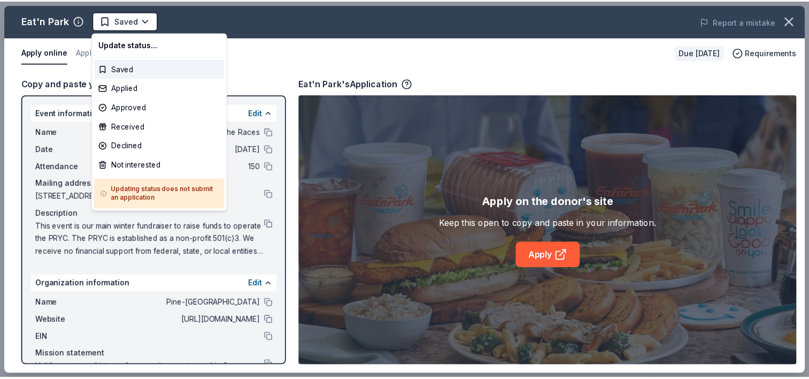
scroll to position [0, 0]
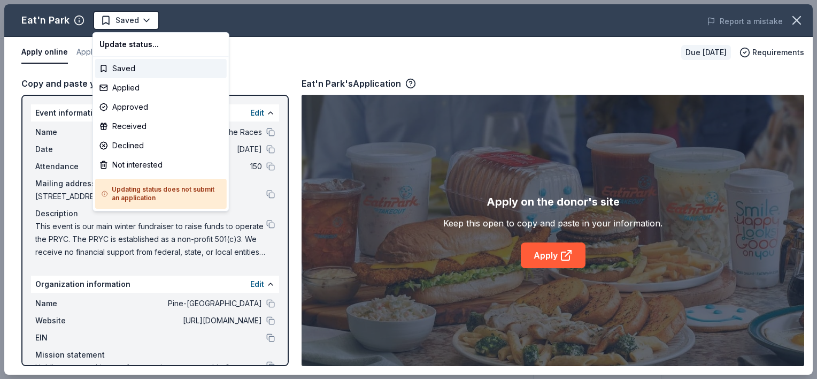
click at [118, 28] on html "Night at the Races Saved Apply Due [DATE] Share Eat'n Park New 5% approval rate…" at bounding box center [408, 189] width 817 height 379
click at [136, 168] on div "Not interested" at bounding box center [161, 164] width 132 height 19
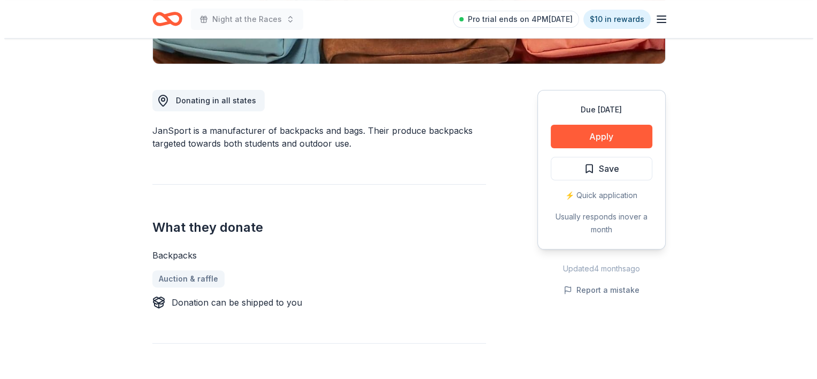
scroll to position [267, 0]
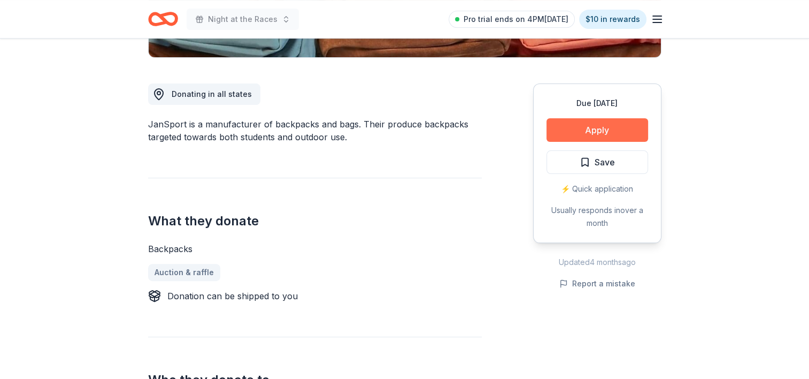
click at [610, 123] on button "Apply" at bounding box center [598, 130] width 102 height 24
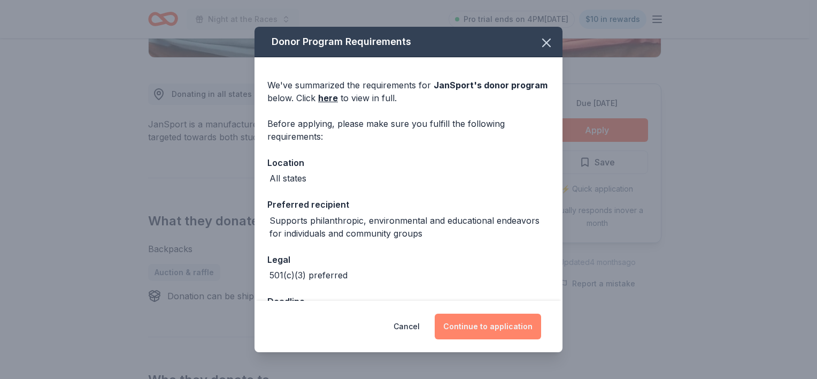
click at [506, 325] on button "Continue to application" at bounding box center [488, 326] width 106 height 26
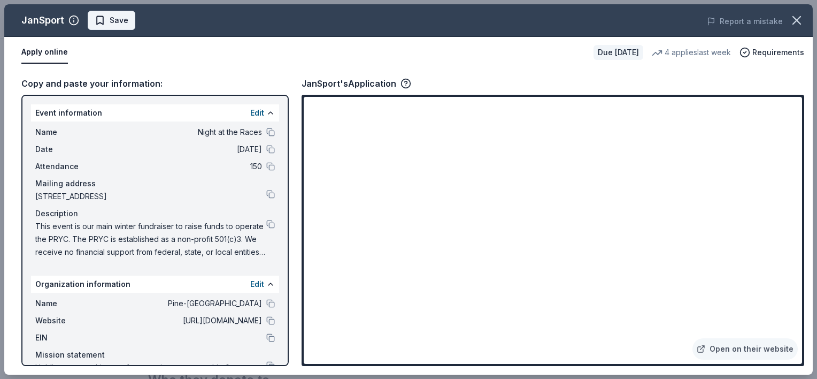
click at [97, 25] on span "Save" at bounding box center [112, 20] width 34 height 13
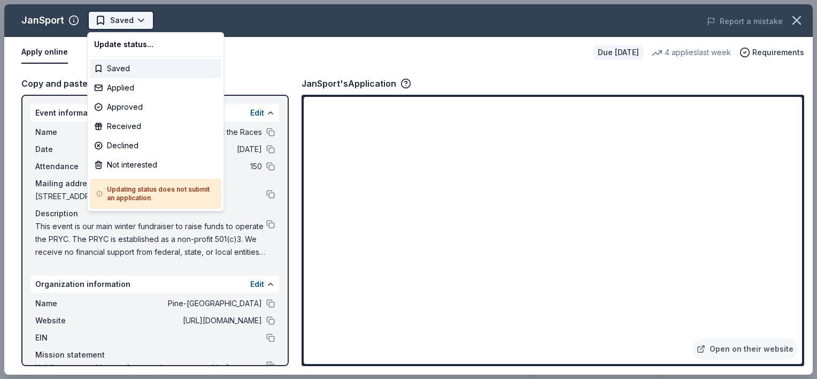
click at [126, 24] on html "Night at the Races Saved Apply Due in 82 days Share JanSport New 4 applies last…" at bounding box center [408, 189] width 817 height 379
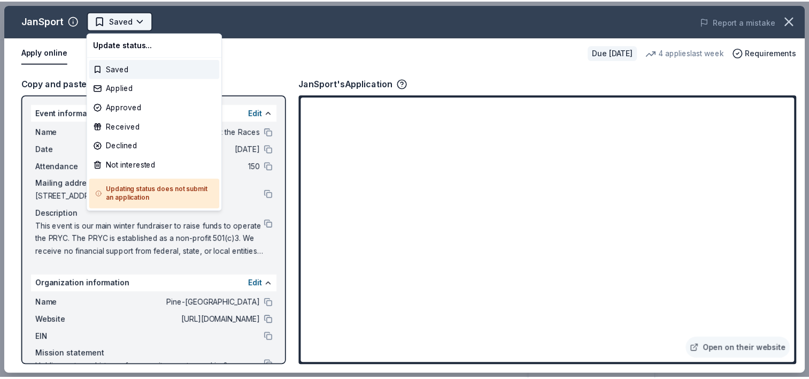
scroll to position [0, 0]
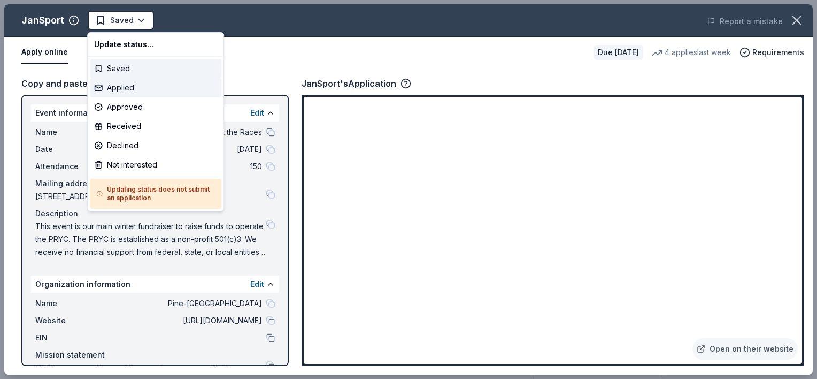
click at [130, 86] on div "Applied" at bounding box center [156, 87] width 132 height 19
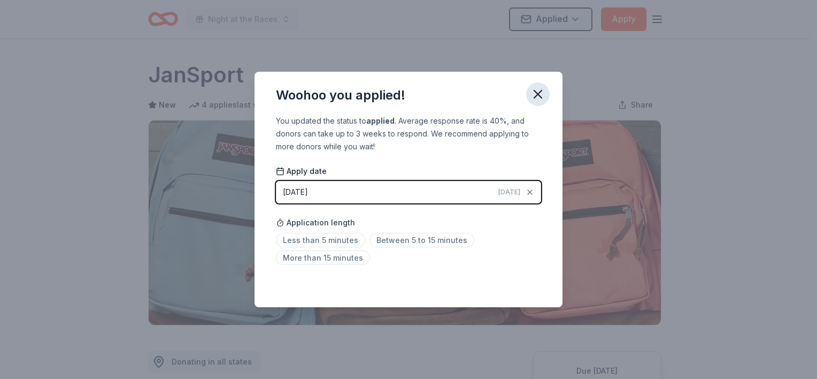
click at [543, 96] on icon "button" at bounding box center [538, 94] width 15 height 15
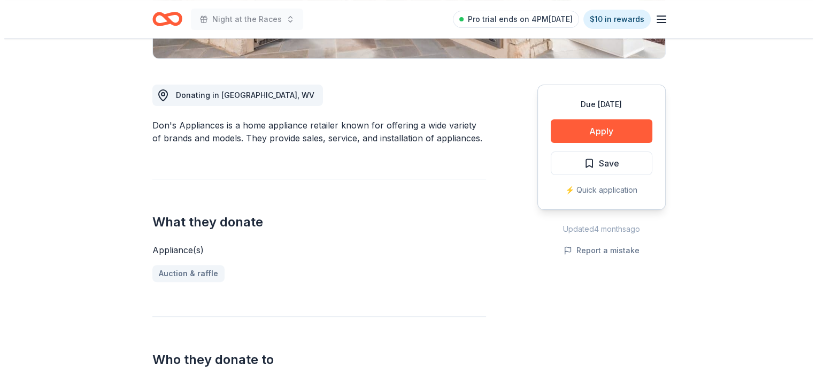
scroll to position [267, 0]
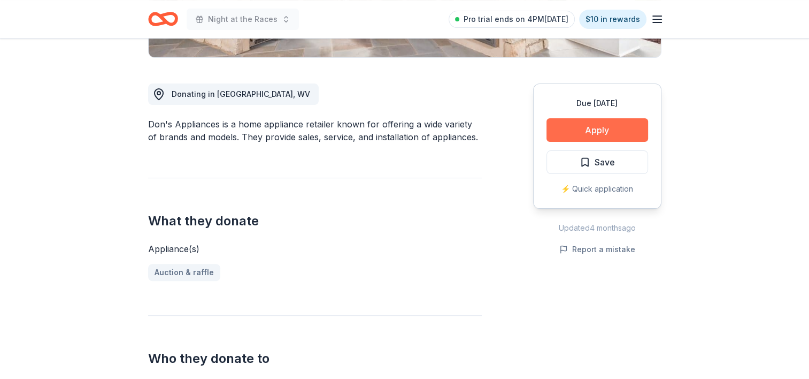
click at [587, 131] on button "Apply" at bounding box center [598, 130] width 102 height 24
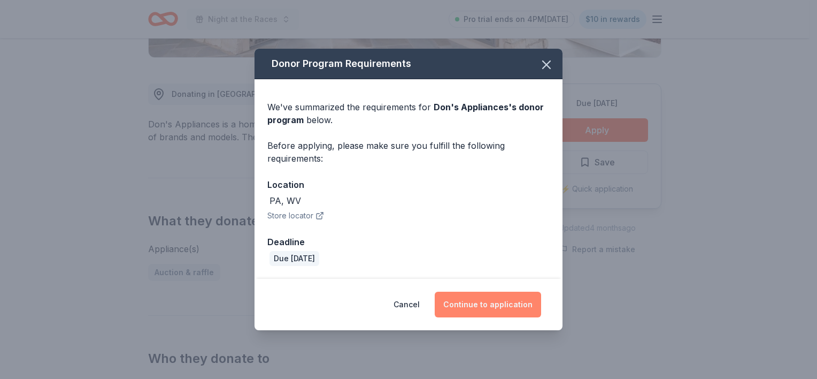
click at [509, 304] on button "Continue to application" at bounding box center [488, 304] width 106 height 26
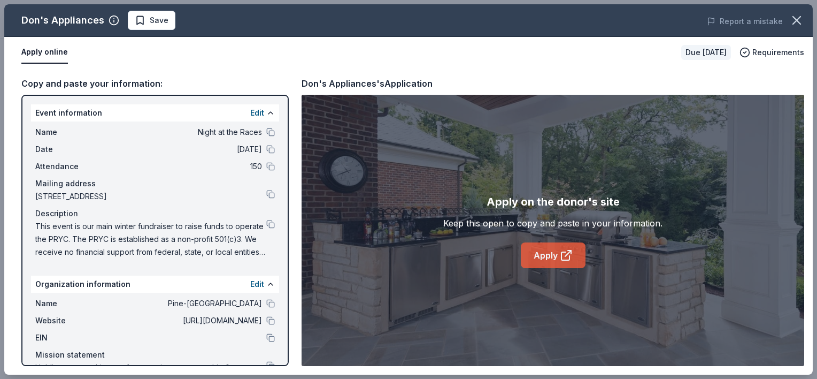
click at [534, 251] on link "Apply" at bounding box center [553, 255] width 65 height 26
click at [158, 24] on span "Save" at bounding box center [159, 20] width 19 height 13
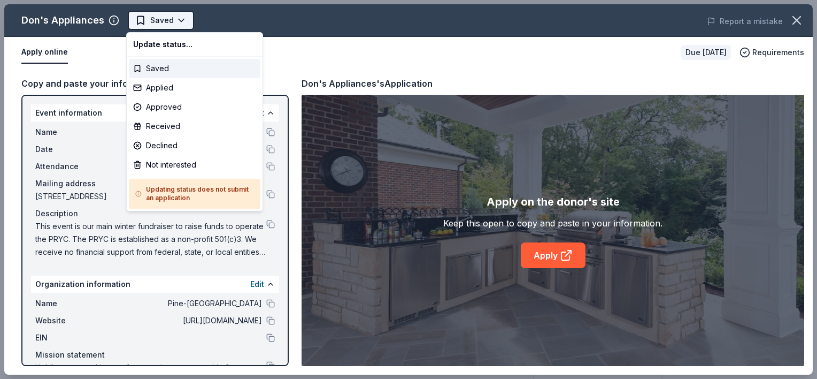
click at [156, 25] on html "Night at the Races Saved Apply Due in 82 days Share Don's Appliances New 3% app…" at bounding box center [408, 189] width 817 height 379
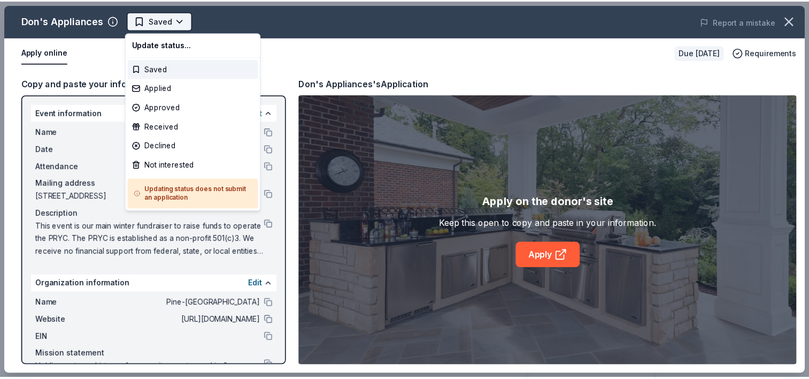
scroll to position [0, 0]
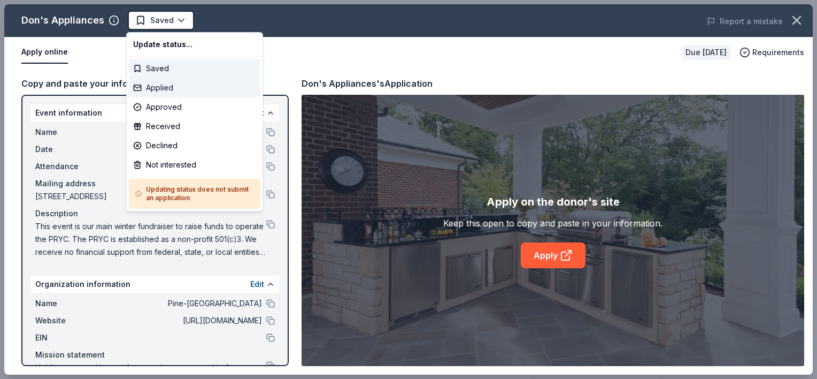
click at [163, 91] on div "Applied" at bounding box center [195, 87] width 132 height 19
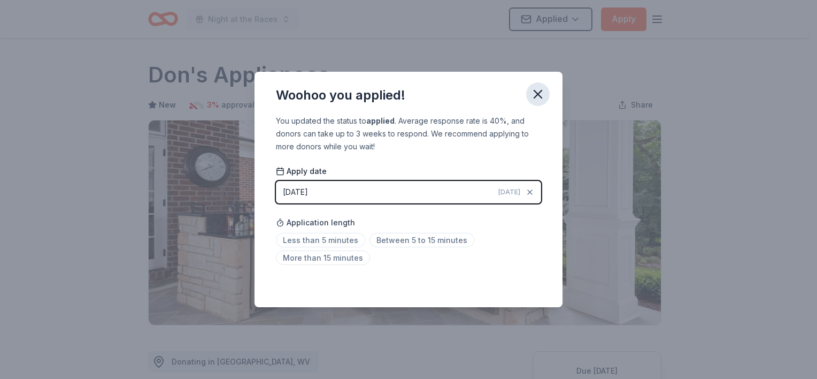
click at [541, 97] on icon "button" at bounding box center [537, 93] width 7 height 7
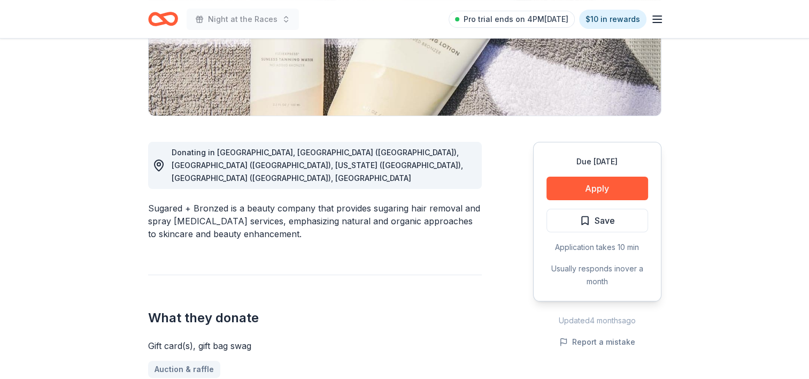
scroll to position [160, 0]
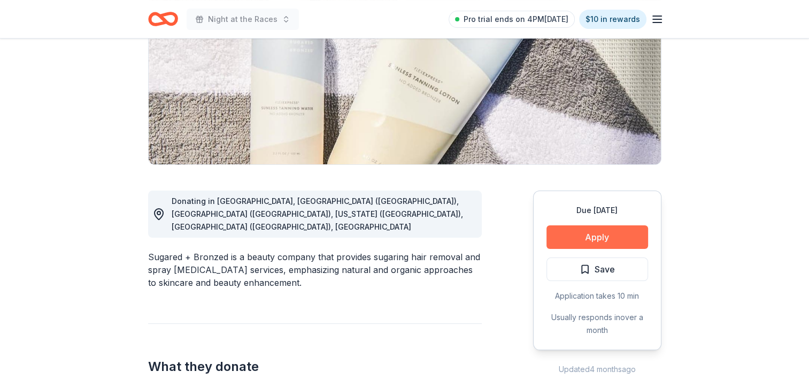
click at [602, 235] on button "Apply" at bounding box center [598, 237] width 102 height 24
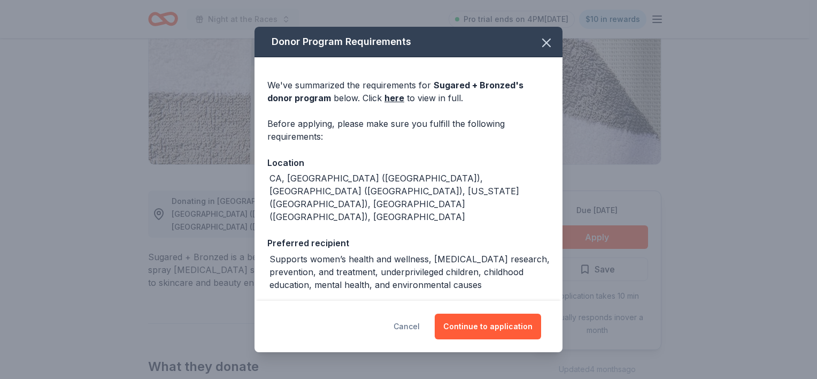
click at [419, 331] on button "Cancel" at bounding box center [407, 326] width 26 height 26
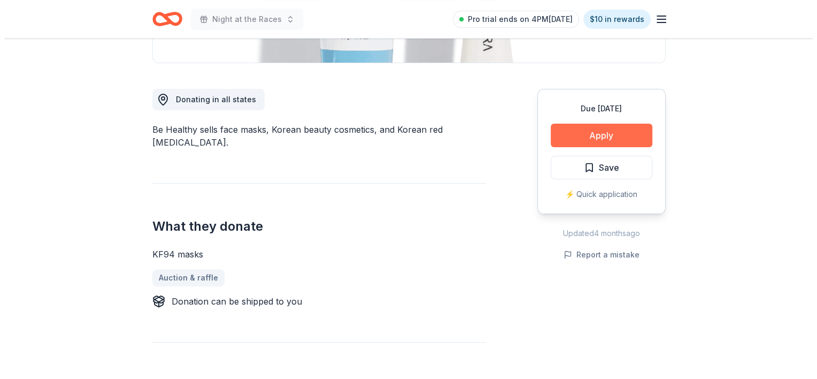
scroll to position [267, 0]
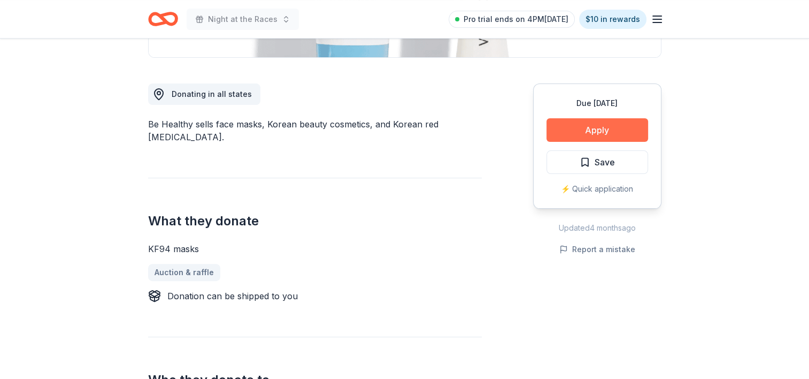
click at [610, 123] on button "Apply" at bounding box center [598, 130] width 102 height 24
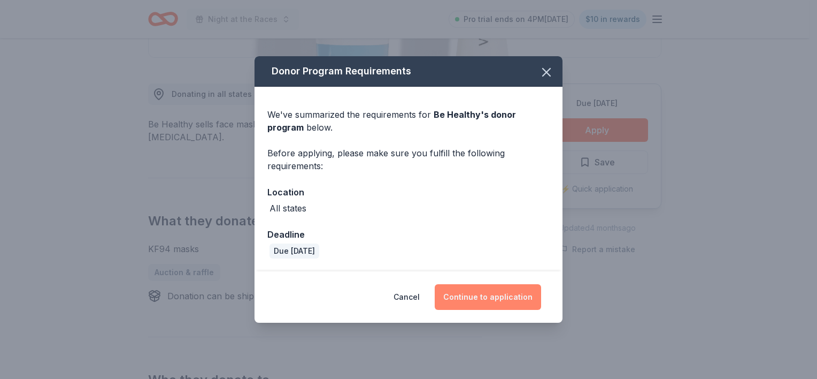
click at [525, 291] on button "Continue to application" at bounding box center [488, 297] width 106 height 26
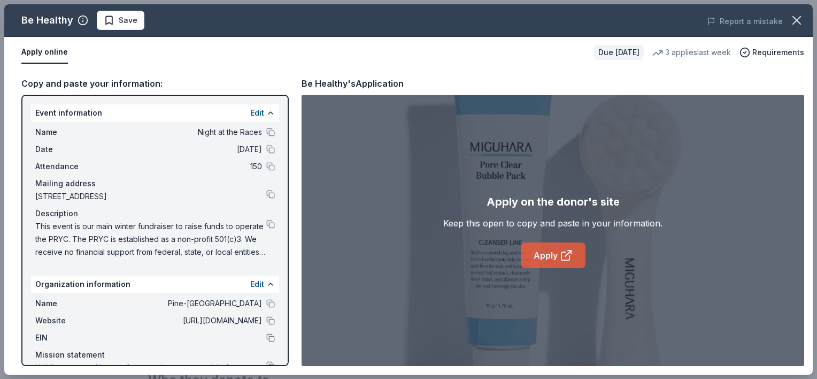
click at [552, 250] on link "Apply" at bounding box center [553, 255] width 65 height 26
click at [126, 20] on span "Save" at bounding box center [128, 20] width 19 height 13
click at [130, 30] on div "Be Healthy Saved Report a mistake" at bounding box center [408, 20] width 809 height 33
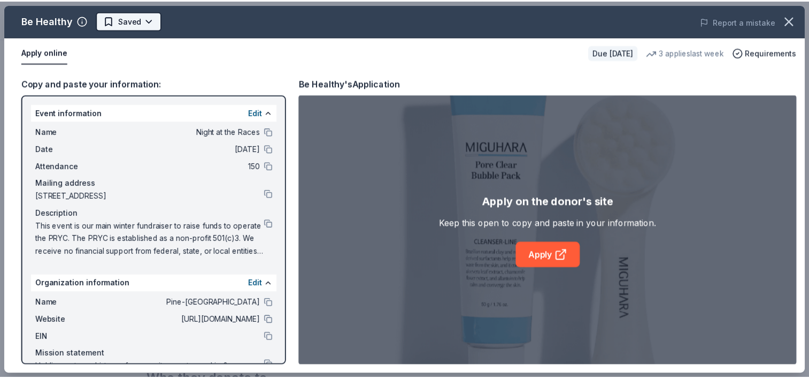
scroll to position [0, 0]
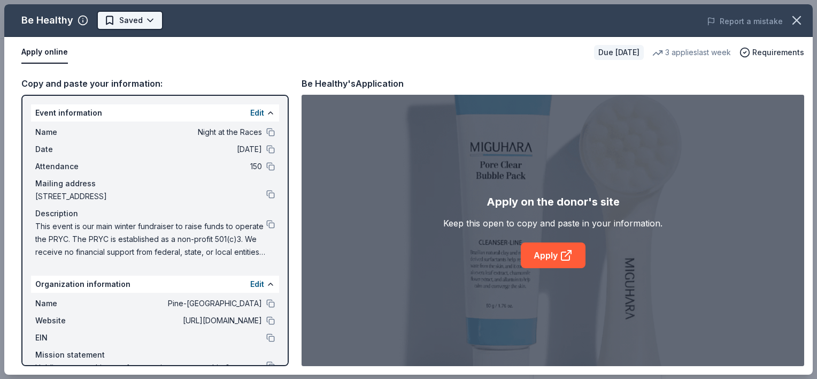
click at [130, 26] on html "Night at the Races Pro trial ends on 4PM, 10/16 $10 in rewards Due in 82 days S…" at bounding box center [408, 189] width 817 height 379
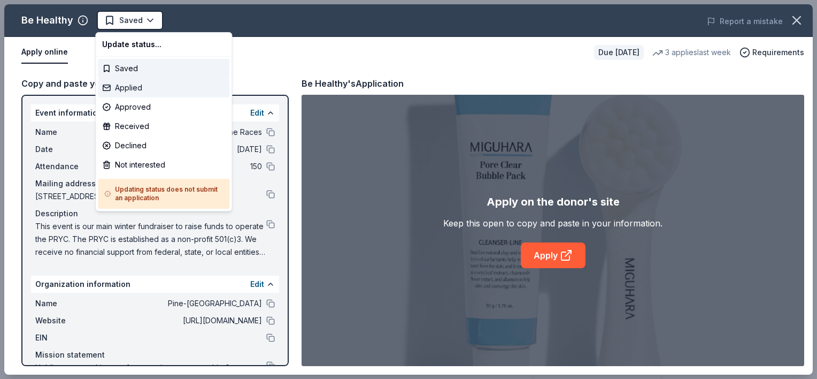
click at [145, 87] on div "Applied" at bounding box center [164, 87] width 132 height 19
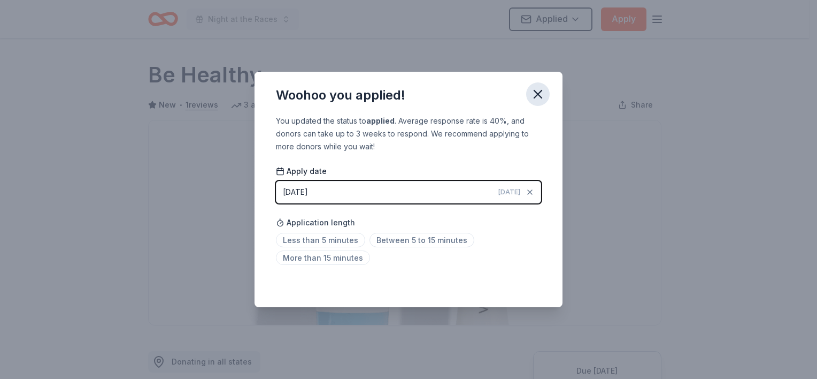
click at [537, 93] on icon "button" at bounding box center [538, 94] width 15 height 15
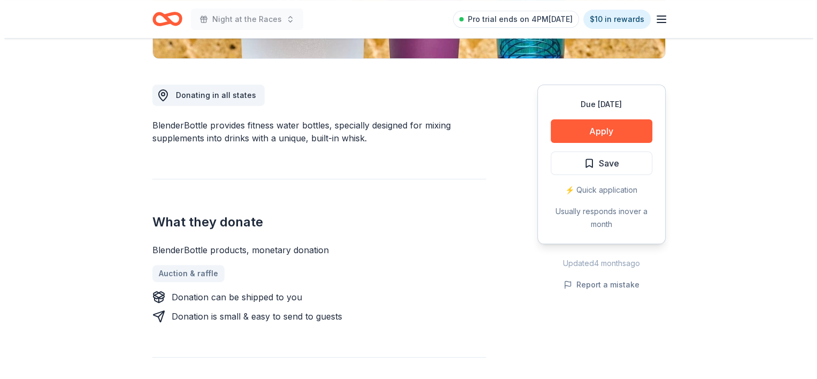
scroll to position [267, 0]
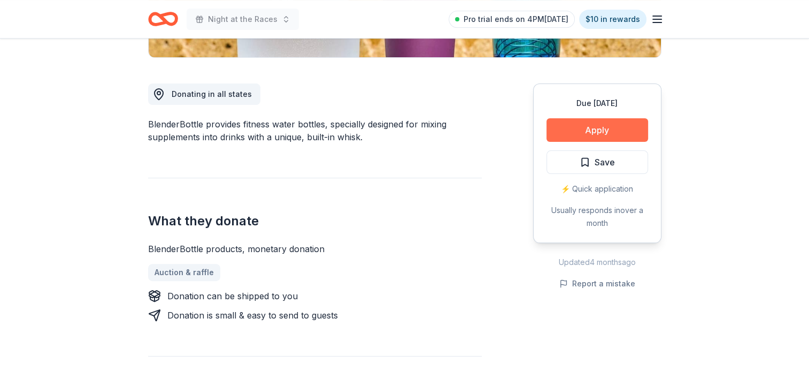
click at [598, 125] on button "Apply" at bounding box center [598, 130] width 102 height 24
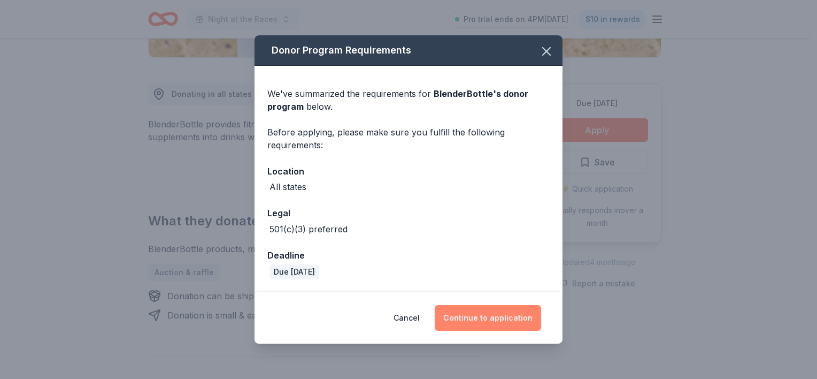
click at [483, 319] on button "Continue to application" at bounding box center [488, 318] width 106 height 26
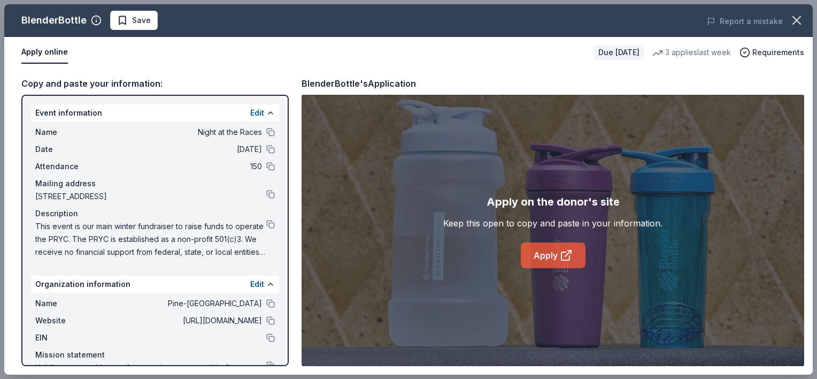
click at [575, 252] on link "Apply" at bounding box center [553, 255] width 65 height 26
click at [139, 24] on span "Save" at bounding box center [141, 20] width 19 height 13
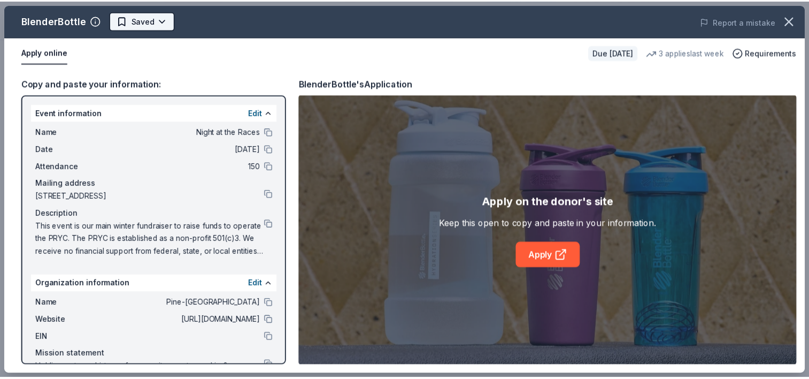
scroll to position [0, 0]
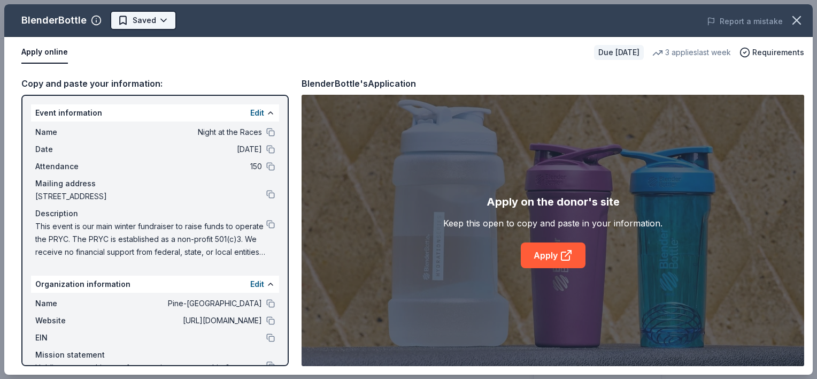
click at [143, 26] on html "Night at the Races Pro trial ends on 4PM, 10/16 $10 in rewards Due in 82 days S…" at bounding box center [408, 189] width 817 height 379
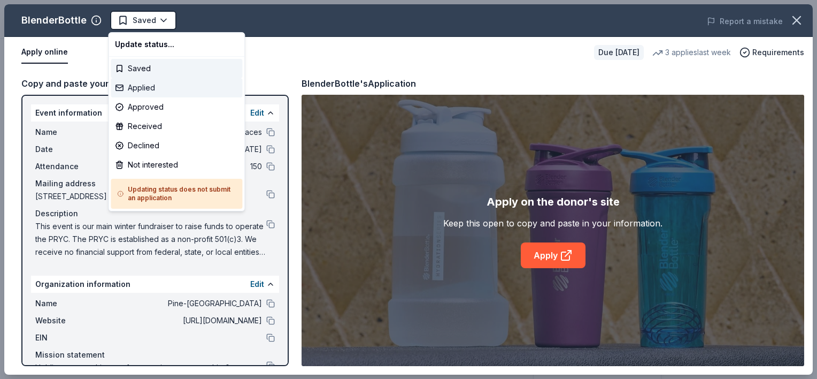
click at [163, 92] on div "Applied" at bounding box center [177, 87] width 132 height 19
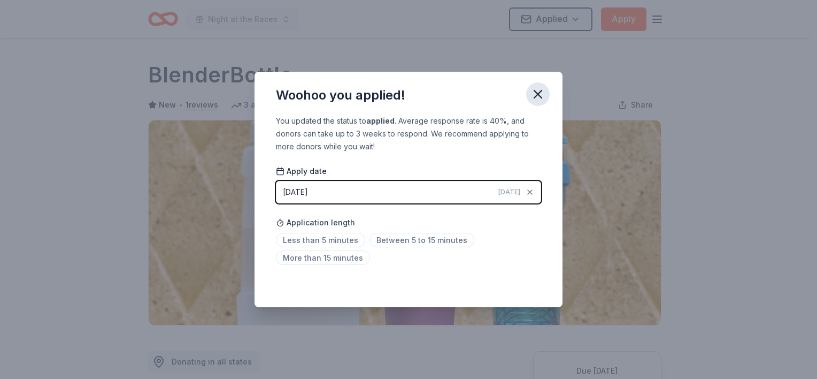
click at [543, 98] on icon "button" at bounding box center [538, 94] width 15 height 15
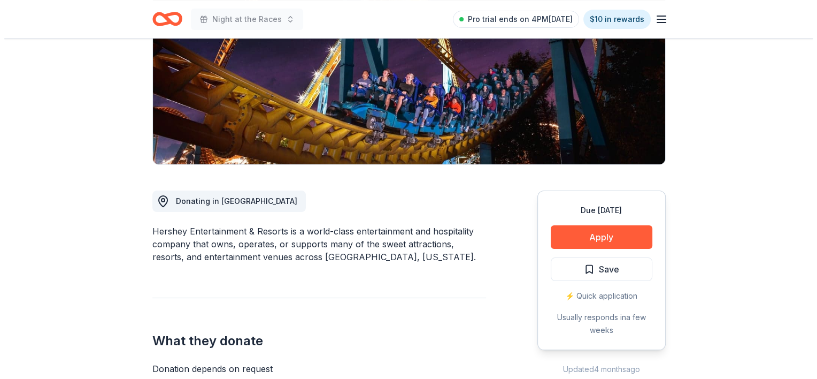
scroll to position [160, 0]
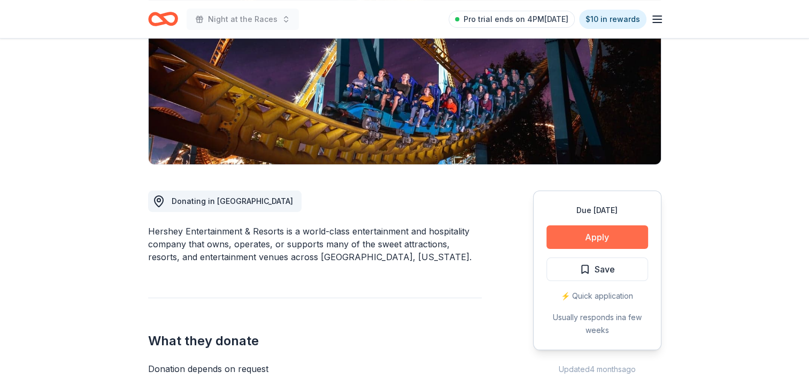
click at [598, 236] on button "Apply" at bounding box center [598, 237] width 102 height 24
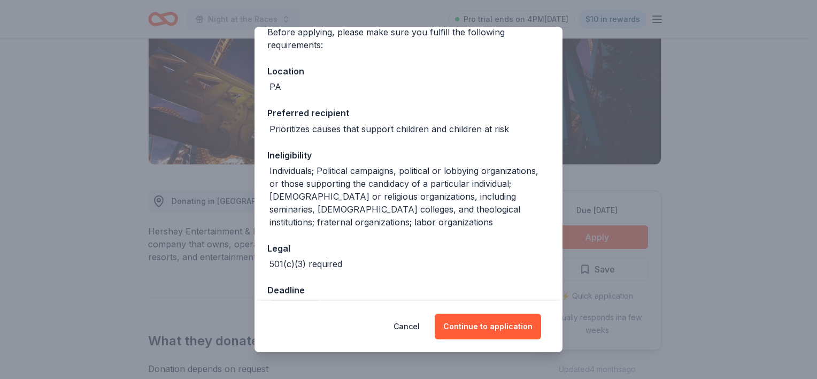
scroll to position [107, 0]
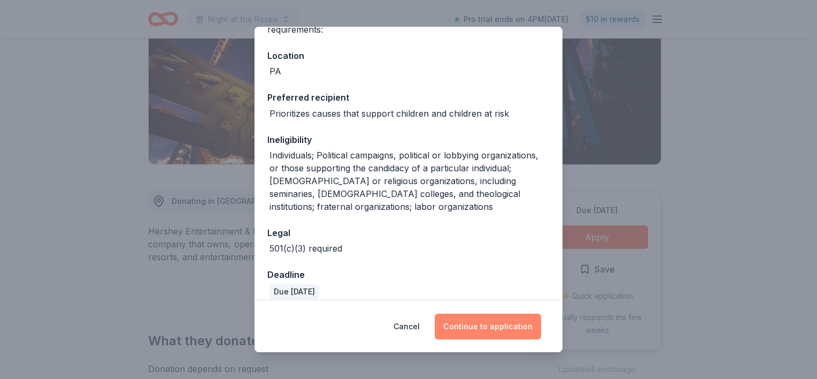
click at [470, 329] on button "Continue to application" at bounding box center [488, 326] width 106 height 26
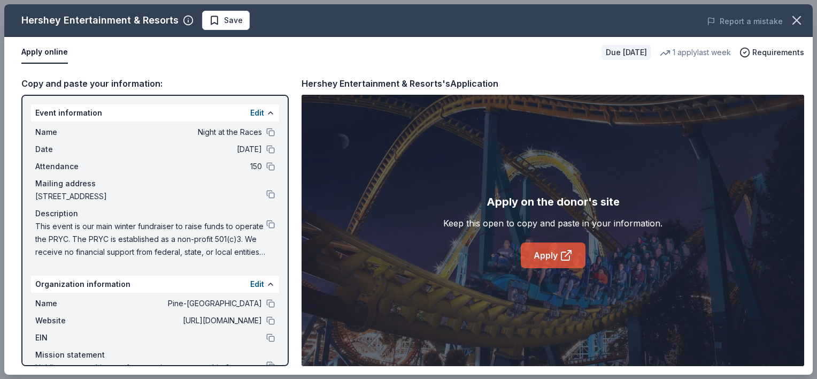
click at [534, 256] on link "Apply" at bounding box center [553, 255] width 65 height 26
click at [236, 27] on button "Save" at bounding box center [226, 20] width 48 height 19
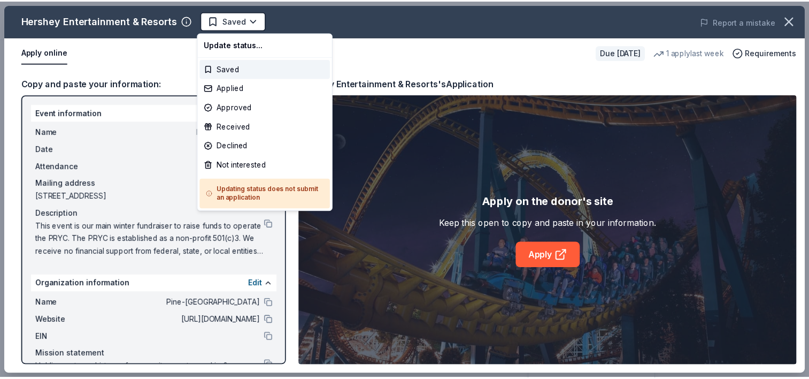
scroll to position [0, 0]
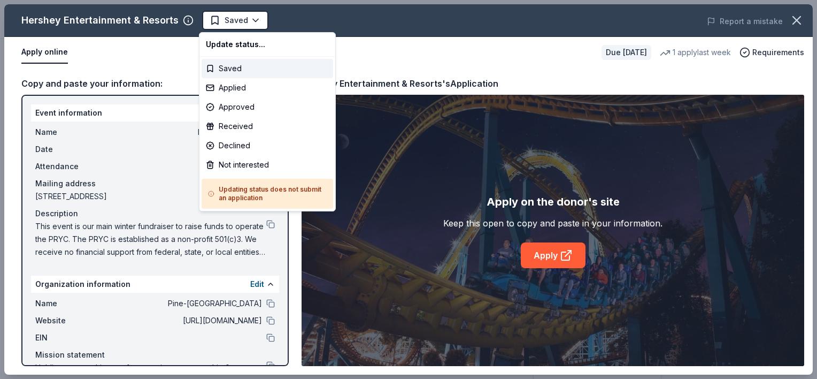
click at [235, 27] on body "Night at the Races Saved Apply Due [DATE] Share Hershey Entertainment & Resorts…" at bounding box center [404, 189] width 809 height 379
click at [240, 90] on div "Applied" at bounding box center [268, 87] width 132 height 19
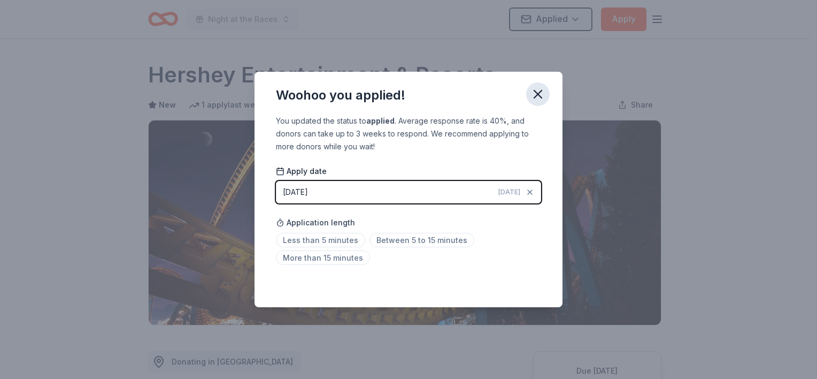
click at [535, 95] on icon "button" at bounding box center [538, 94] width 15 height 15
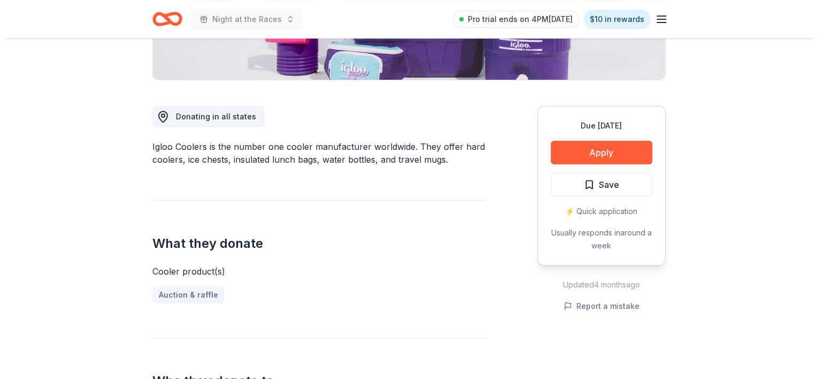
scroll to position [267, 0]
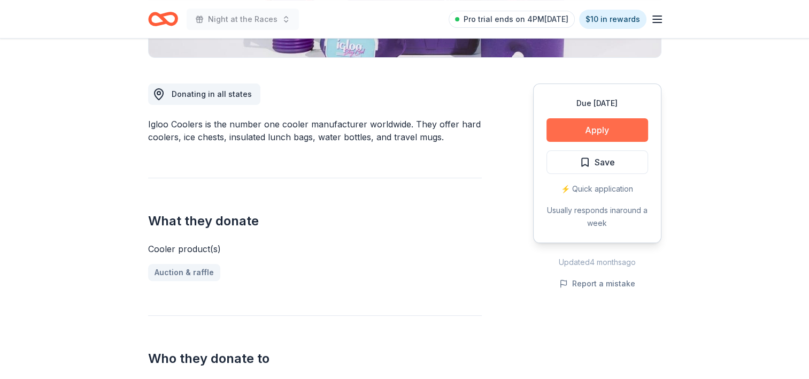
click at [594, 120] on button "Apply" at bounding box center [598, 130] width 102 height 24
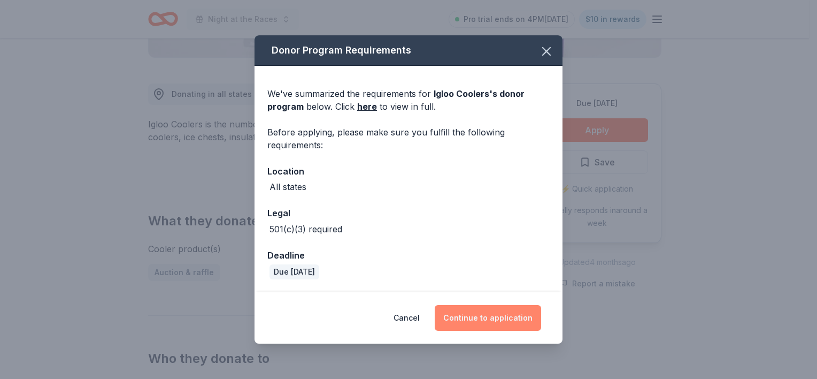
click at [490, 321] on button "Continue to application" at bounding box center [488, 318] width 106 height 26
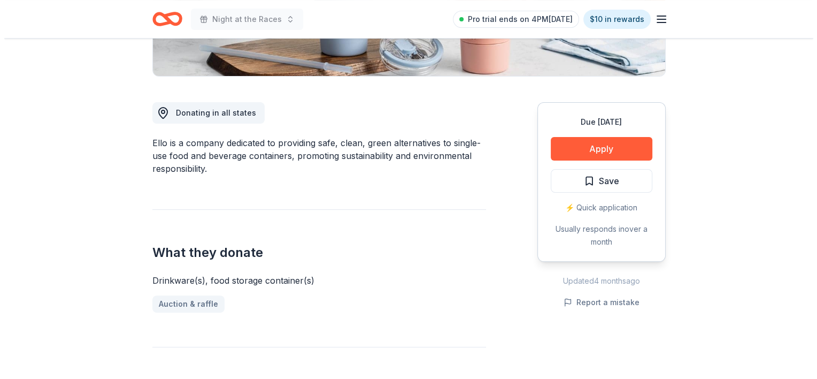
scroll to position [267, 0]
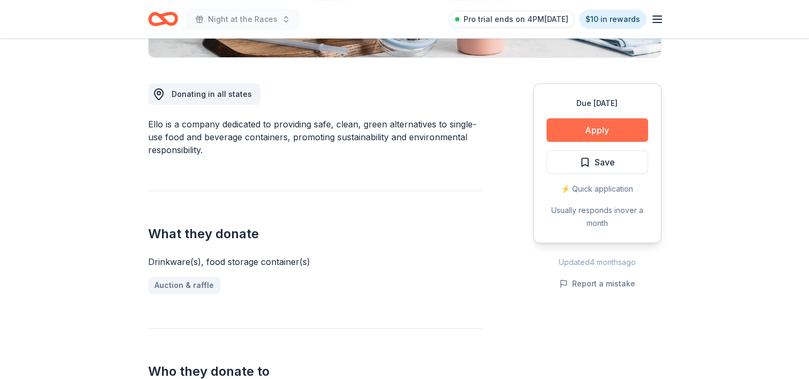
click at [598, 135] on button "Apply" at bounding box center [598, 130] width 102 height 24
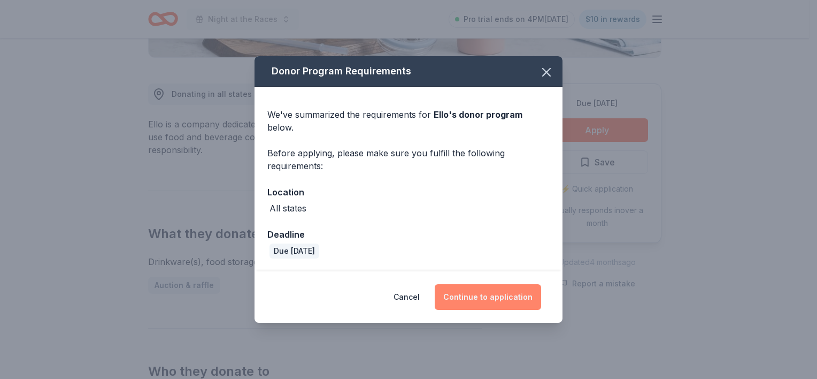
click at [492, 284] on button "Continue to application" at bounding box center [488, 297] width 106 height 26
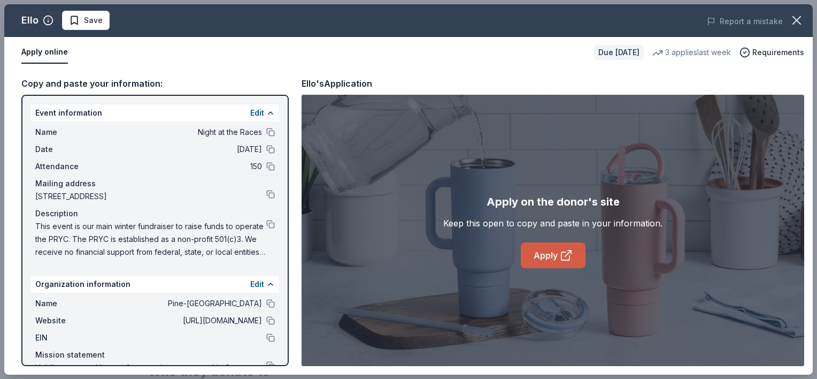
click at [552, 250] on link "Apply" at bounding box center [553, 255] width 65 height 26
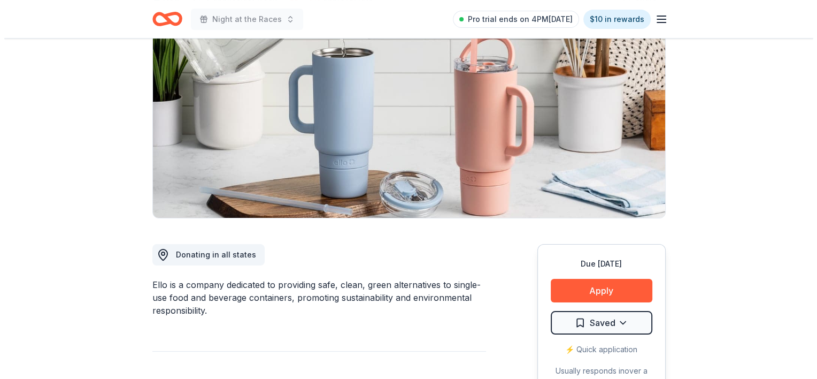
scroll to position [160, 0]
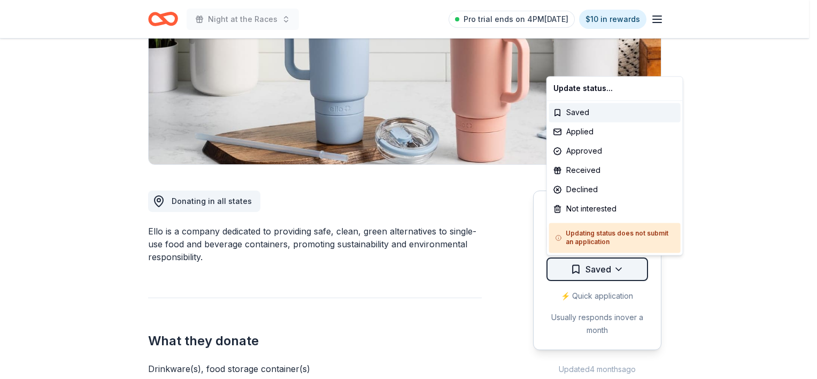
click at [639, 218] on html "Night at the Races Pro trial ends on 4PM[DATE] $10 in rewards Due [DATE] Share …" at bounding box center [408, 29] width 817 height 379
click at [579, 131] on div "Applied" at bounding box center [615, 131] width 132 height 19
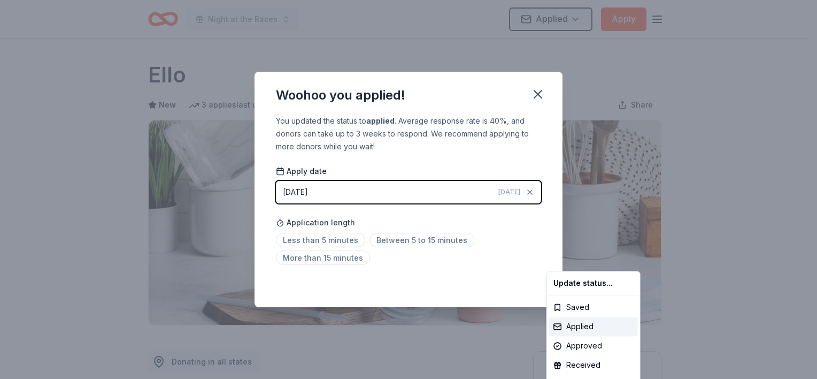
click at [540, 90] on html "Night at the Races Applied Apply Due [DATE] Share Ello New 3 applies last week …" at bounding box center [408, 189] width 817 height 379
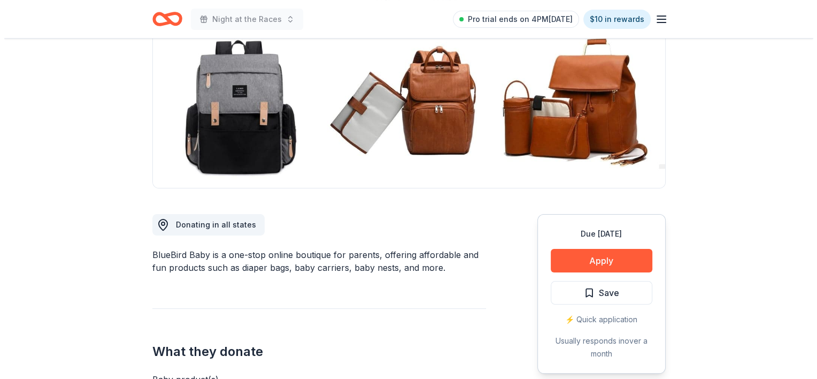
scroll to position [160, 0]
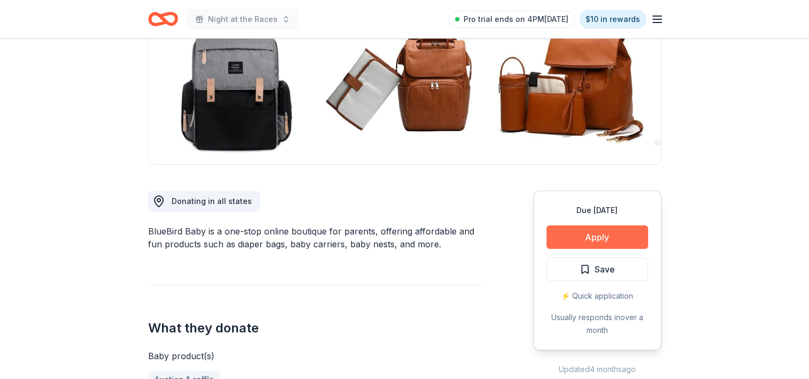
click at [604, 237] on button "Apply" at bounding box center [598, 237] width 102 height 24
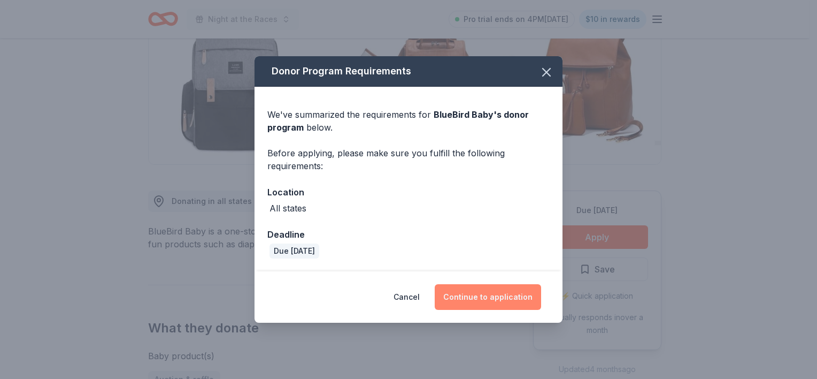
click at [520, 297] on button "Continue to application" at bounding box center [488, 297] width 106 height 26
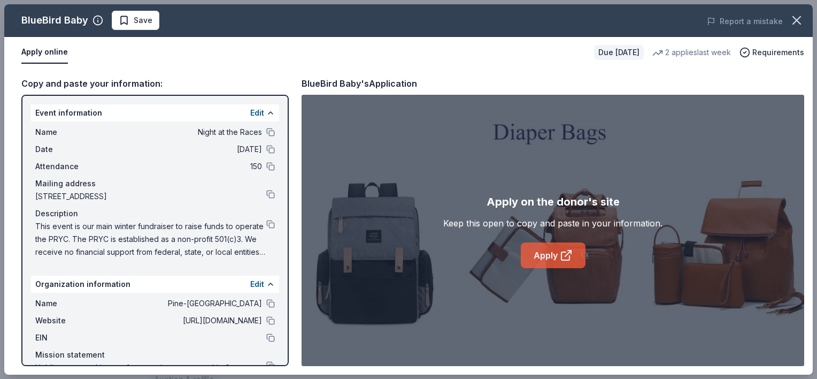
click at [540, 245] on link "Apply" at bounding box center [553, 255] width 65 height 26
click at [128, 20] on span "Save" at bounding box center [136, 20] width 34 height 13
click at [160, 21] on html "Night at the Races Pro trial ends on 4PM, 10/16 $10 in rewards Due in 82 days S…" at bounding box center [408, 189] width 817 height 379
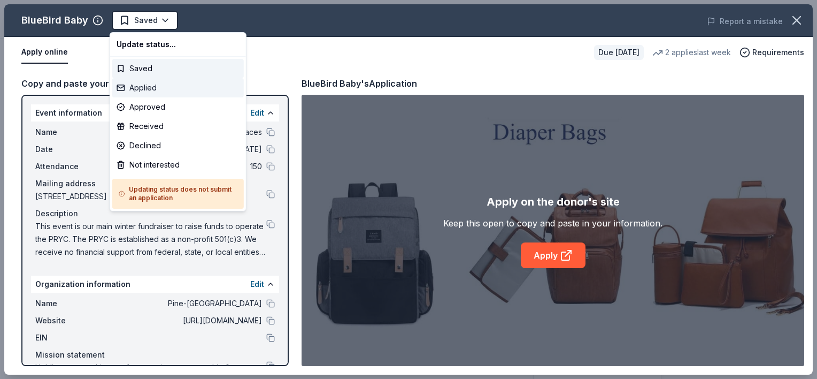
click at [167, 83] on div "Applied" at bounding box center [178, 87] width 132 height 19
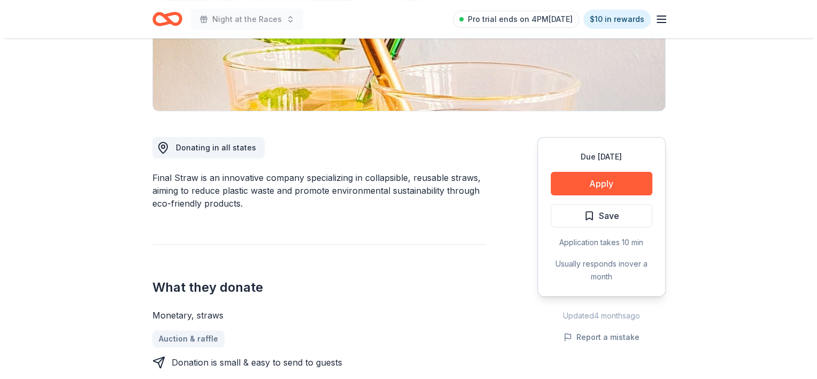
scroll to position [267, 0]
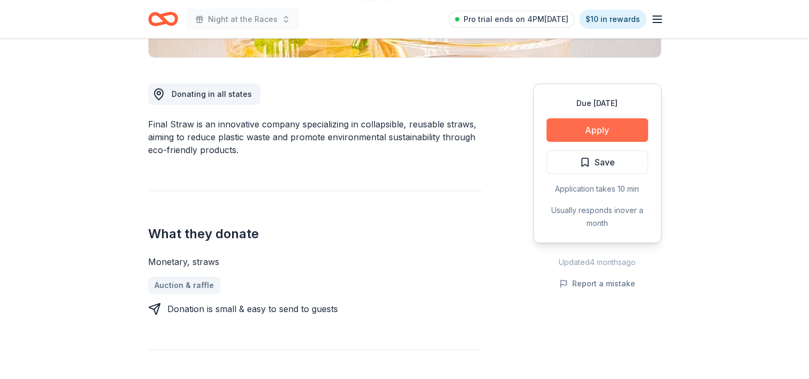
click at [585, 128] on button "Apply" at bounding box center [598, 130] width 102 height 24
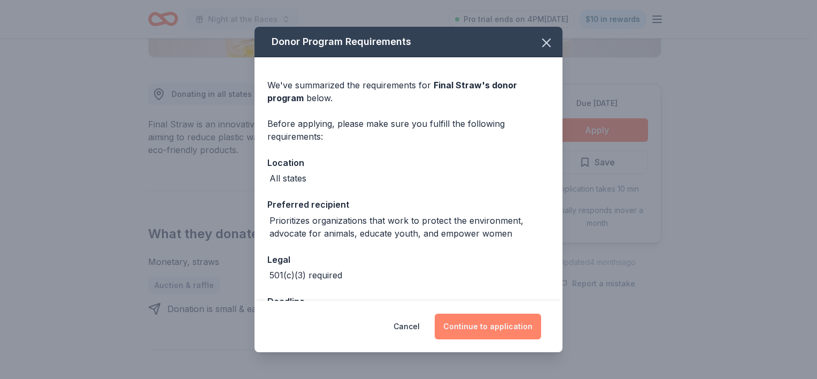
click at [500, 329] on button "Continue to application" at bounding box center [488, 326] width 106 height 26
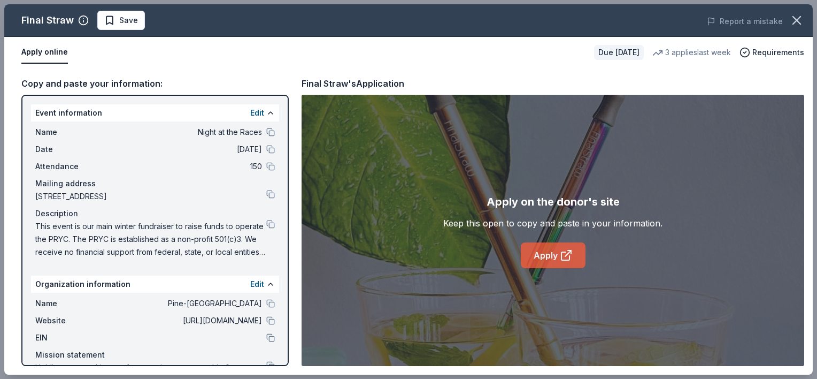
click at [529, 257] on link "Apply" at bounding box center [553, 255] width 65 height 26
click at [114, 26] on span "Save" at bounding box center [121, 20] width 34 height 13
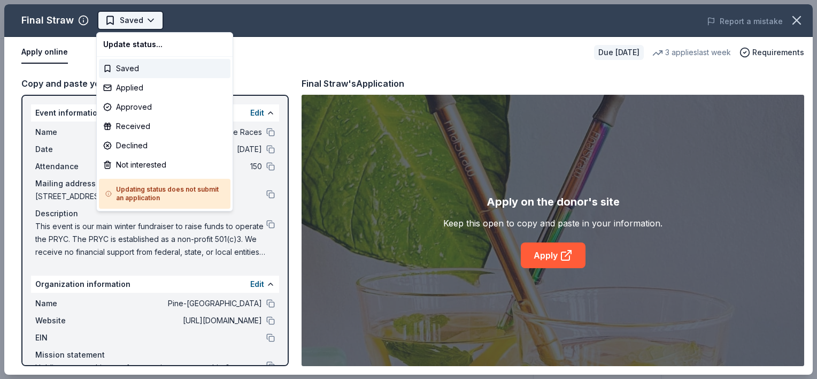
scroll to position [0, 0]
click at [137, 20] on html "Night at the Races Saved Apply Due [DATE] Share Final Straw New 3 applies last …" at bounding box center [408, 189] width 817 height 379
click at [136, 86] on div "Applied" at bounding box center [165, 87] width 132 height 19
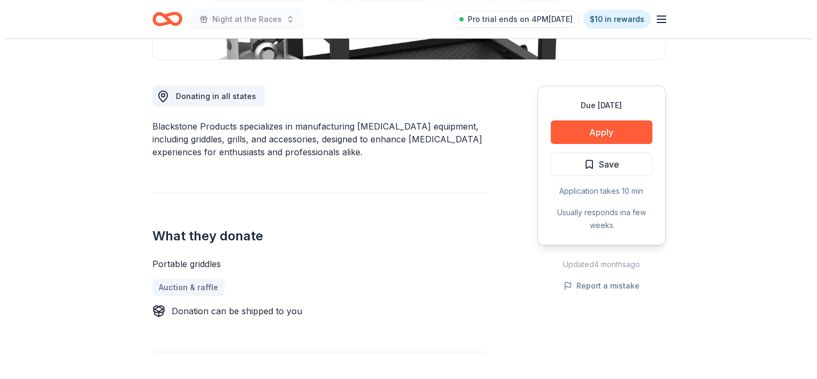
scroll to position [267, 0]
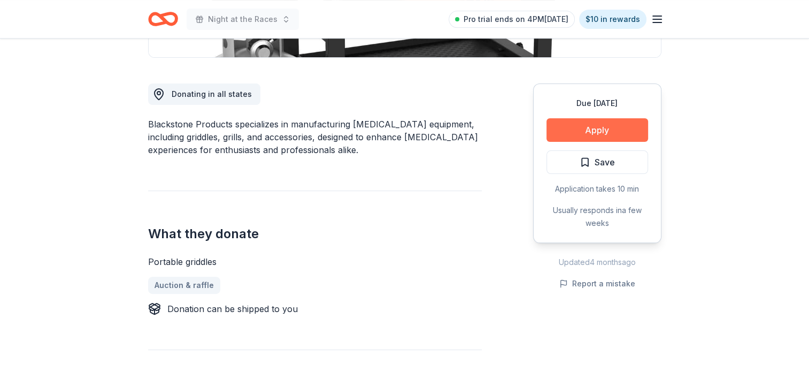
click at [588, 133] on button "Apply" at bounding box center [598, 130] width 102 height 24
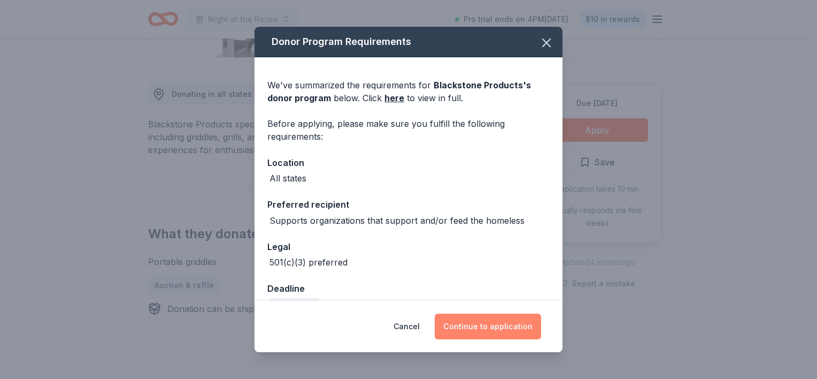
click at [523, 328] on button "Continue to application" at bounding box center [488, 326] width 106 height 26
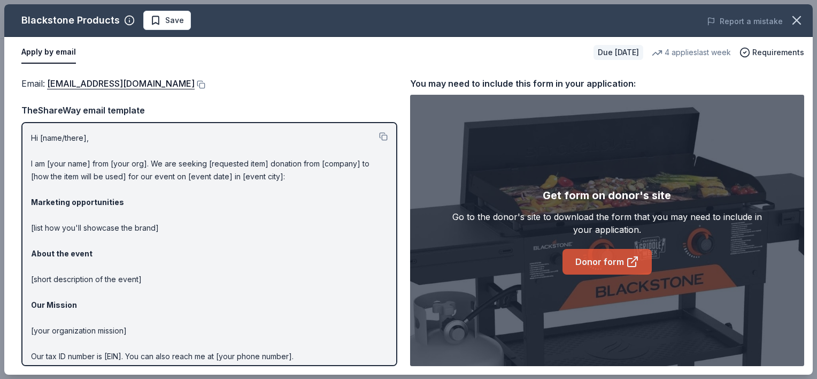
click at [589, 256] on link "Donor form" at bounding box center [607, 262] width 89 height 26
click at [167, 20] on span "Save" at bounding box center [174, 20] width 19 height 13
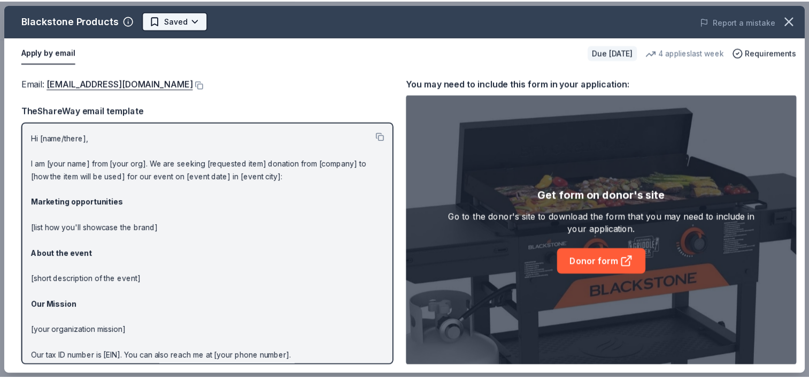
scroll to position [0, 0]
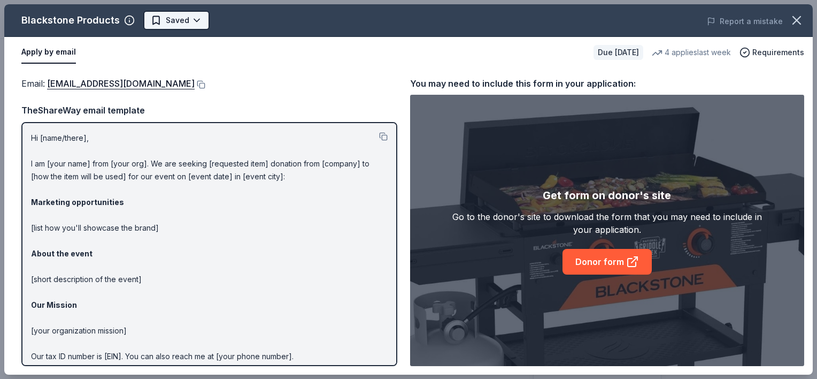
click at [170, 26] on html "Night at the Races Pro trial ends on 4PM, 10/16 $10 in rewards Due in 70 days S…" at bounding box center [408, 189] width 817 height 379
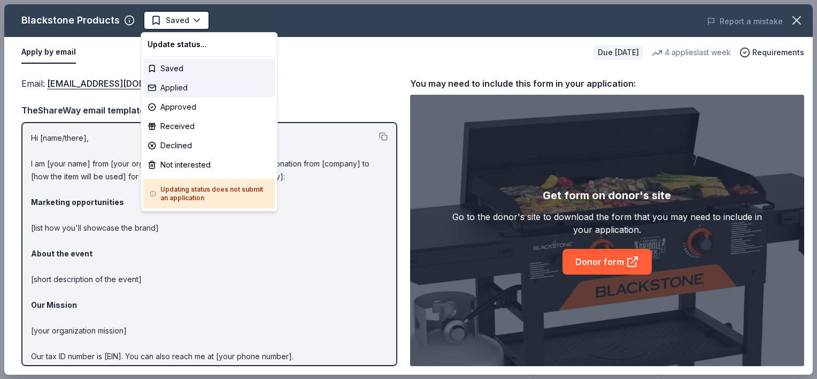
click at [174, 90] on div "Applied" at bounding box center [209, 87] width 132 height 19
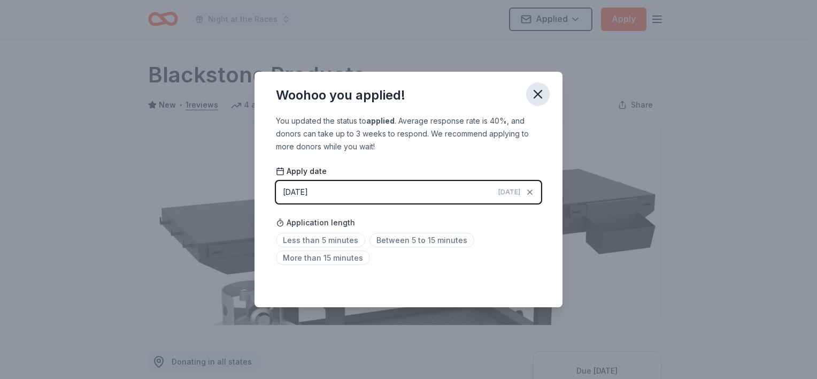
click at [544, 97] on icon "button" at bounding box center [538, 94] width 15 height 15
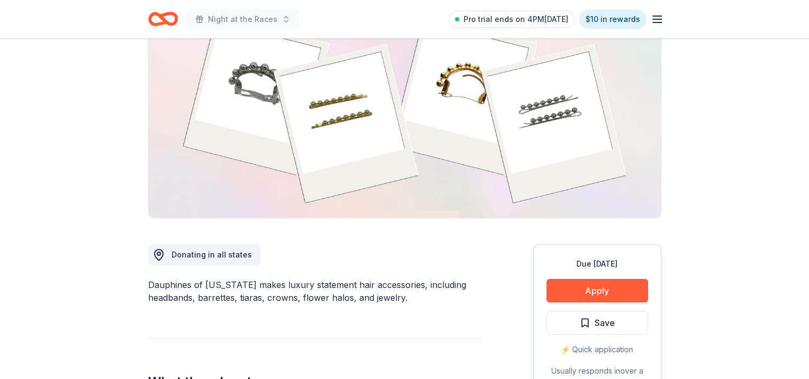
scroll to position [160, 0]
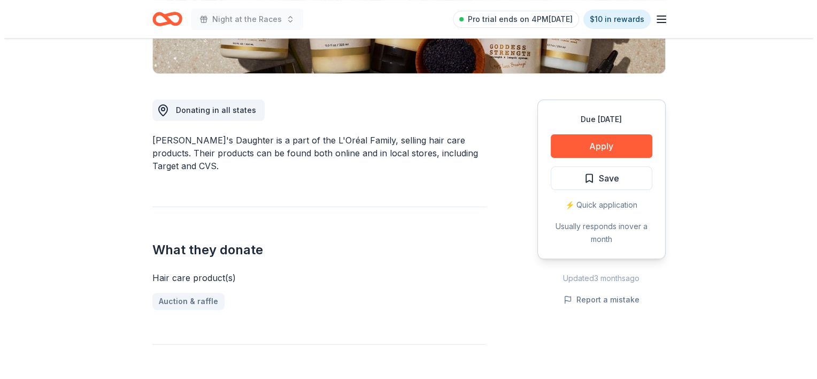
scroll to position [267, 0]
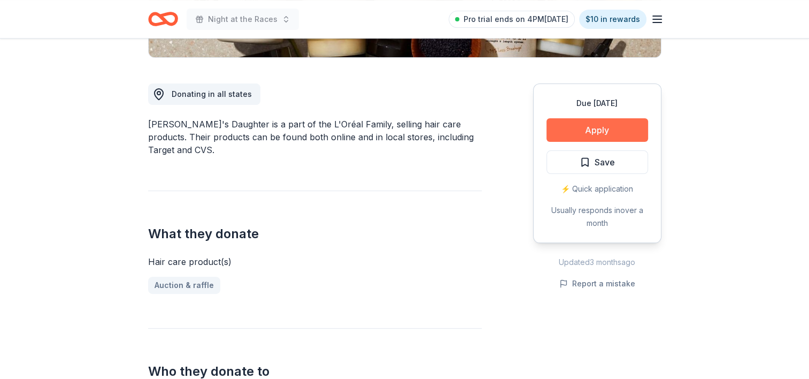
click at [626, 132] on button "Apply" at bounding box center [598, 130] width 102 height 24
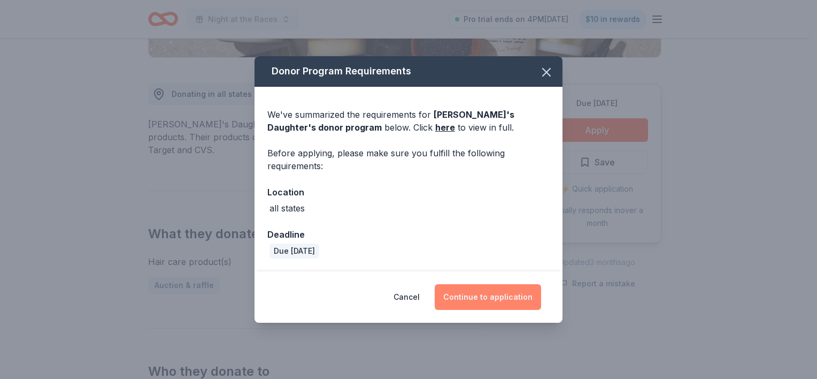
click at [485, 299] on button "Continue to application" at bounding box center [488, 297] width 106 height 26
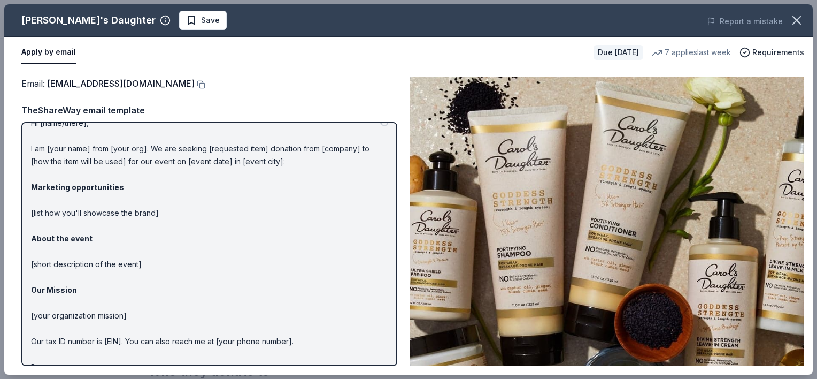
scroll to position [0, 0]
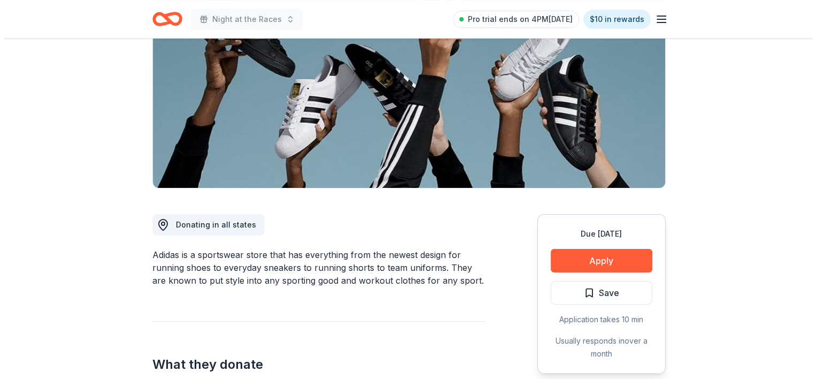
scroll to position [160, 0]
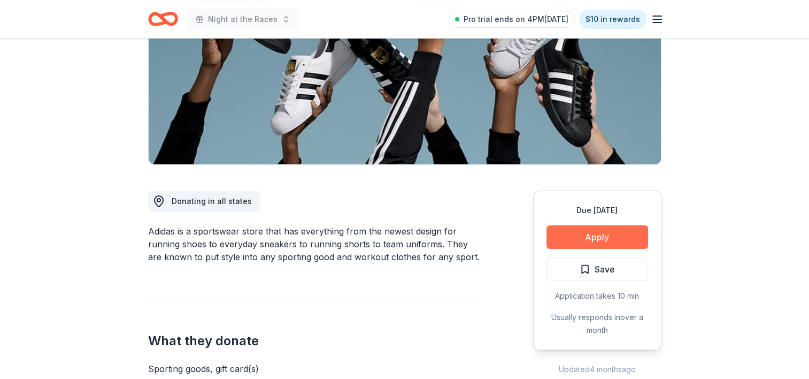
click at [633, 233] on button "Apply" at bounding box center [598, 237] width 102 height 24
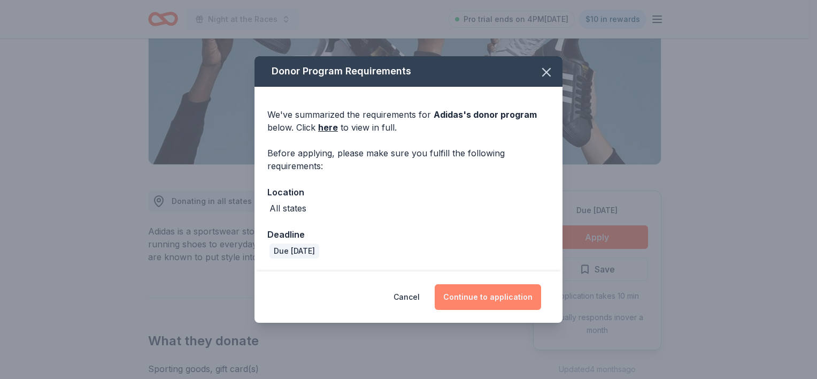
click at [460, 295] on button "Continue to application" at bounding box center [488, 297] width 106 height 26
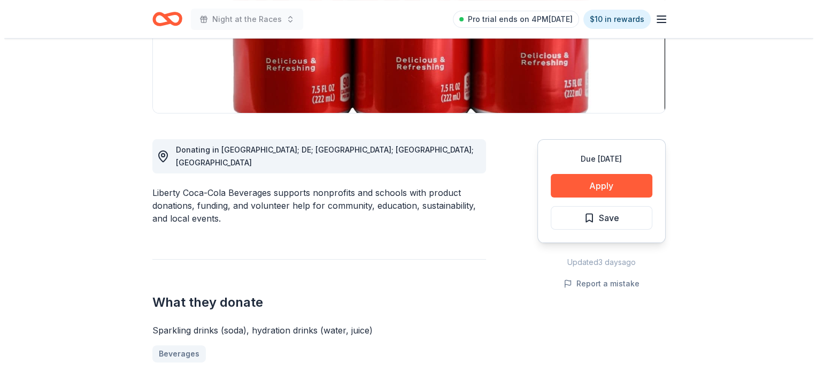
scroll to position [214, 0]
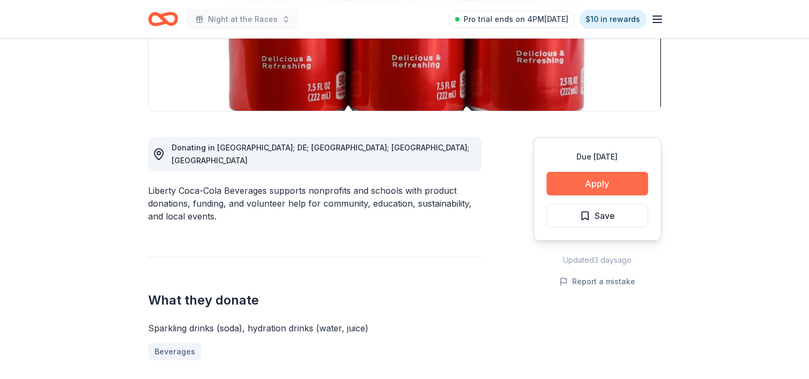
click at [583, 181] on button "Apply" at bounding box center [598, 184] width 102 height 24
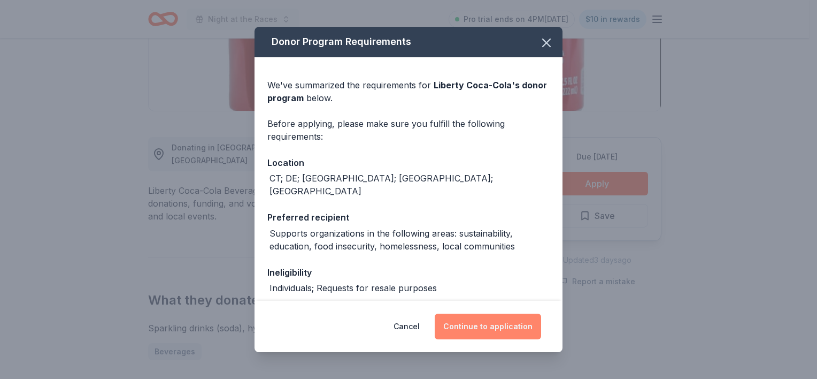
click at [520, 327] on button "Continue to application" at bounding box center [488, 326] width 106 height 26
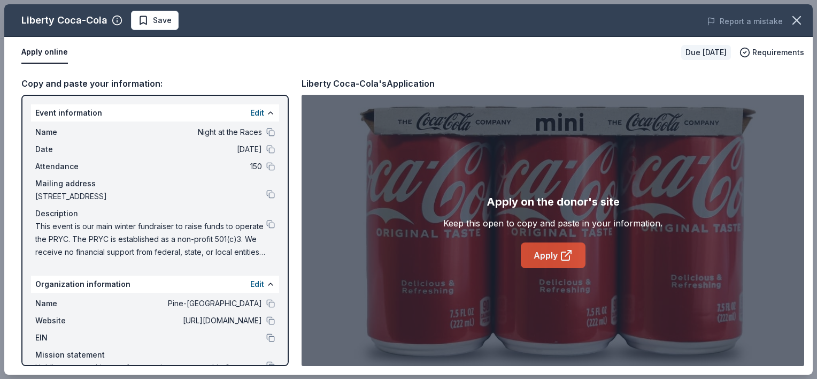
click at [560, 257] on icon at bounding box center [566, 255] width 13 height 13
click at [163, 22] on span "Save" at bounding box center [162, 20] width 19 height 13
click at [171, 29] on div "Liberty Coca-Cola Saved Report a mistake" at bounding box center [408, 20] width 809 height 33
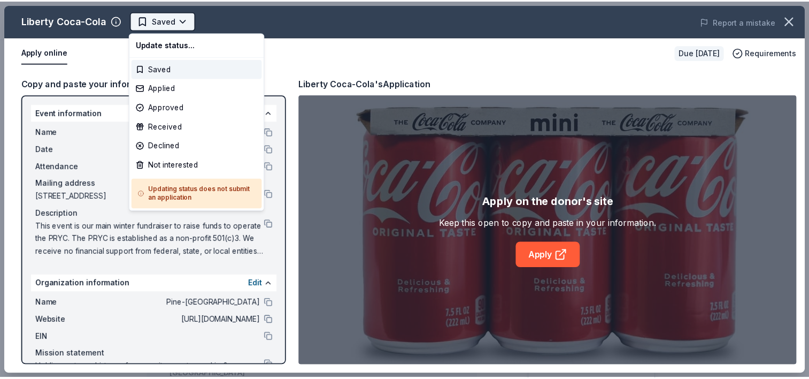
scroll to position [0, 0]
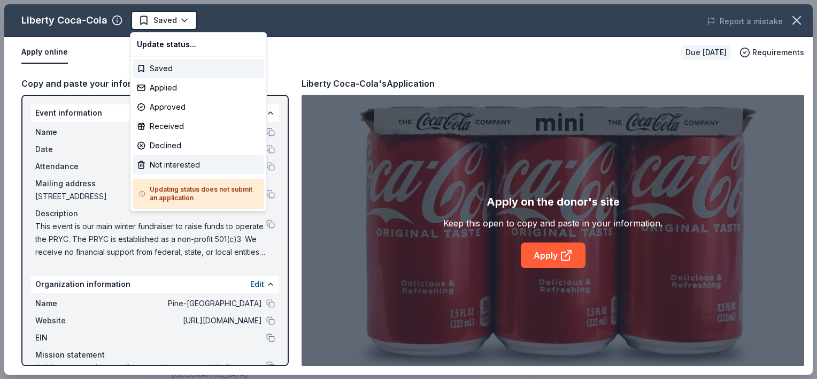
click at [157, 165] on div "Not interested" at bounding box center [199, 164] width 132 height 19
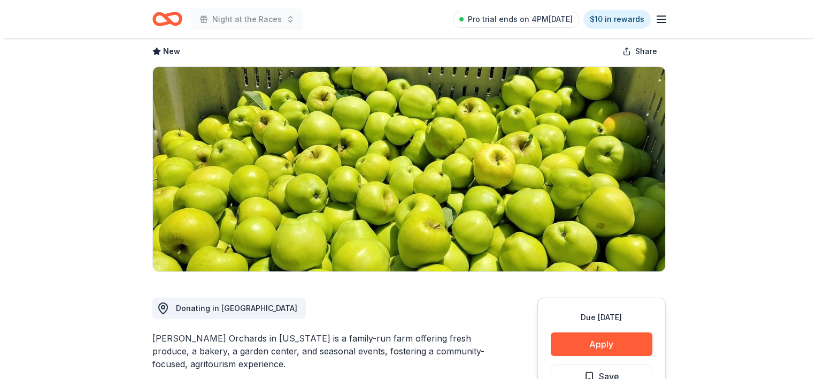
scroll to position [107, 0]
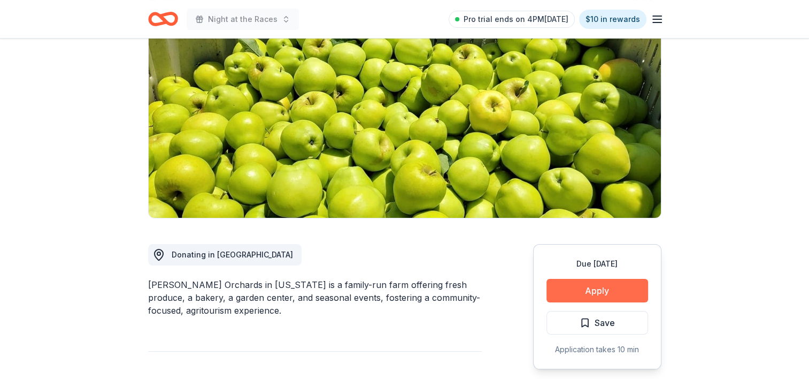
click at [572, 285] on button "Apply" at bounding box center [598, 291] width 102 height 24
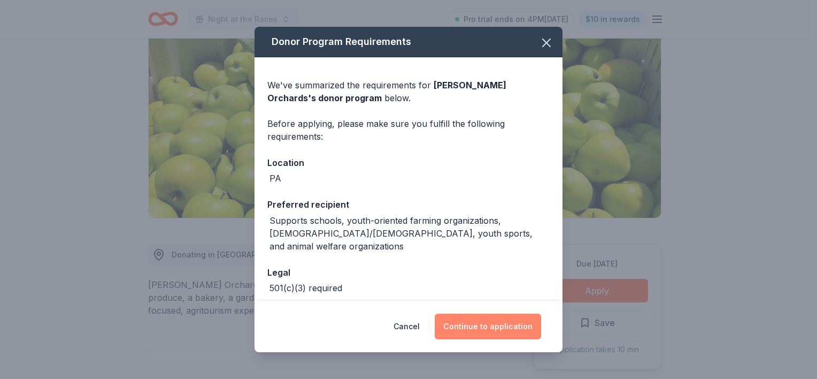
click at [524, 331] on button "Continue to application" at bounding box center [488, 326] width 106 height 26
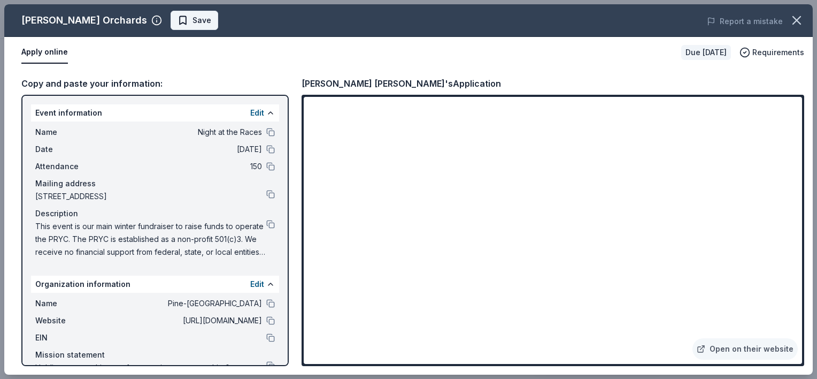
click at [193, 26] on span "Save" at bounding box center [202, 20] width 19 height 13
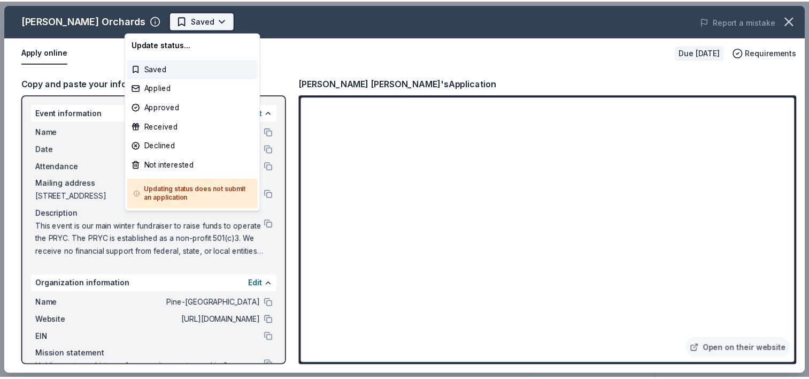
scroll to position [0, 0]
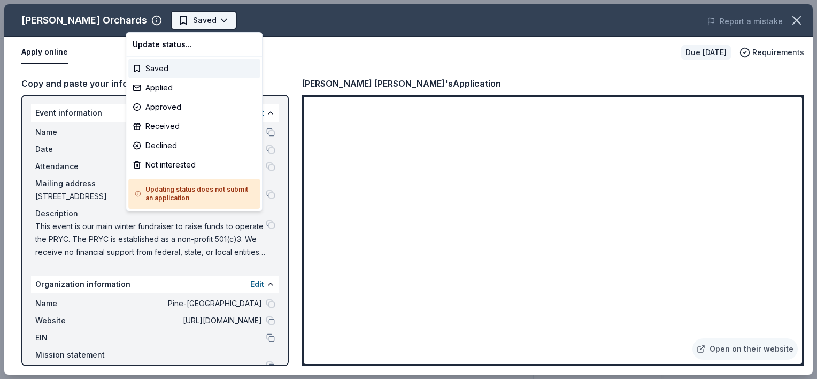
click at [156, 23] on html "Night at the Races Saved Apply Due [DATE] Share [PERSON_NAME] Orchards New Shar…" at bounding box center [408, 189] width 817 height 379
click at [161, 87] on div "Applied" at bounding box center [194, 87] width 132 height 19
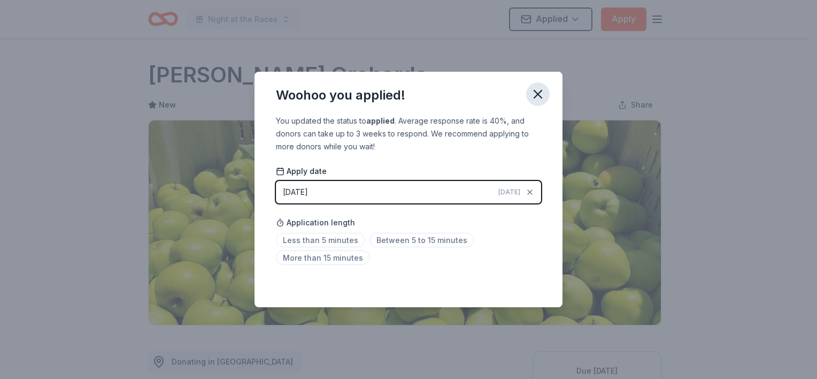
click at [539, 94] on icon "button" at bounding box center [537, 93] width 7 height 7
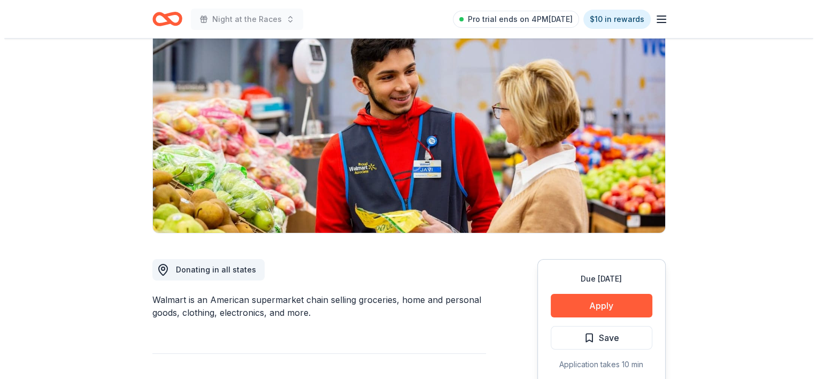
scroll to position [107, 0]
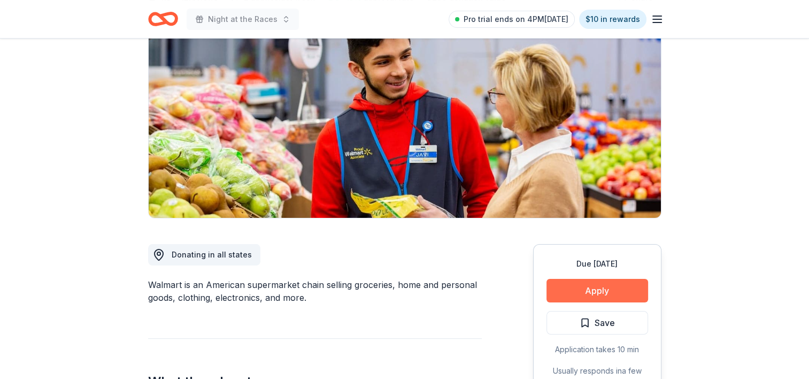
click at [588, 293] on button "Apply" at bounding box center [598, 291] width 102 height 24
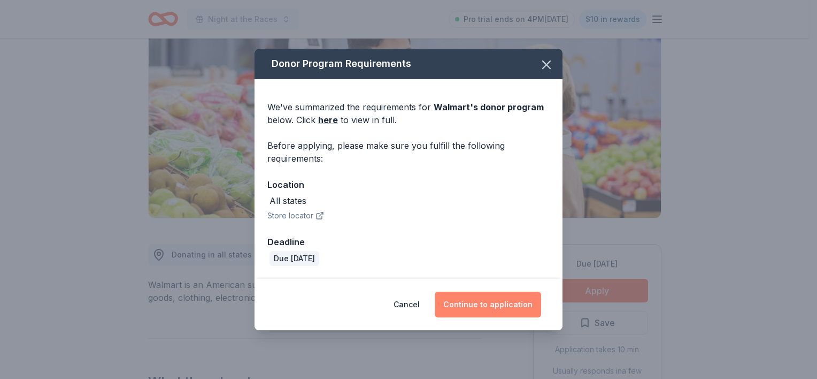
click at [483, 301] on button "Continue to application" at bounding box center [488, 304] width 106 height 26
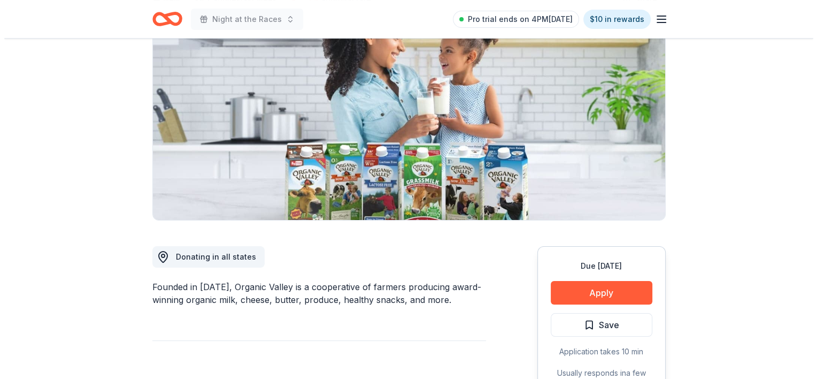
scroll to position [107, 0]
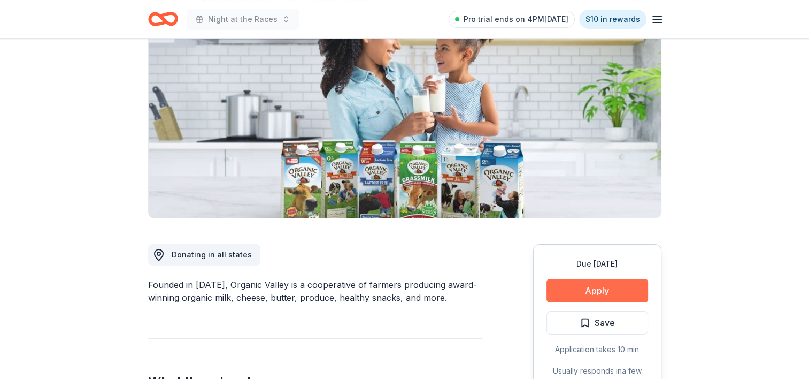
click at [596, 297] on button "Apply" at bounding box center [598, 291] width 102 height 24
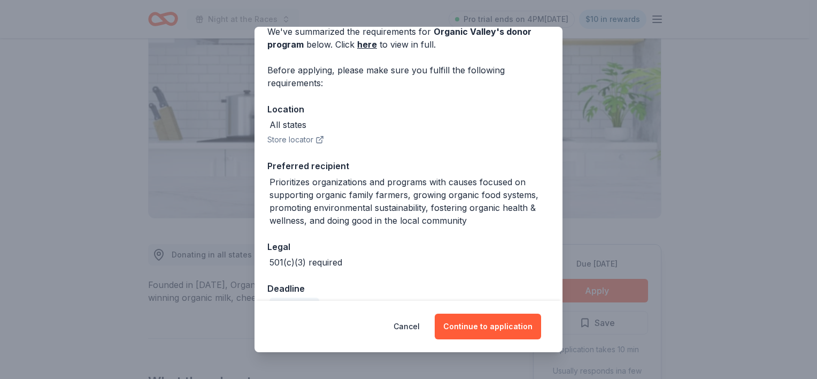
scroll to position [78, 0]
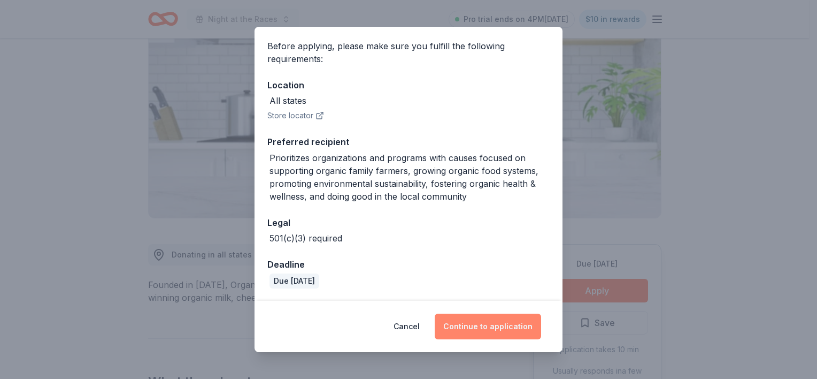
click at [495, 329] on button "Continue to application" at bounding box center [488, 326] width 106 height 26
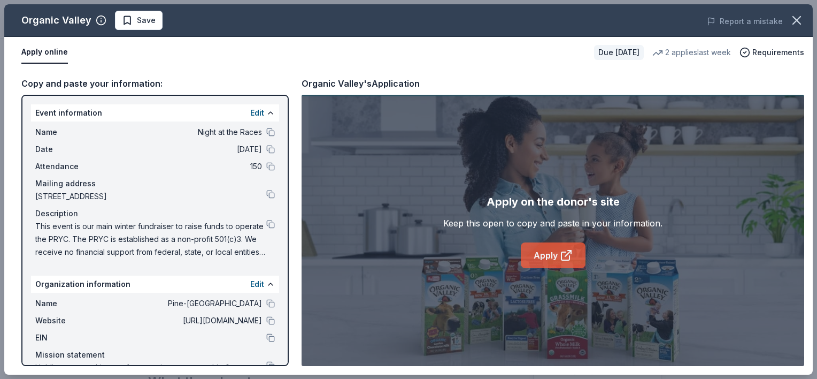
click at [551, 265] on link "Apply" at bounding box center [553, 255] width 65 height 26
click at [151, 26] on span "Save" at bounding box center [146, 20] width 19 height 13
click at [157, 26] on html "Night at the Races Pro trial ends on 4PM, 10/16 $10 in rewards Due in 82 days S…" at bounding box center [408, 189] width 817 height 379
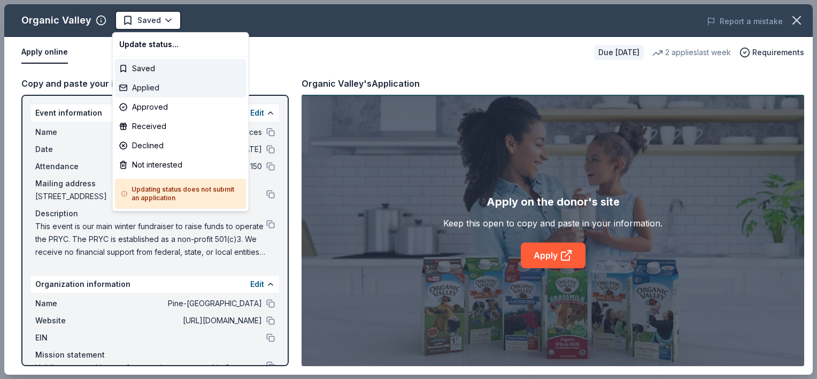
click at [149, 86] on div "Applied" at bounding box center [181, 87] width 132 height 19
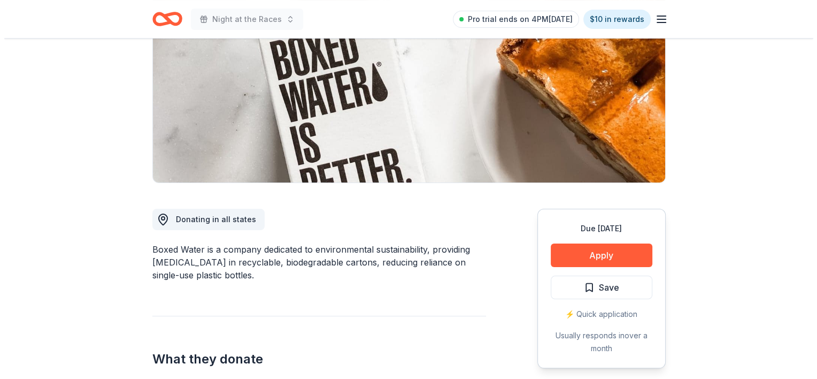
scroll to position [160, 0]
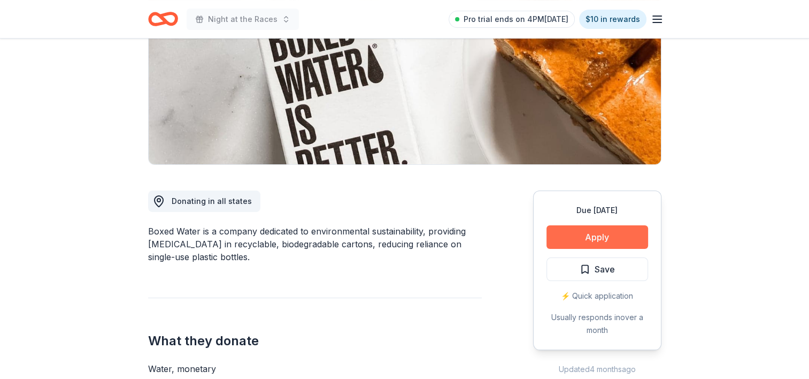
click at [578, 237] on button "Apply" at bounding box center [598, 237] width 102 height 24
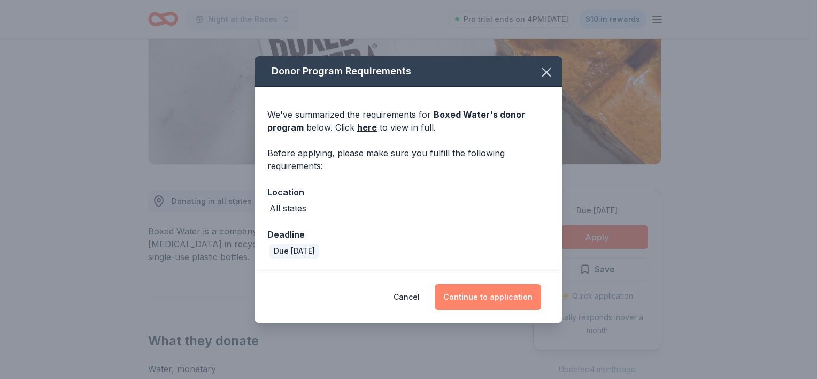
click at [527, 301] on button "Continue to application" at bounding box center [488, 297] width 106 height 26
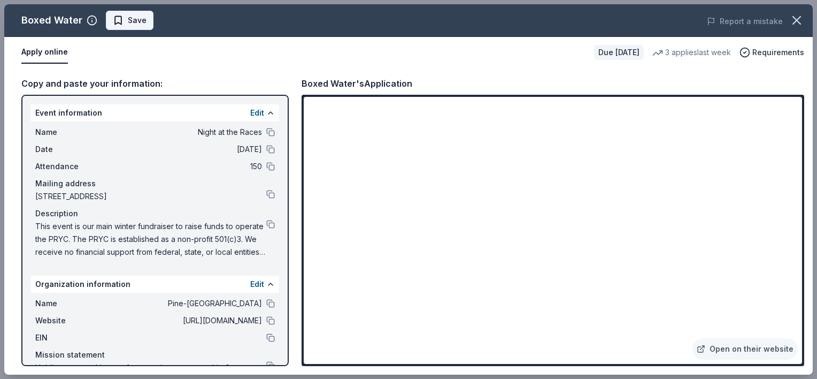
click at [121, 20] on span "Save" at bounding box center [130, 20] width 34 height 13
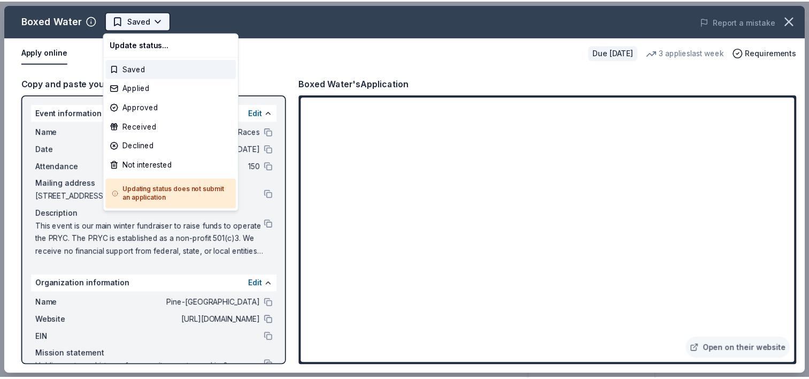
scroll to position [0, 0]
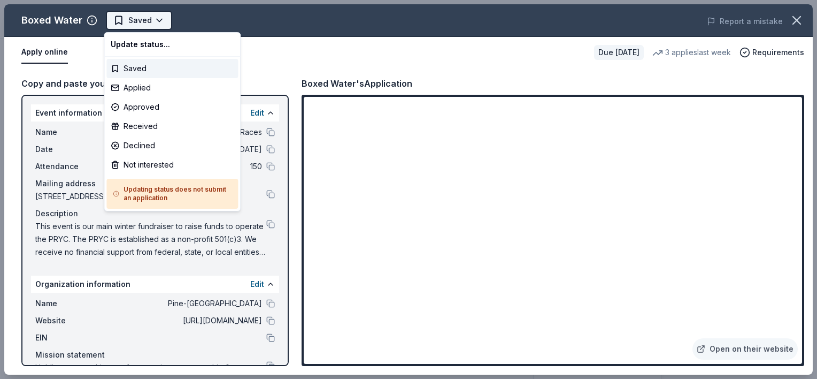
click at [139, 29] on html "Night at the Races Saved Apply Due [DATE] Share Boxed Water New 3 applies last …" at bounding box center [408, 189] width 817 height 379
click at [152, 87] on div "Applied" at bounding box center [172, 87] width 132 height 19
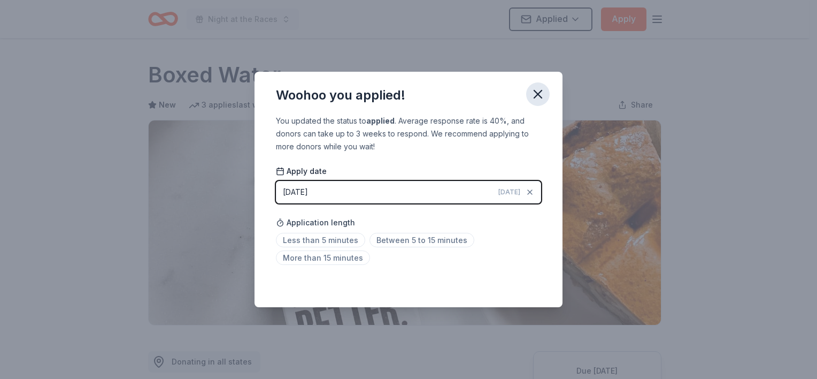
click at [543, 96] on icon "button" at bounding box center [538, 94] width 15 height 15
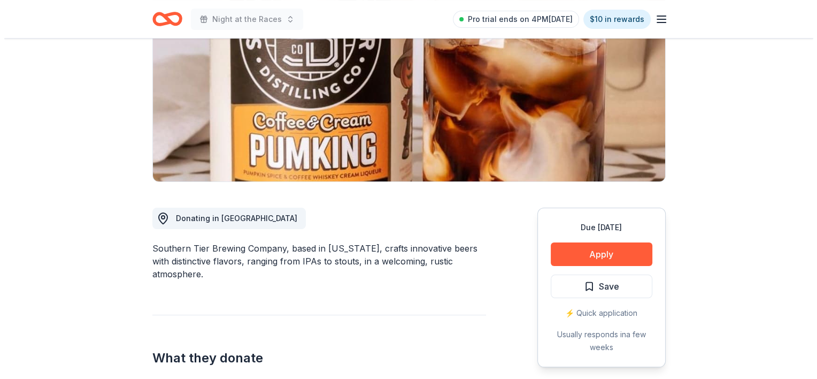
scroll to position [160, 0]
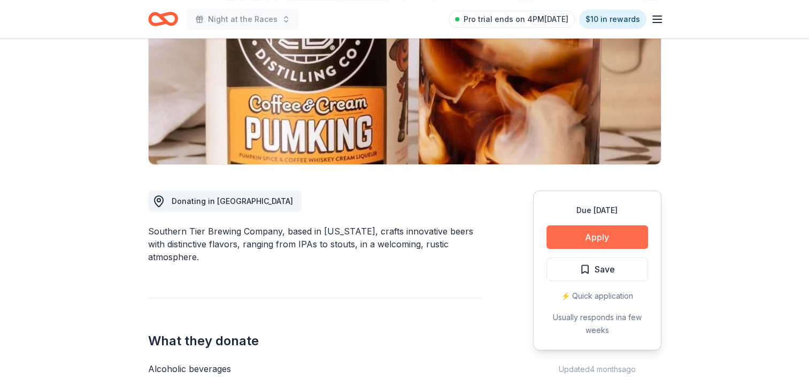
click at [605, 230] on button "Apply" at bounding box center [598, 237] width 102 height 24
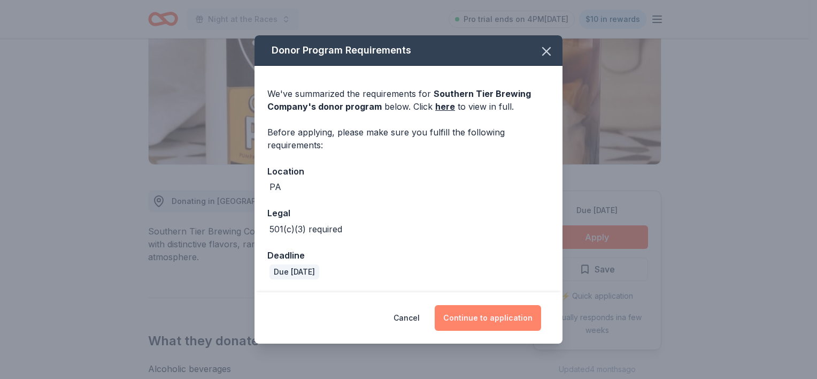
click at [516, 318] on button "Continue to application" at bounding box center [488, 318] width 106 height 26
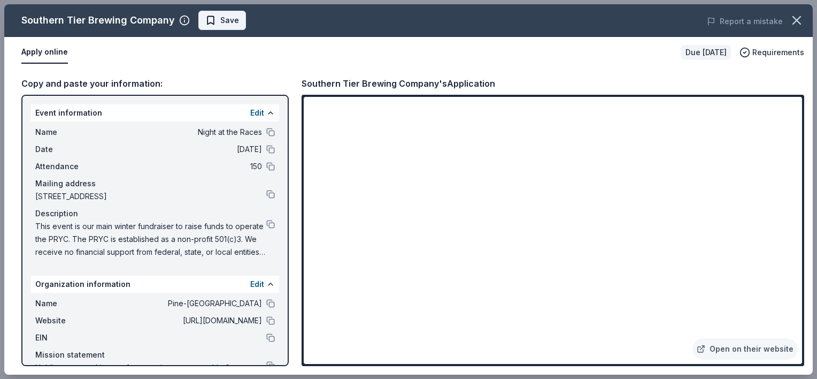
click at [229, 24] on span "Save" at bounding box center [229, 20] width 19 height 13
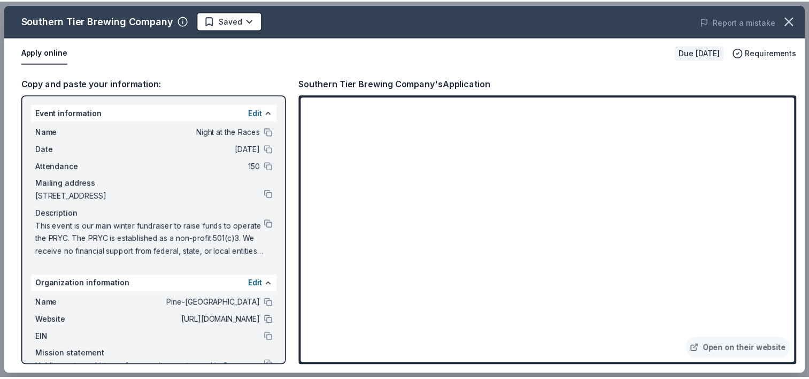
scroll to position [0, 0]
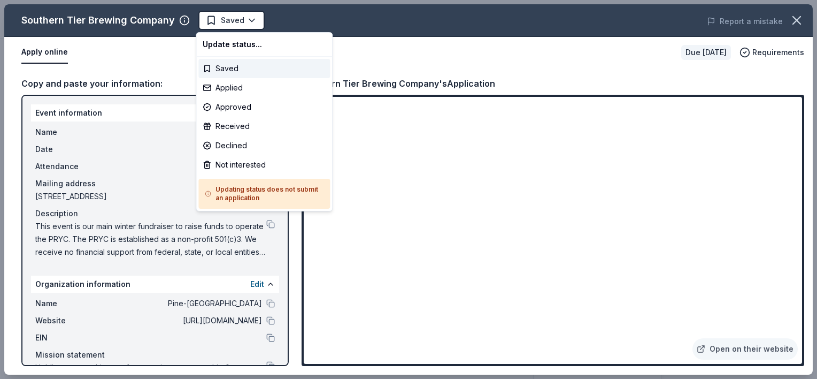
click at [229, 24] on body "Night at the Races Saved Apply Due in 52 days Share Southern Tier Brewing Compa…" at bounding box center [404, 189] width 809 height 379
click at [229, 87] on div "Applied" at bounding box center [264, 87] width 132 height 19
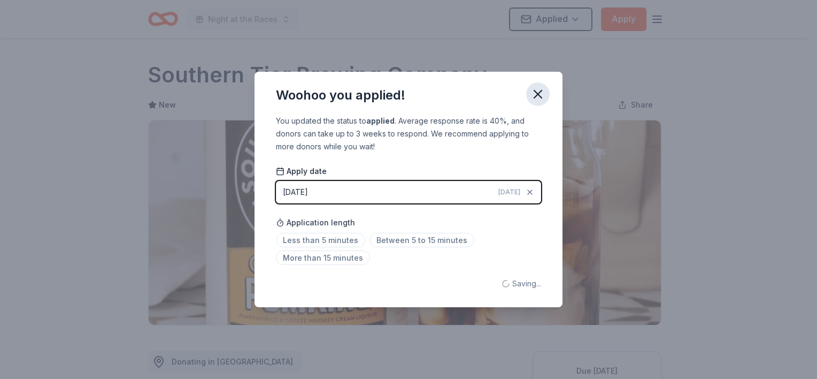
drag, startPoint x: 537, startPoint y: 92, endPoint x: 533, endPoint y: 87, distance: 7.2
click at [538, 92] on icon "button" at bounding box center [538, 94] width 15 height 15
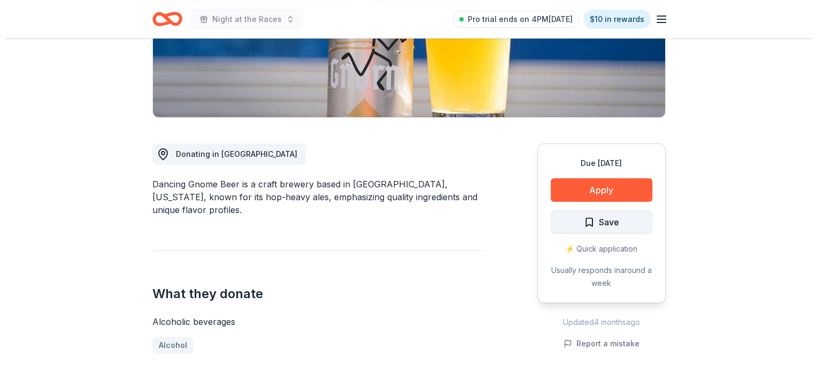
scroll to position [160, 0]
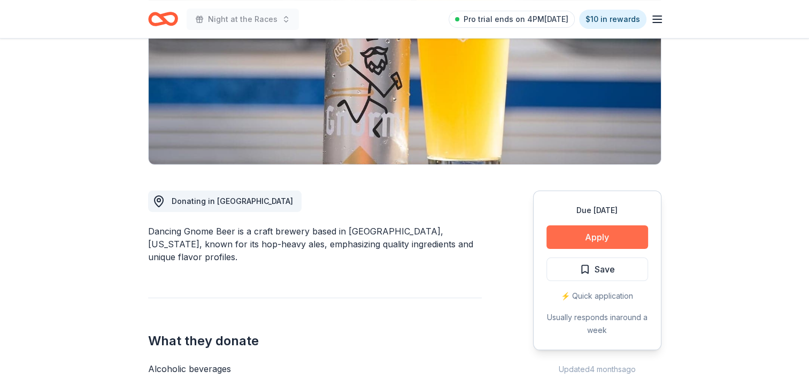
click at [612, 237] on button "Apply" at bounding box center [598, 237] width 102 height 24
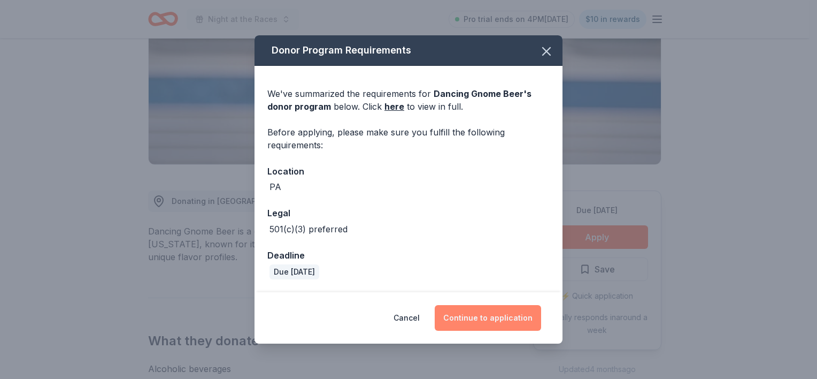
click at [504, 321] on button "Continue to application" at bounding box center [488, 318] width 106 height 26
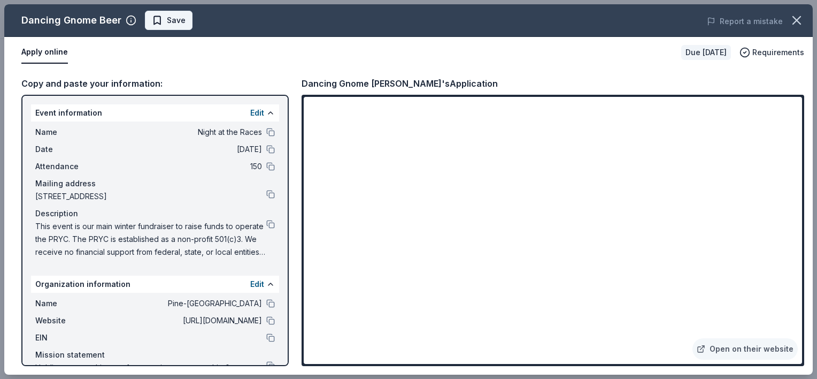
click at [174, 22] on span "Save" at bounding box center [176, 20] width 19 height 13
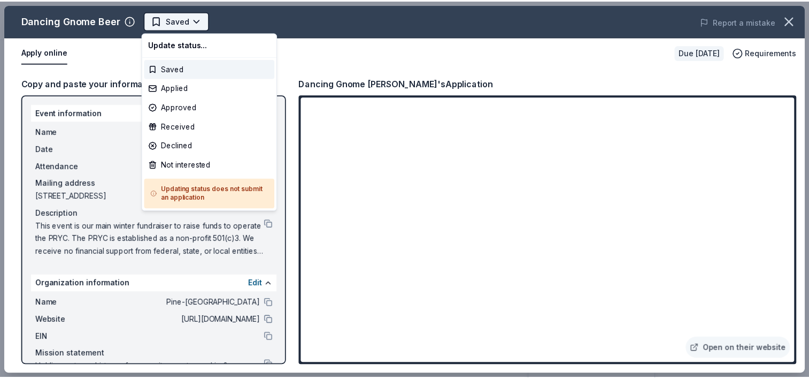
scroll to position [0, 0]
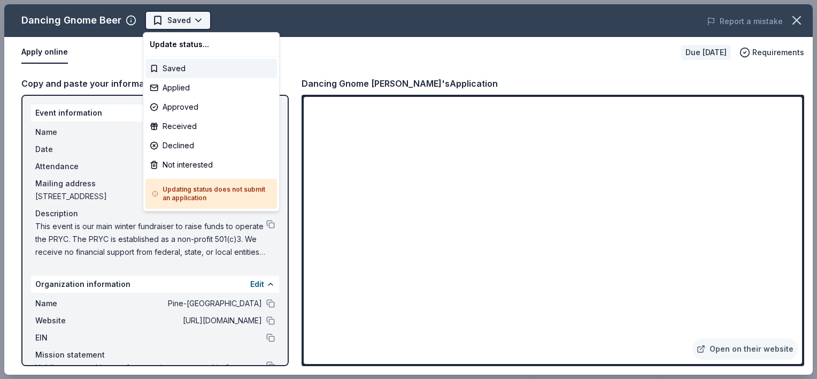
click at [176, 26] on html "Night at the Races Saved Apply Due [DATE] Share Dancing Gnome Beer New Share Do…" at bounding box center [408, 189] width 817 height 379
click at [186, 88] on div "Applied" at bounding box center [211, 87] width 132 height 19
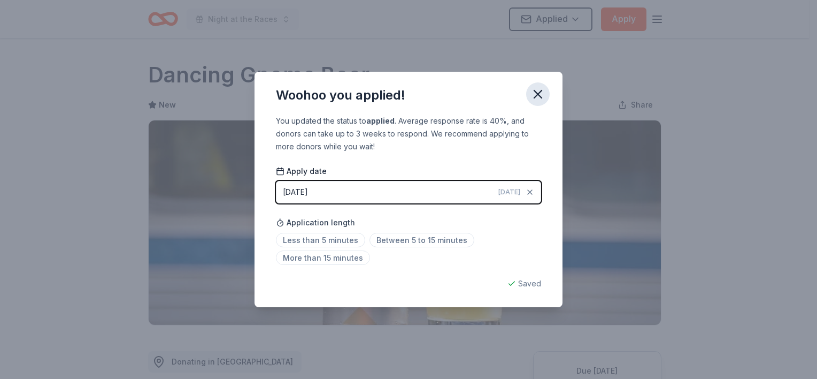
click at [536, 99] on icon "button" at bounding box center [538, 94] width 15 height 15
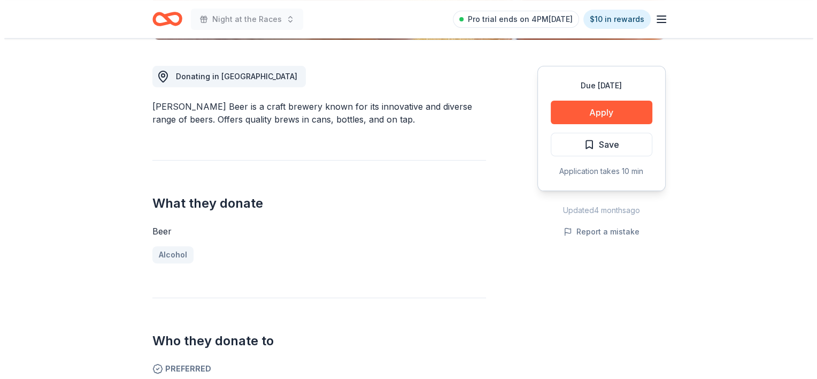
scroll to position [321, 0]
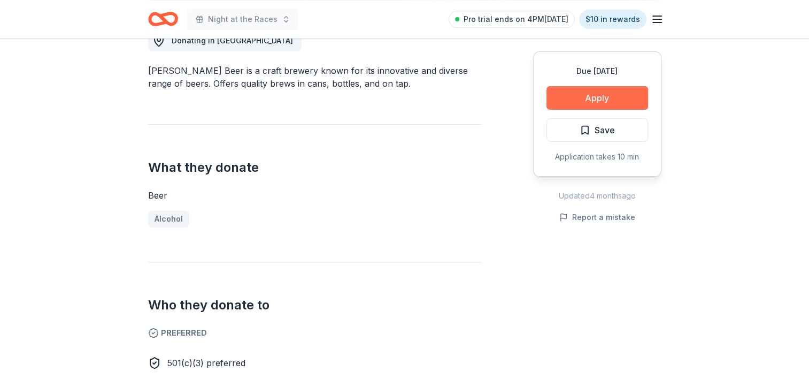
click at [608, 103] on button "Apply" at bounding box center [598, 98] width 102 height 24
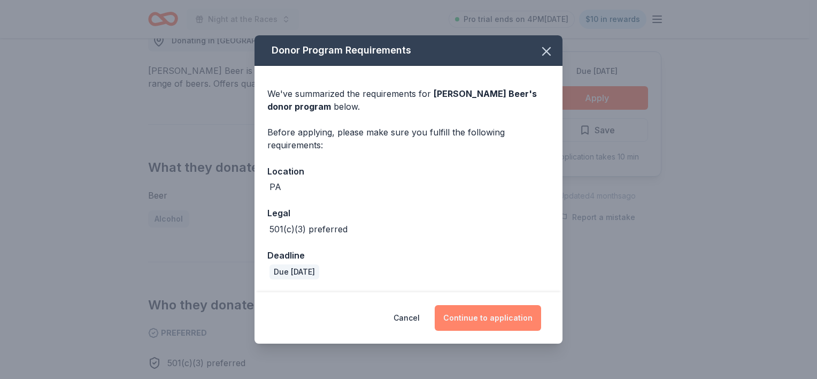
click at [501, 312] on button "Continue to application" at bounding box center [488, 318] width 106 height 26
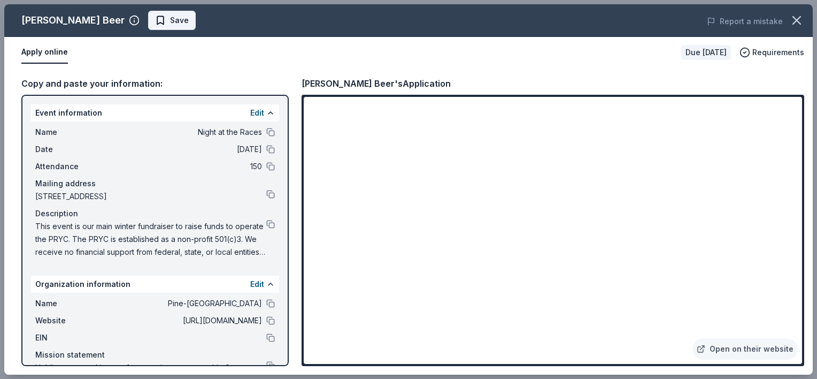
click at [148, 27] on button "Save" at bounding box center [172, 20] width 48 height 19
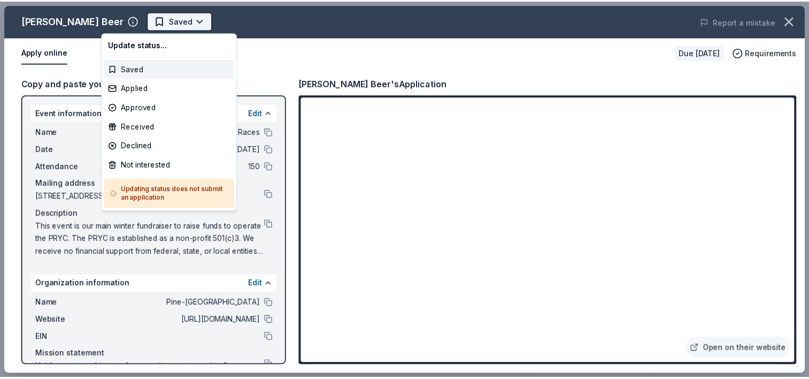
scroll to position [0, 0]
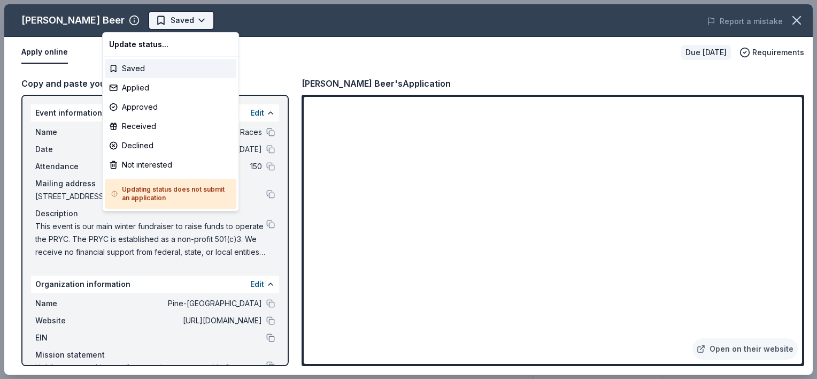
click at [128, 27] on html "Night at the Races Saved Apply Due in 70 days Share Sly Fox Beer New Share Dona…" at bounding box center [408, 189] width 817 height 379
click at [151, 92] on div "Applied" at bounding box center [171, 87] width 132 height 19
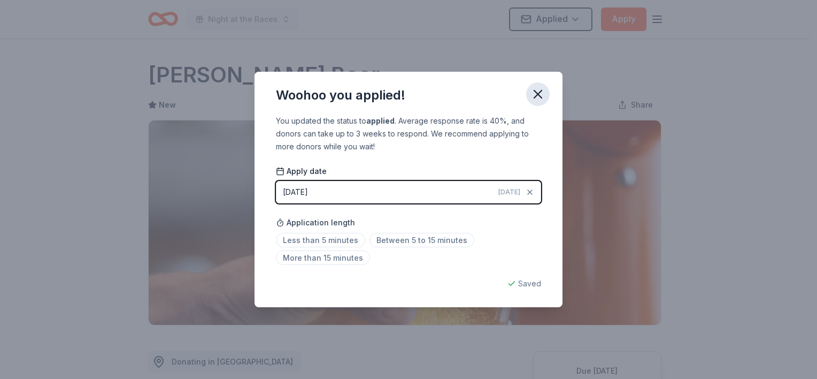
click at [537, 89] on icon "button" at bounding box center [538, 94] width 15 height 15
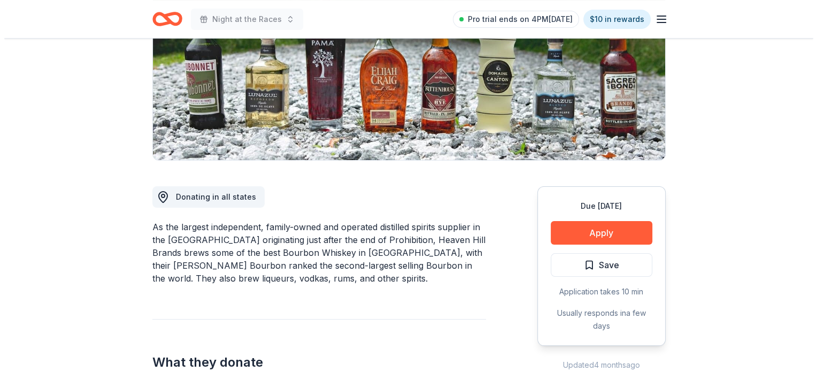
scroll to position [160, 0]
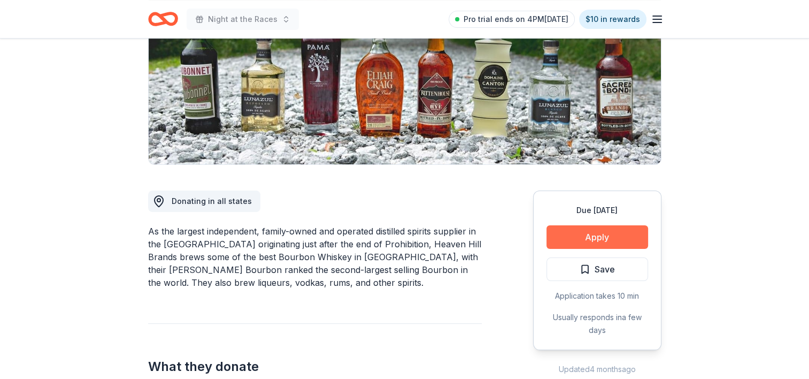
click at [606, 235] on button "Apply" at bounding box center [598, 237] width 102 height 24
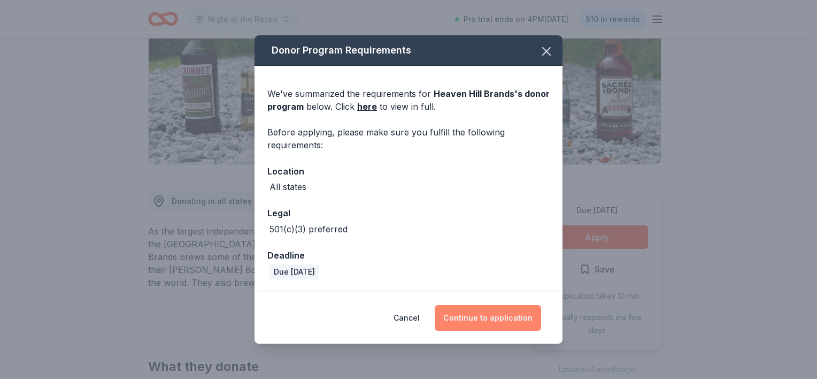
click at [502, 316] on button "Continue to application" at bounding box center [488, 318] width 106 height 26
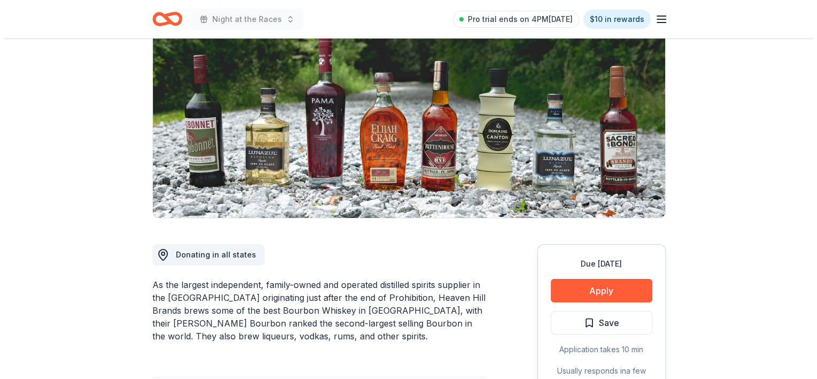
scroll to position [214, 0]
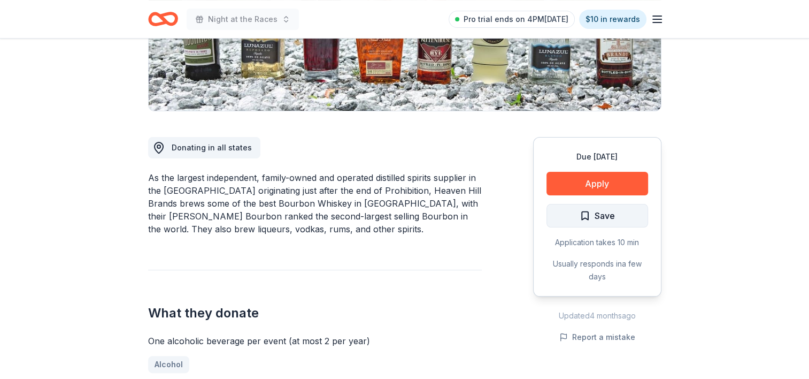
click at [604, 215] on span "Save" at bounding box center [605, 216] width 20 height 14
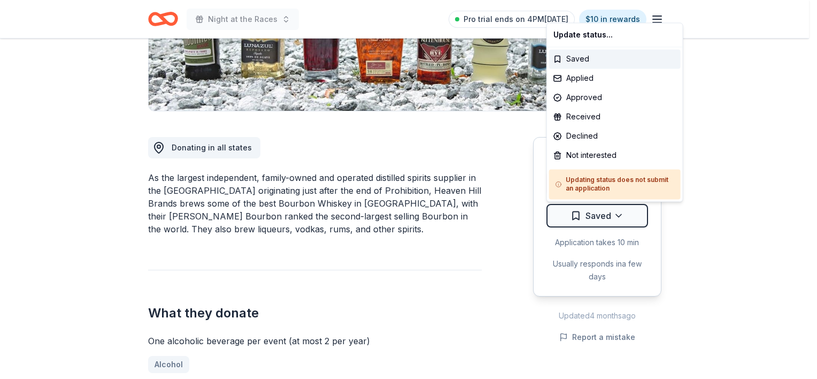
click at [565, 78] on div "Applied" at bounding box center [615, 77] width 132 height 19
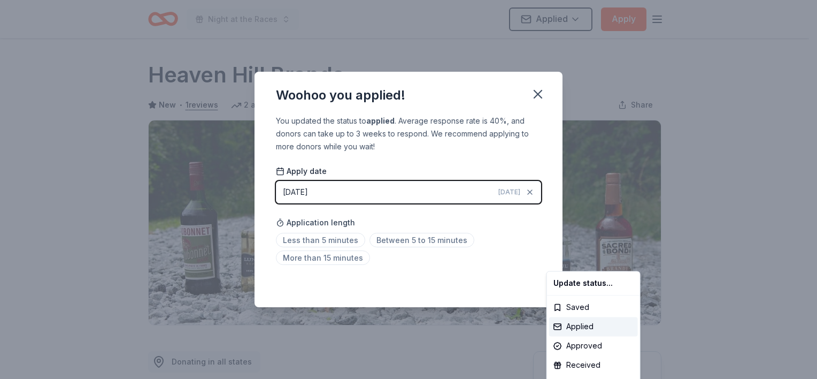
drag, startPoint x: 537, startPoint y: 90, endPoint x: 524, endPoint y: 82, distance: 16.3
click at [537, 91] on html "Night at the Races Applied Apply Due [DATE] Share Heaven Hill Brands New • 1 re…" at bounding box center [408, 189] width 817 height 379
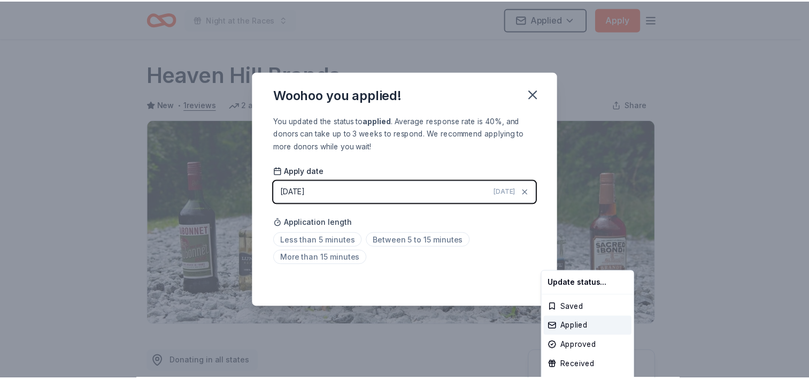
scroll to position [240, 0]
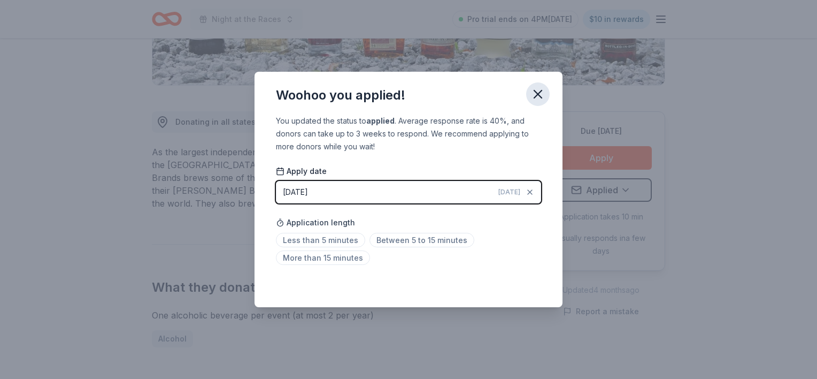
click at [535, 93] on icon "button" at bounding box center [538, 94] width 15 height 15
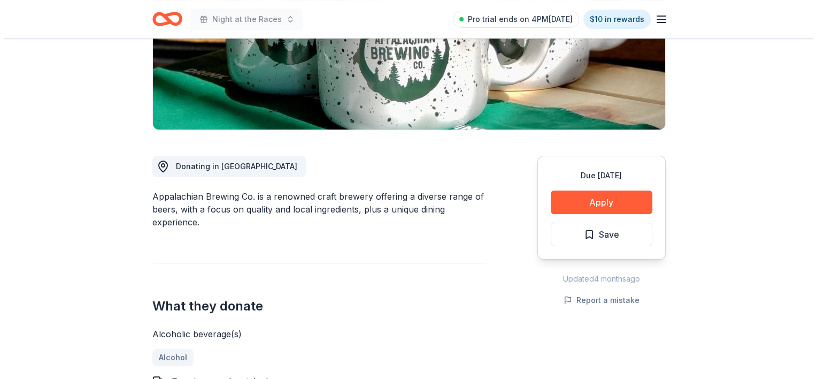
scroll to position [214, 0]
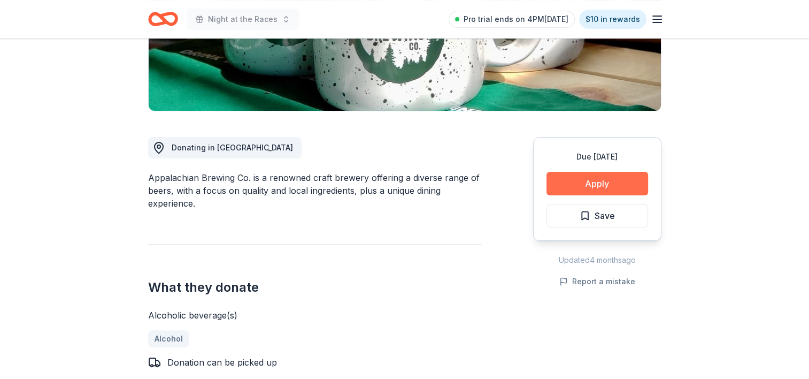
click at [620, 178] on button "Apply" at bounding box center [598, 184] width 102 height 24
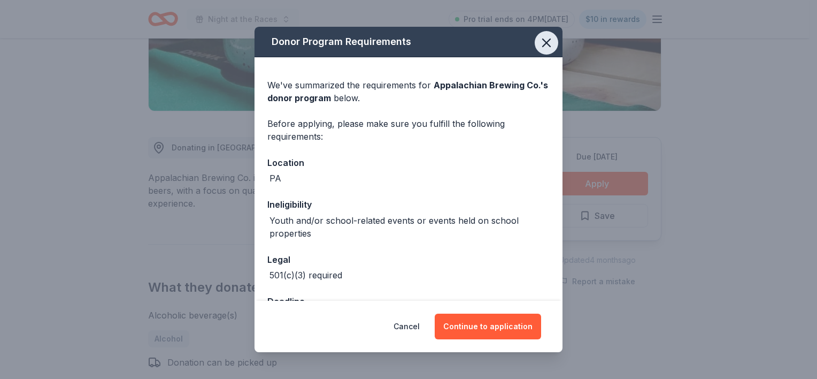
click at [539, 41] on icon "button" at bounding box center [546, 42] width 15 height 15
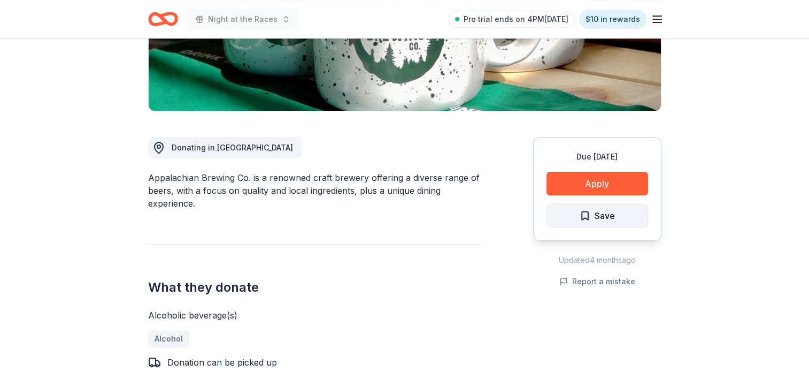
click at [589, 214] on span "Save" at bounding box center [597, 216] width 35 height 14
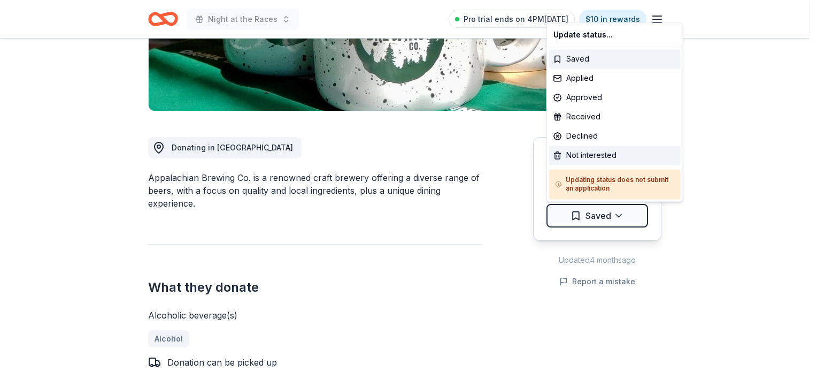
click at [587, 158] on div "Not interested" at bounding box center [615, 154] width 132 height 19
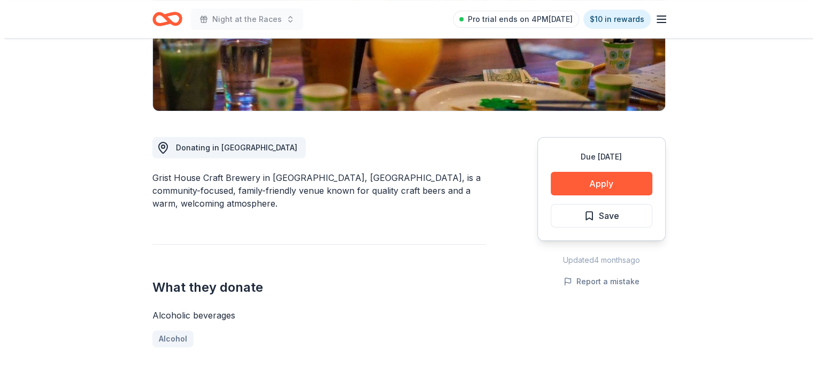
scroll to position [267, 0]
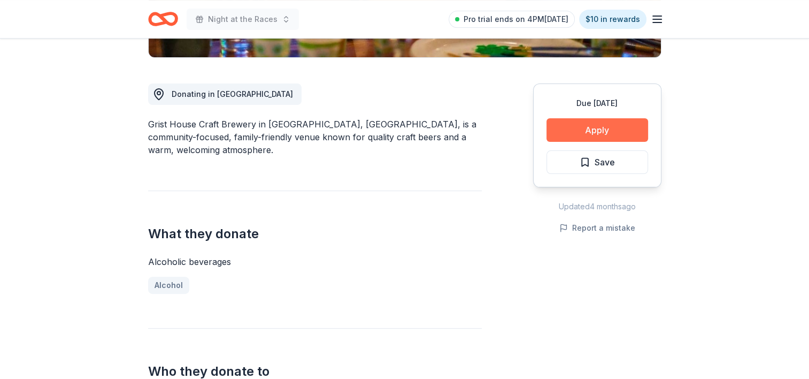
click at [627, 125] on button "Apply" at bounding box center [598, 130] width 102 height 24
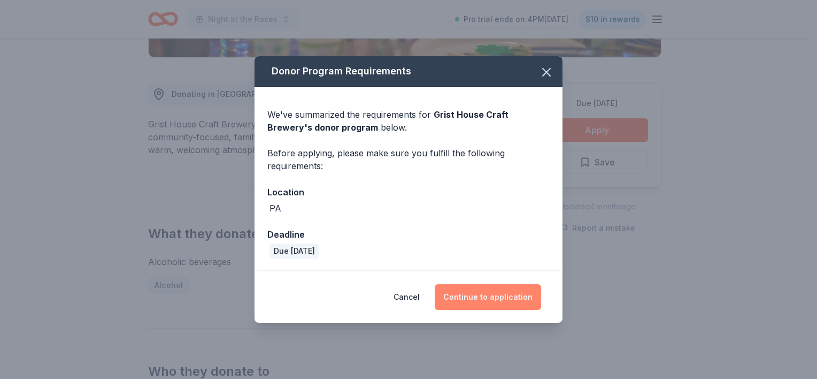
click at [507, 290] on button "Continue to application" at bounding box center [488, 297] width 106 height 26
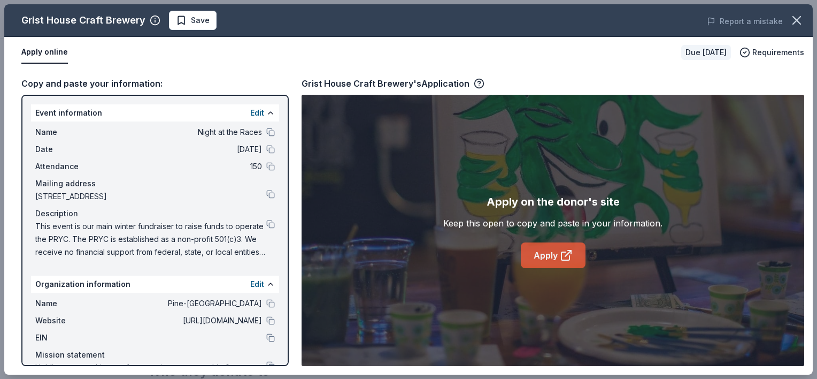
click at [547, 263] on link "Apply" at bounding box center [553, 255] width 65 height 26
click at [191, 18] on span "Save" at bounding box center [200, 20] width 19 height 13
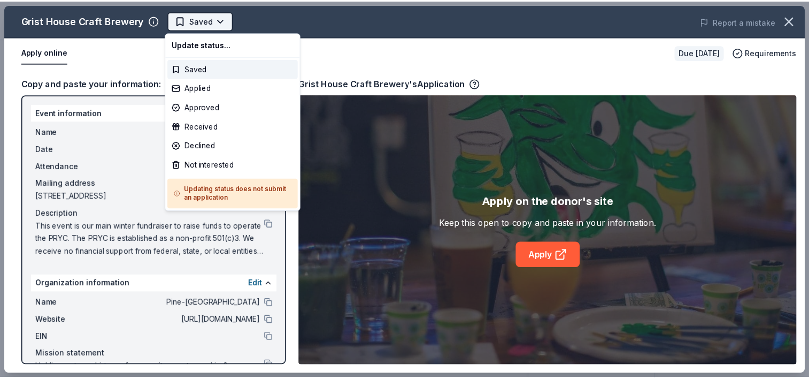
scroll to position [0, 0]
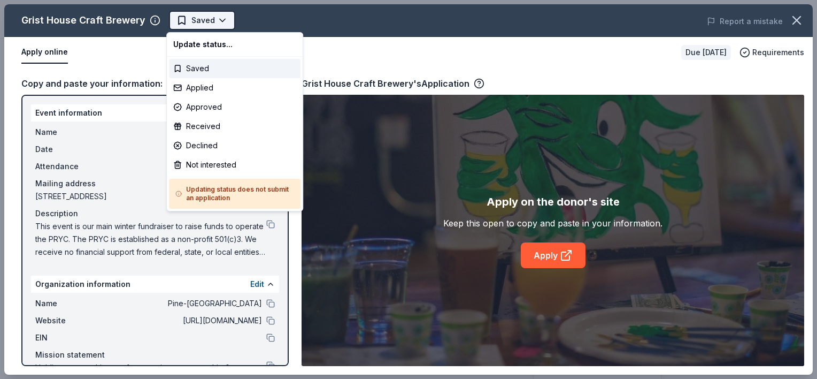
click at [187, 27] on body "Night at the Races Saved Apply Due in 82 days Share Grist House Craft Brewery N…" at bounding box center [404, 189] width 809 height 379
click at [184, 90] on div "Applied" at bounding box center [235, 87] width 132 height 19
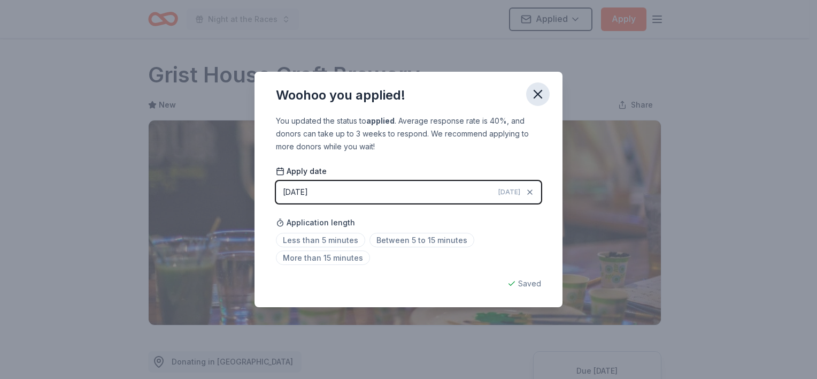
click at [538, 97] on icon "button" at bounding box center [538, 94] width 15 height 15
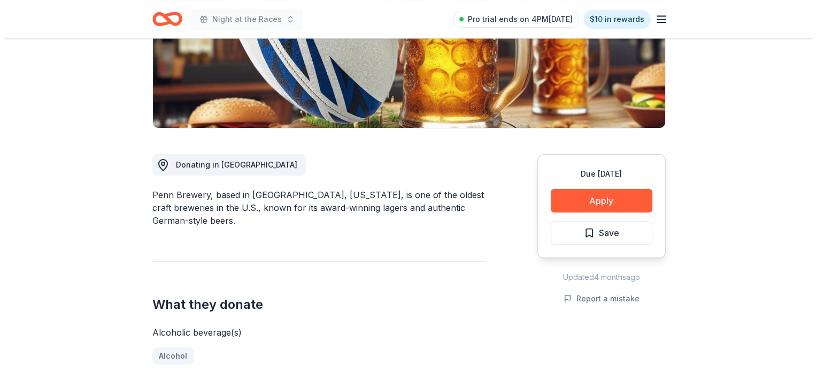
scroll to position [214, 0]
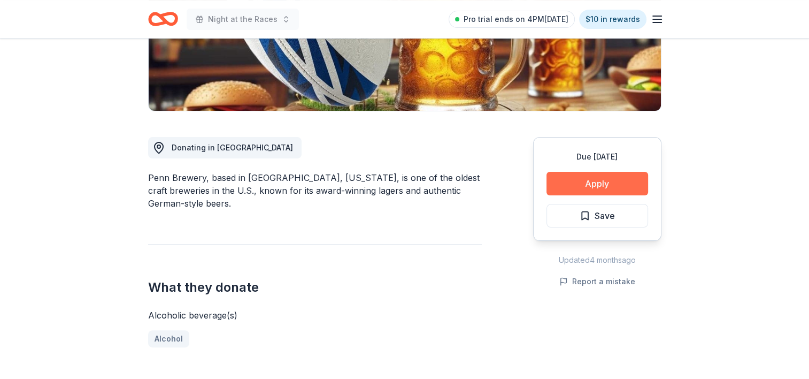
click at [560, 181] on button "Apply" at bounding box center [598, 184] width 102 height 24
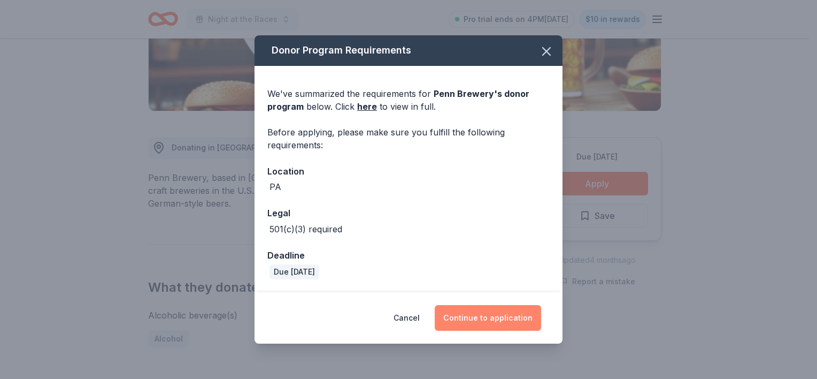
click at [486, 313] on button "Continue to application" at bounding box center [488, 318] width 106 height 26
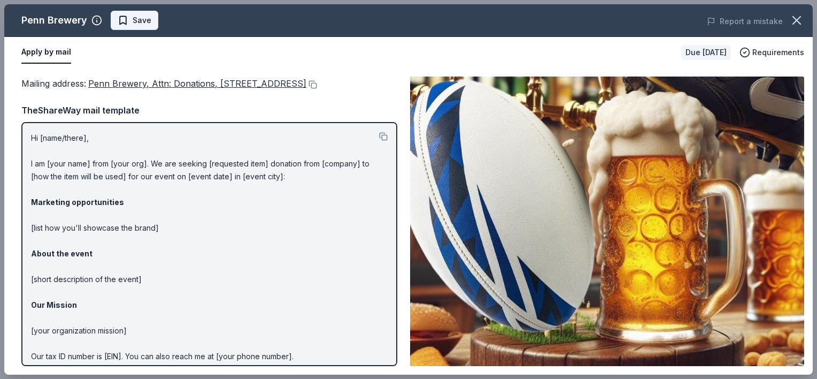
click at [128, 14] on span "Save" at bounding box center [135, 20] width 34 height 13
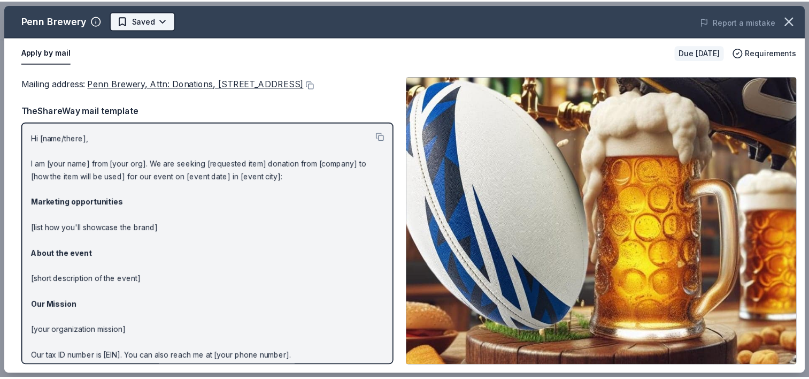
scroll to position [0, 0]
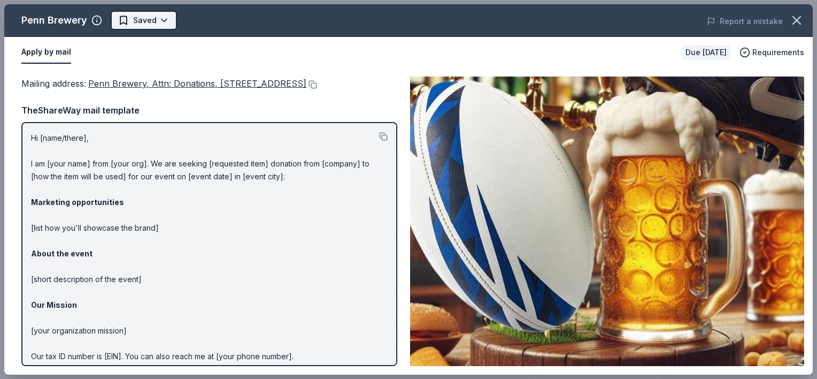
click at [128, 25] on html "Night at the Races Pro trial ends on 4PM, 10/16 $10 in rewards Due in 91 days S…" at bounding box center [408, 189] width 817 height 379
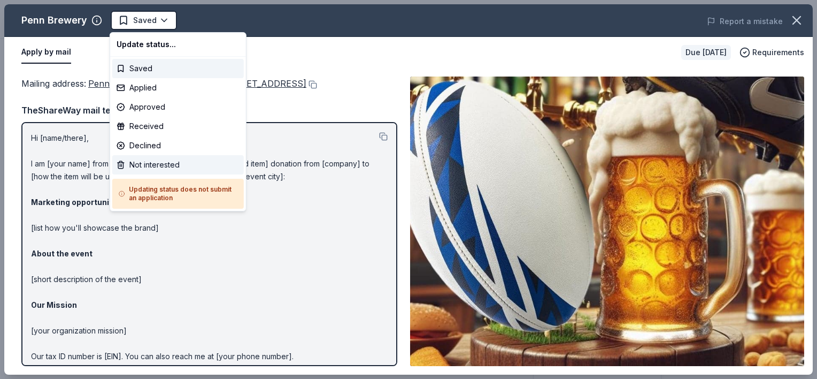
click at [139, 165] on div "Not interested" at bounding box center [178, 164] width 132 height 19
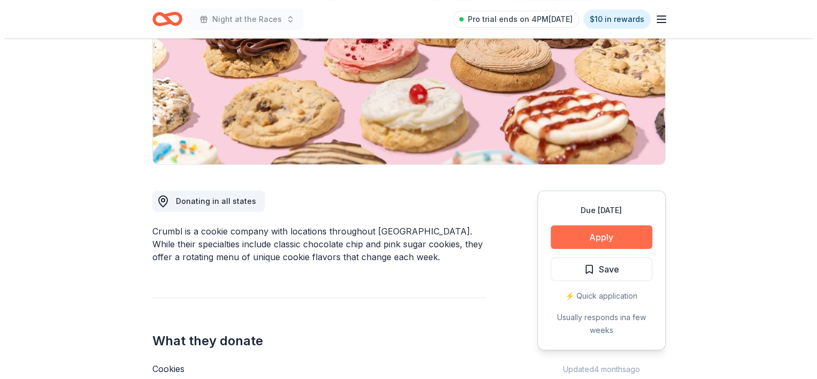
scroll to position [214, 0]
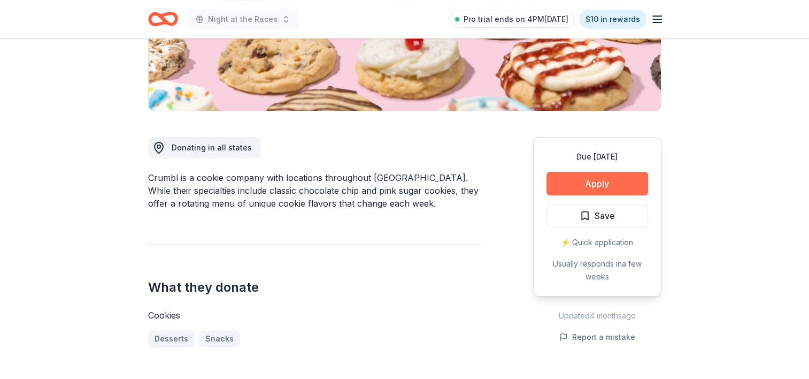
click at [580, 187] on button "Apply" at bounding box center [598, 184] width 102 height 24
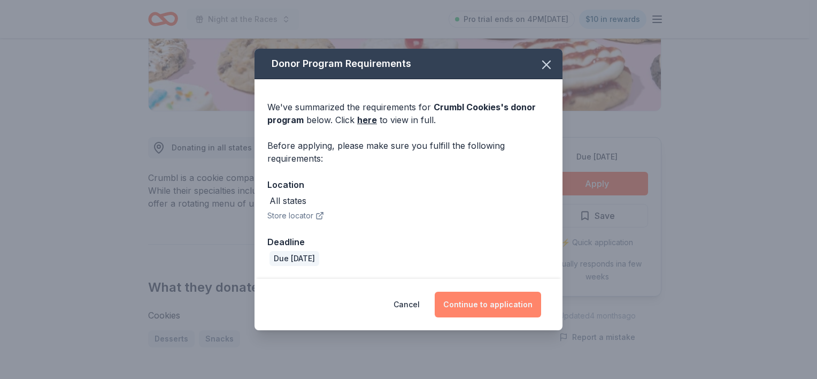
click at [512, 305] on button "Continue to application" at bounding box center [488, 304] width 106 height 26
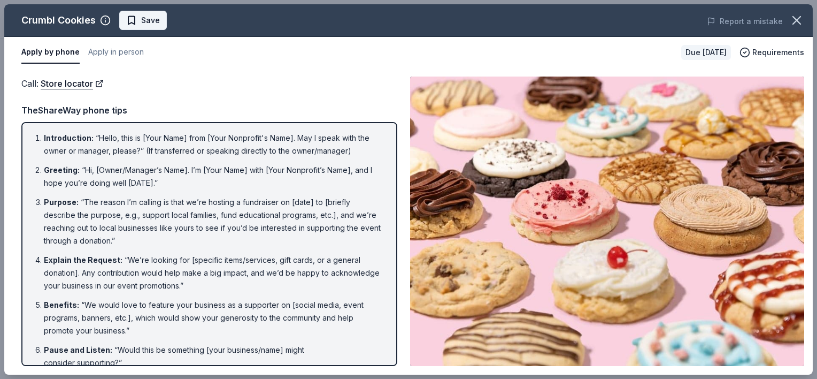
click at [143, 26] on span "Save" at bounding box center [150, 20] width 19 height 13
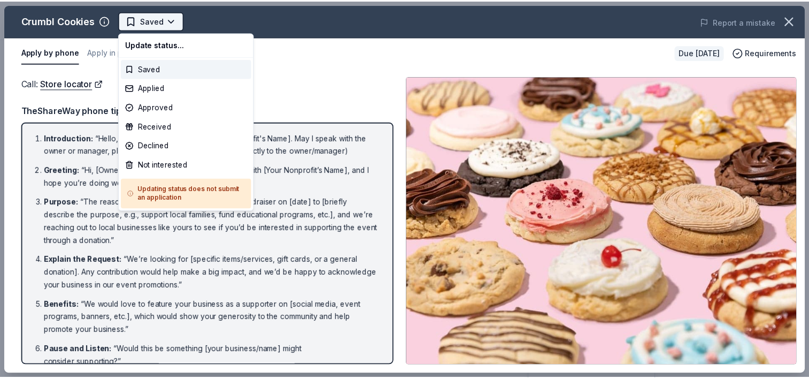
scroll to position [0, 0]
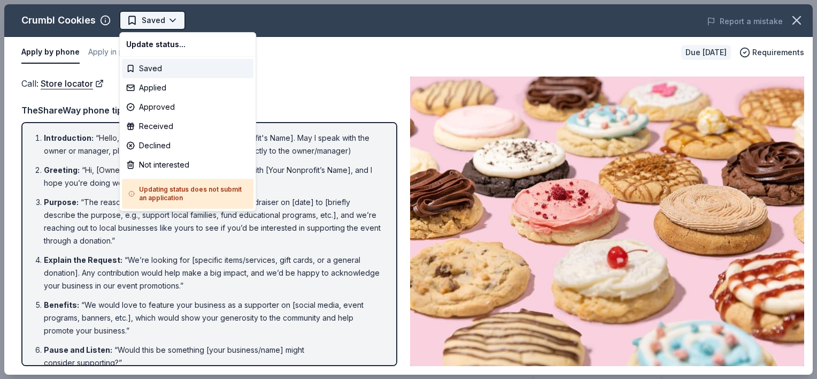
click at [148, 21] on html "Night at the Races Saved Apply Due [DATE] Share Crumbl Cookies 4.0 • 4 reviews …" at bounding box center [408, 189] width 817 height 379
click at [171, 170] on div "Not interested" at bounding box center [188, 164] width 132 height 19
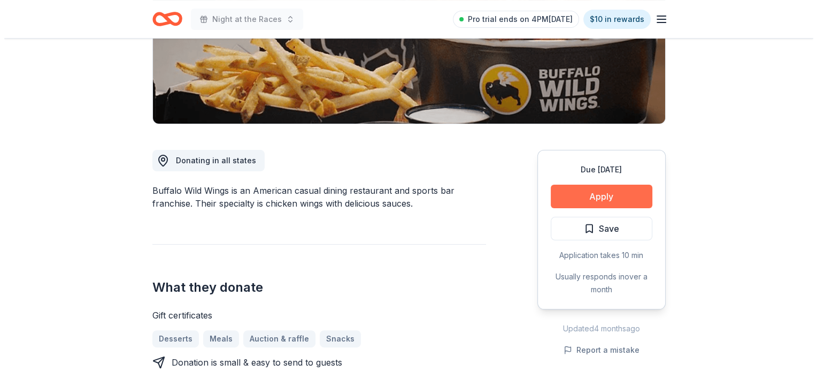
scroll to position [214, 0]
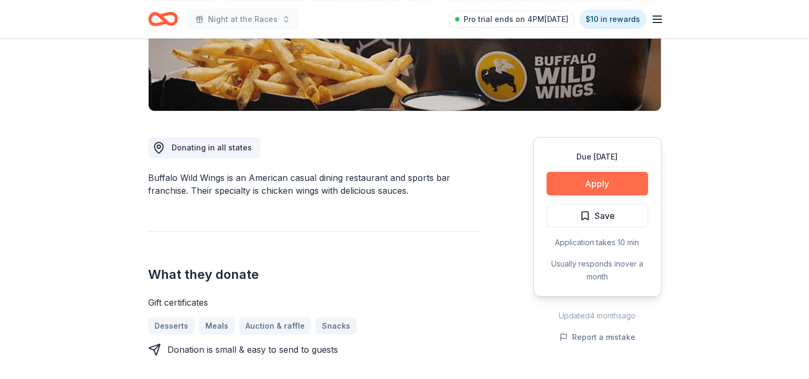
click at [581, 184] on button "Apply" at bounding box center [598, 184] width 102 height 24
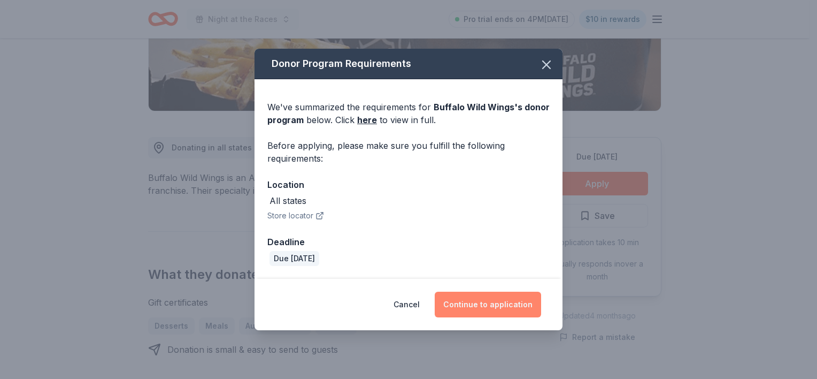
click at [519, 312] on button "Continue to application" at bounding box center [488, 304] width 106 height 26
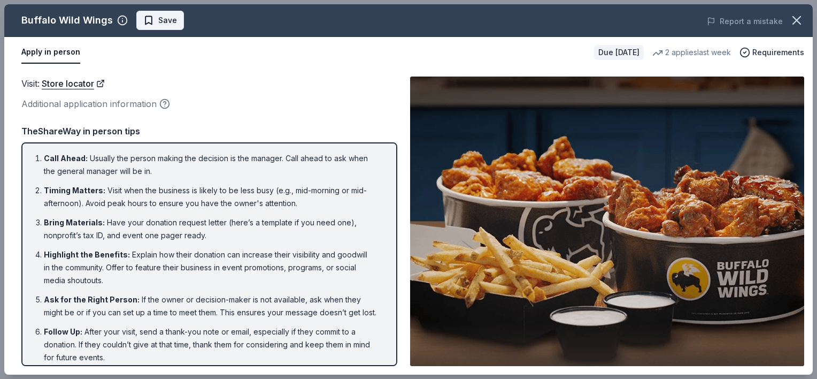
click at [174, 19] on button "Save" at bounding box center [160, 20] width 48 height 19
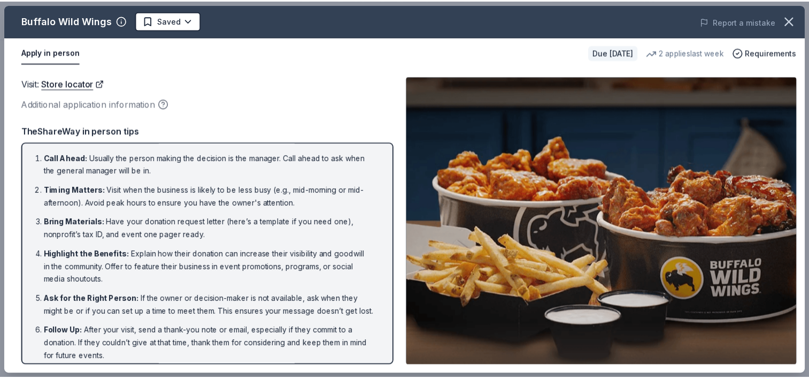
scroll to position [0, 0]
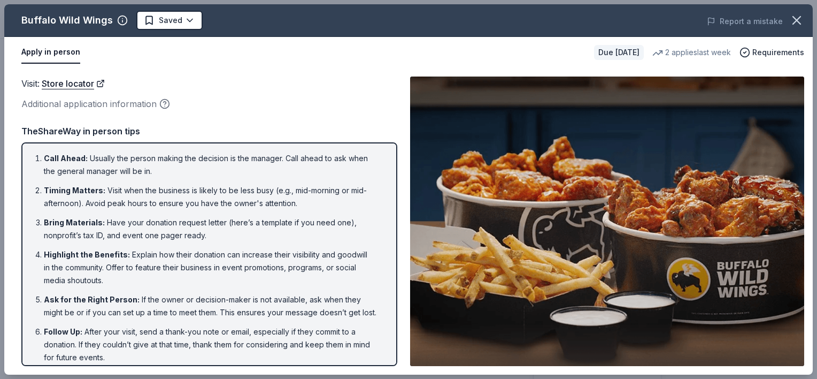
click at [174, 19] on html "Night at the Races Pro trial ends on 4PM[DATE] $10 in rewards Due [DATE] Share …" at bounding box center [408, 189] width 817 height 379
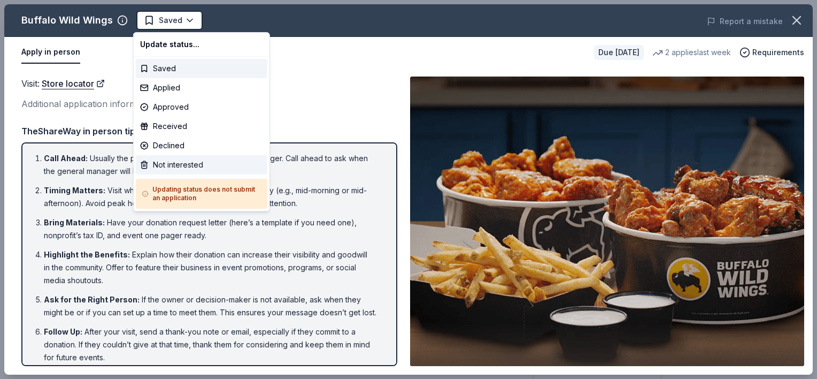
click at [182, 165] on div "Not interested" at bounding box center [202, 164] width 132 height 19
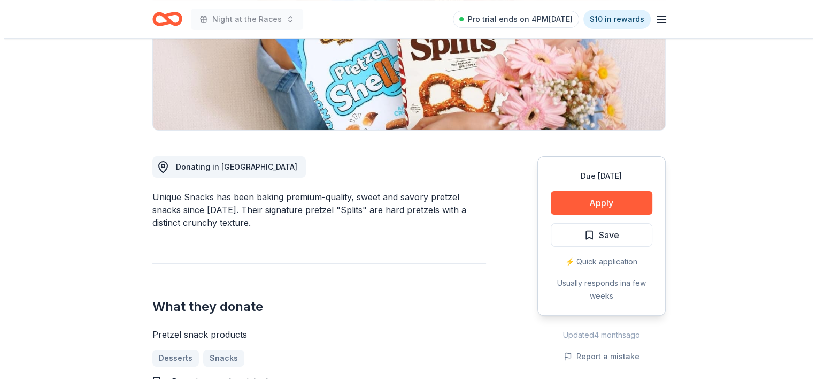
scroll to position [214, 0]
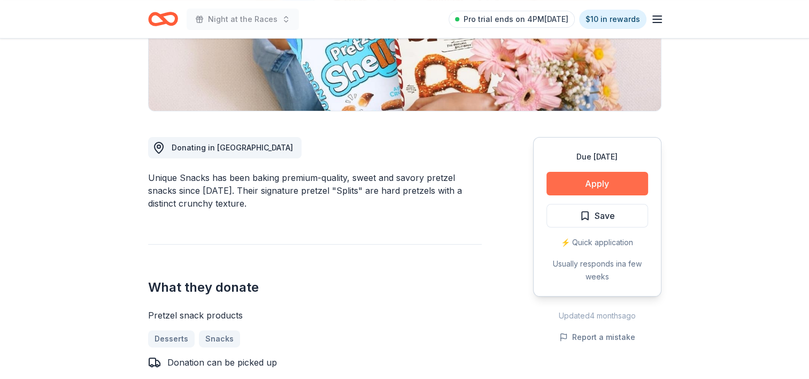
click at [633, 184] on button "Apply" at bounding box center [598, 184] width 102 height 24
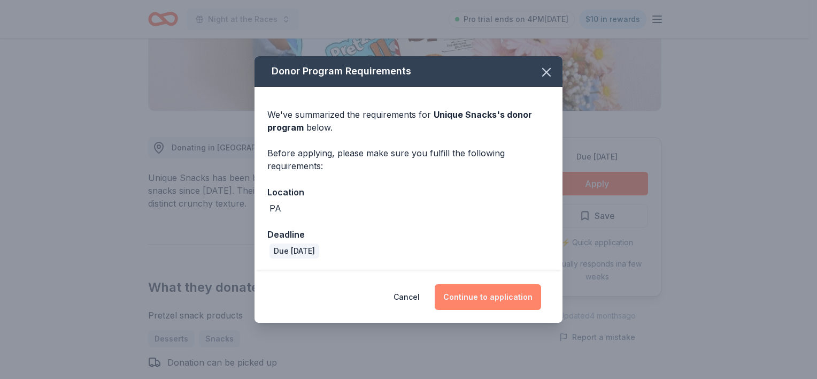
click at [475, 301] on button "Continue to application" at bounding box center [488, 297] width 106 height 26
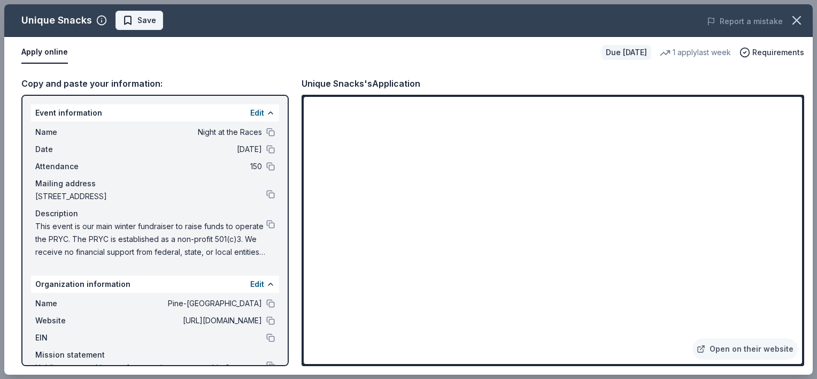
click at [150, 24] on span "Save" at bounding box center [146, 20] width 19 height 13
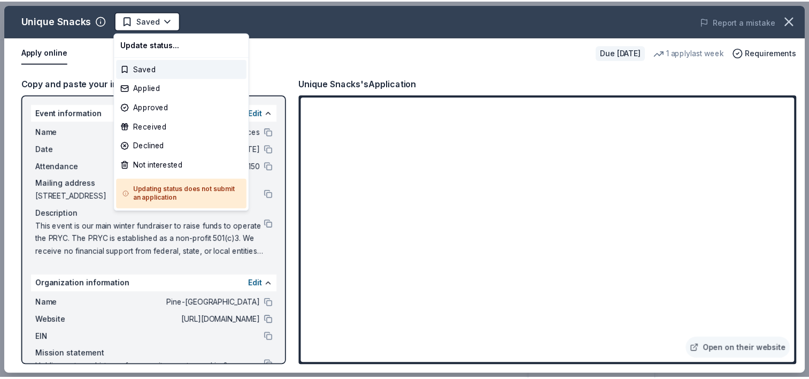
scroll to position [0, 0]
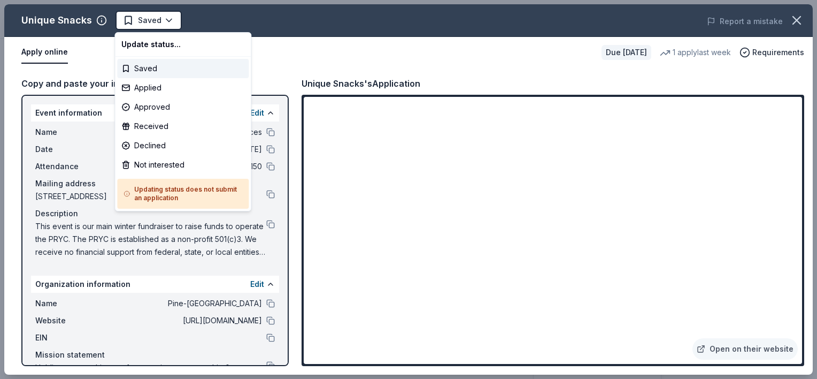
click at [149, 24] on html "Night at the Races Saved Apply Due [DATE] Share Unique Snacks New 1 apply last …" at bounding box center [408, 189] width 817 height 379
click at [154, 160] on div "Not interested" at bounding box center [183, 164] width 132 height 19
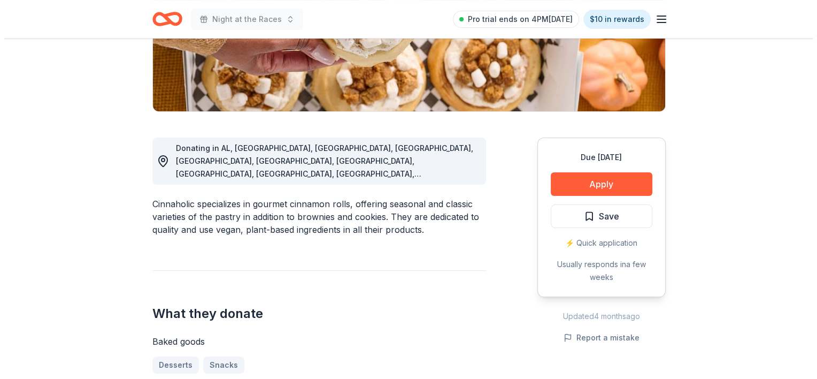
scroll to position [214, 0]
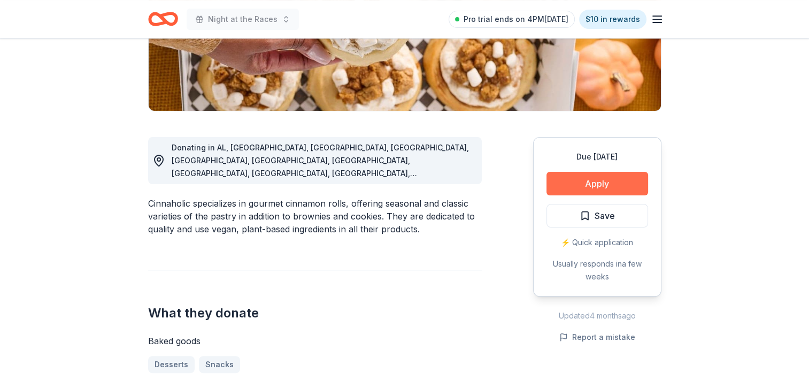
click at [641, 191] on button "Apply" at bounding box center [598, 184] width 102 height 24
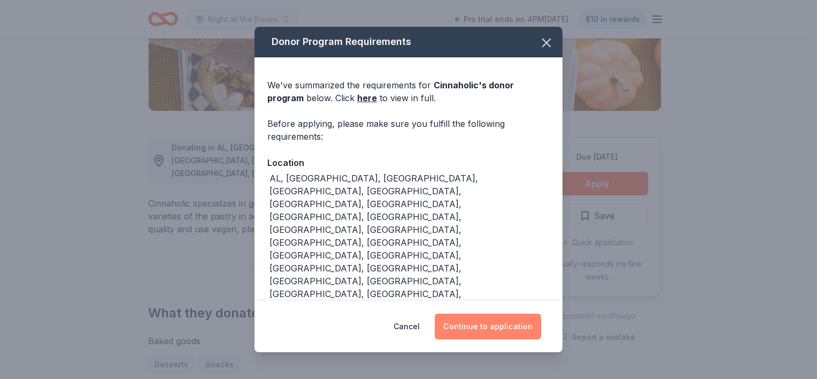
click at [499, 313] on button "Continue to application" at bounding box center [488, 326] width 106 height 26
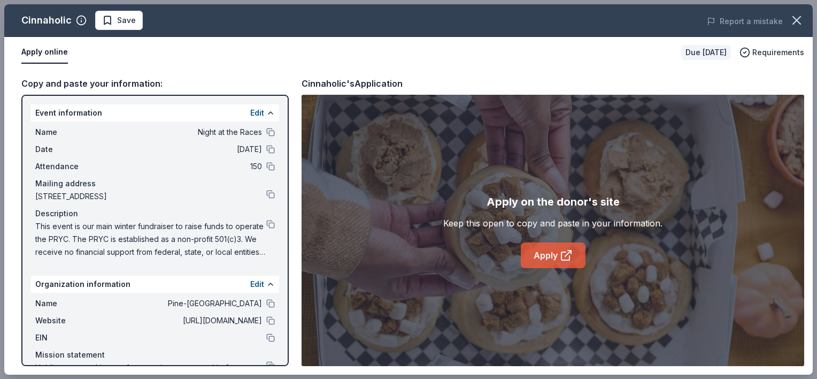
click at [559, 258] on link "Apply" at bounding box center [553, 255] width 65 height 26
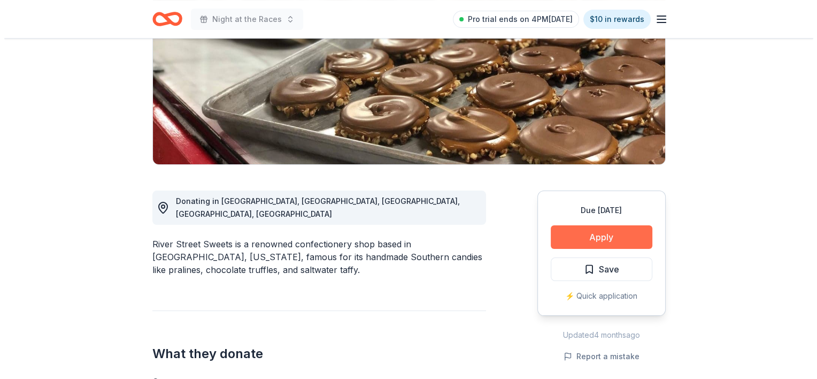
scroll to position [160, 0]
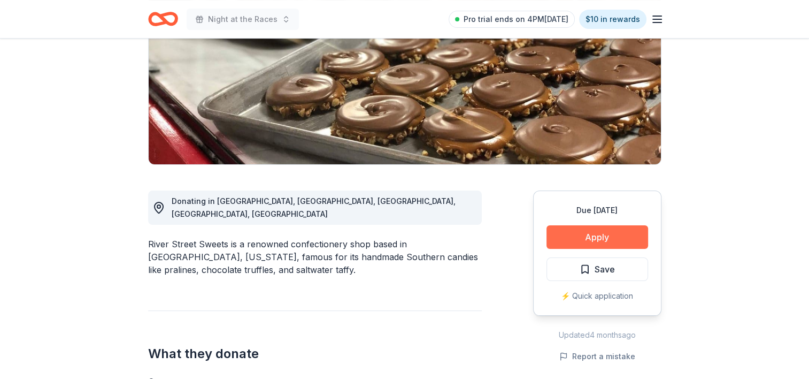
click at [629, 233] on button "Apply" at bounding box center [598, 237] width 102 height 24
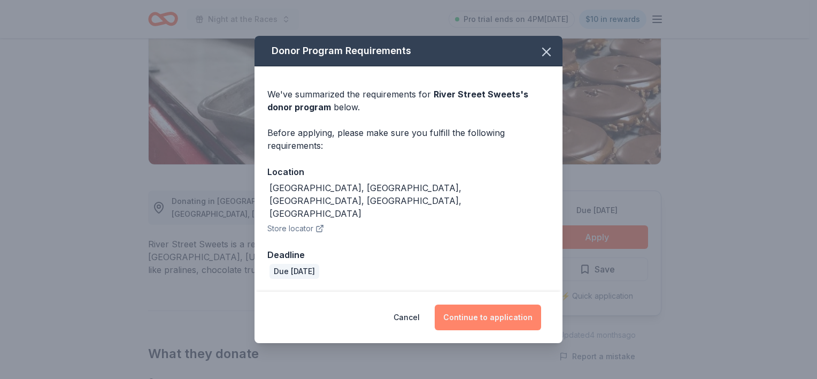
click at [505, 304] on button "Continue to application" at bounding box center [488, 317] width 106 height 26
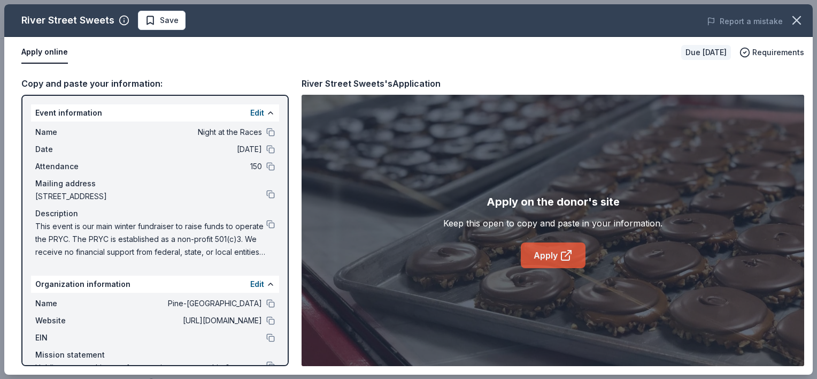
click at [529, 257] on link "Apply" at bounding box center [553, 255] width 65 height 26
click at [178, 19] on button "Save" at bounding box center [162, 20] width 48 height 19
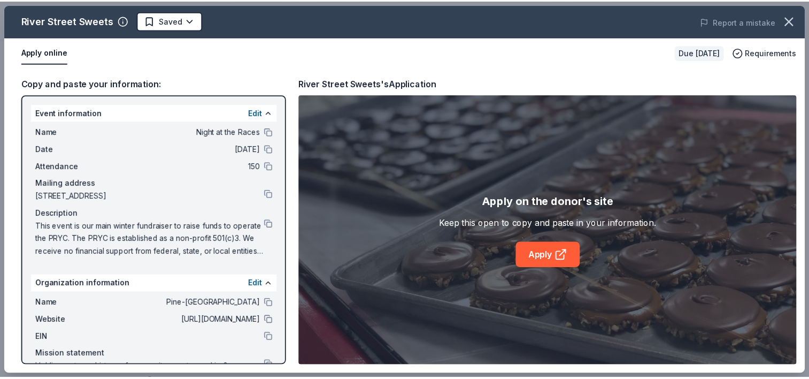
scroll to position [0, 0]
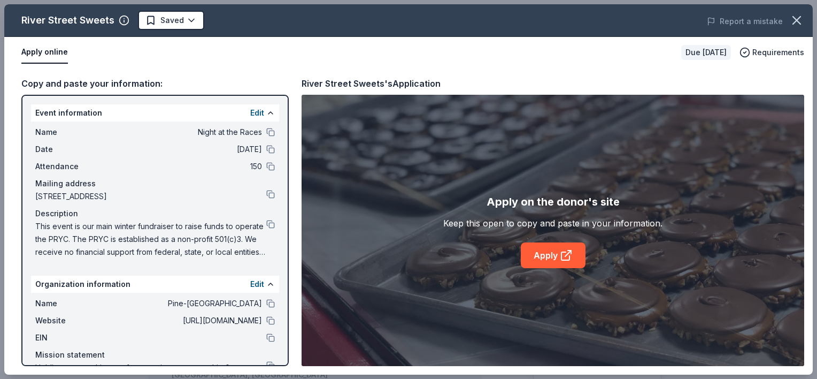
click at [178, 19] on html "Night at the Races Pro trial ends on 4PM[DATE] $10 in rewards Due [DATE] [GEOGR…" at bounding box center [408, 189] width 817 height 379
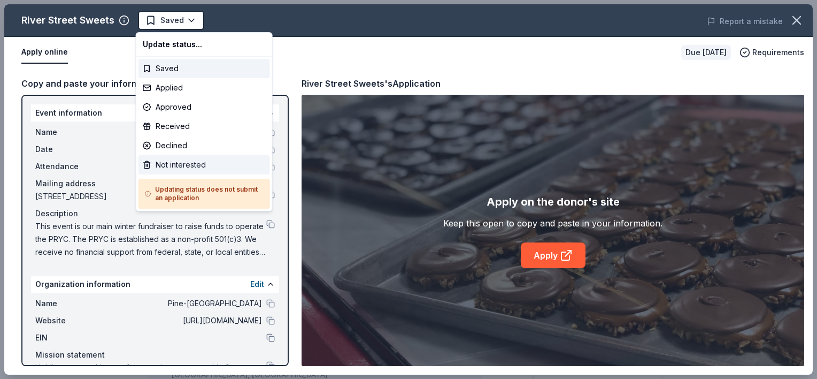
click at [166, 158] on div "Not interested" at bounding box center [205, 164] width 132 height 19
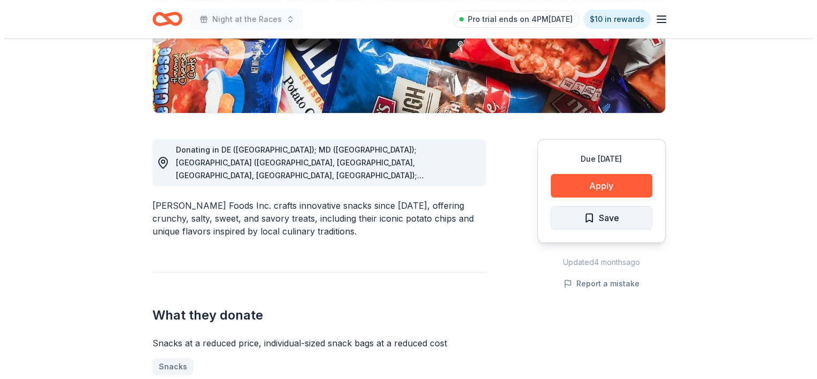
scroll to position [214, 0]
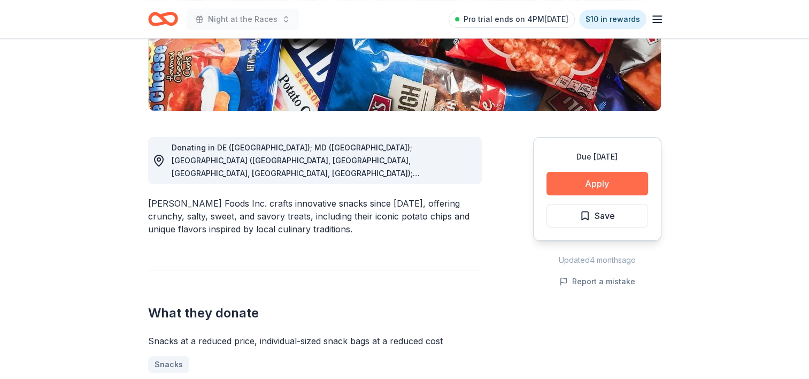
click at [619, 186] on button "Apply" at bounding box center [598, 184] width 102 height 24
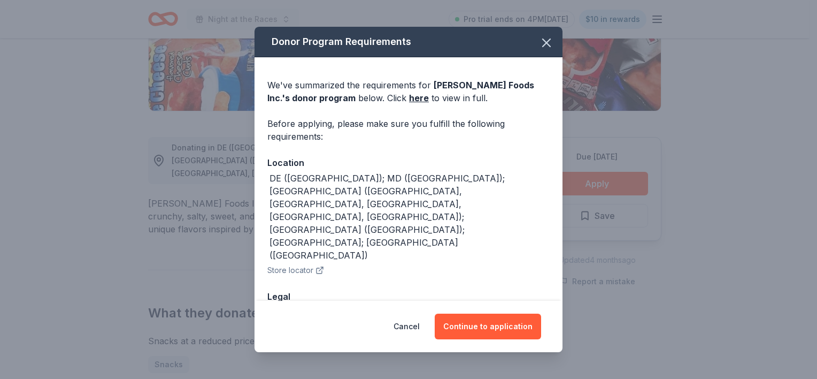
click at [497, 345] on div "Cancel Continue to application" at bounding box center [409, 326] width 308 height 51
click at [497, 333] on button "Continue to application" at bounding box center [488, 326] width 106 height 26
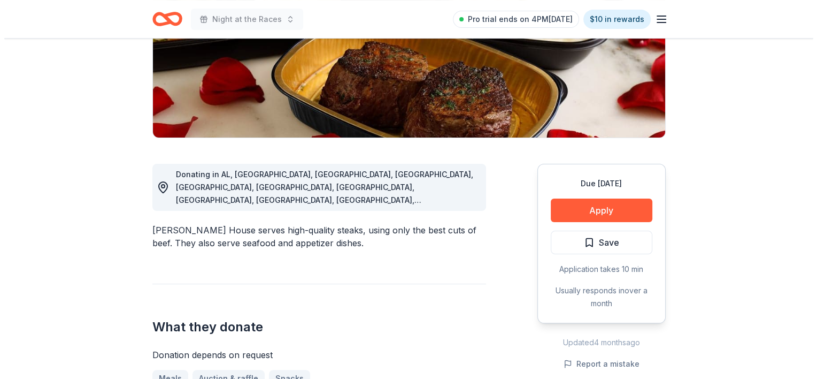
scroll to position [160, 0]
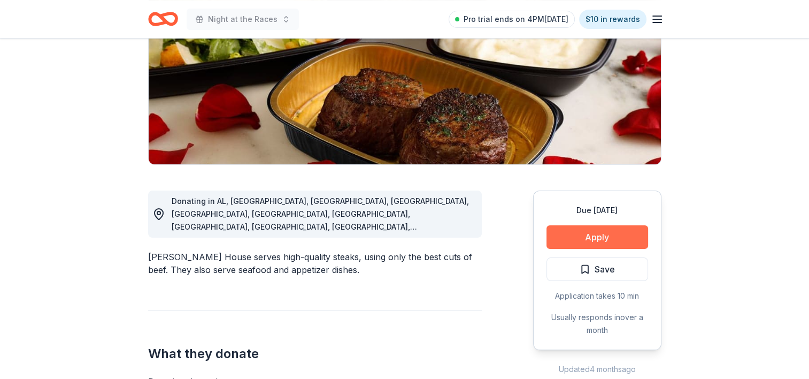
click at [573, 243] on button "Apply" at bounding box center [598, 237] width 102 height 24
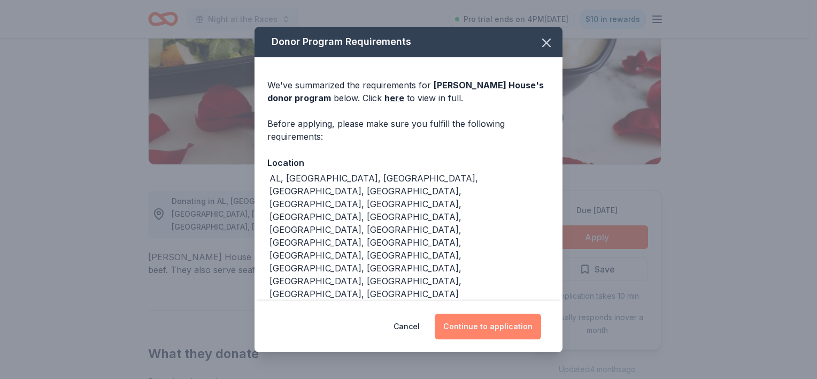
click at [532, 321] on button "Continue to application" at bounding box center [488, 326] width 106 height 26
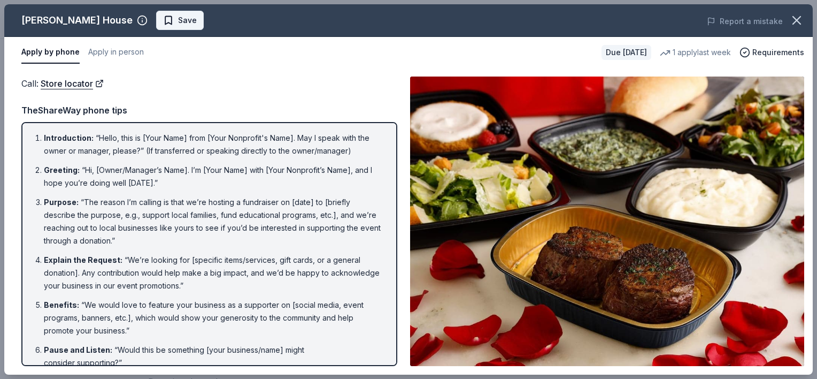
click at [196, 23] on span "Save" at bounding box center [187, 20] width 19 height 13
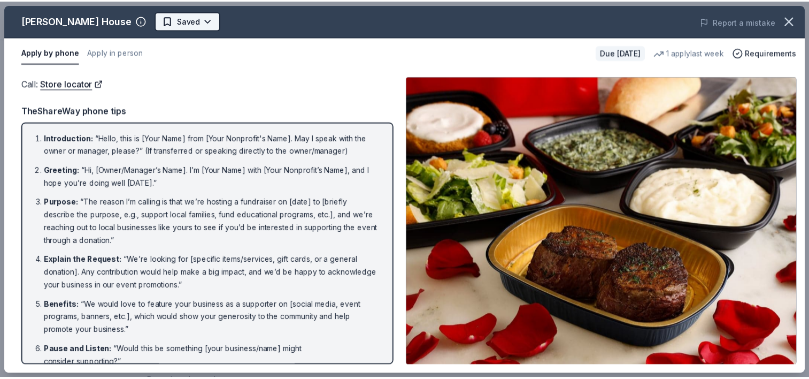
scroll to position [0, 0]
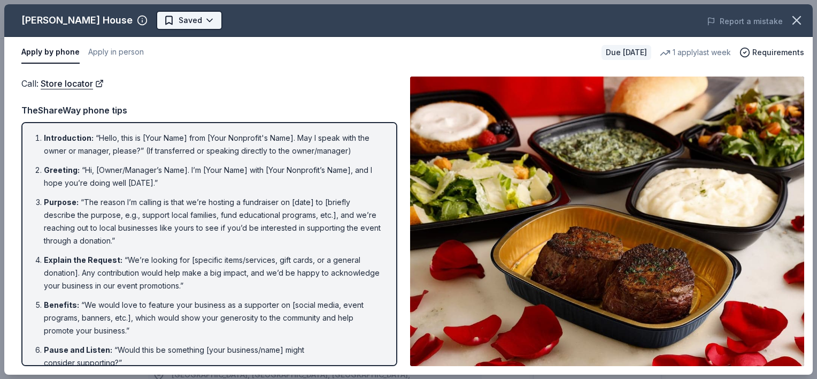
click at [196, 24] on body "Night at the Races Pro trial ends on 4PM, 10/16 $10 in rewards Due in 82 days S…" at bounding box center [404, 189] width 809 height 379
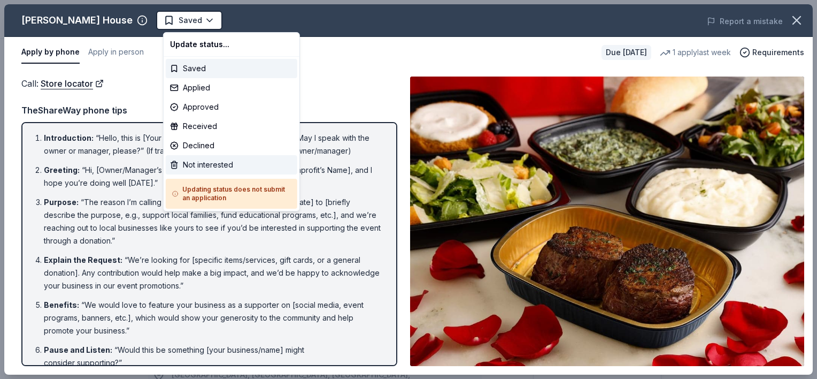
click at [188, 160] on div "Not interested" at bounding box center [232, 164] width 132 height 19
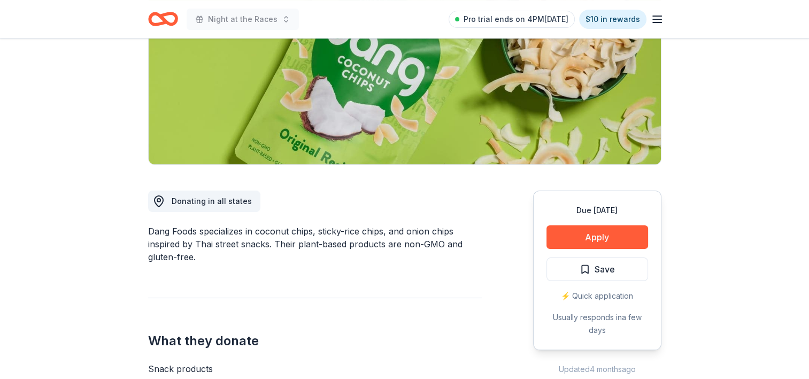
scroll to position [214, 0]
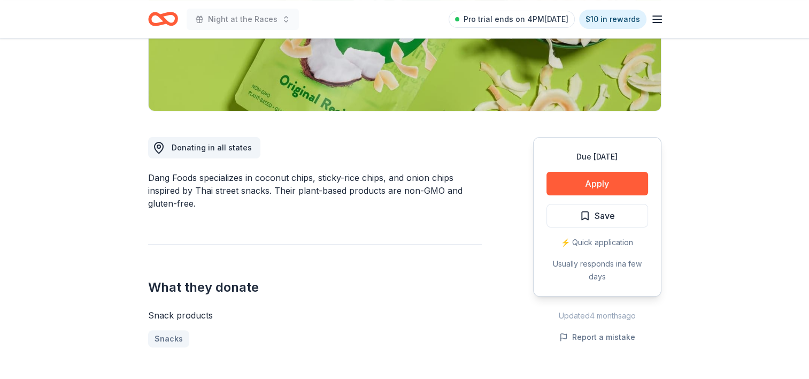
click at [560, 214] on button "Save" at bounding box center [598, 216] width 102 height 24
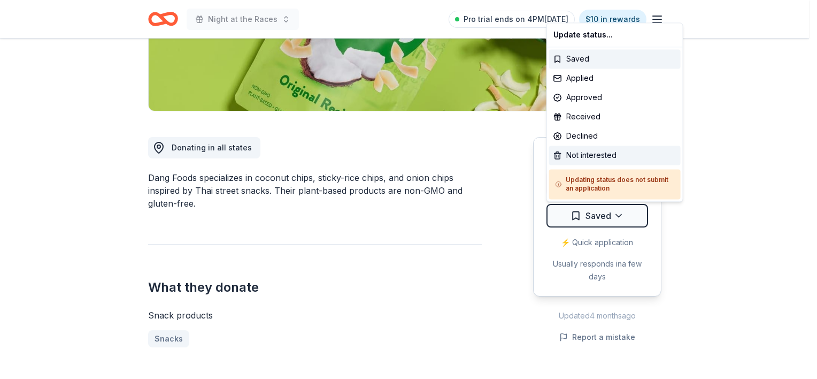
click at [578, 146] on div "Not interested" at bounding box center [615, 154] width 132 height 19
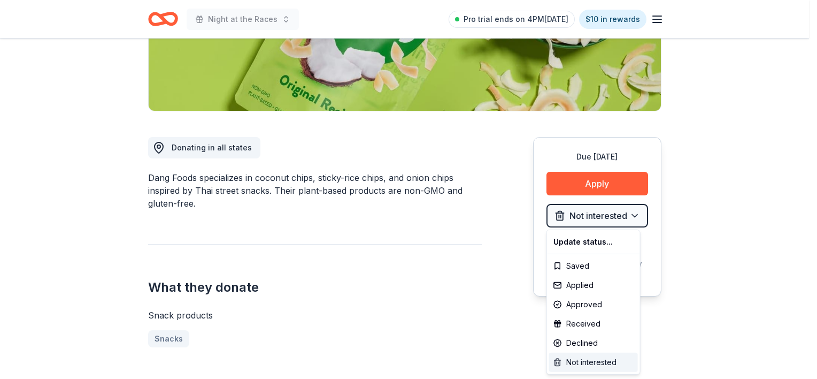
click at [617, 358] on div "Not interested" at bounding box center [593, 361] width 89 height 19
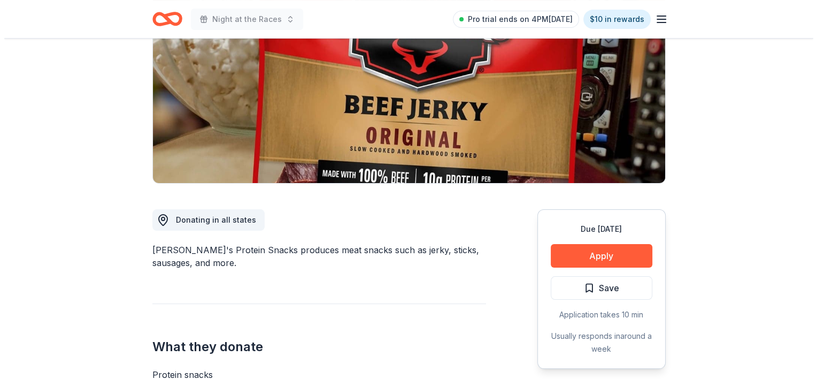
scroll to position [160, 0]
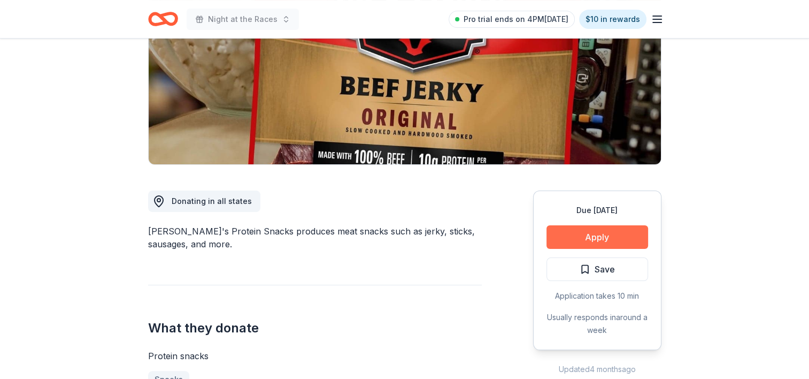
click at [611, 244] on button "Apply" at bounding box center [598, 237] width 102 height 24
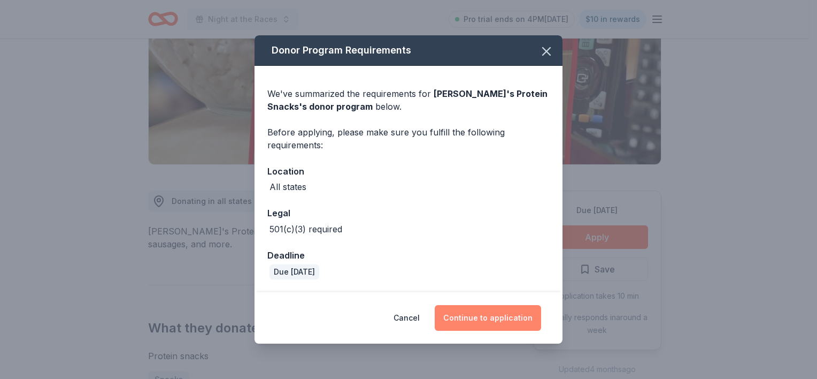
click at [529, 317] on button "Continue to application" at bounding box center [488, 318] width 106 height 26
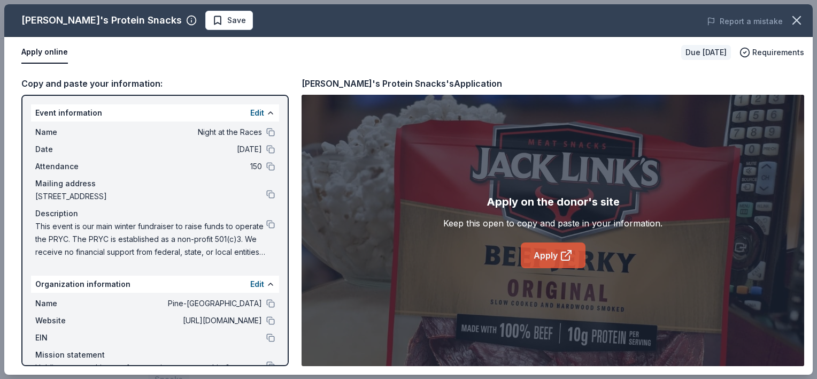
click at [535, 252] on link "Apply" at bounding box center [553, 255] width 65 height 26
click at [205, 28] on button "Save" at bounding box center [229, 20] width 48 height 19
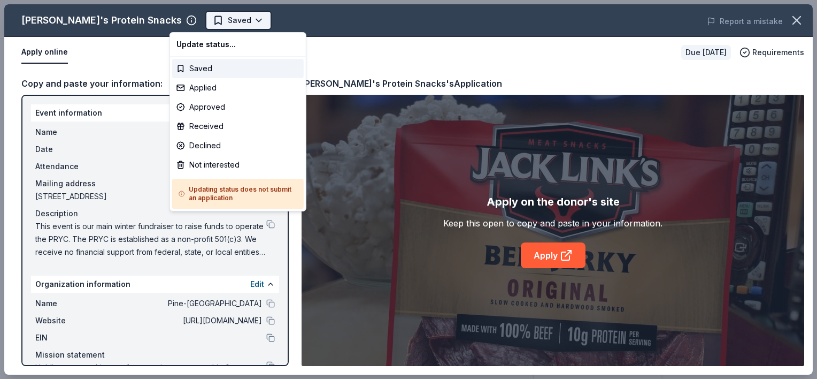
click at [195, 27] on body "Night at the Races Saved Apply Due in 22 days Share Jack Link's Protein Snacks …" at bounding box center [404, 189] width 809 height 379
click at [211, 85] on div "Applied" at bounding box center [238, 87] width 132 height 19
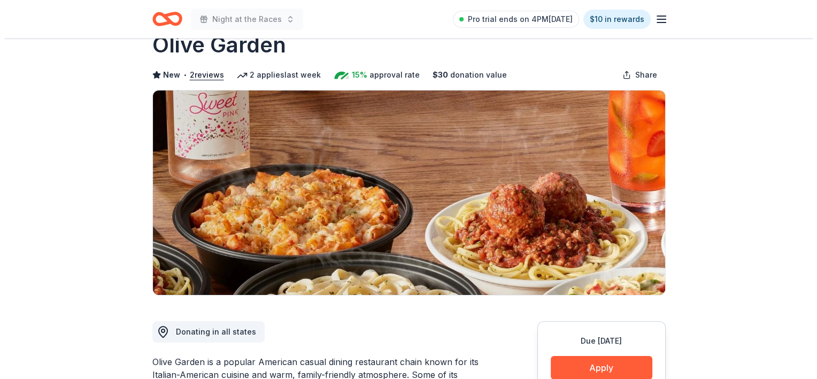
scroll to position [107, 0]
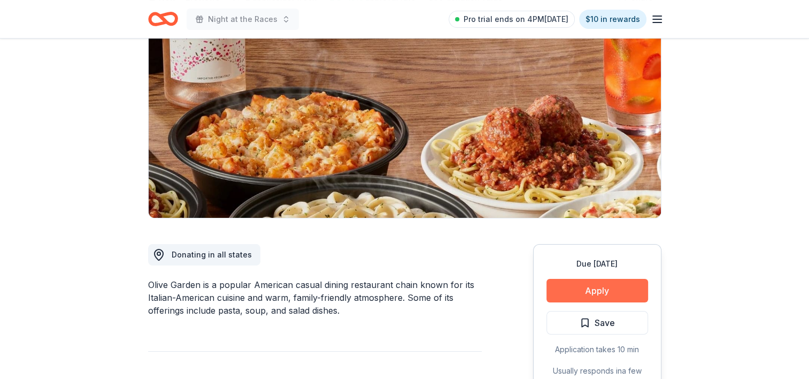
click at [627, 296] on button "Apply" at bounding box center [598, 291] width 102 height 24
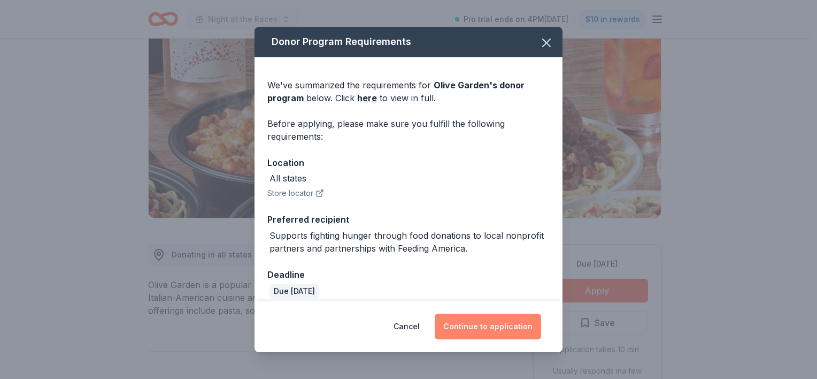
click at [518, 332] on button "Continue to application" at bounding box center [488, 326] width 106 height 26
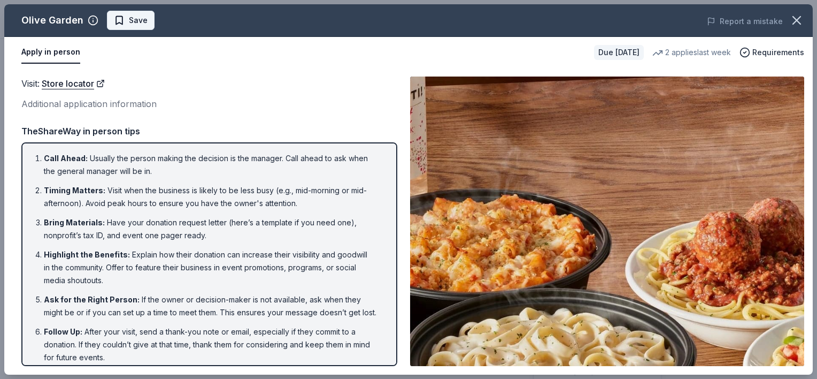
click at [142, 20] on span "Save" at bounding box center [138, 20] width 19 height 13
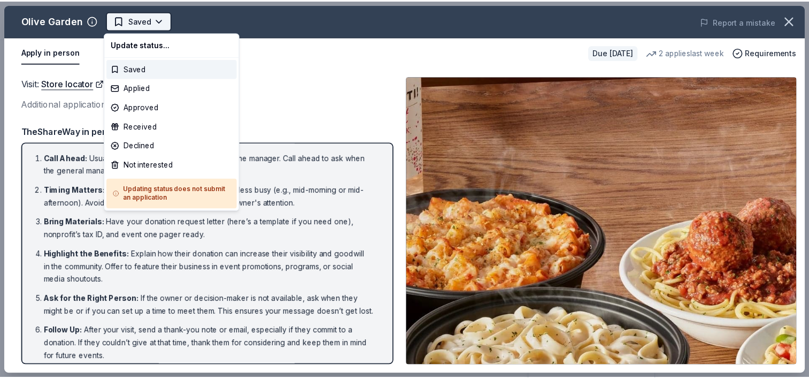
scroll to position [0, 0]
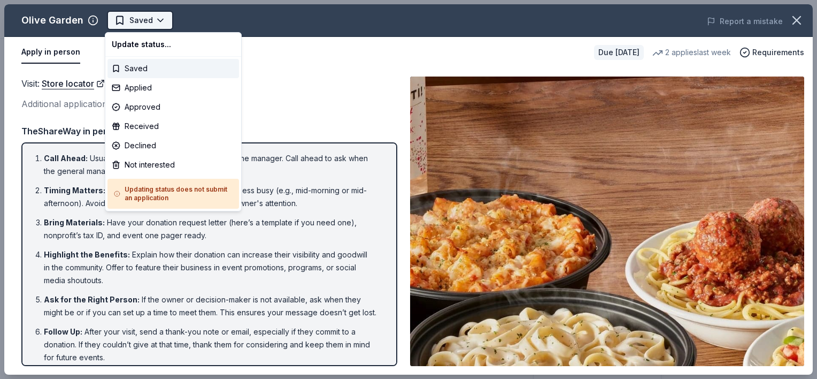
click at [142, 28] on html "Night at the Races Saved Apply Due [DATE] [GEOGRAPHIC_DATA] New • 2 reviews 2 a…" at bounding box center [408, 189] width 817 height 379
click at [143, 160] on div "Not interested" at bounding box center [173, 164] width 132 height 19
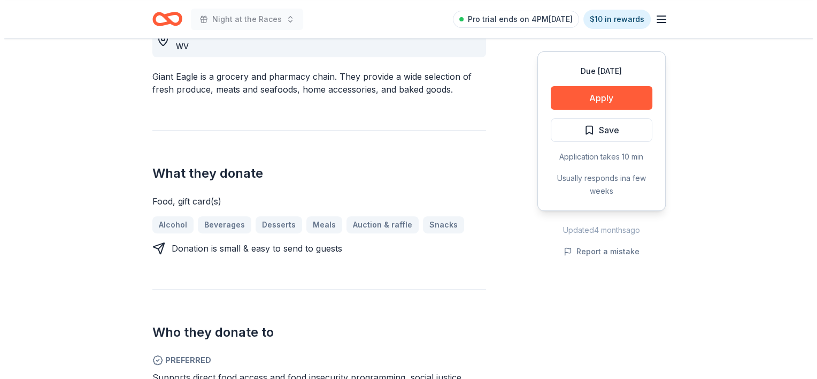
scroll to position [321, 0]
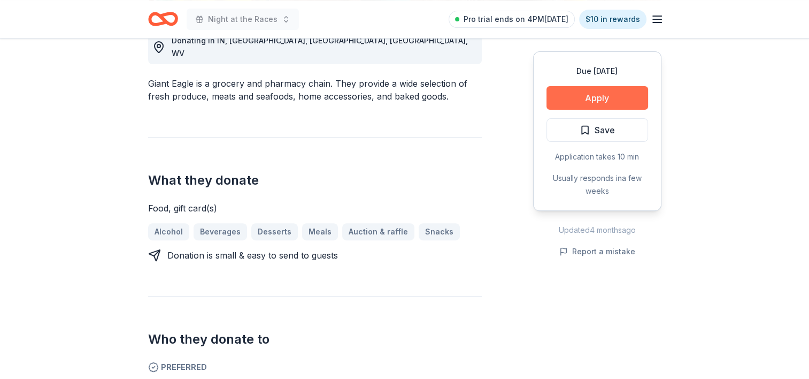
click at [625, 98] on button "Apply" at bounding box center [598, 98] width 102 height 24
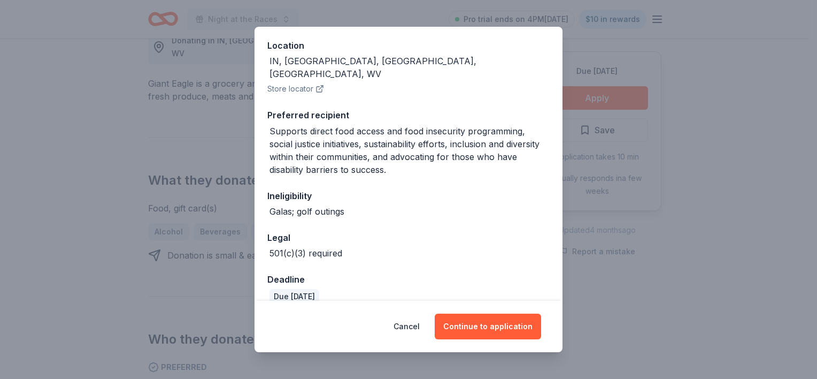
scroll to position [120, 0]
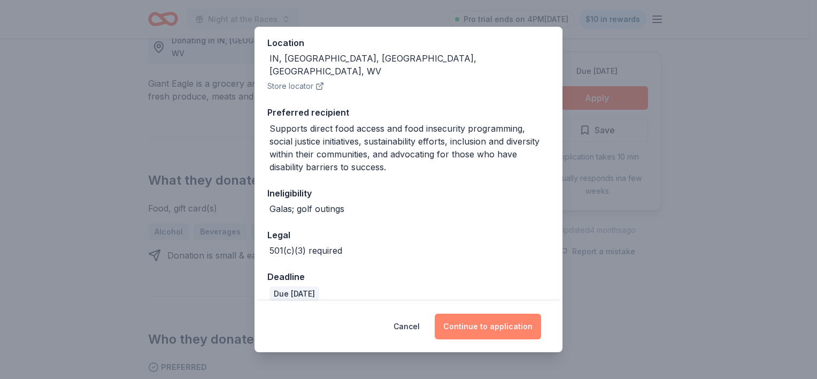
click at [509, 321] on button "Continue to application" at bounding box center [488, 326] width 106 height 26
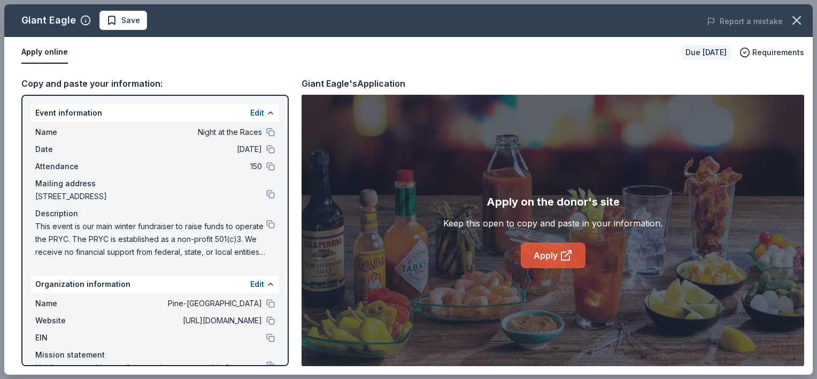
click at [542, 247] on link "Apply" at bounding box center [553, 255] width 65 height 26
click at [140, 19] on button "Save" at bounding box center [123, 20] width 48 height 19
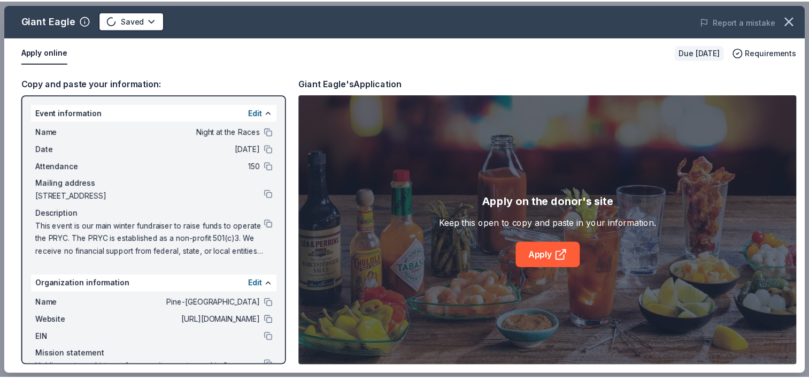
scroll to position [0, 0]
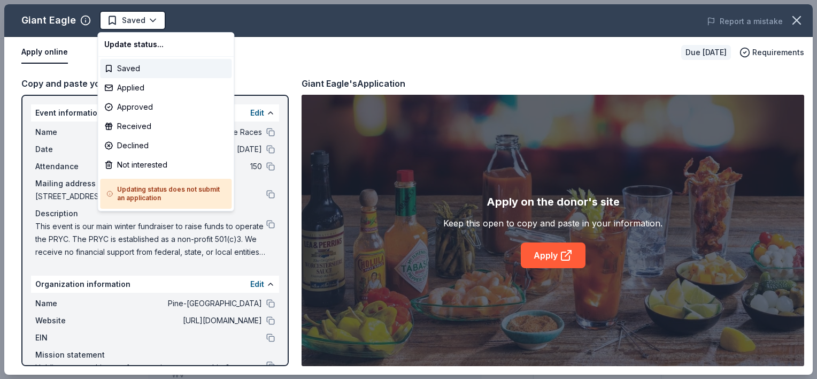
click at [140, 19] on html "Night at the Races Saved Apply Due [DATE] Share Giant Eagle New 6% approval rat…" at bounding box center [408, 189] width 817 height 379
click at [128, 168] on div "Not interested" at bounding box center [166, 164] width 132 height 19
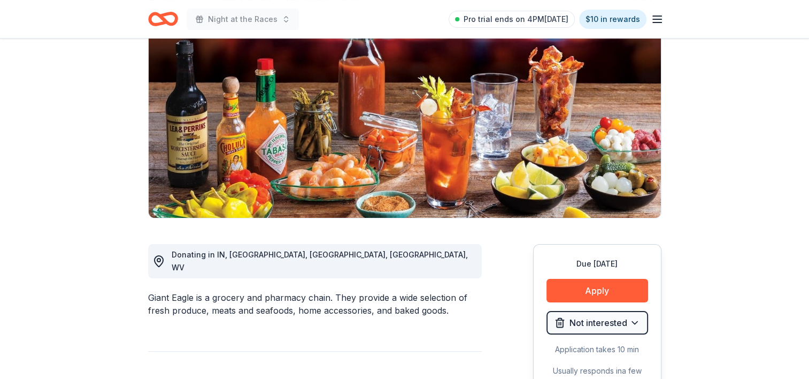
scroll to position [160, 0]
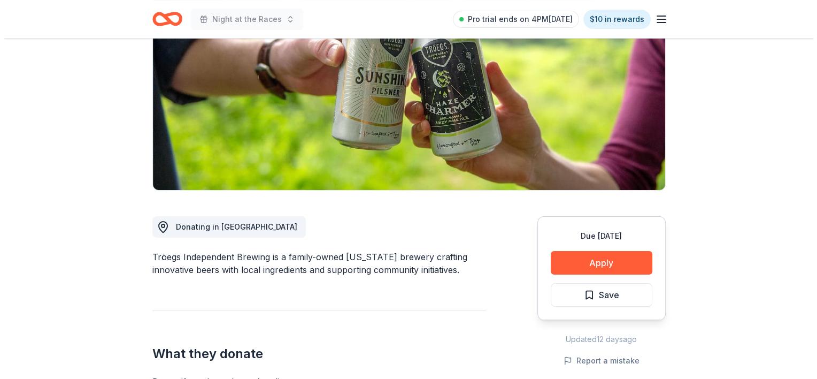
scroll to position [160, 0]
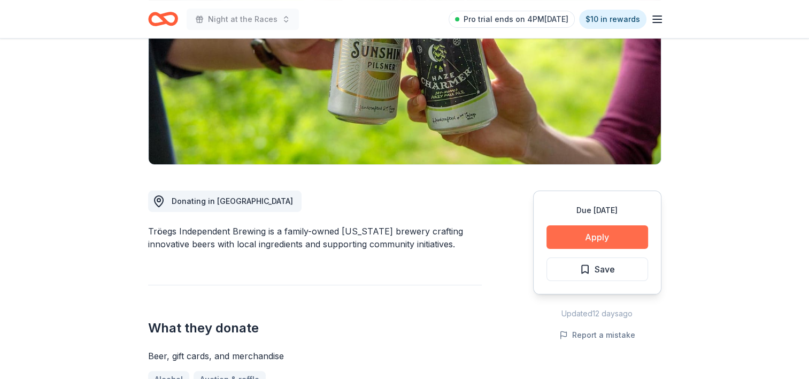
click at [606, 231] on button "Apply" at bounding box center [598, 237] width 102 height 24
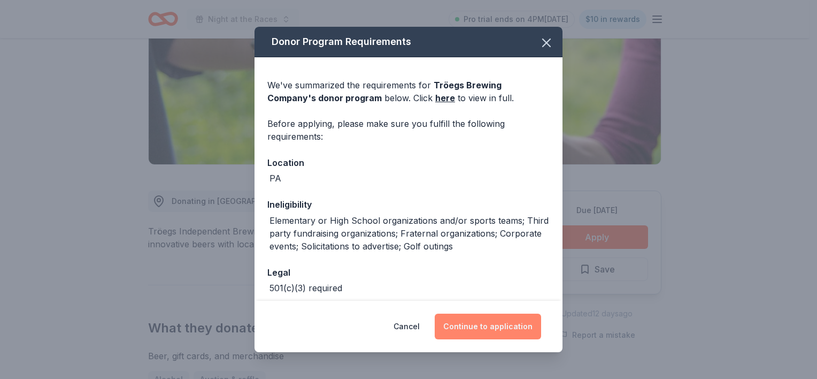
click at [511, 321] on button "Continue to application" at bounding box center [488, 326] width 106 height 26
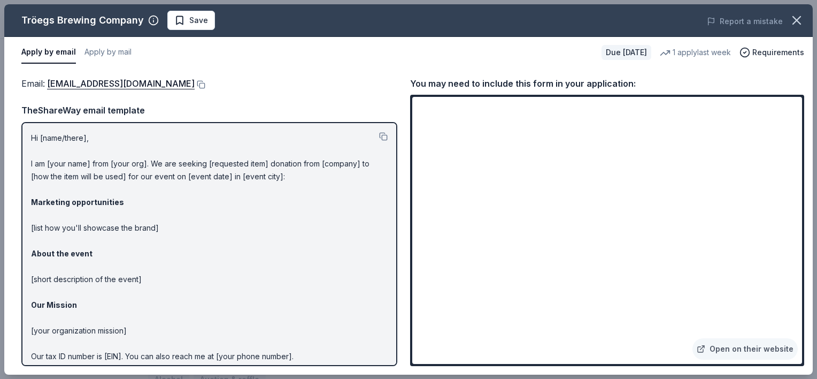
click at [221, 26] on div "Tröegs Brewing Company Save" at bounding box center [246, 20] width 485 height 19
click at [201, 26] on span "Save" at bounding box center [198, 20] width 19 height 13
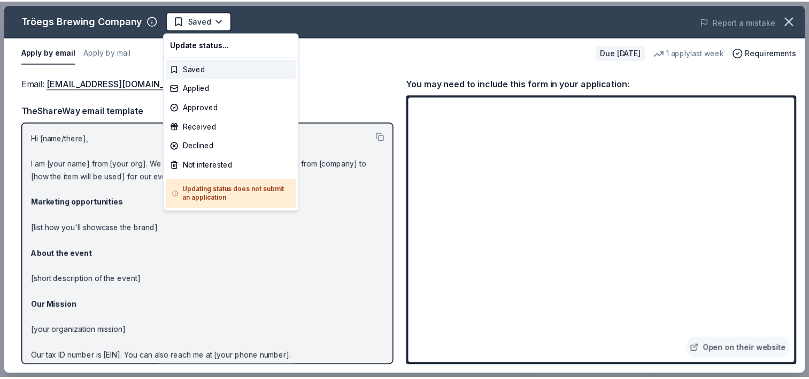
scroll to position [0, 0]
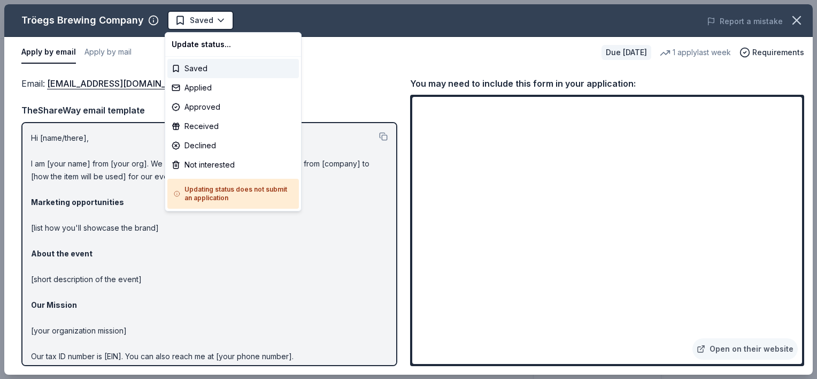
click at [201, 26] on body "Night at the Races Saved Apply Due [DATE] Share Tröegs Brewing Company New 1 ap…" at bounding box center [404, 189] width 809 height 379
click at [218, 172] on div "Not interested" at bounding box center [233, 164] width 132 height 19
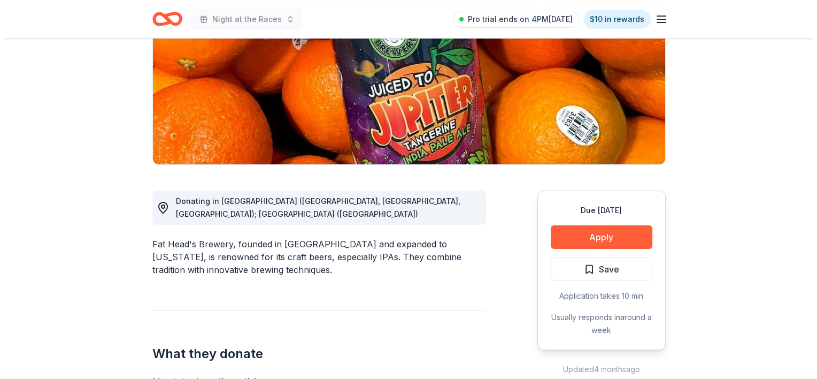
scroll to position [214, 0]
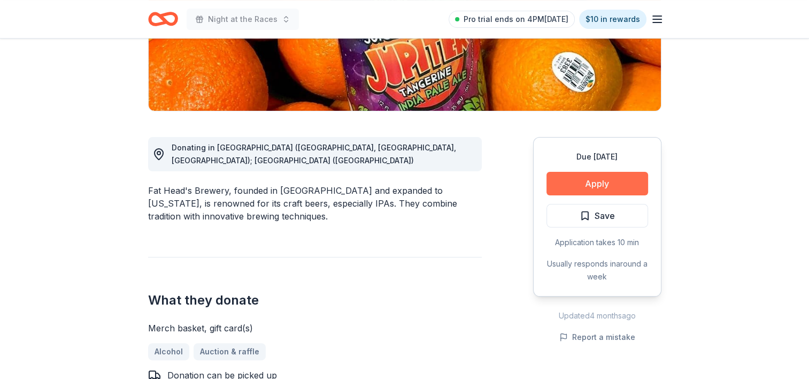
click at [599, 187] on button "Apply" at bounding box center [598, 184] width 102 height 24
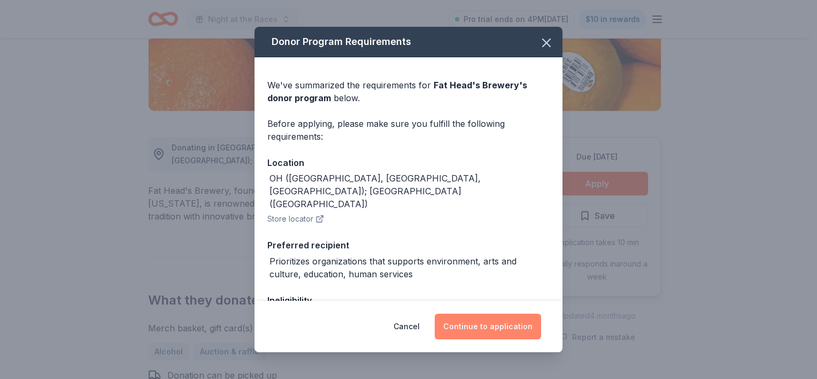
click at [504, 328] on button "Continue to application" at bounding box center [488, 326] width 106 height 26
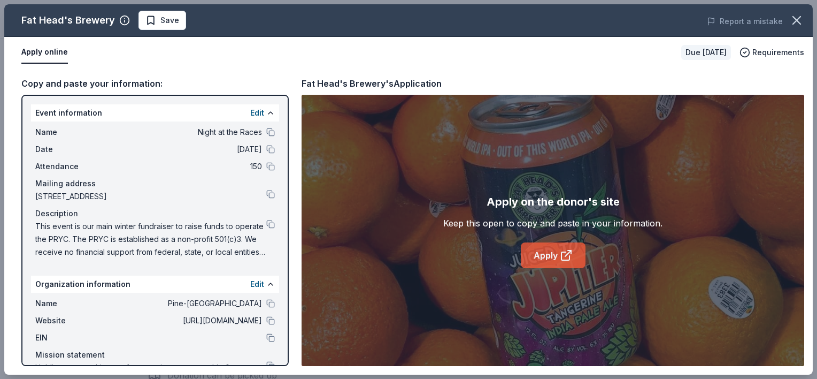
click at [537, 261] on link "Apply" at bounding box center [553, 255] width 65 height 26
click at [173, 25] on span "Save" at bounding box center [169, 20] width 19 height 13
click at [174, 25] on html "Night at the Races Pro trial ends on 4PM, 10/16 $10 in rewards Due in 70 days S…" at bounding box center [408, 189] width 817 height 379
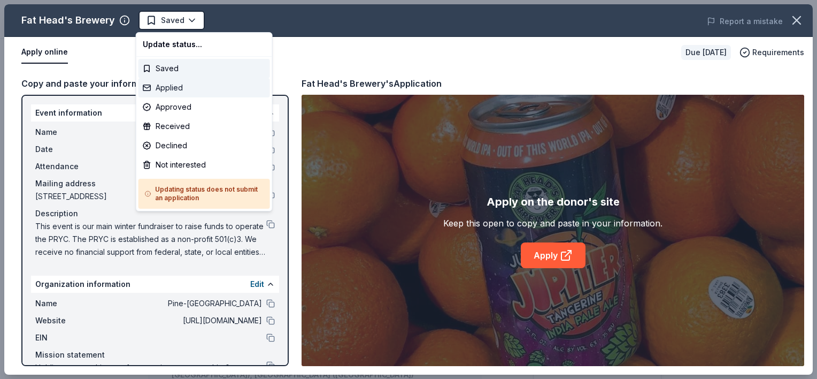
click at [177, 90] on div "Applied" at bounding box center [205, 87] width 132 height 19
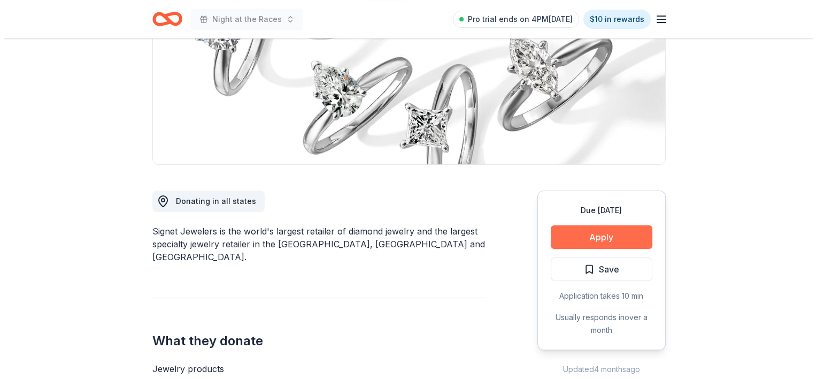
scroll to position [214, 0]
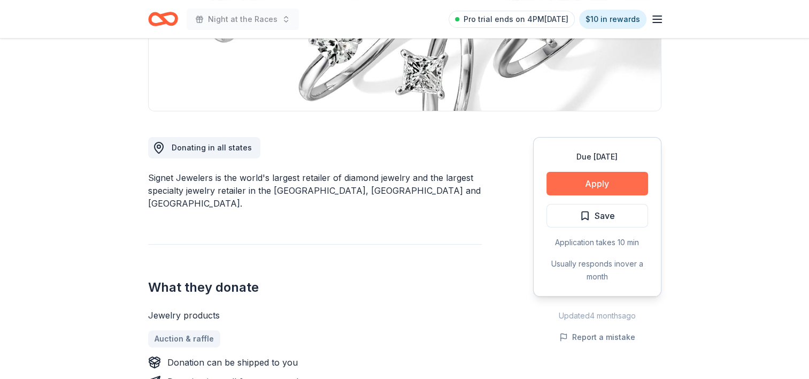
click at [628, 179] on button "Apply" at bounding box center [598, 184] width 102 height 24
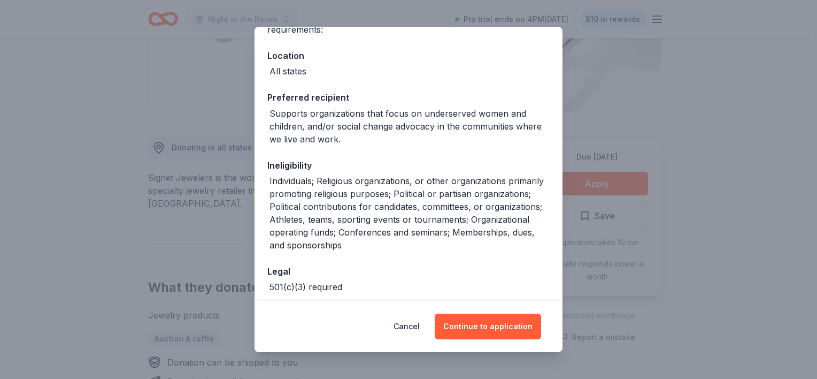
scroll to position [53, 0]
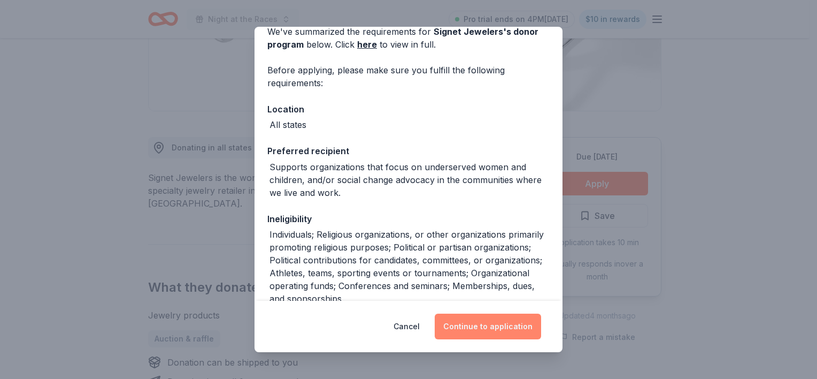
click at [484, 329] on button "Continue to application" at bounding box center [488, 326] width 106 height 26
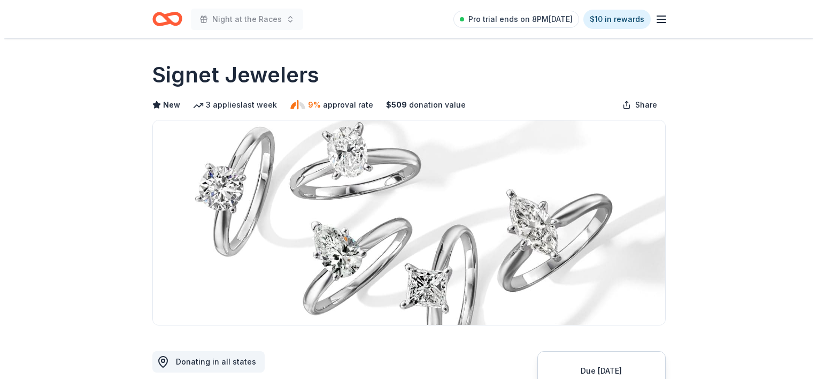
scroll to position [214, 0]
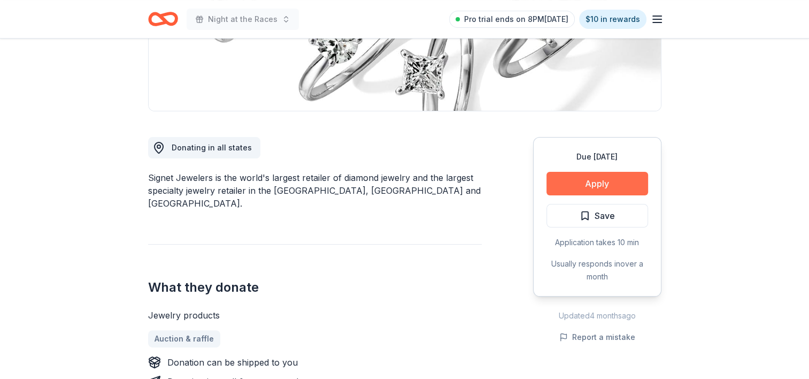
click at [592, 183] on button "Apply" at bounding box center [598, 184] width 102 height 24
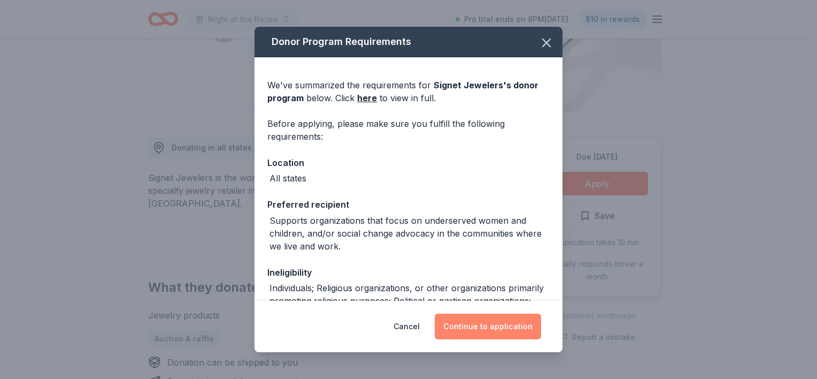
click at [496, 322] on button "Continue to application" at bounding box center [488, 326] width 106 height 26
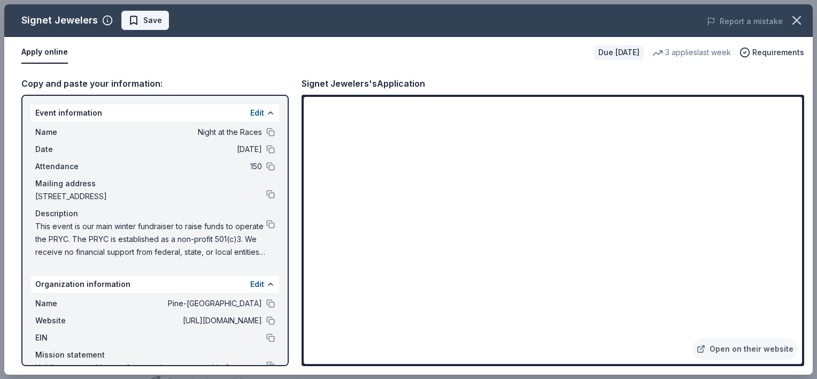
click at [153, 18] on span "Save" at bounding box center [152, 20] width 19 height 13
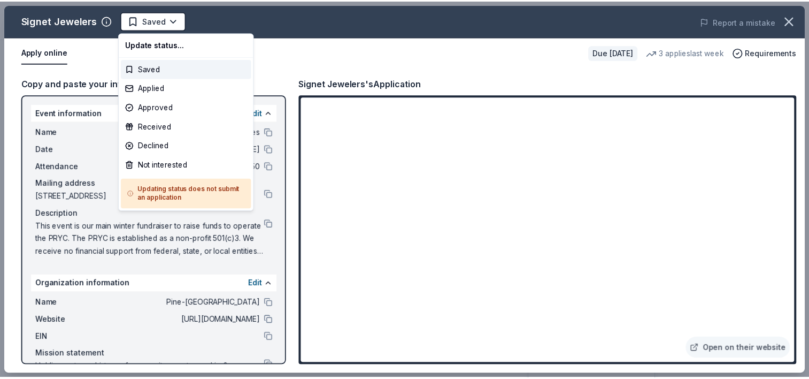
scroll to position [0, 0]
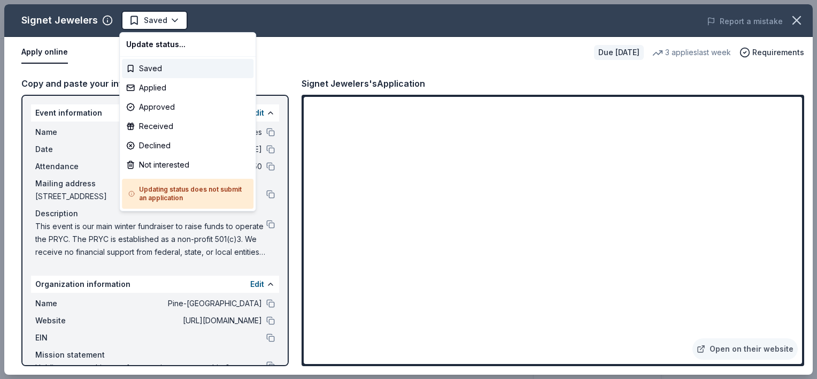
click at [153, 18] on html "Night at the Races Saved Apply Due [DATE] Share Signet Jewelers New 3 applies l…" at bounding box center [408, 189] width 817 height 379
click at [147, 83] on div "Applied" at bounding box center [188, 87] width 132 height 19
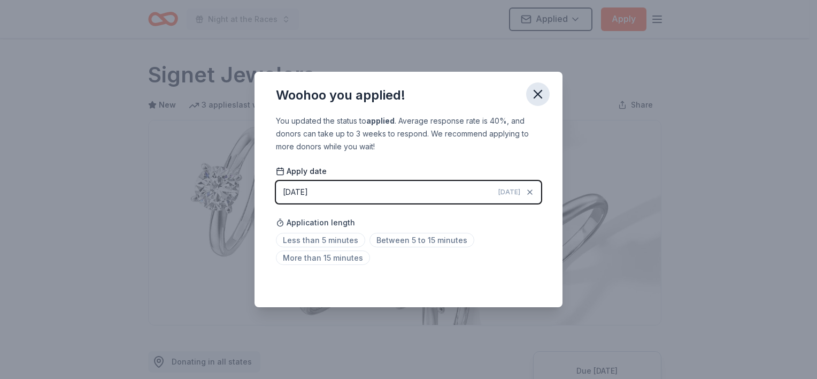
click at [537, 91] on icon "button" at bounding box center [538, 94] width 15 height 15
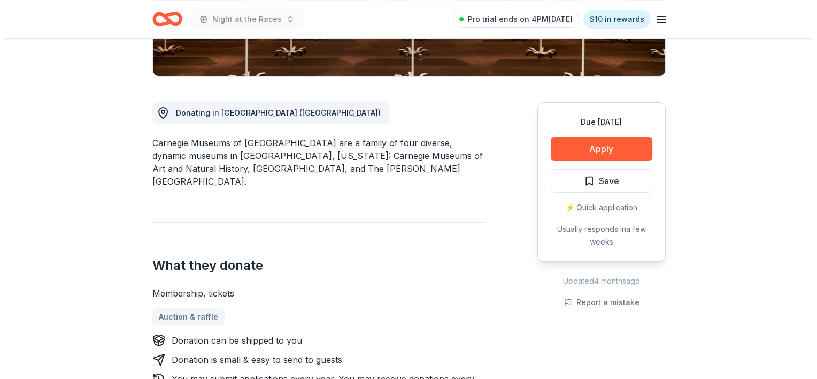
scroll to position [267, 0]
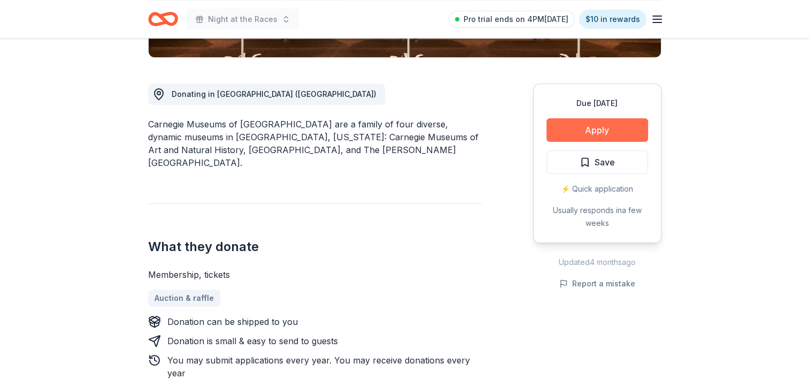
click at [583, 126] on button "Apply" at bounding box center [598, 130] width 102 height 24
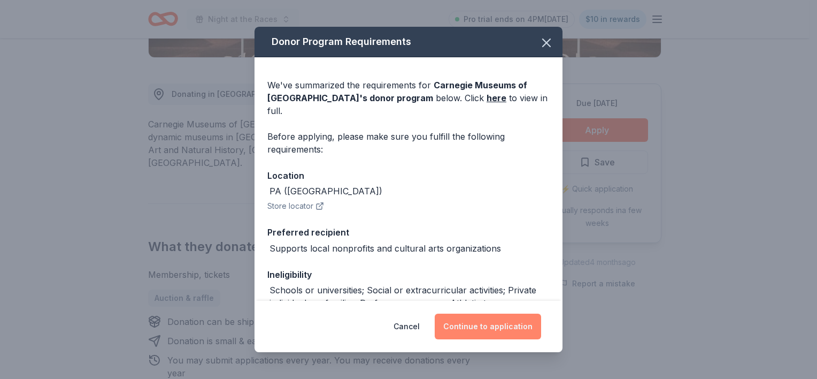
click at [512, 328] on button "Continue to application" at bounding box center [488, 326] width 106 height 26
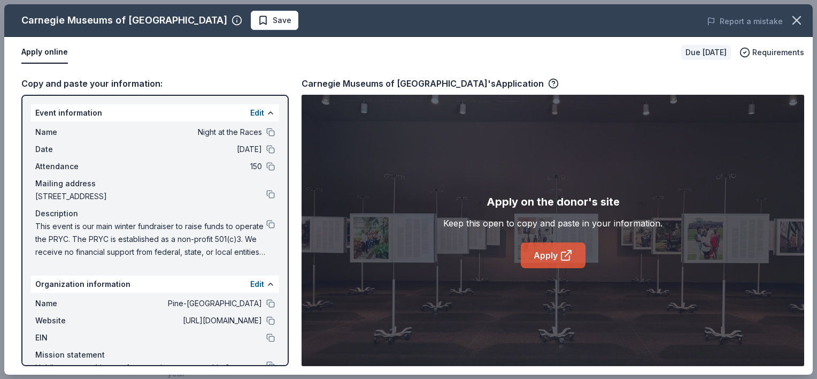
click at [541, 262] on link "Apply" at bounding box center [553, 255] width 65 height 26
click at [273, 24] on span "Save" at bounding box center [282, 20] width 19 height 13
click at [225, 24] on div "Carnegie Museums of Pittsburgh Saved" at bounding box center [246, 20] width 485 height 19
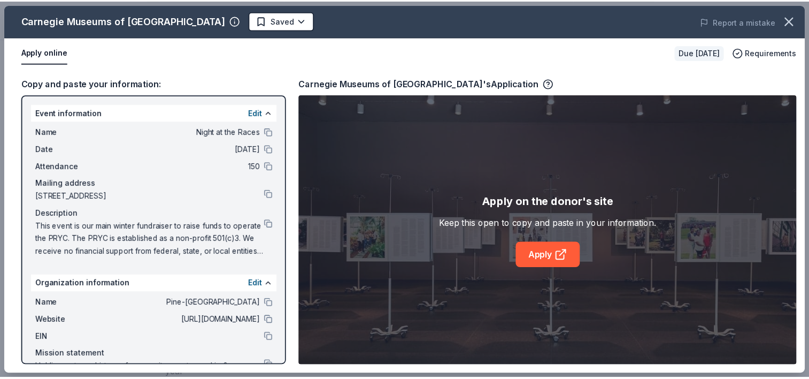
scroll to position [0, 0]
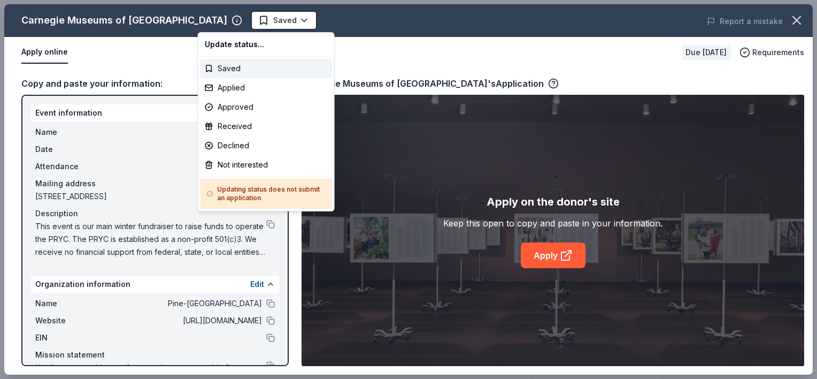
click at [225, 24] on body "Night at the Races Saved Apply Due in 70 days Share Carnegie Museums of Pittsbu…" at bounding box center [404, 189] width 809 height 379
click at [231, 94] on div "Applied" at bounding box center [267, 87] width 132 height 19
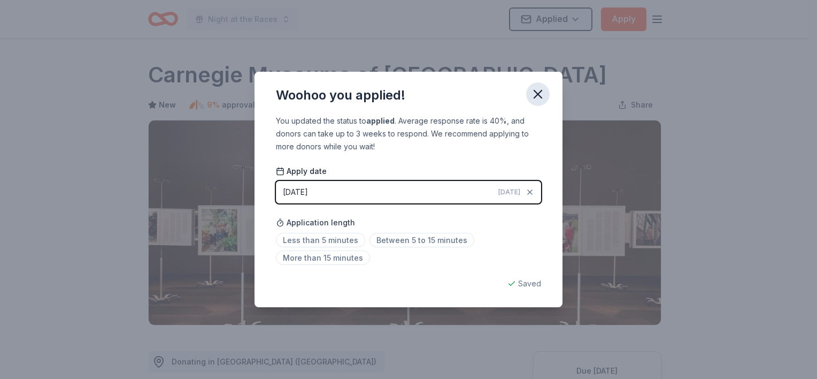
click at [541, 91] on icon "button" at bounding box center [538, 94] width 15 height 15
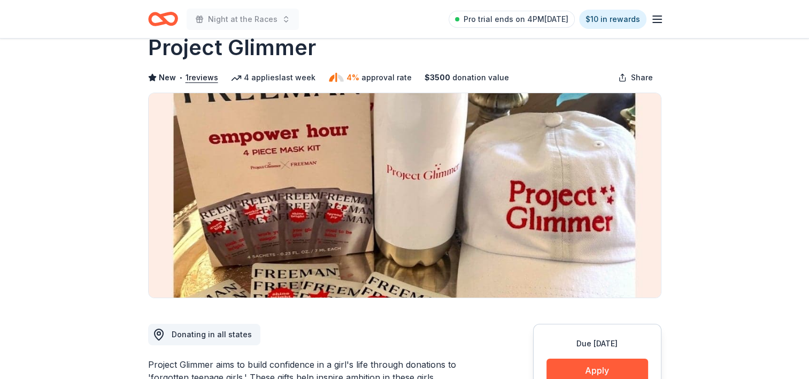
scroll to position [9, 0]
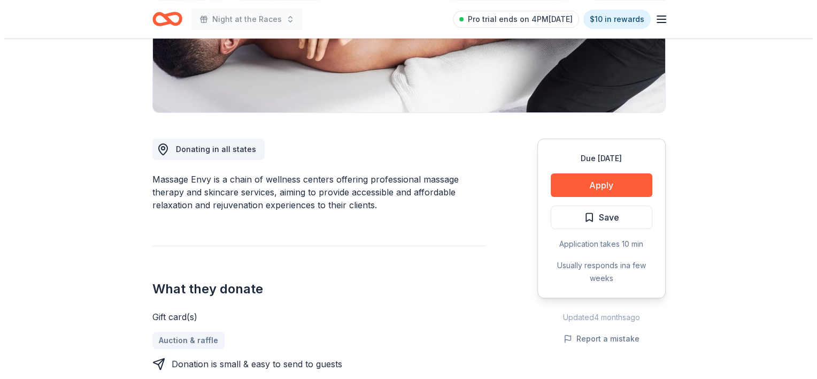
scroll to position [214, 0]
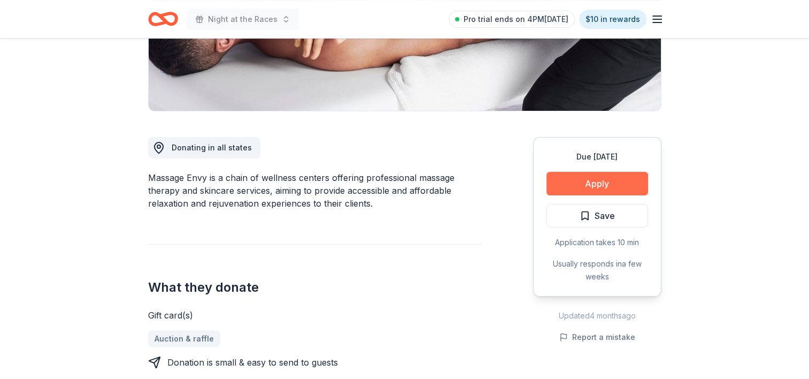
click at [623, 190] on button "Apply" at bounding box center [598, 184] width 102 height 24
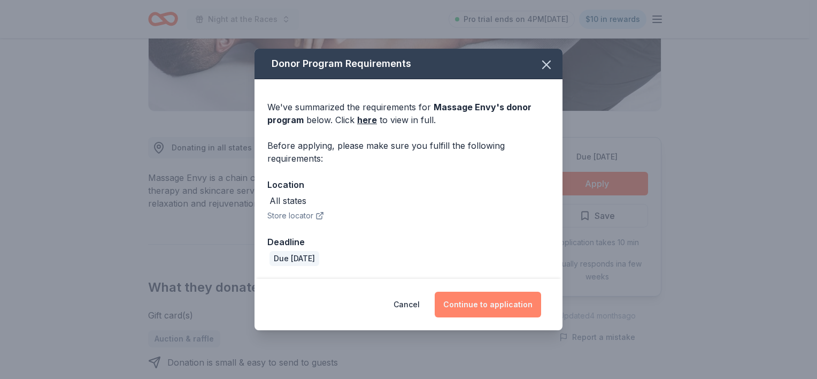
click at [515, 297] on button "Continue to application" at bounding box center [488, 304] width 106 height 26
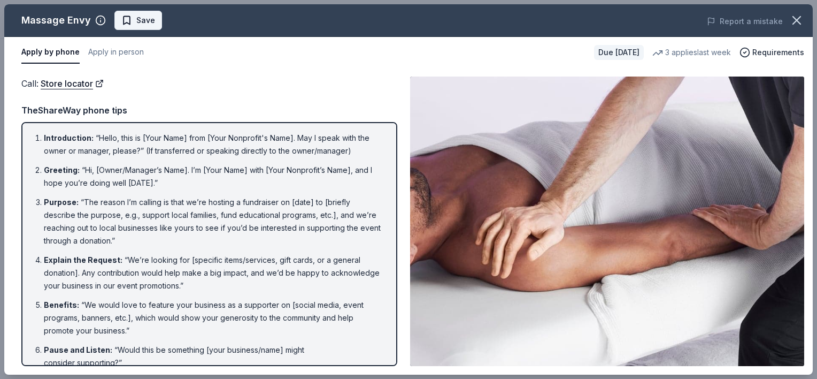
click at [132, 22] on span "Save" at bounding box center [138, 20] width 34 height 13
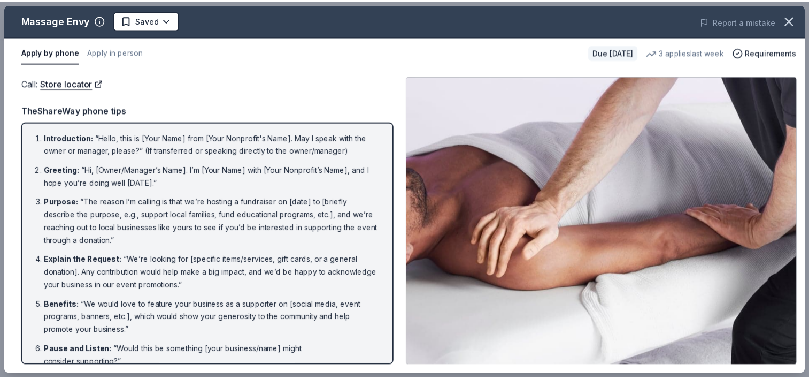
scroll to position [0, 0]
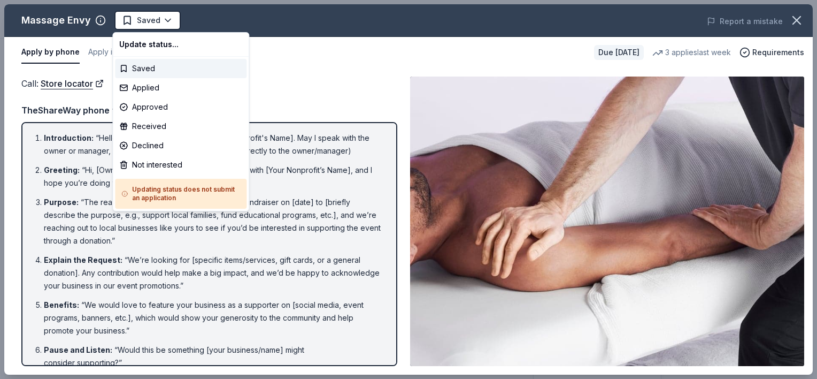
click at [132, 22] on html "Night at the Races Saved Apply Due in 82 days Share Massage Envy New 3 applies …" at bounding box center [408, 189] width 817 height 379
click at [175, 163] on div "Not interested" at bounding box center [181, 164] width 132 height 19
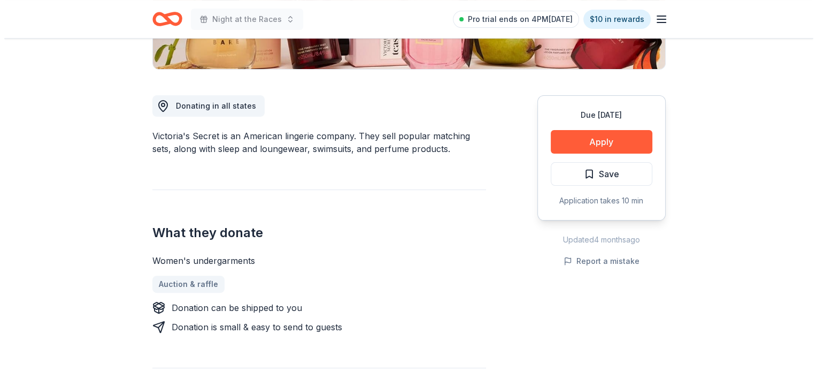
scroll to position [267, 0]
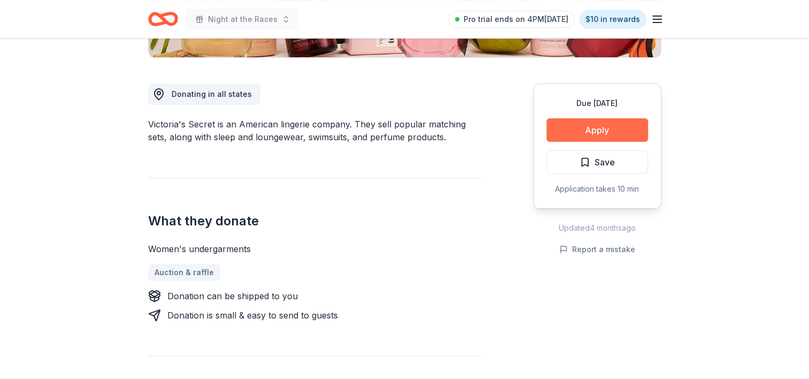
click at [629, 126] on button "Apply" at bounding box center [598, 130] width 102 height 24
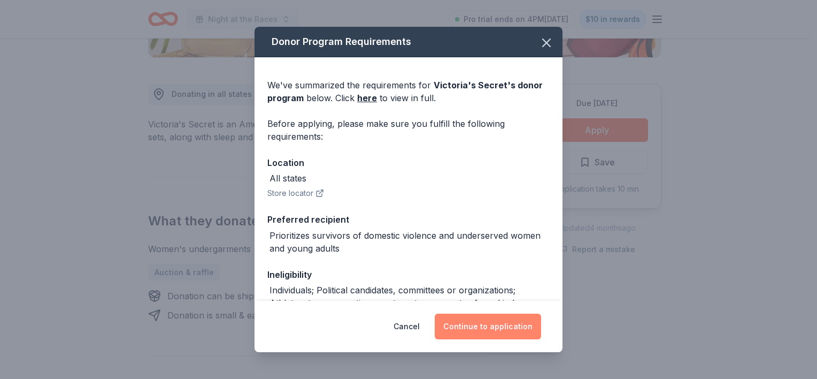
click at [516, 322] on button "Continue to application" at bounding box center [488, 326] width 106 height 26
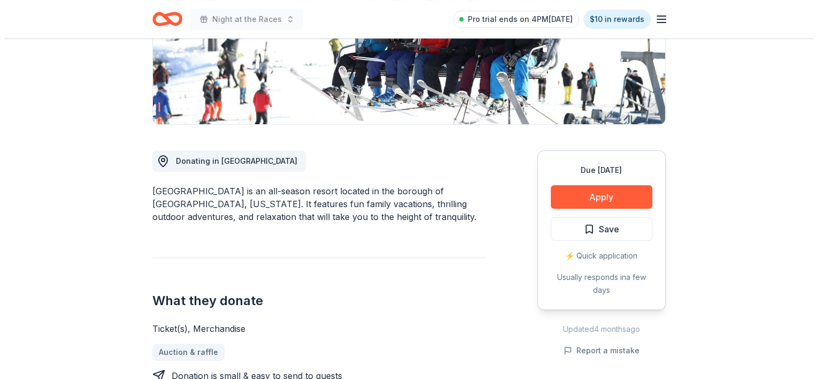
scroll to position [214, 0]
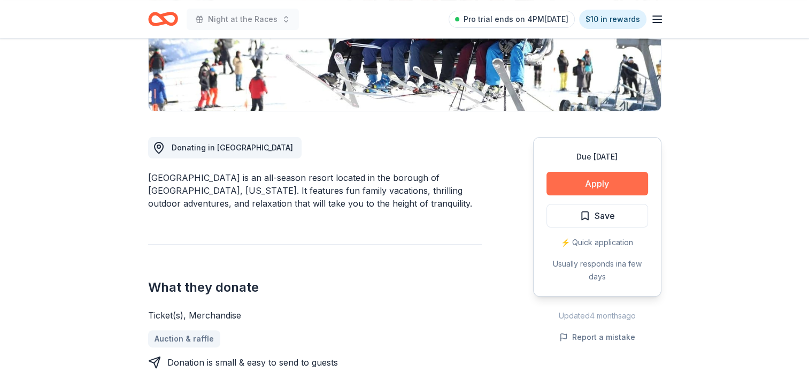
click at [598, 186] on button "Apply" at bounding box center [598, 184] width 102 height 24
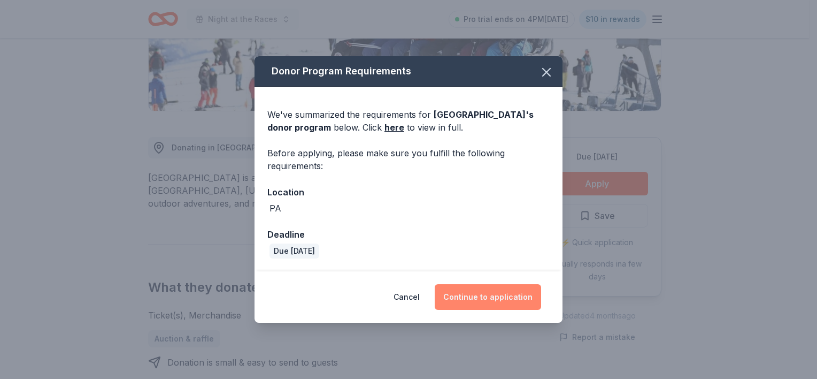
click at [502, 303] on button "Continue to application" at bounding box center [488, 297] width 106 height 26
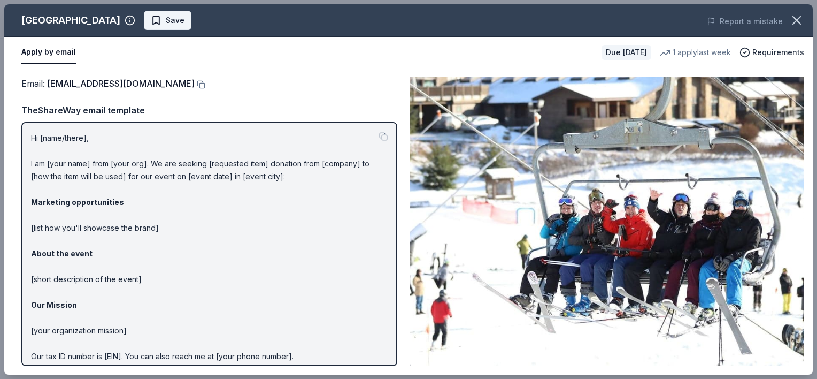
click at [191, 28] on button "Save" at bounding box center [168, 20] width 48 height 19
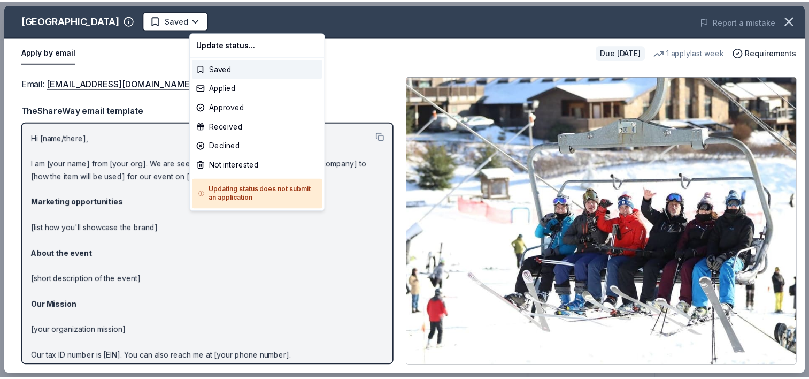
scroll to position [0, 0]
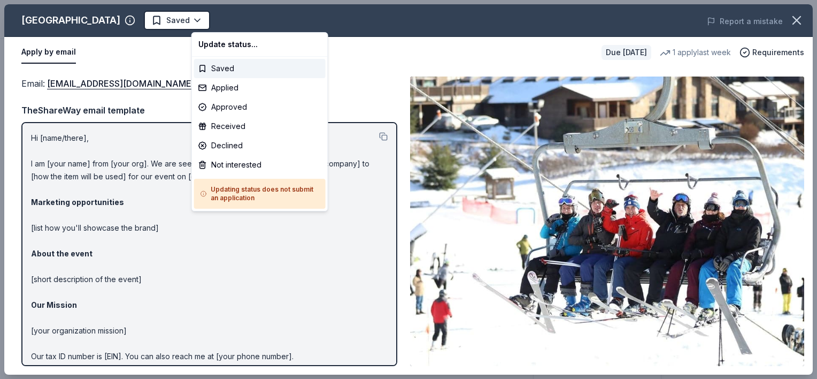
click at [204, 28] on body "Night at the Races Pro trial ends on 4PM[DATE] $10 in rewards Due [DATE] Share …" at bounding box center [404, 189] width 809 height 379
click at [240, 163] on div "Not interested" at bounding box center [260, 164] width 132 height 19
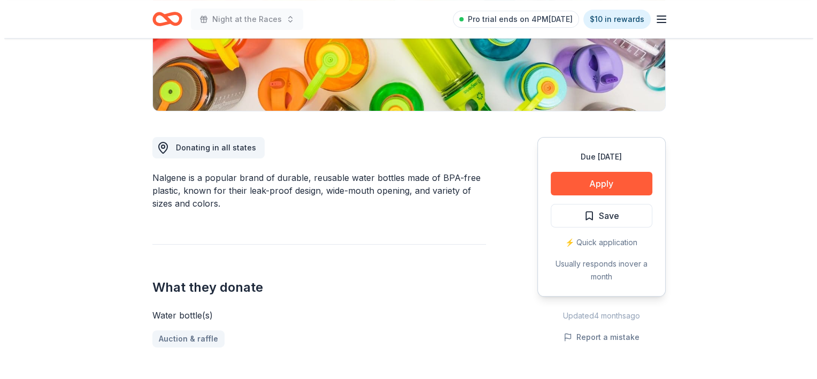
scroll to position [267, 0]
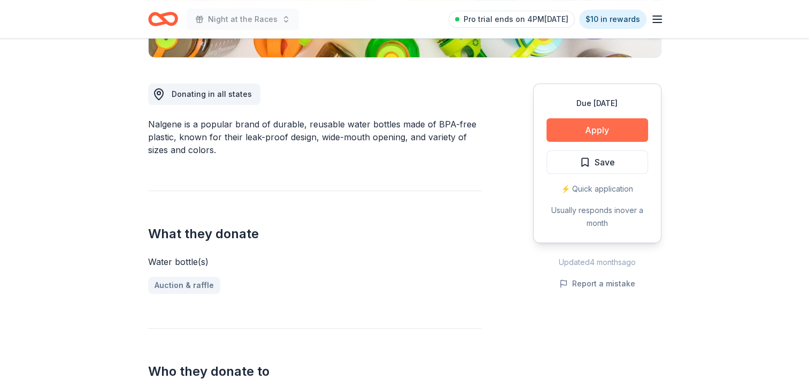
click at [590, 123] on button "Apply" at bounding box center [598, 130] width 102 height 24
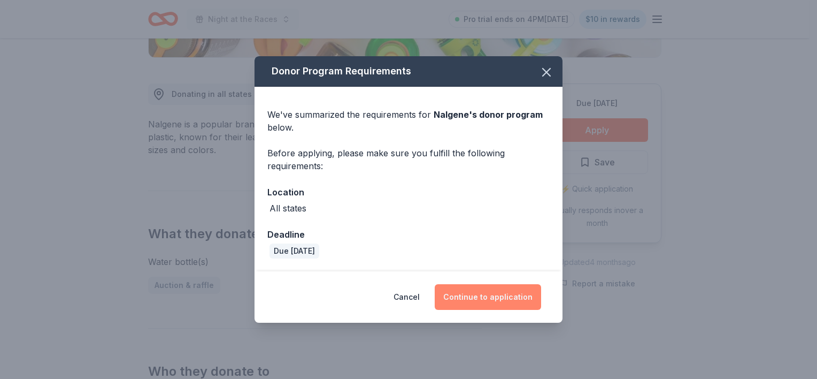
click at [524, 304] on button "Continue to application" at bounding box center [488, 297] width 106 height 26
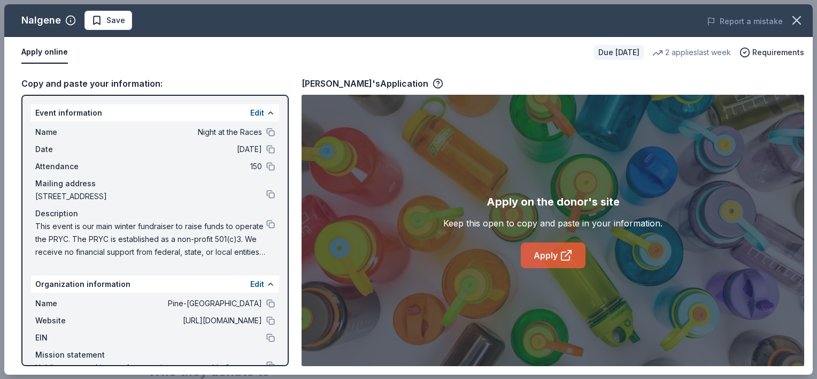
click at [539, 257] on link "Apply" at bounding box center [553, 255] width 65 height 26
click at [122, 26] on span "Save" at bounding box center [115, 20] width 19 height 13
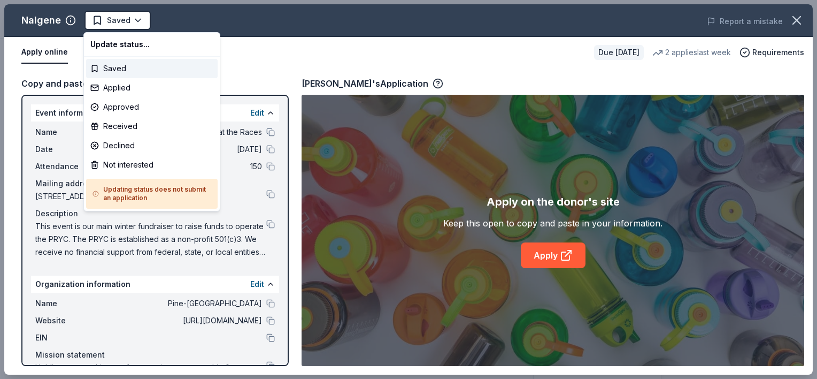
click at [122, 26] on html "Night at the Races Saved Apply Due [DATE] Share Nalgene New 2 applies last week…" at bounding box center [408, 189] width 817 height 379
click at [133, 85] on div "Applied" at bounding box center [152, 87] width 132 height 19
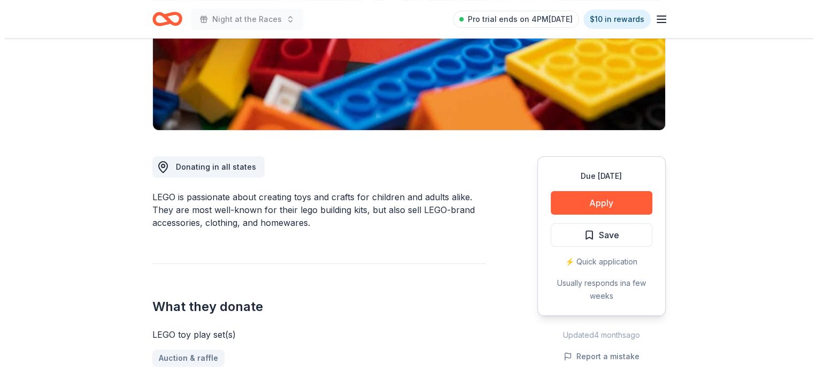
scroll to position [214, 0]
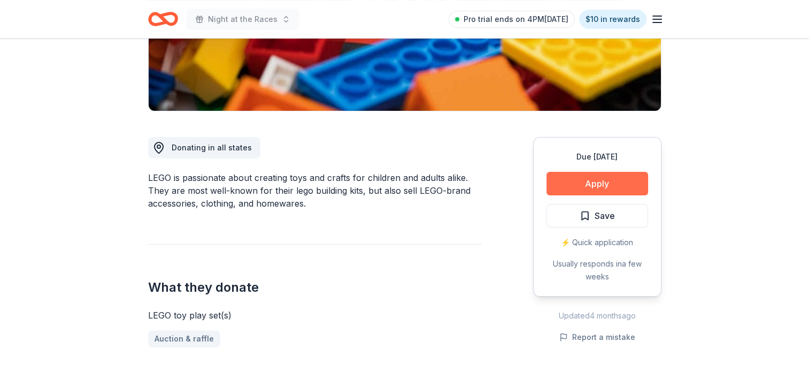
click at [620, 182] on button "Apply" at bounding box center [598, 184] width 102 height 24
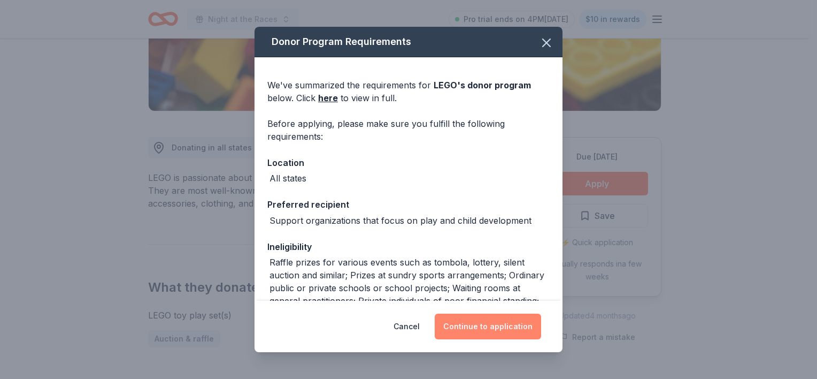
click at [524, 327] on button "Continue to application" at bounding box center [488, 326] width 106 height 26
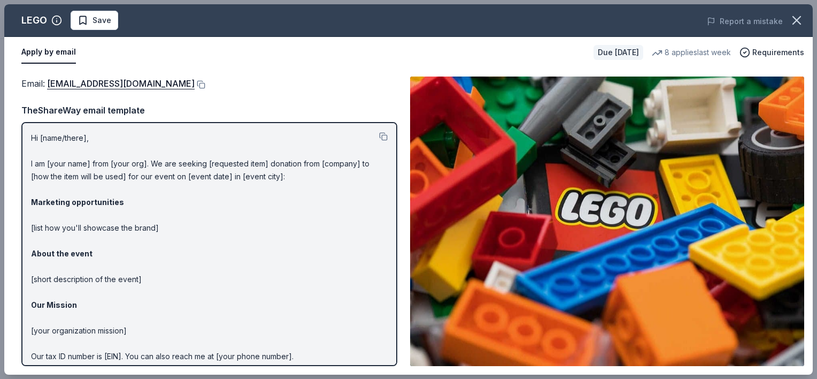
drag, startPoint x: 100, startPoint y: 28, endPoint x: 253, endPoint y: 61, distance: 157.0
click at [253, 61] on div "LEGO Save Report a mistake Apply by email Due [DATE] 8 applies last week Requir…" at bounding box center [408, 189] width 809 height 370
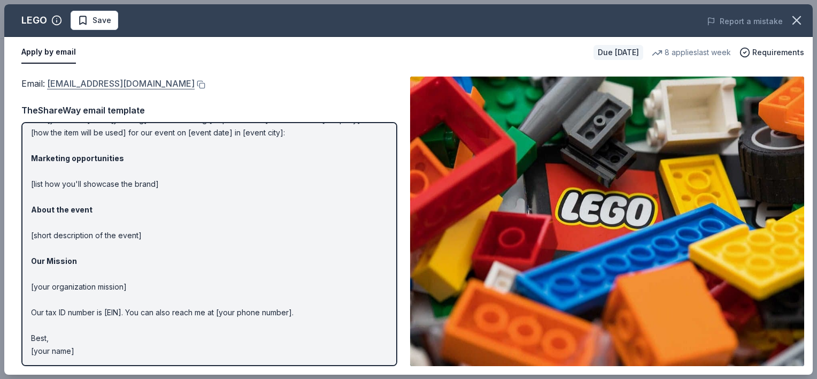
click at [86, 84] on link "charity@lego.com" at bounding box center [121, 83] width 148 height 14
click at [39, 133] on p "Hi [name/there], I am [your name] from [your org]. We are seeking [requested it…" at bounding box center [209, 223] width 357 height 270
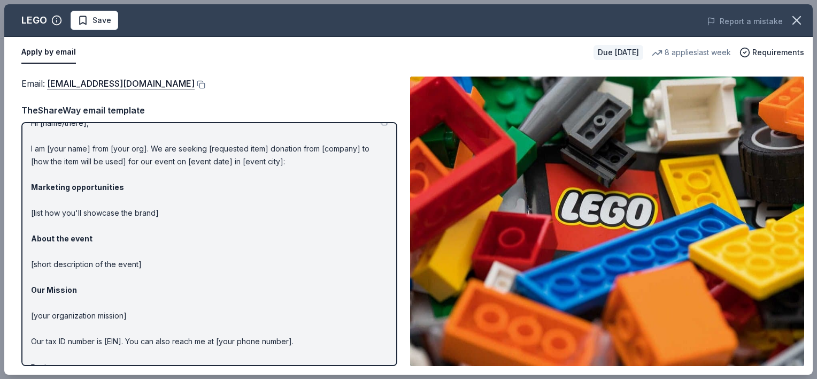
scroll to position [0, 0]
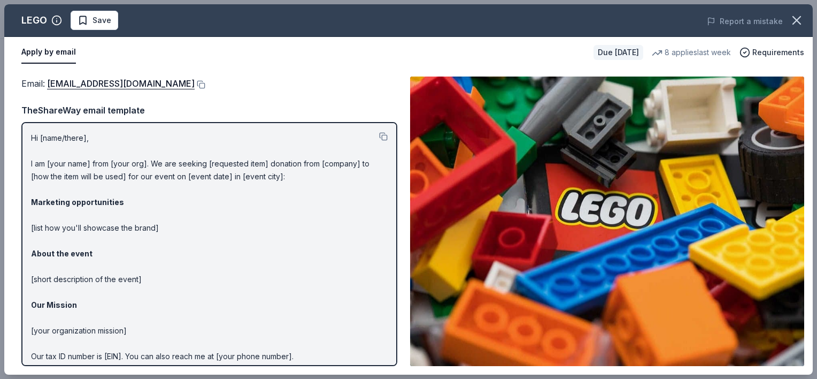
click at [35, 139] on p "Hi [name/there], I am [your name] from [your org]. We are seeking [requested it…" at bounding box center [209, 267] width 357 height 270
click at [43, 182] on p "Hi [name/there], I am [your name] from [your org]. We are seeking [requested it…" at bounding box center [209, 267] width 357 height 270
click at [81, 21] on span "Save" at bounding box center [95, 20] width 34 height 13
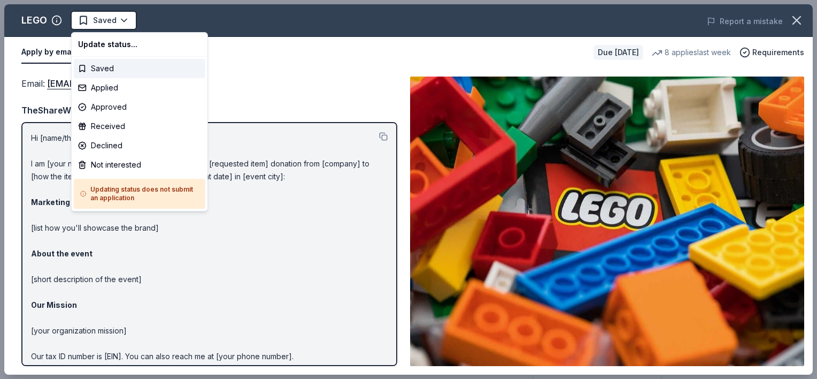
click at [81, 21] on html "Night at the Races Saved Apply Due in 82 days Share LEGO New • 2 reviews 8 appl…" at bounding box center [408, 189] width 817 height 379
click at [107, 90] on div "Applied" at bounding box center [140, 87] width 132 height 19
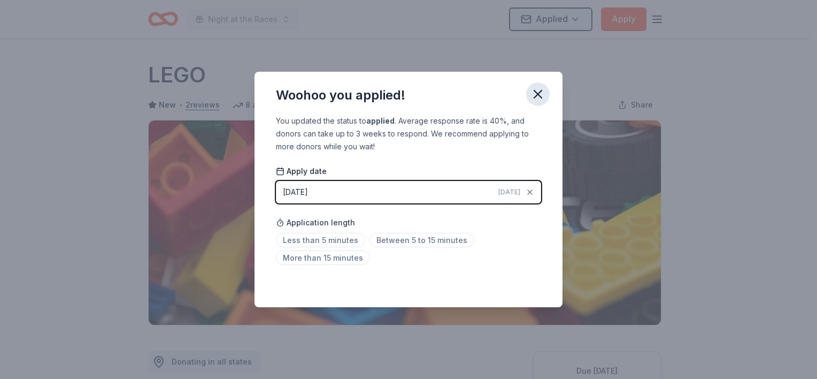
click at [540, 97] on icon "button" at bounding box center [537, 93] width 7 height 7
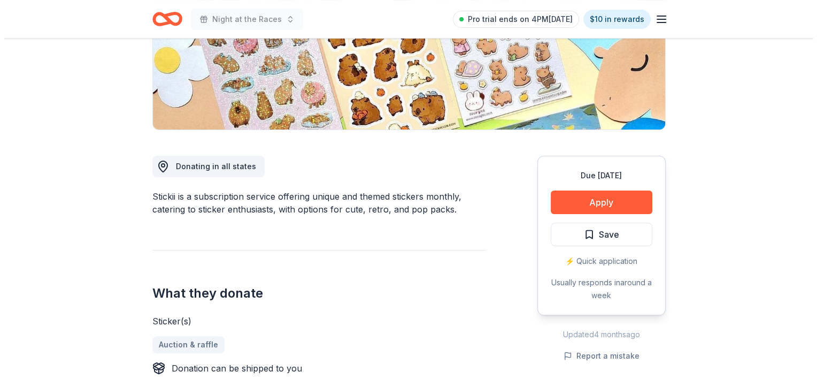
scroll to position [214, 0]
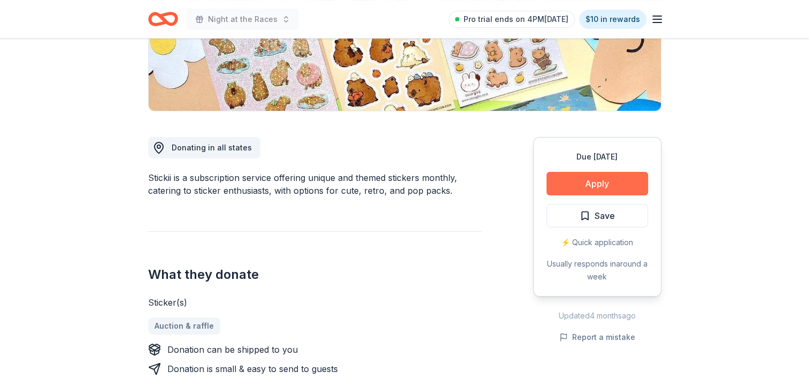
click at [561, 186] on button "Apply" at bounding box center [598, 184] width 102 height 24
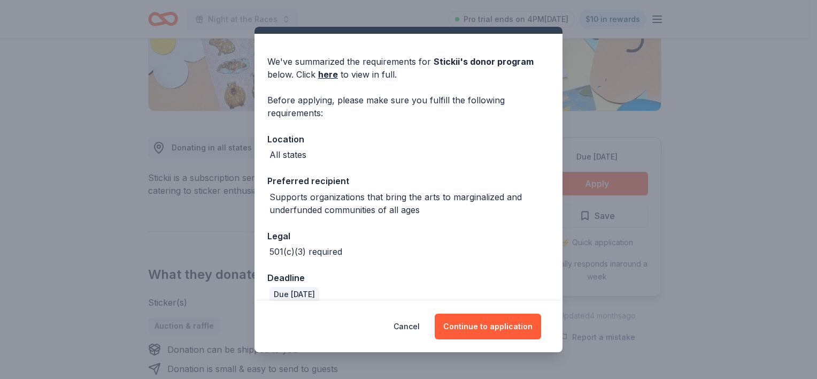
scroll to position [37, 0]
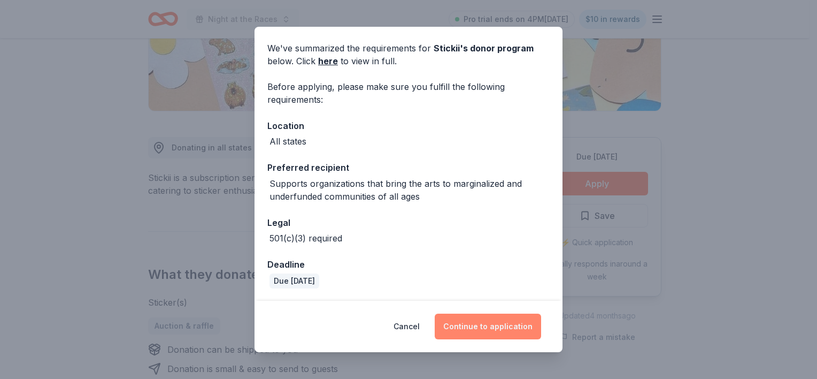
click at [508, 322] on button "Continue to application" at bounding box center [488, 326] width 106 height 26
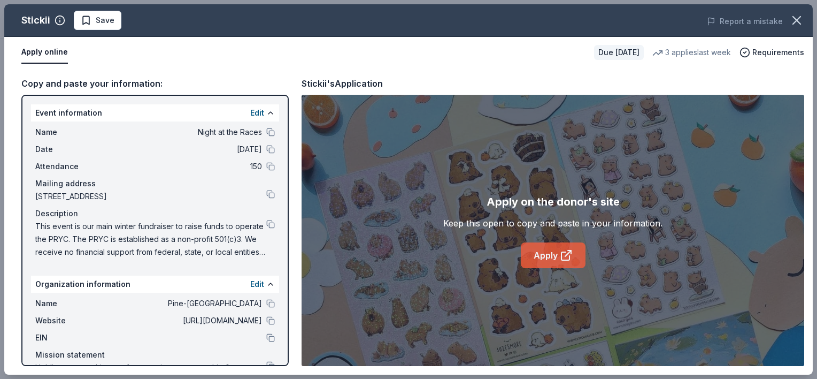
click at [547, 253] on link "Apply" at bounding box center [553, 255] width 65 height 26
click at [104, 28] on button "Save" at bounding box center [98, 20] width 48 height 19
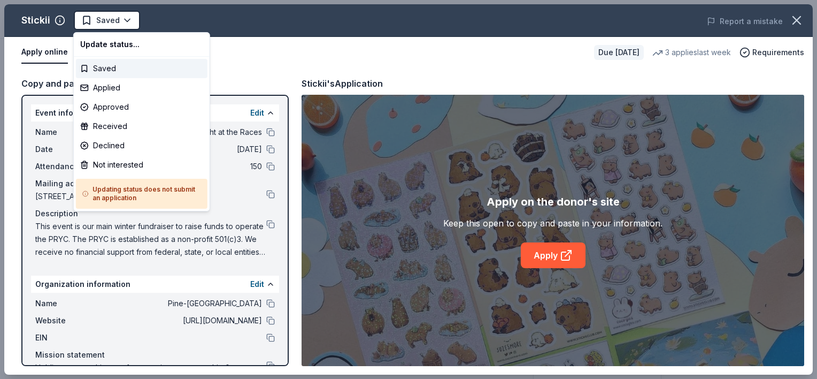
scroll to position [0, 0]
click at [104, 28] on html "Night at the Races Saved Apply Due in 82 days Share Stickii New 3 applies last …" at bounding box center [408, 189] width 817 height 379
click at [107, 86] on div "Applied" at bounding box center [142, 87] width 132 height 19
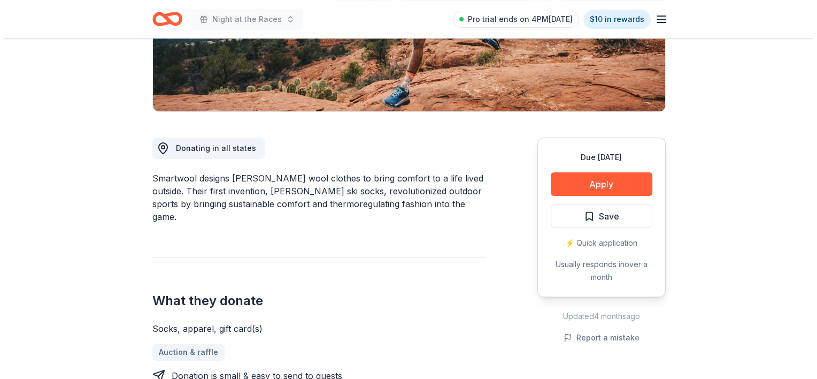
scroll to position [267, 0]
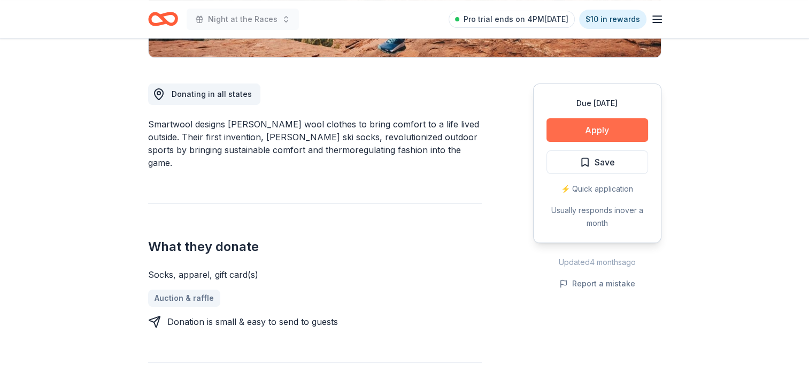
click at [628, 122] on button "Apply" at bounding box center [598, 130] width 102 height 24
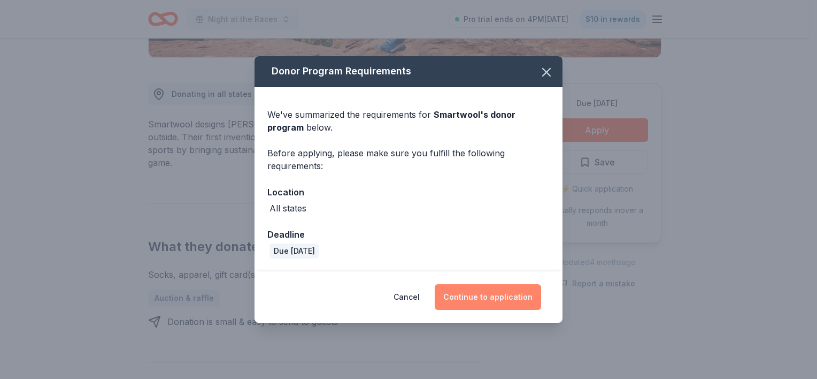
click at [493, 285] on button "Continue to application" at bounding box center [488, 297] width 106 height 26
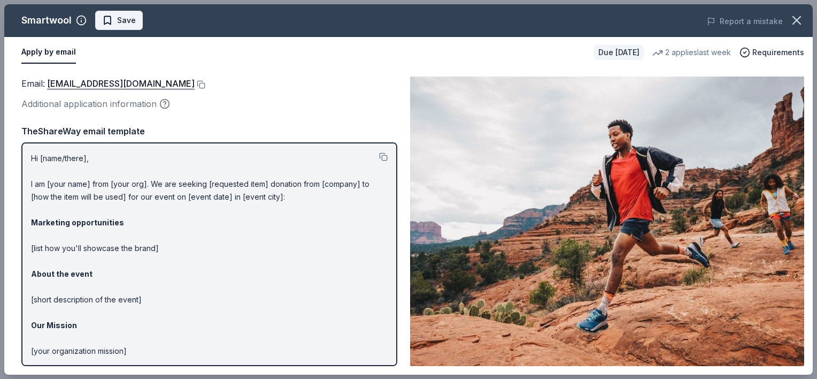
click at [118, 25] on span "Save" at bounding box center [126, 20] width 19 height 13
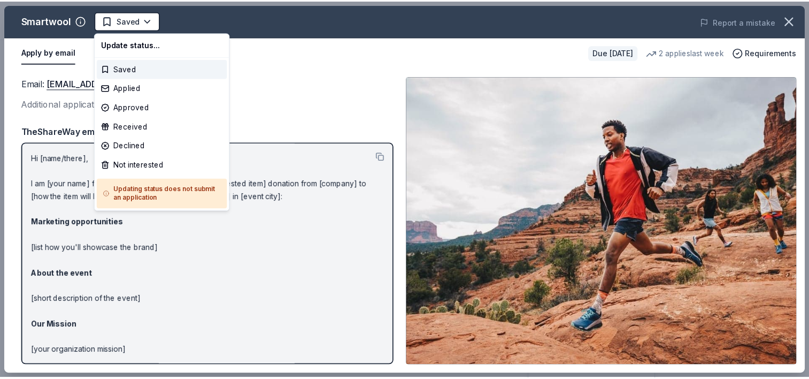
scroll to position [0, 0]
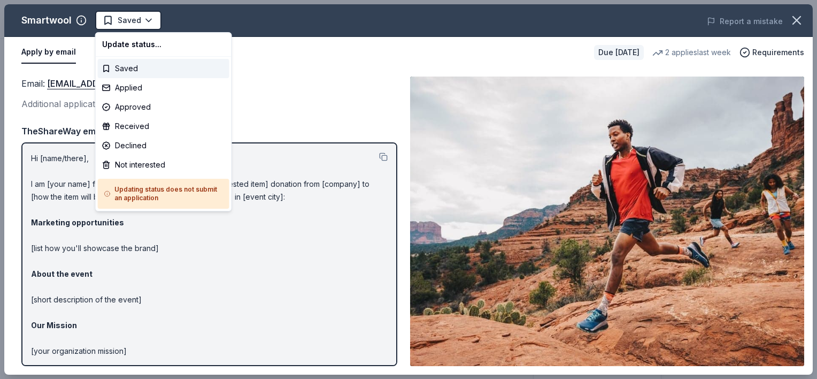
click at [118, 25] on html "Night at the Races Saved Apply Due [DATE] Share Smartwool New 2 applies last we…" at bounding box center [408, 189] width 817 height 379
click at [133, 164] on div "Not interested" at bounding box center [164, 164] width 132 height 19
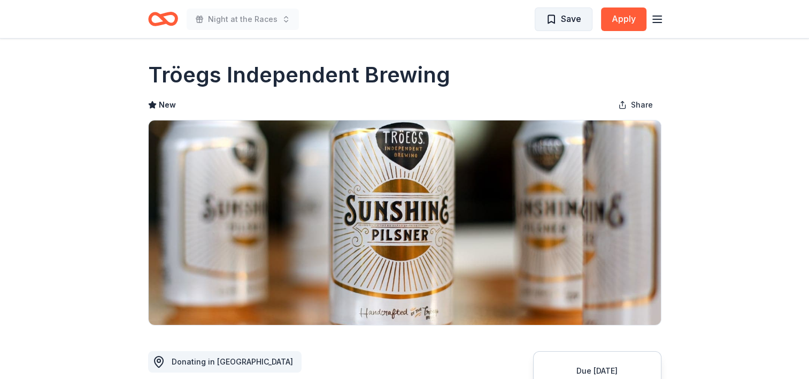
click at [556, 16] on span "Save" at bounding box center [563, 19] width 35 height 14
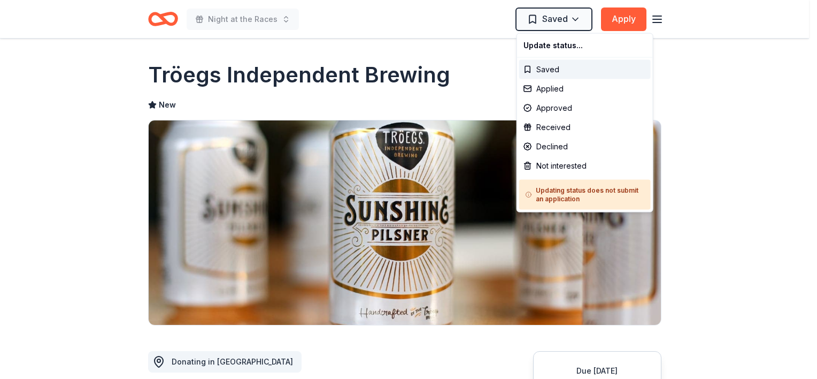
click at [556, 16] on html "Night at the Races Saved Apply Due [DATE] Share Tröegs Independent Brewing New …" at bounding box center [408, 189] width 817 height 379
click at [556, 165] on div "Not interested" at bounding box center [585, 165] width 132 height 19
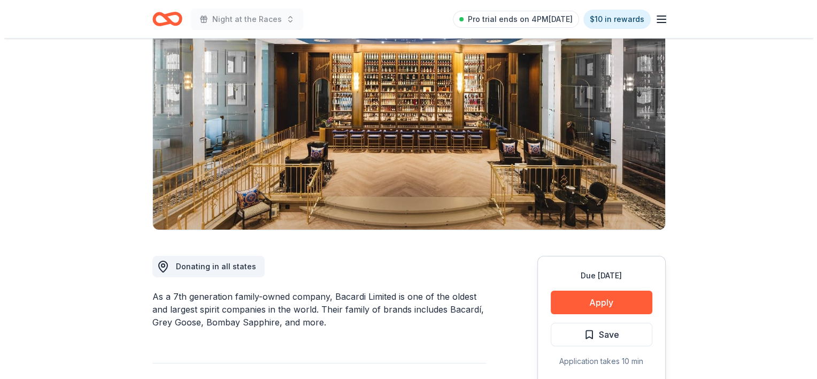
scroll to position [214, 0]
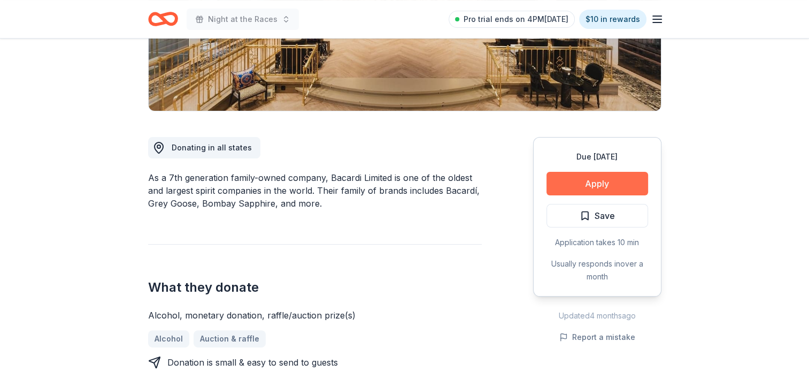
click at [585, 172] on button "Apply" at bounding box center [598, 184] width 102 height 24
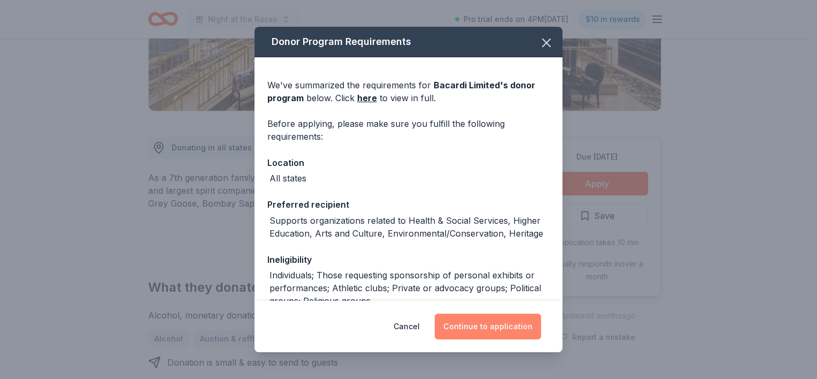
click at [508, 332] on button "Continue to application" at bounding box center [488, 326] width 106 height 26
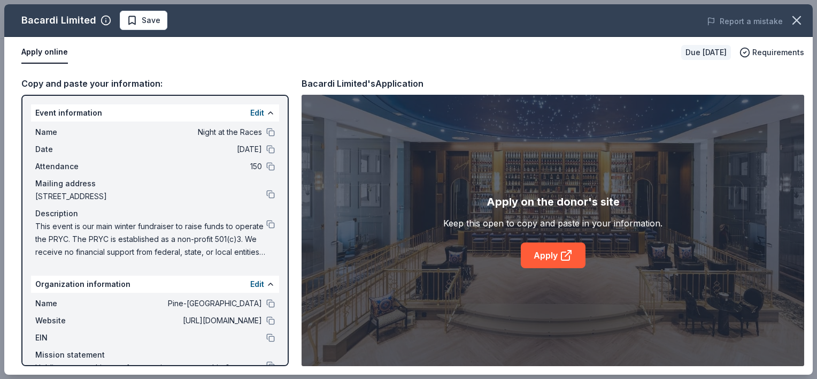
click at [564, 241] on div "Apply on the donor's site Keep this open to copy and paste in your information.…" at bounding box center [552, 230] width 219 height 75
click at [562, 252] on icon at bounding box center [566, 256] width 8 height 8
click at [135, 19] on span "Save" at bounding box center [144, 20] width 34 height 13
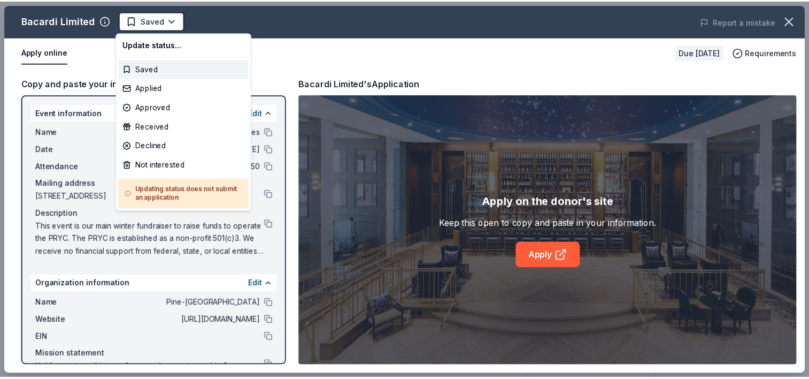
scroll to position [0, 0]
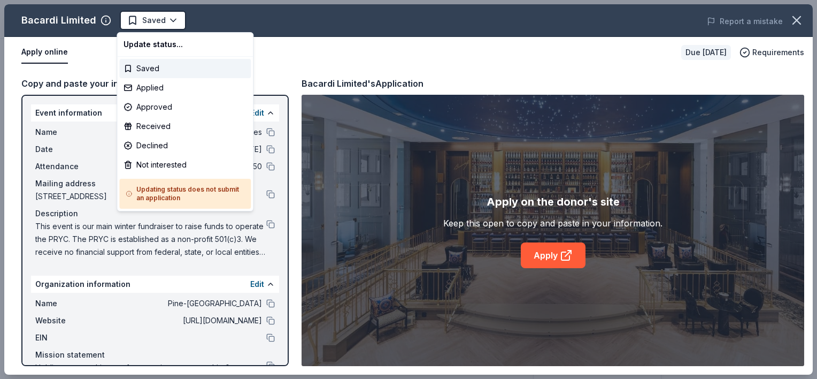
click at [135, 19] on html "Night at the Races Saved Apply Due in 22 days Share Bacardi Limited New • 1 rev…" at bounding box center [408, 189] width 817 height 379
click at [145, 170] on div "Not interested" at bounding box center [185, 164] width 132 height 19
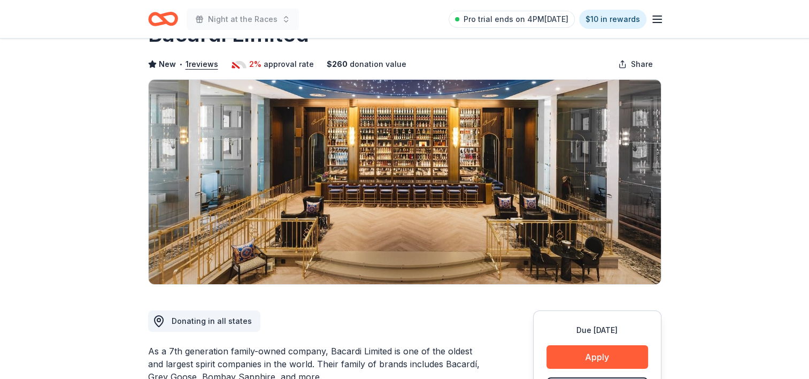
scroll to position [107, 0]
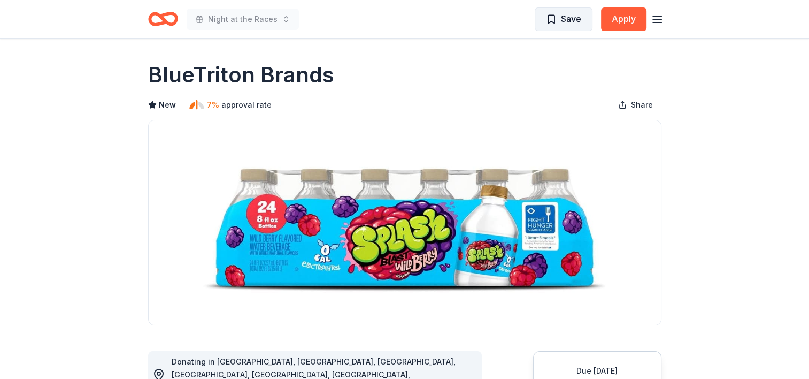
click at [577, 22] on span "Save" at bounding box center [571, 19] width 20 height 14
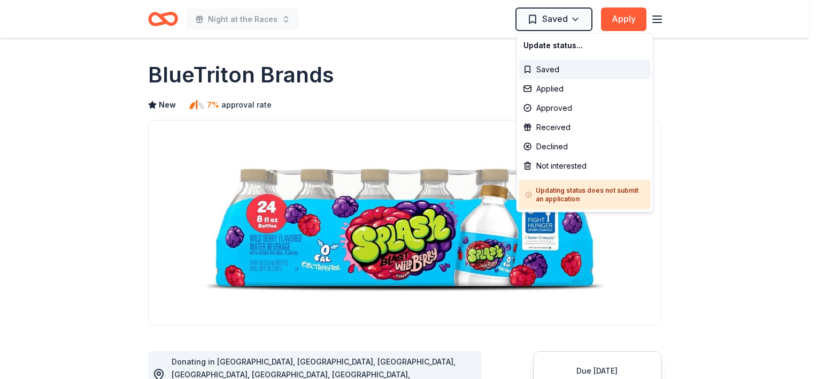
click at [577, 22] on html "Night at the Races Saved Apply Due [DATE] Share BlueTriton Brands New 7% approv…" at bounding box center [408, 189] width 817 height 379
click at [565, 167] on div "Not interested" at bounding box center [585, 165] width 132 height 19
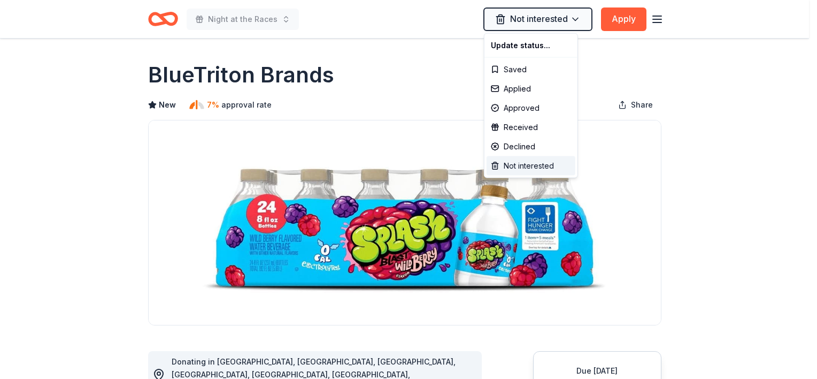
click at [565, 167] on div "Not interested" at bounding box center [531, 165] width 89 height 19
